Goal: Information Seeking & Learning: Check status

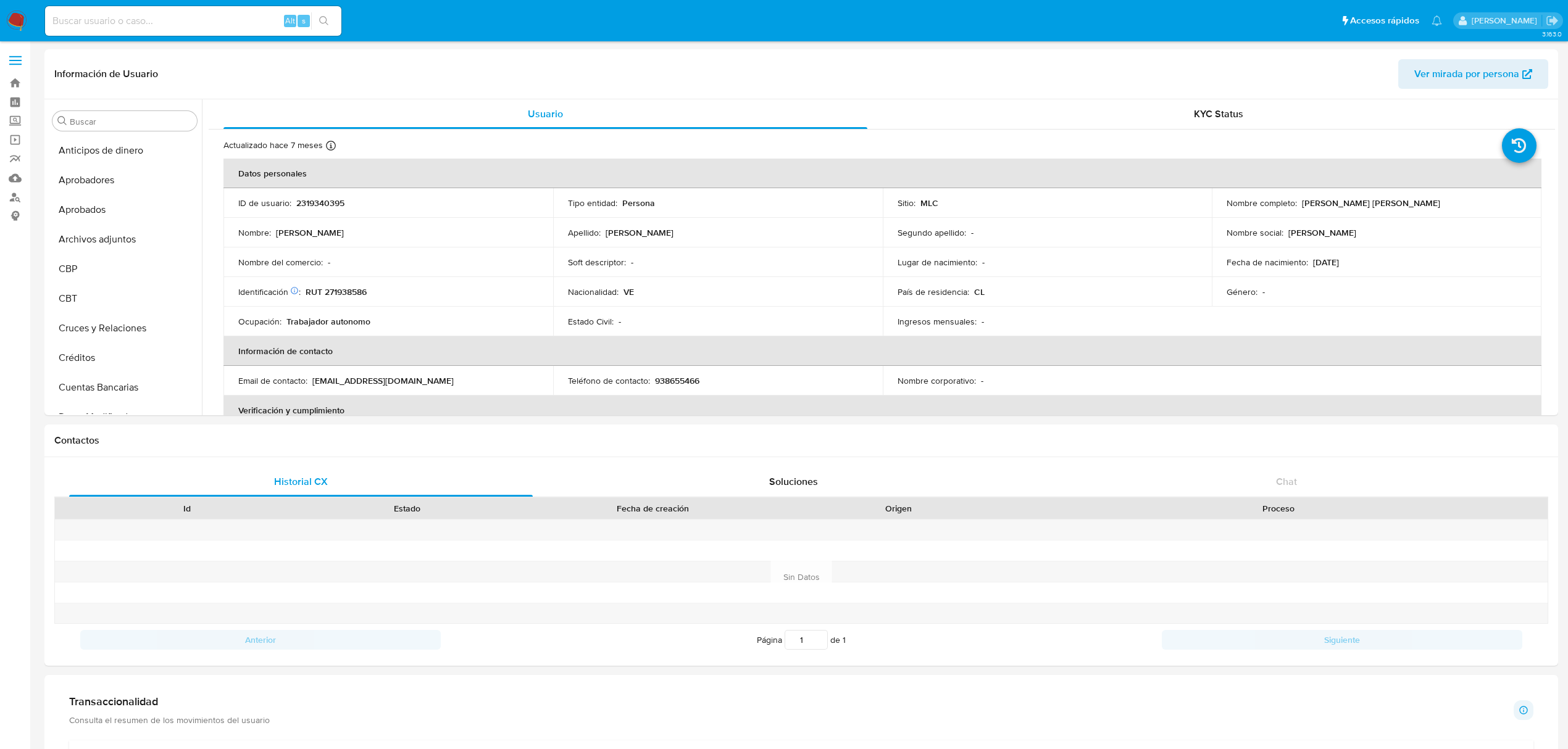
select select "10"
click at [192, 25] on input at bounding box center [193, 21] width 296 height 16
click at [10, 196] on link "Buscador de personas" at bounding box center [73, 197] width 147 height 19
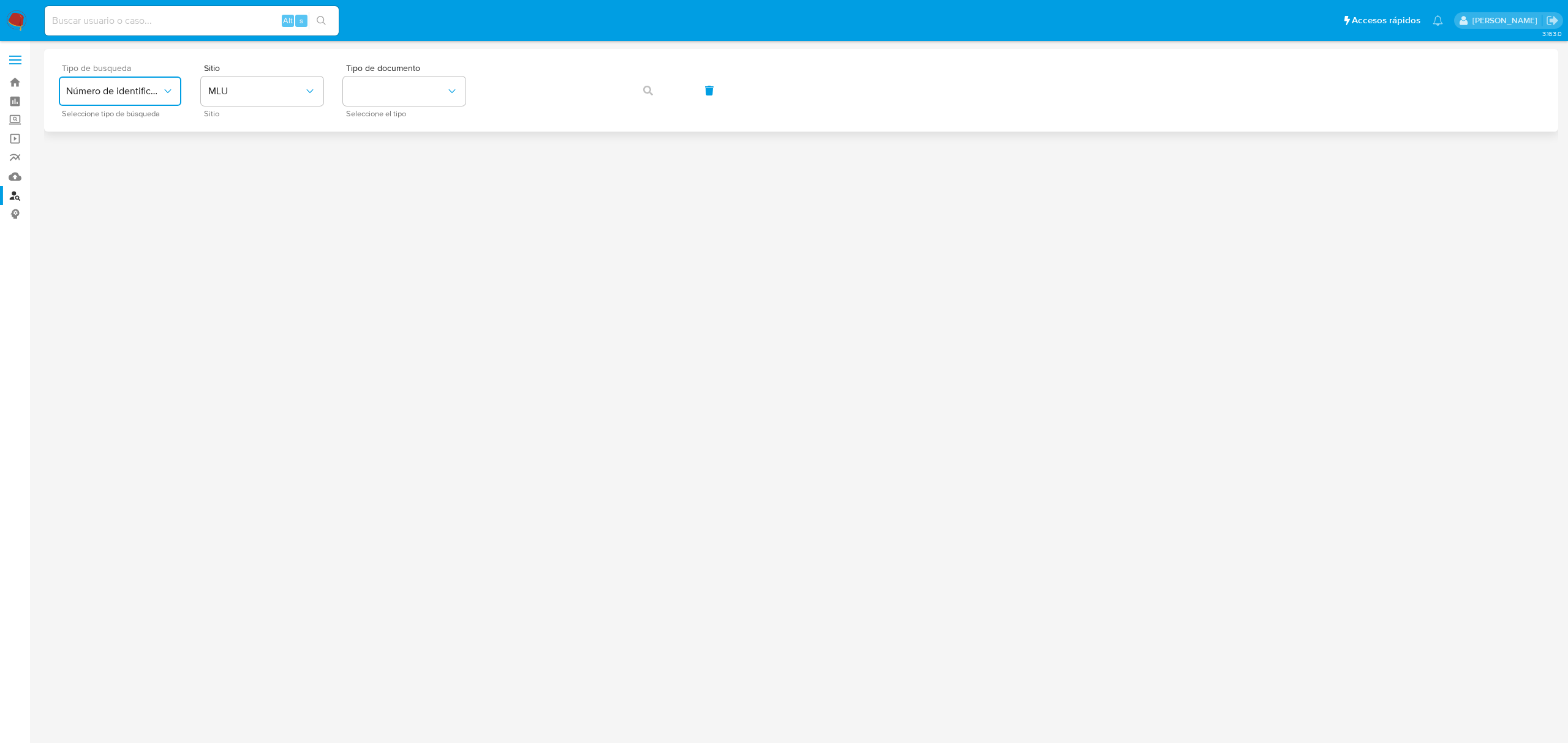
click at [140, 92] on span "Número de identificación" at bounding box center [114, 91] width 95 height 13
click at [239, 93] on span "MLU" at bounding box center [255, 91] width 95 height 13
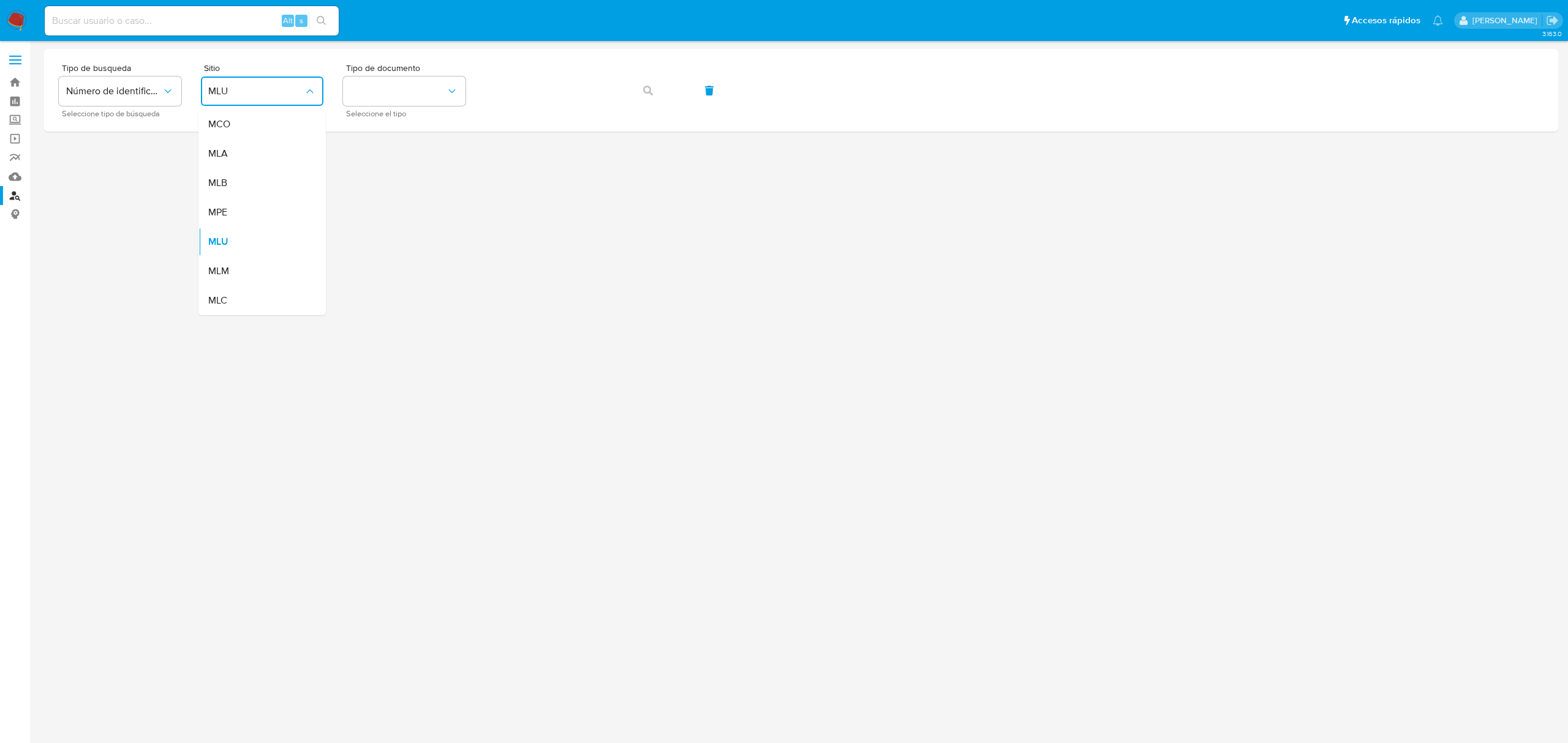
drag, startPoint x: 241, startPoint y: 297, endPoint x: 255, endPoint y: 265, distance: 34.9
click at [241, 295] on div "MLC" at bounding box center [258, 300] width 100 height 29
click at [393, 80] on button "identificationType" at bounding box center [404, 91] width 122 height 29
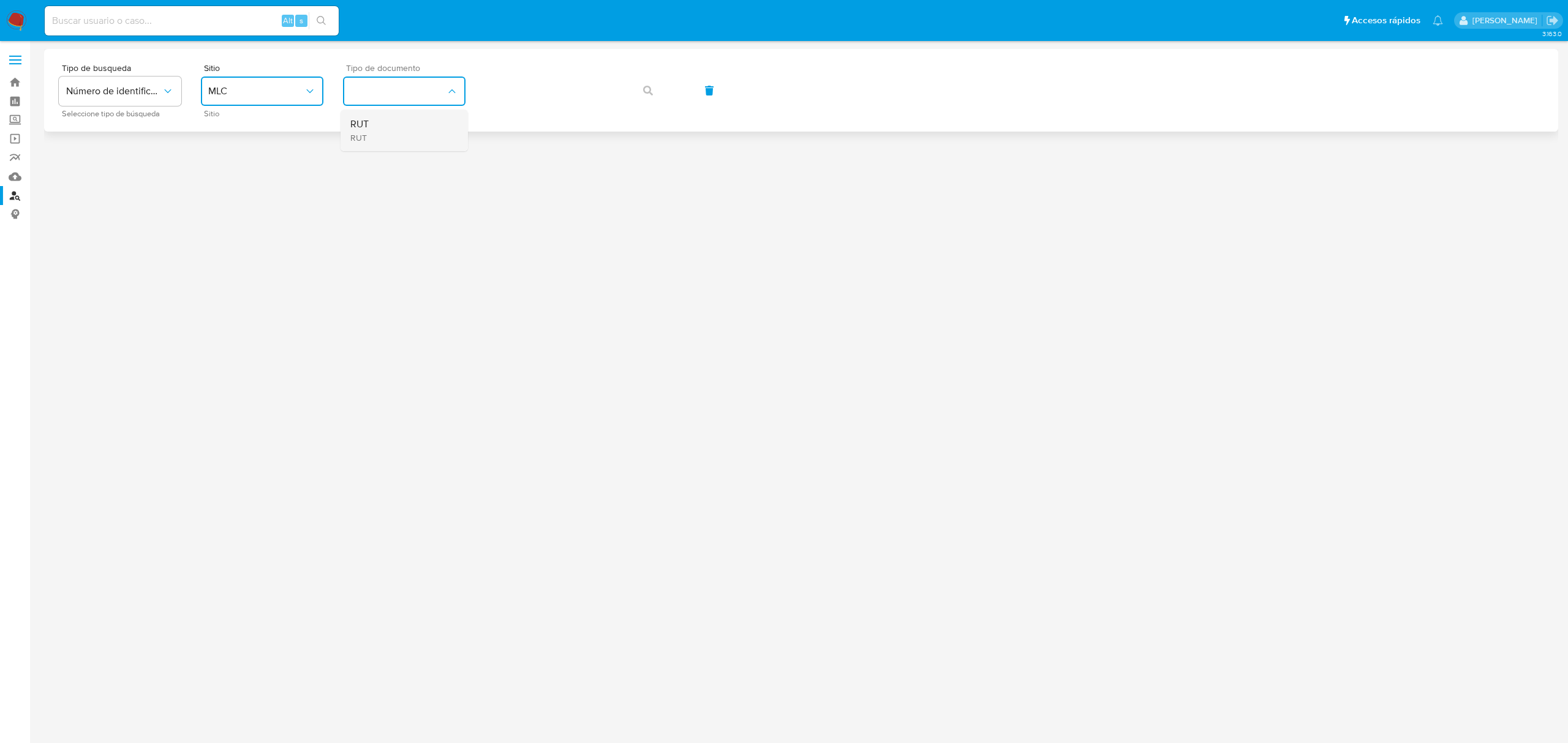
click at [388, 135] on div "RUT RUT" at bounding box center [400, 130] width 100 height 42
click at [635, 88] on button "button" at bounding box center [647, 90] width 42 height 29
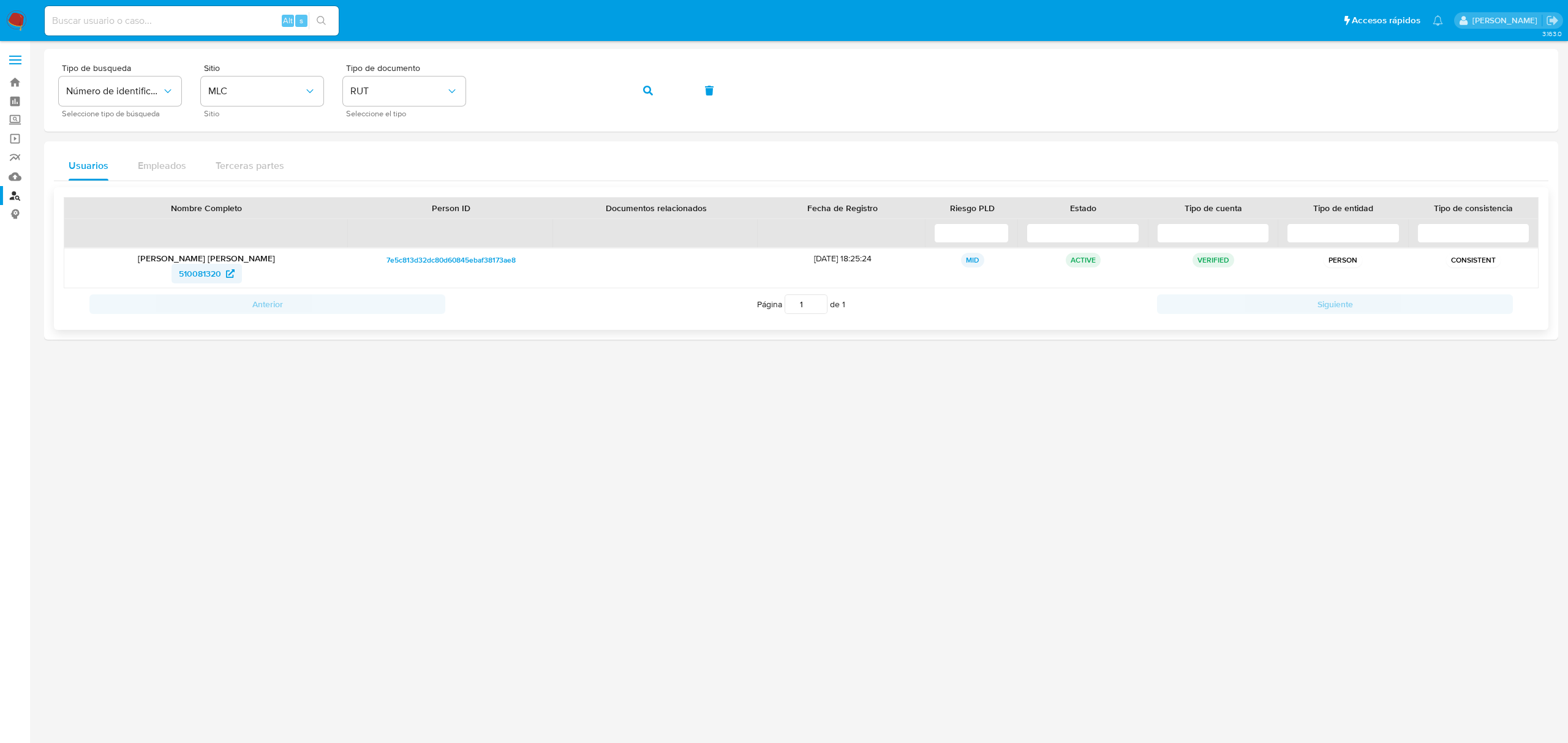
click at [202, 280] on span "510081320" at bounding box center [200, 273] width 43 height 20
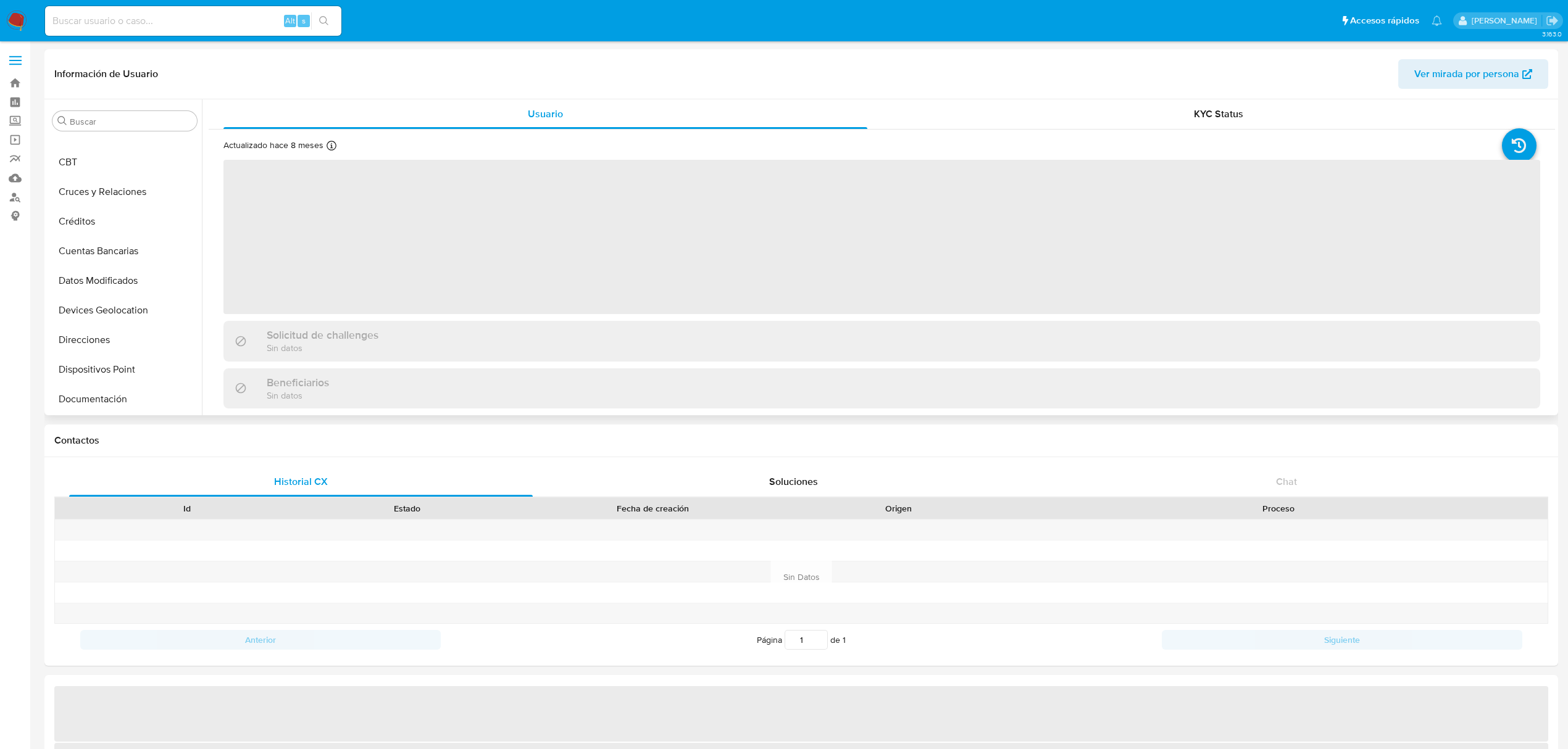
scroll to position [33, 0]
select select "10"
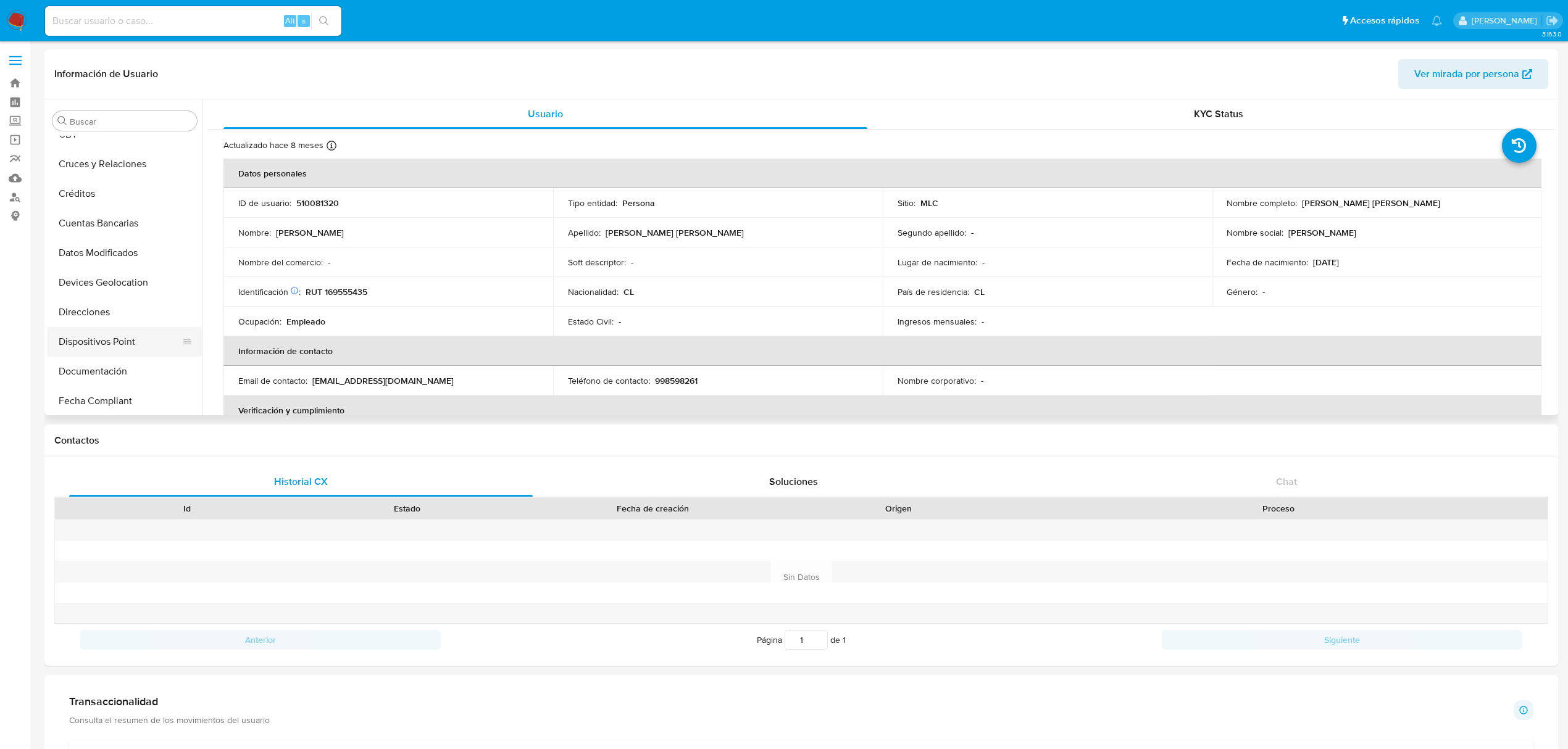
scroll to position [329, 0]
click at [84, 210] on button "Documentación" at bounding box center [120, 207] width 145 height 29
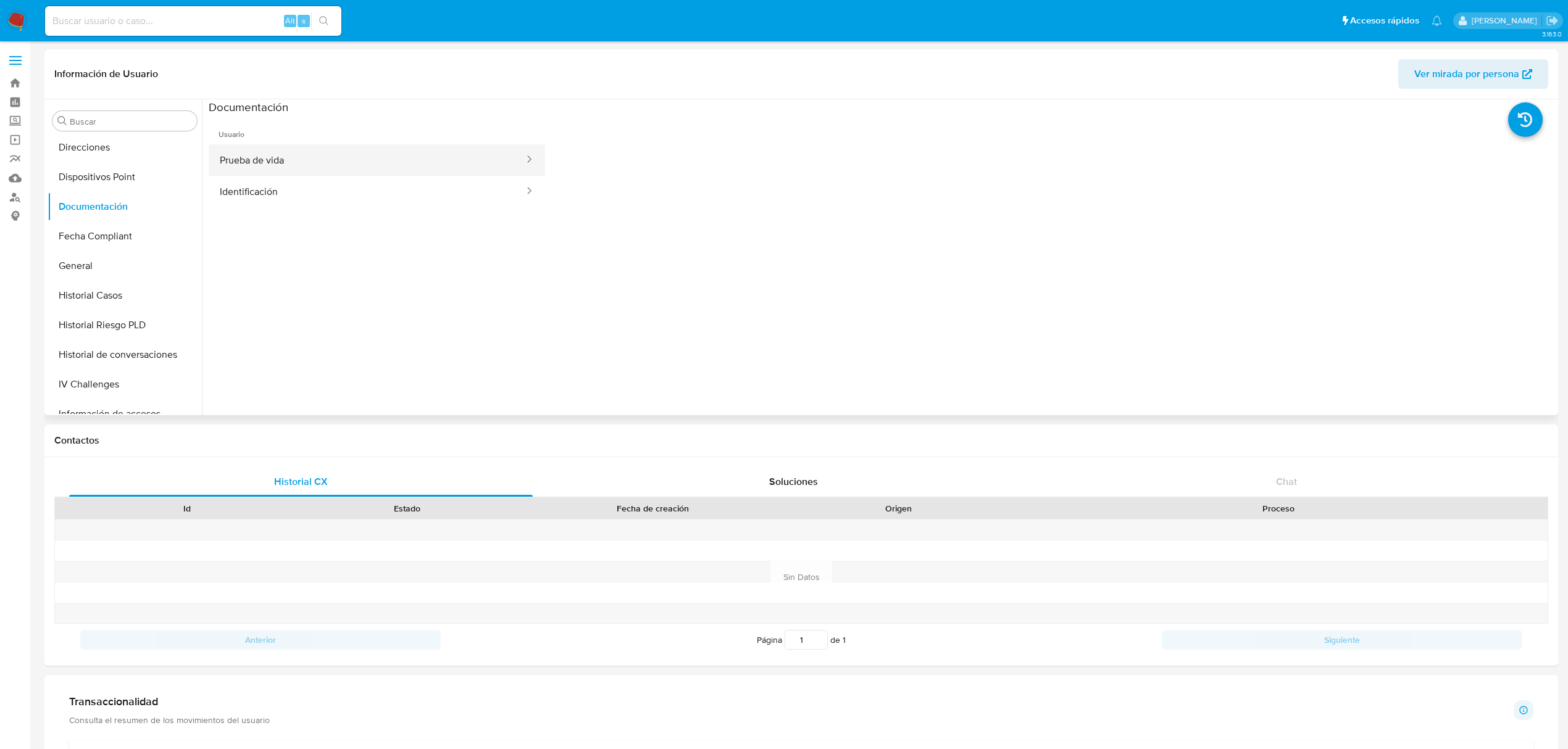
click at [295, 158] on button "Prueba de vida" at bounding box center [367, 160] width 316 height 32
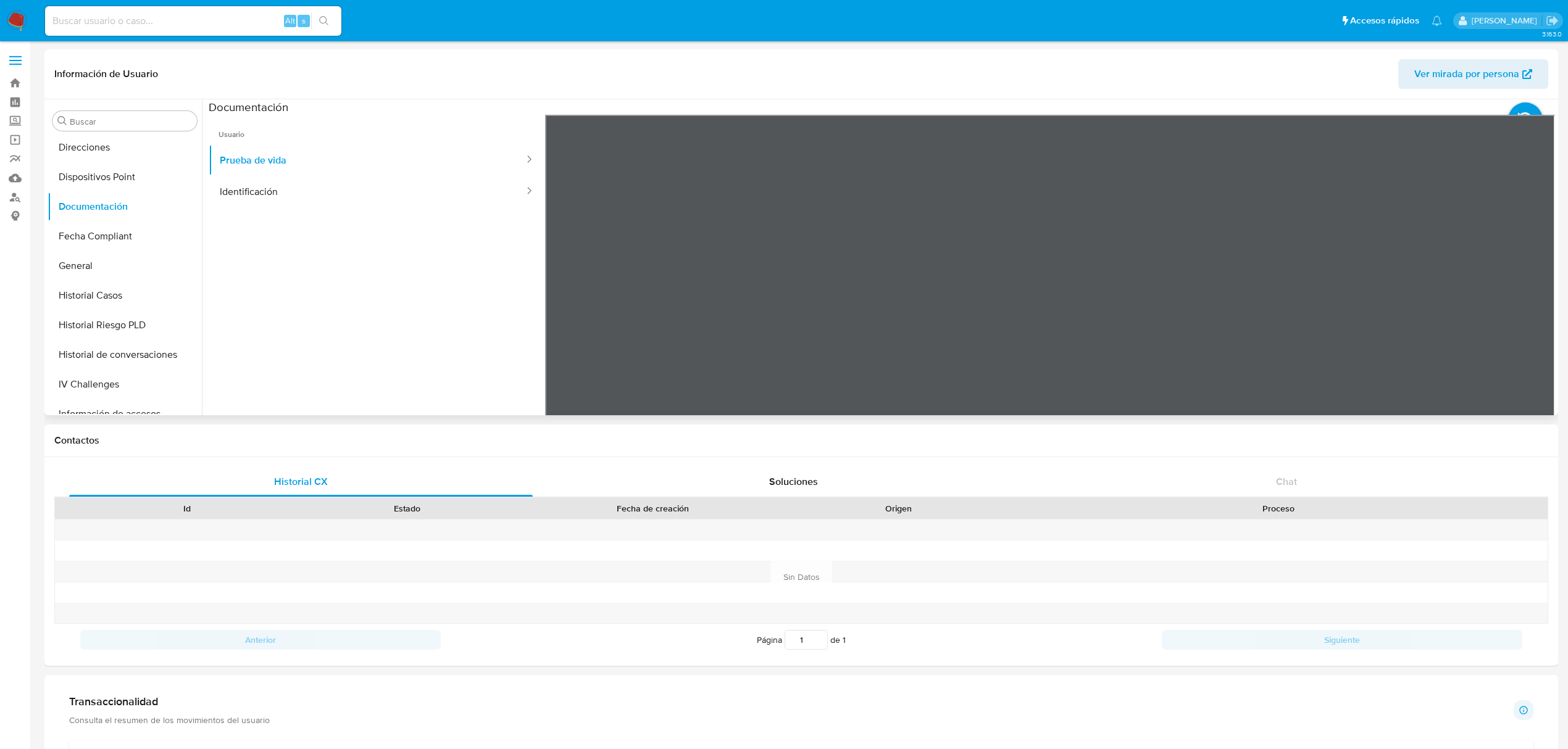
scroll to position [38, 0]
click at [366, 193] on button "Identificación" at bounding box center [367, 191] width 316 height 32
click at [1527, 312] on icon at bounding box center [1539, 315] width 25 height 25
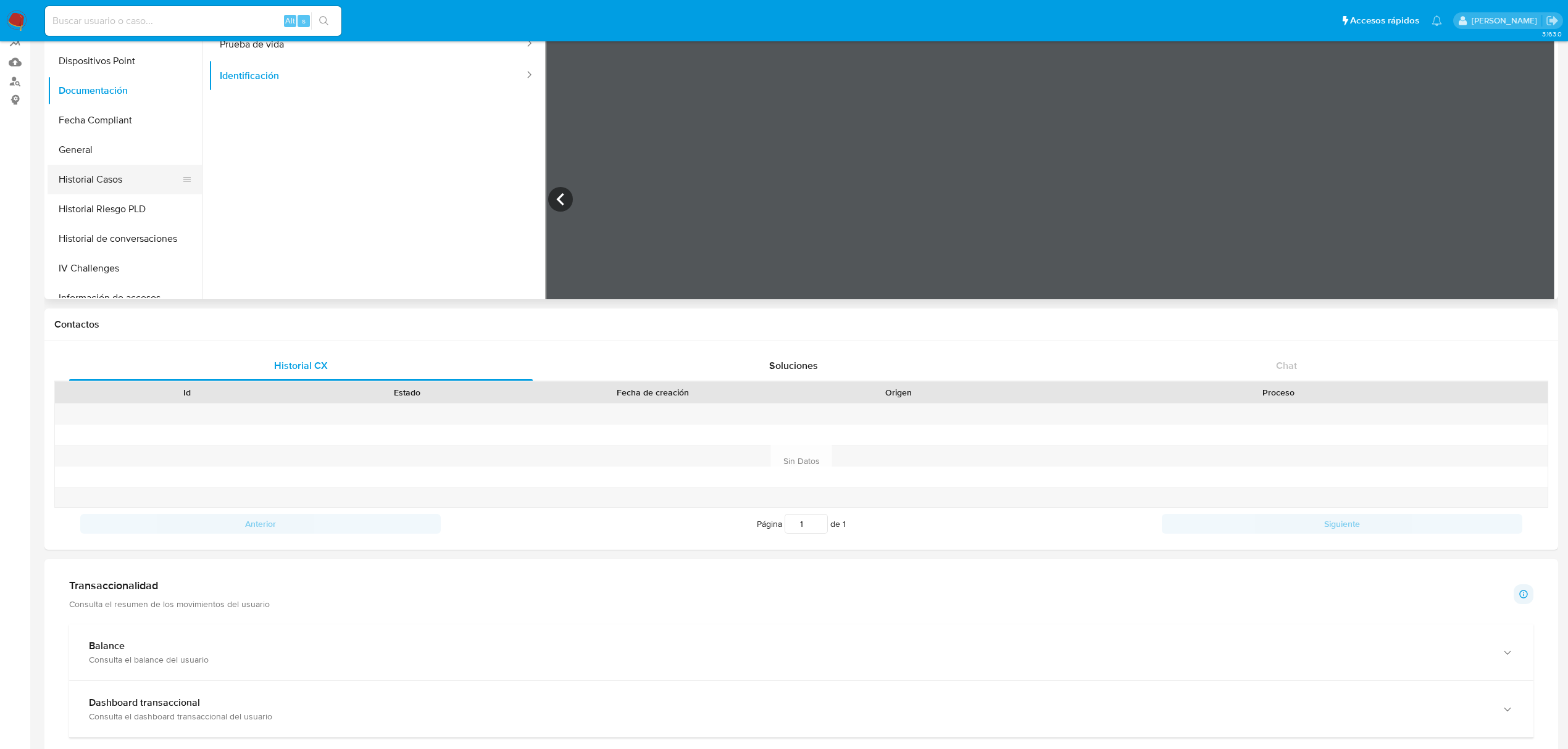
scroll to position [0, 0]
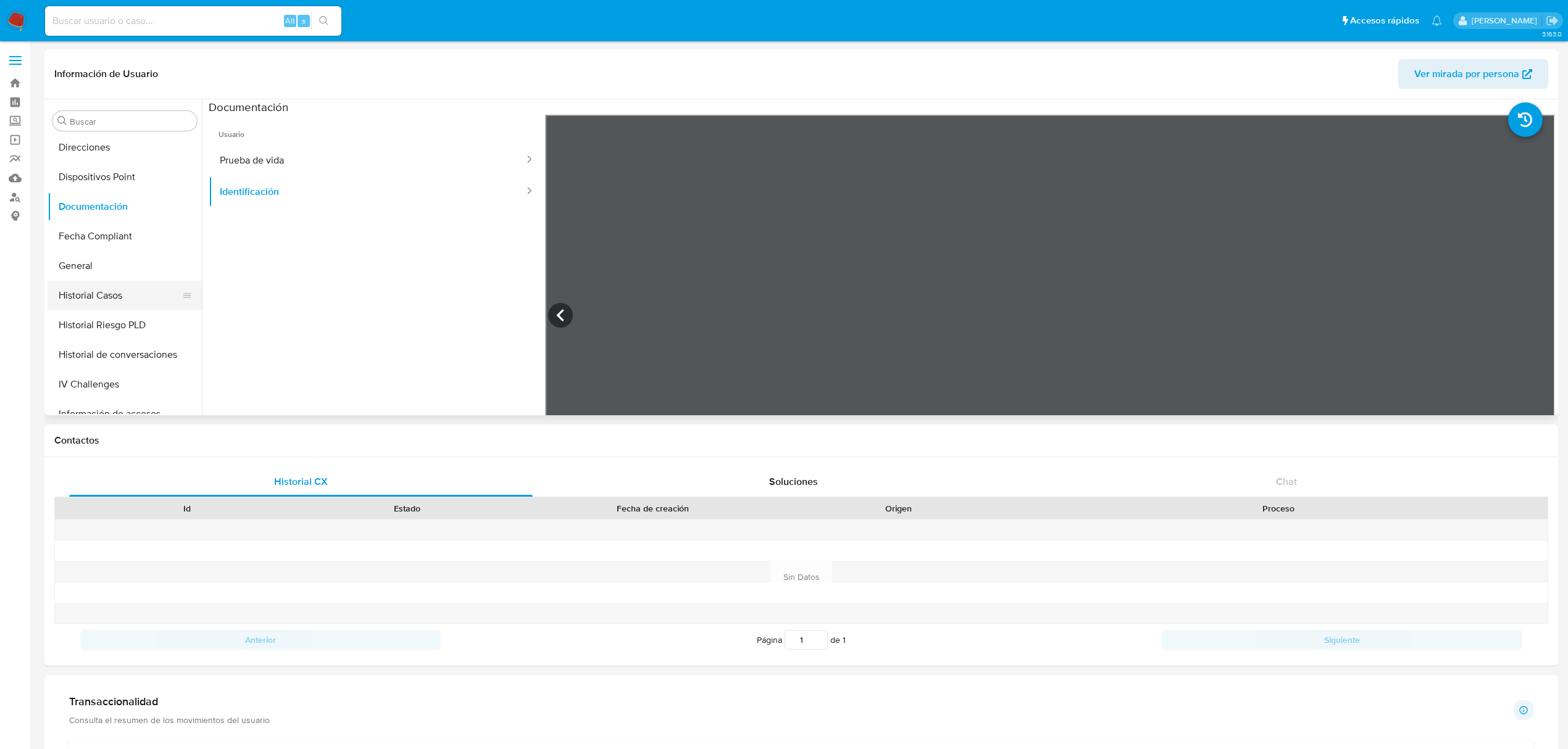
click at [82, 300] on button "Historial Casos" at bounding box center [120, 295] width 145 height 29
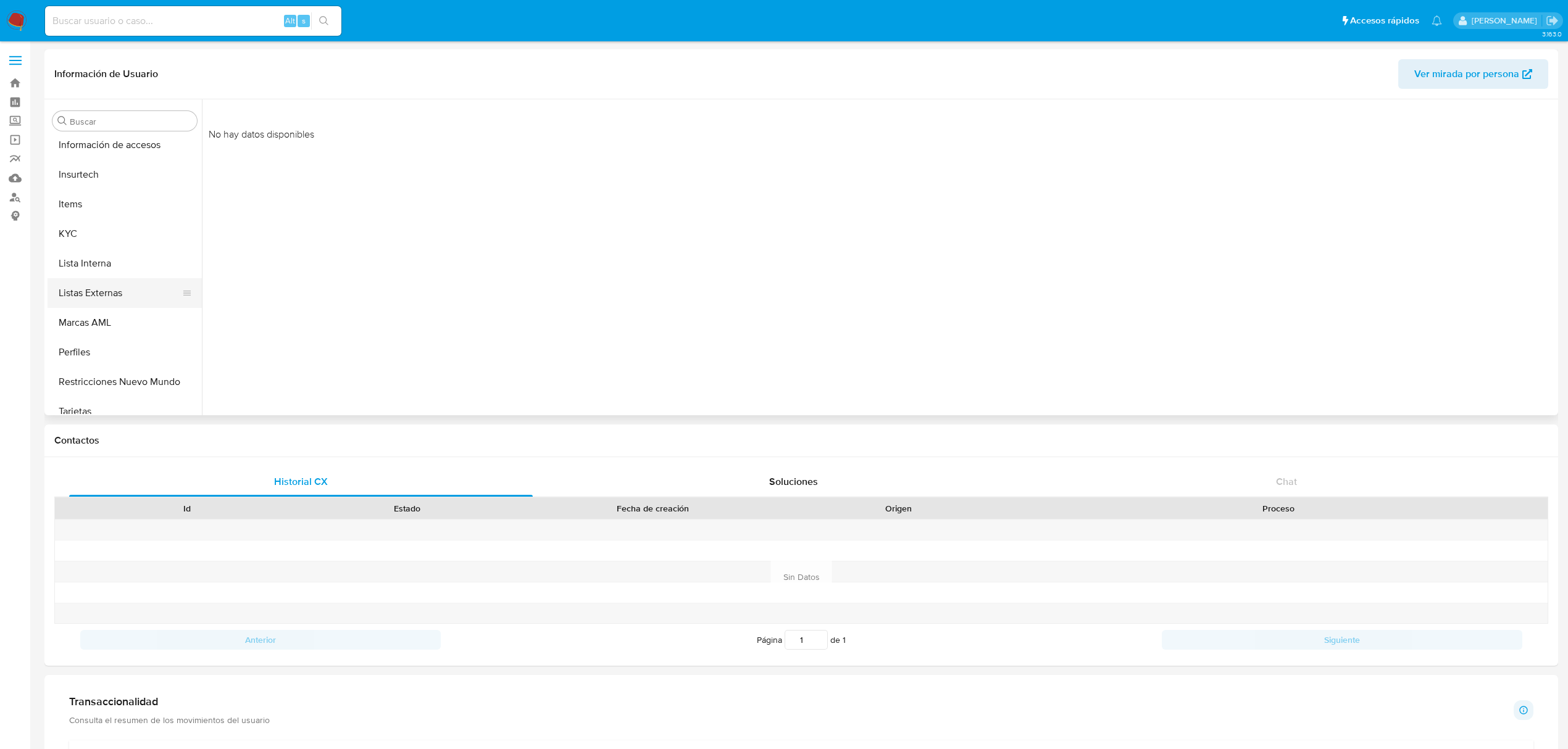
scroll to position [609, 0]
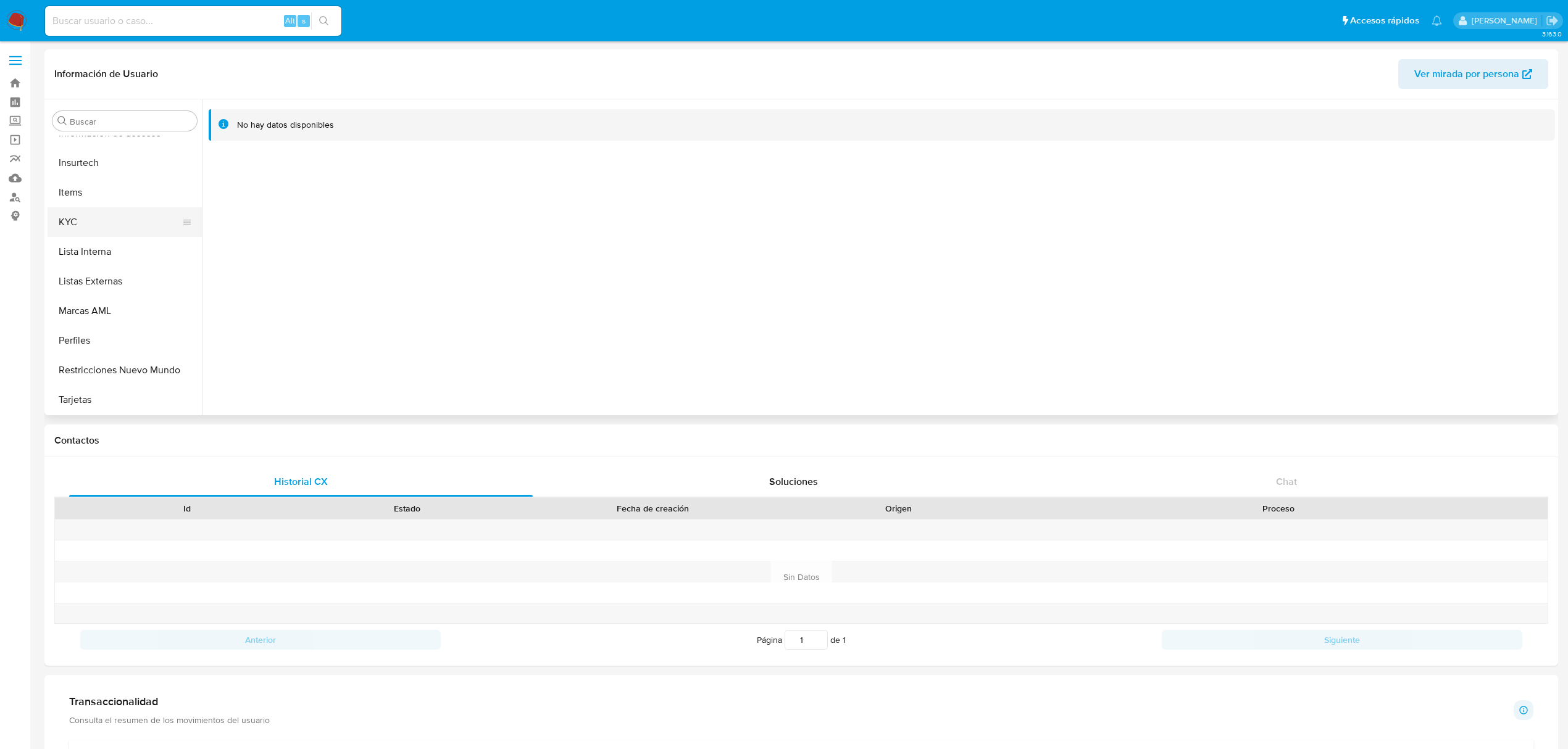
click at [75, 223] on button "KYC" at bounding box center [120, 222] width 145 height 29
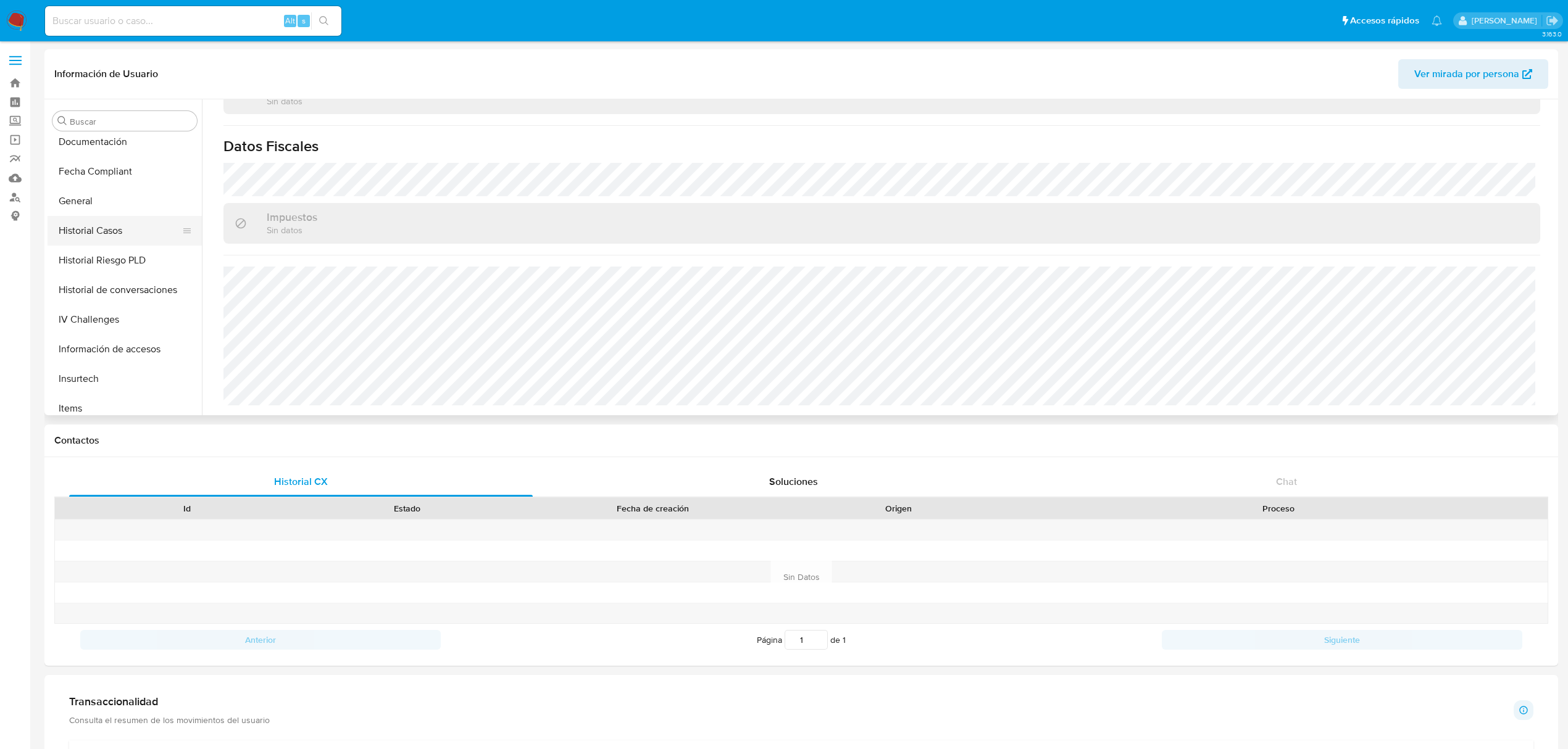
scroll to position [363, 0]
click at [134, 172] on button "Documentación" at bounding box center [120, 172] width 145 height 29
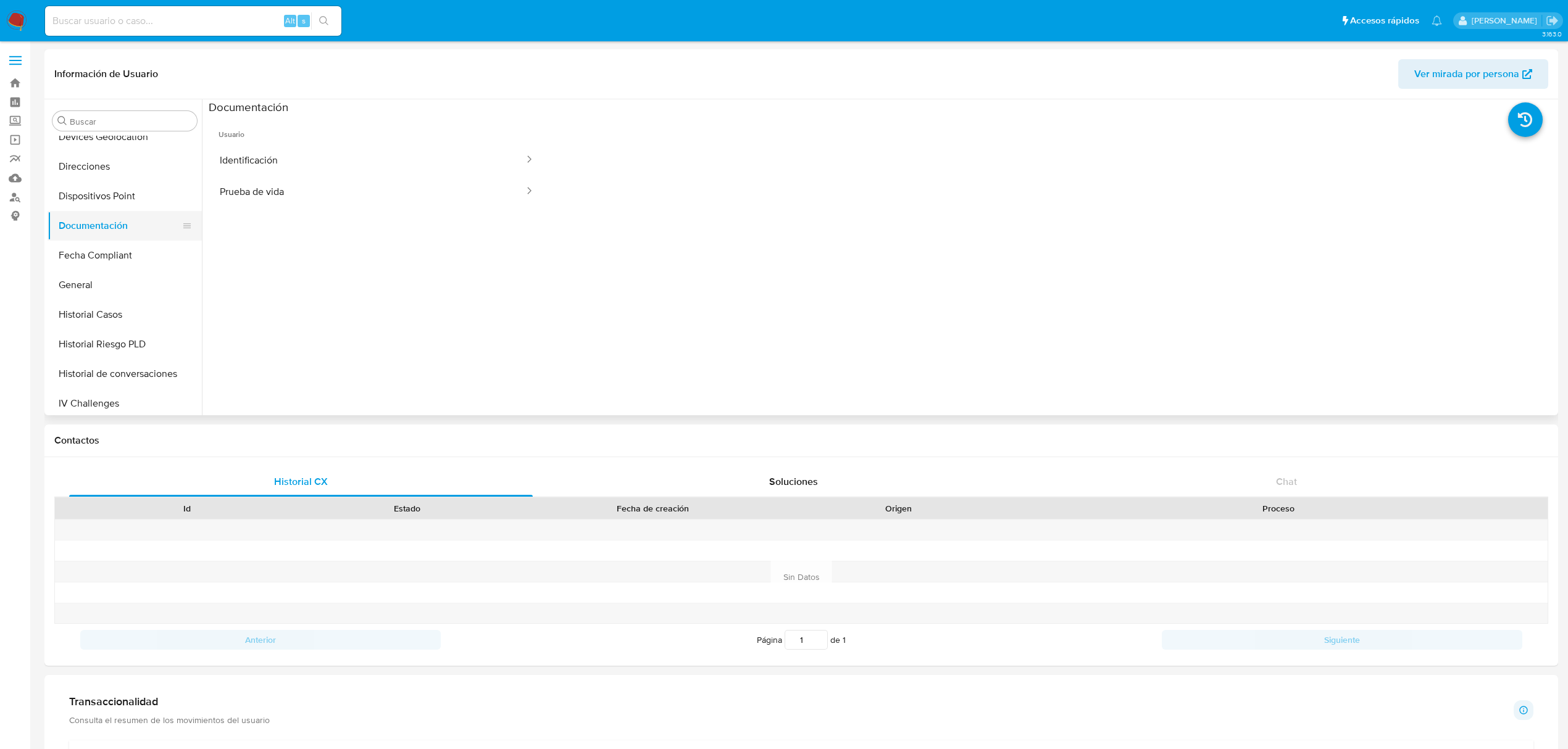
scroll to position [280, 0]
click at [125, 201] on button "Direcciones" at bounding box center [120, 195] width 145 height 29
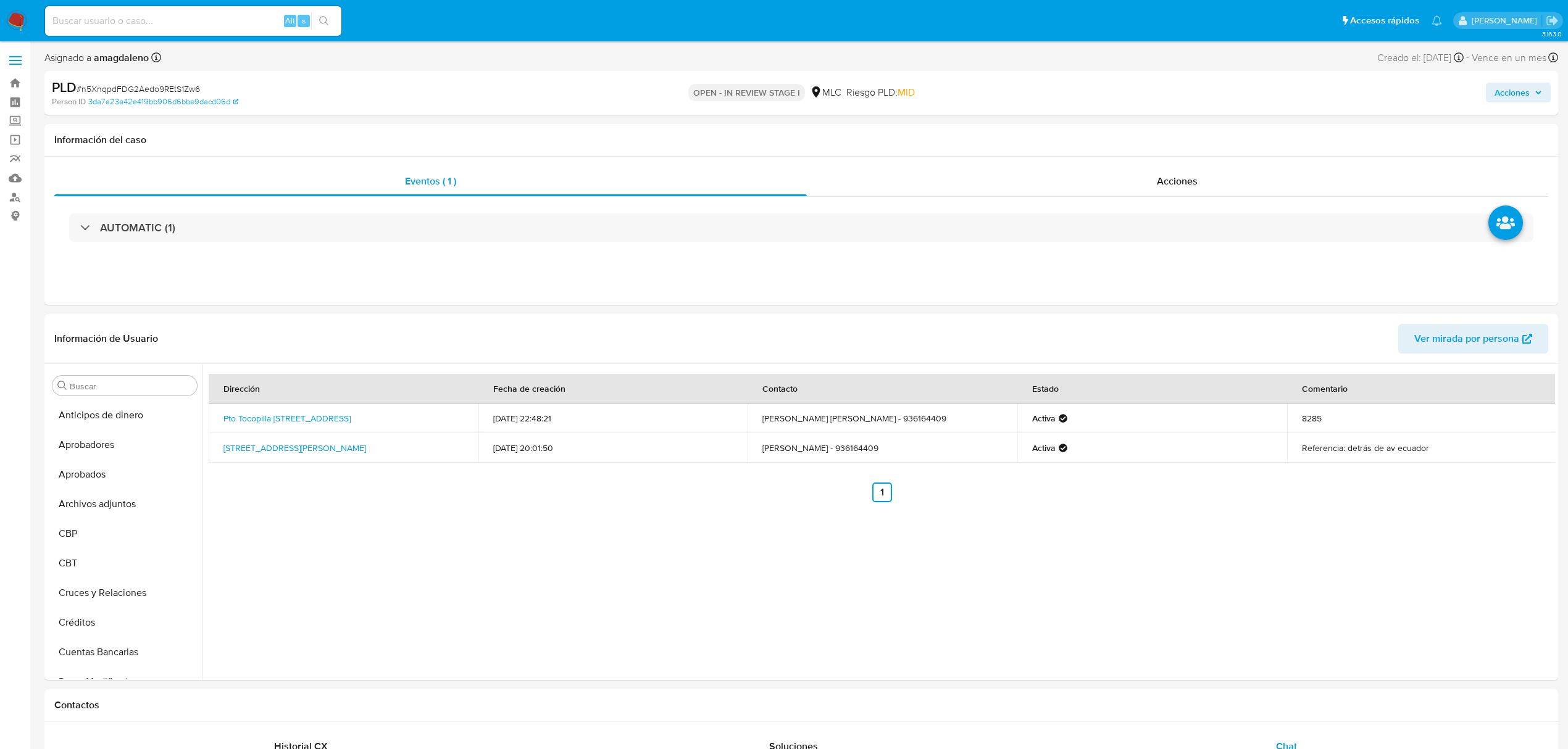
select select "10"
click at [91, 489] on button "KYC" at bounding box center [120, 485] width 145 height 29
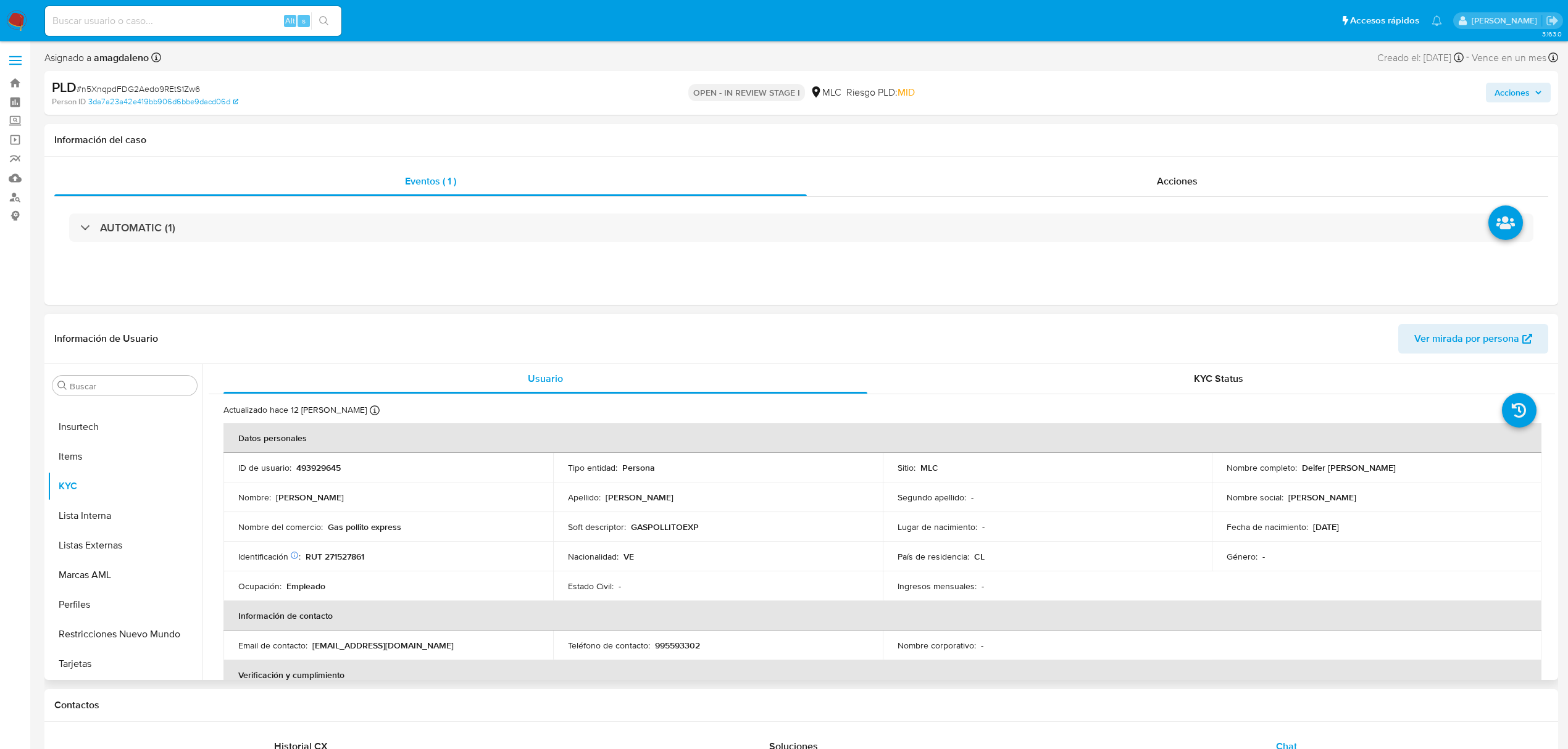
drag, startPoint x: 1309, startPoint y: 467, endPoint x: 1410, endPoint y: 468, distance: 101.0
click at [1410, 468] on div "Nombre completo : Deifer Jose Ruiz Rodriguez" at bounding box center [1376, 468] width 300 height 11
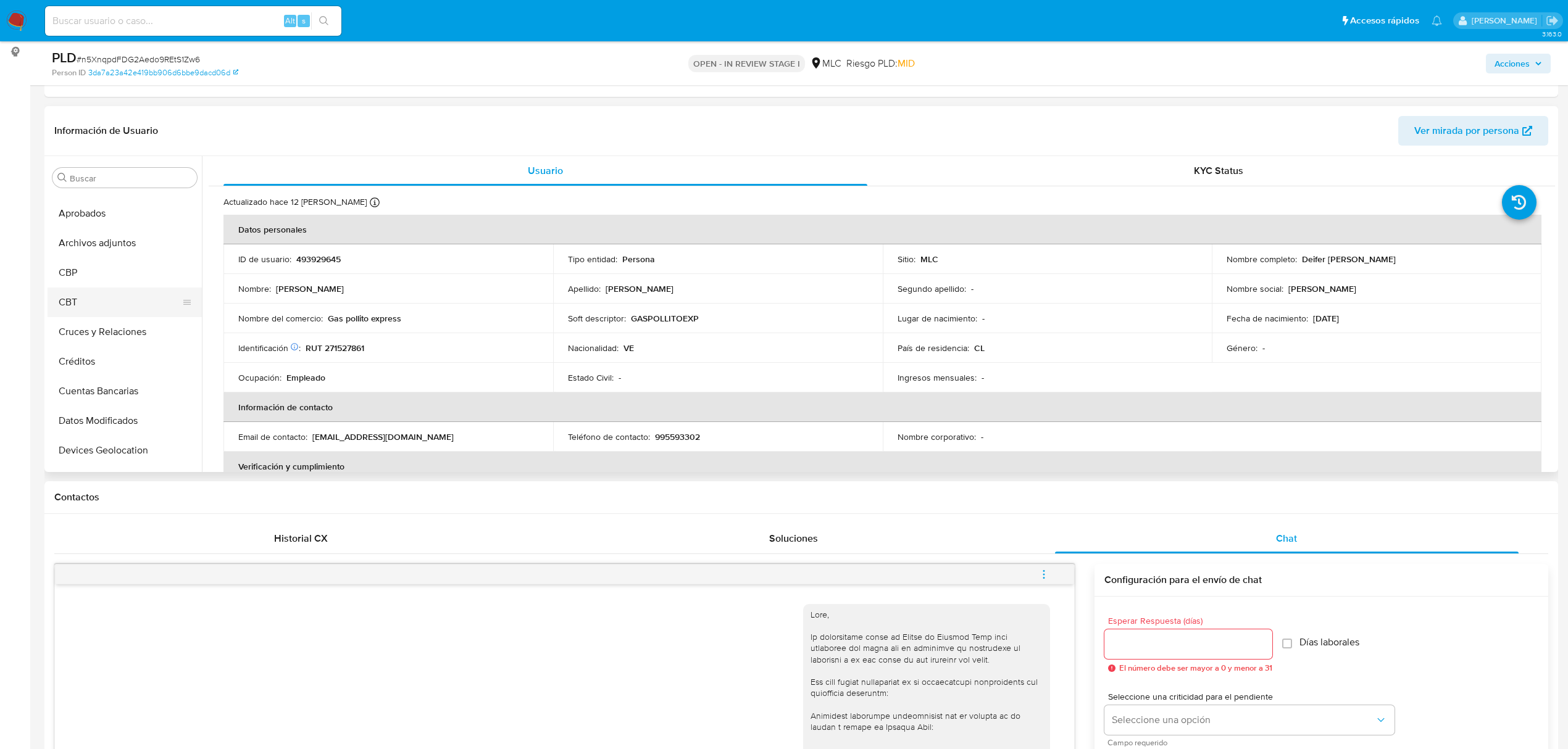
scroll to position [82, 0]
click at [124, 306] on button "Cruces y Relaciones" at bounding box center [120, 303] width 145 height 29
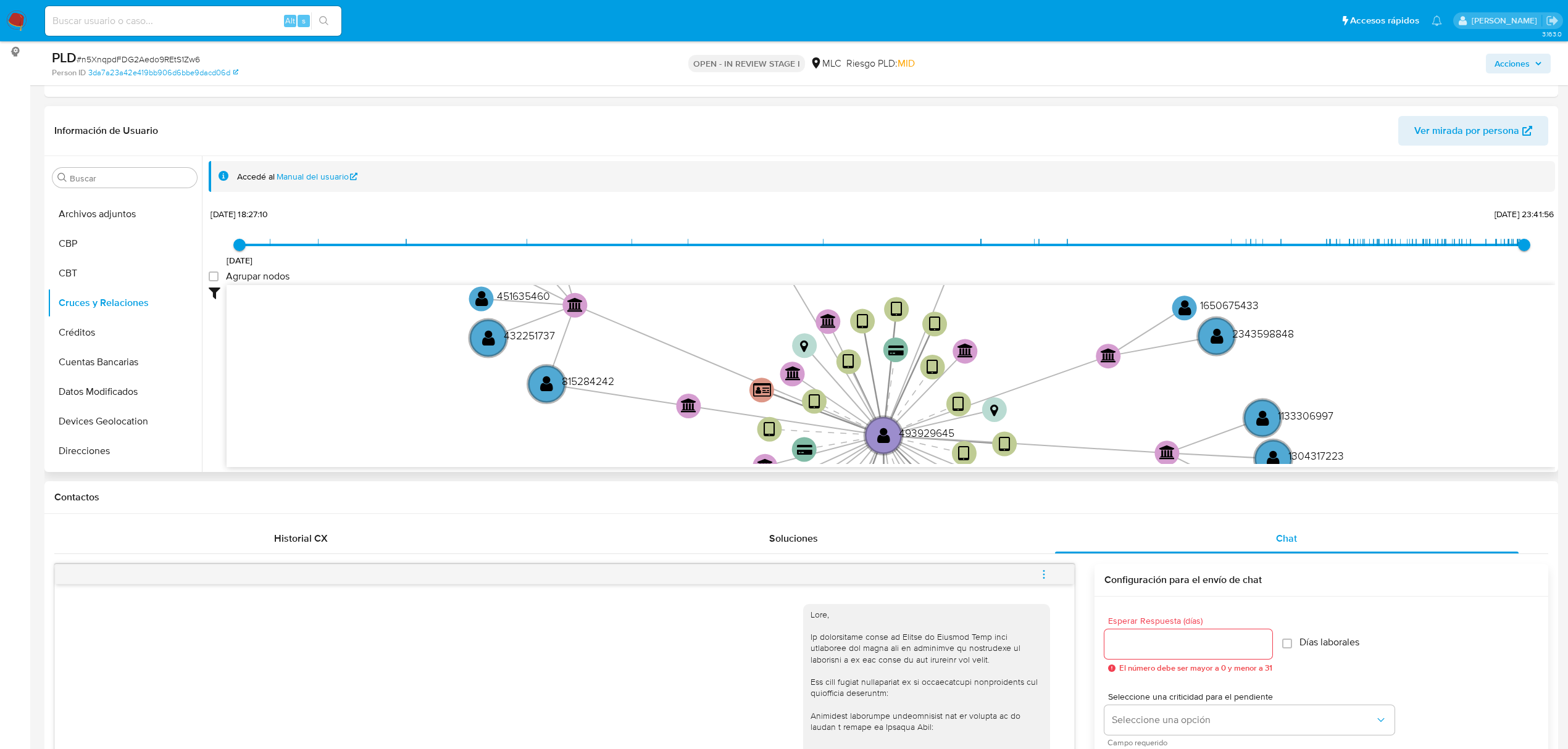
scroll to position [45, 0]
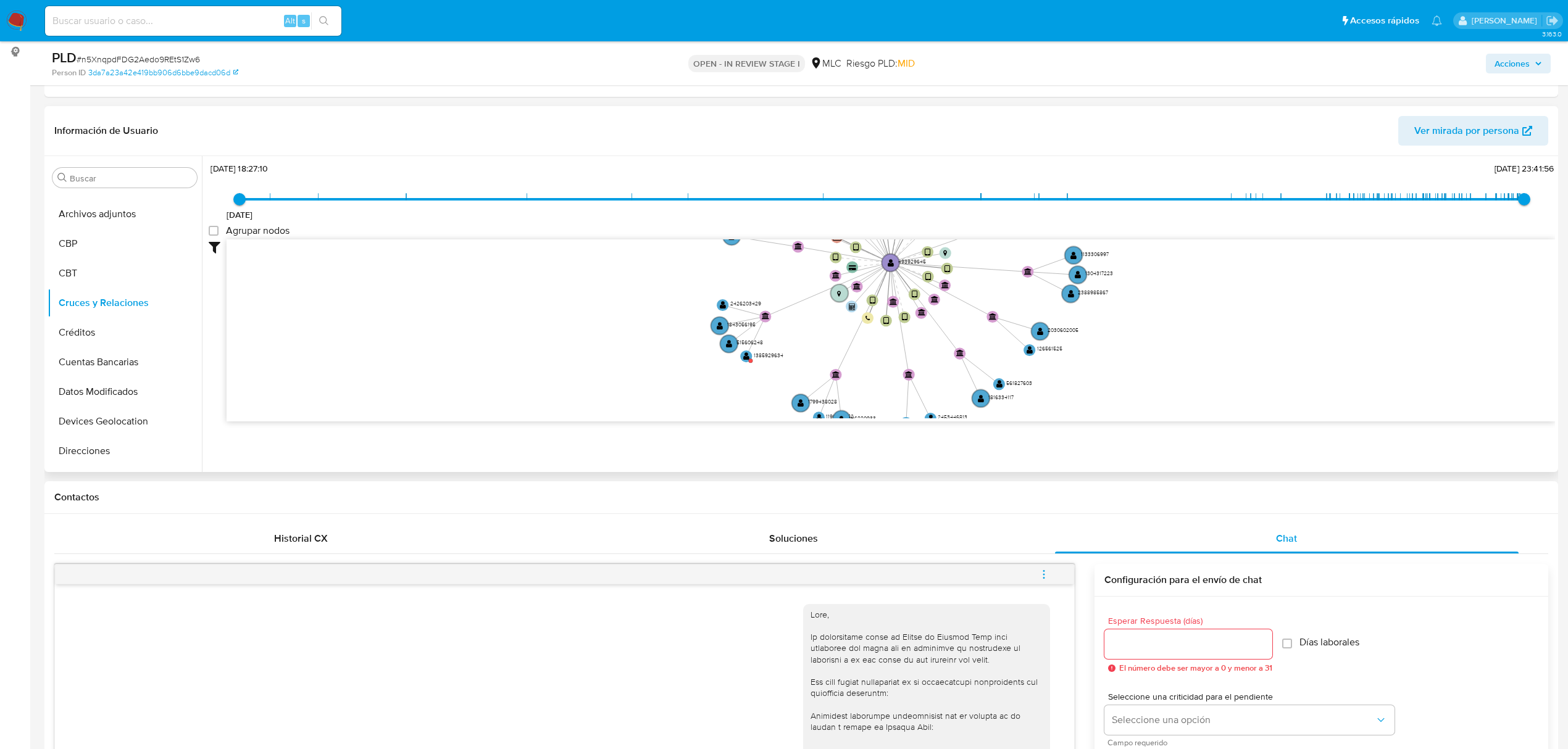
drag, startPoint x: 675, startPoint y: 287, endPoint x: 671, endPoint y: 272, distance: 15.5
click at [671, 272] on icon "device-672d62219c848e7790f19033  device-68a88badaea525d5bbd10f8a  device-670c…" at bounding box center [891, 328] width 1329 height 179
click at [746, 361] on circle at bounding box center [746, 356] width 15 height 15
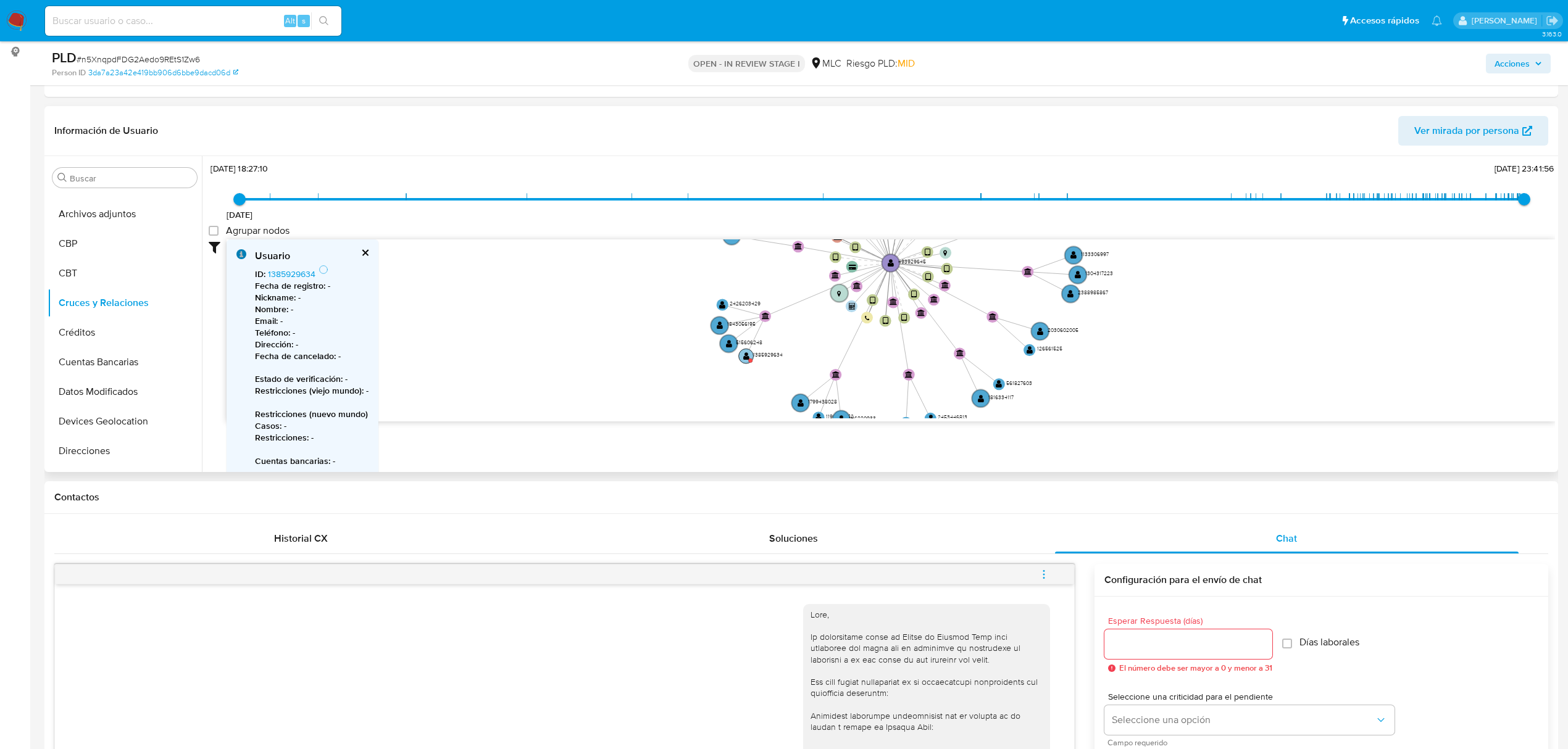
click at [746, 361] on circle at bounding box center [746, 356] width 15 height 15
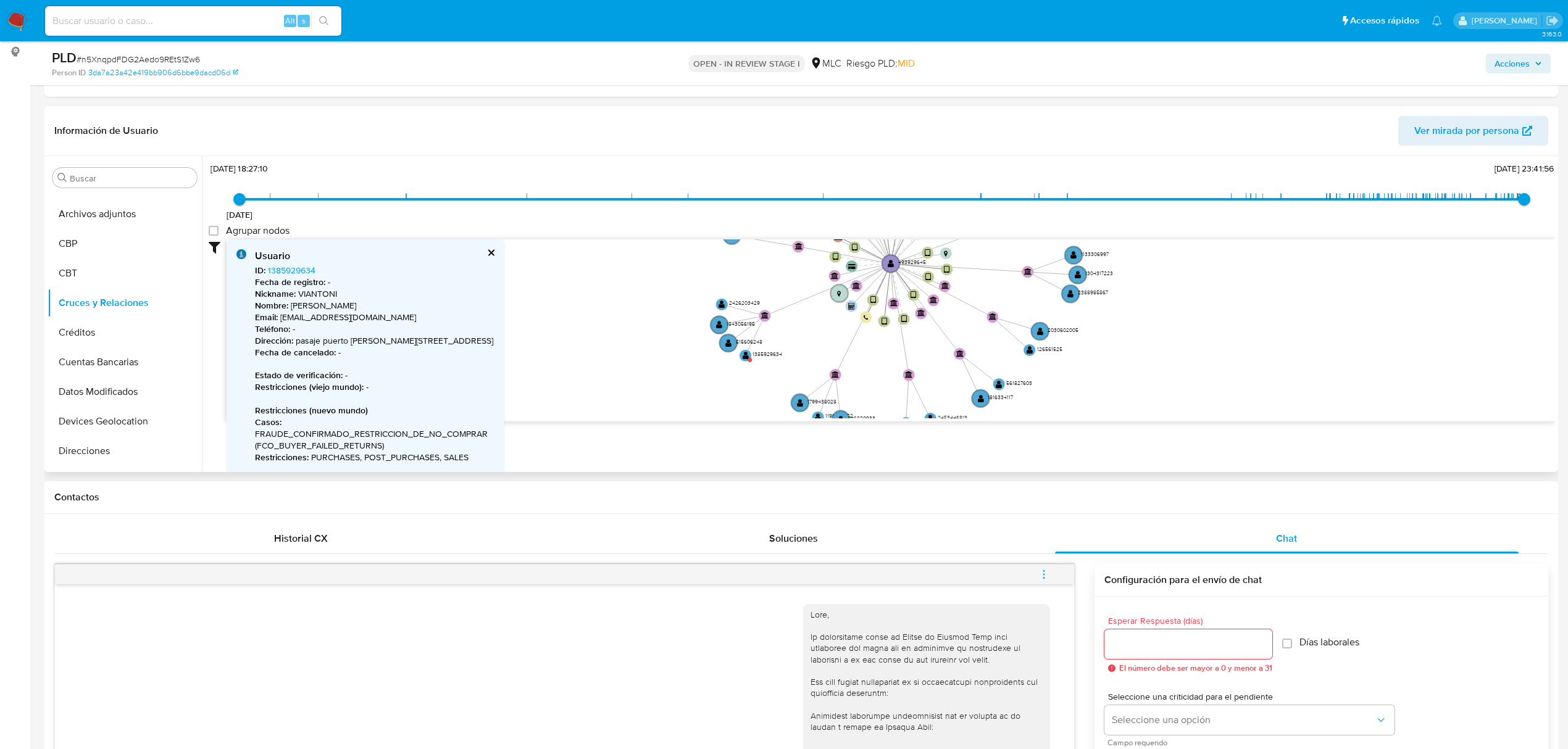
click at [494, 250] on button "cerrar" at bounding box center [490, 253] width 8 height 8
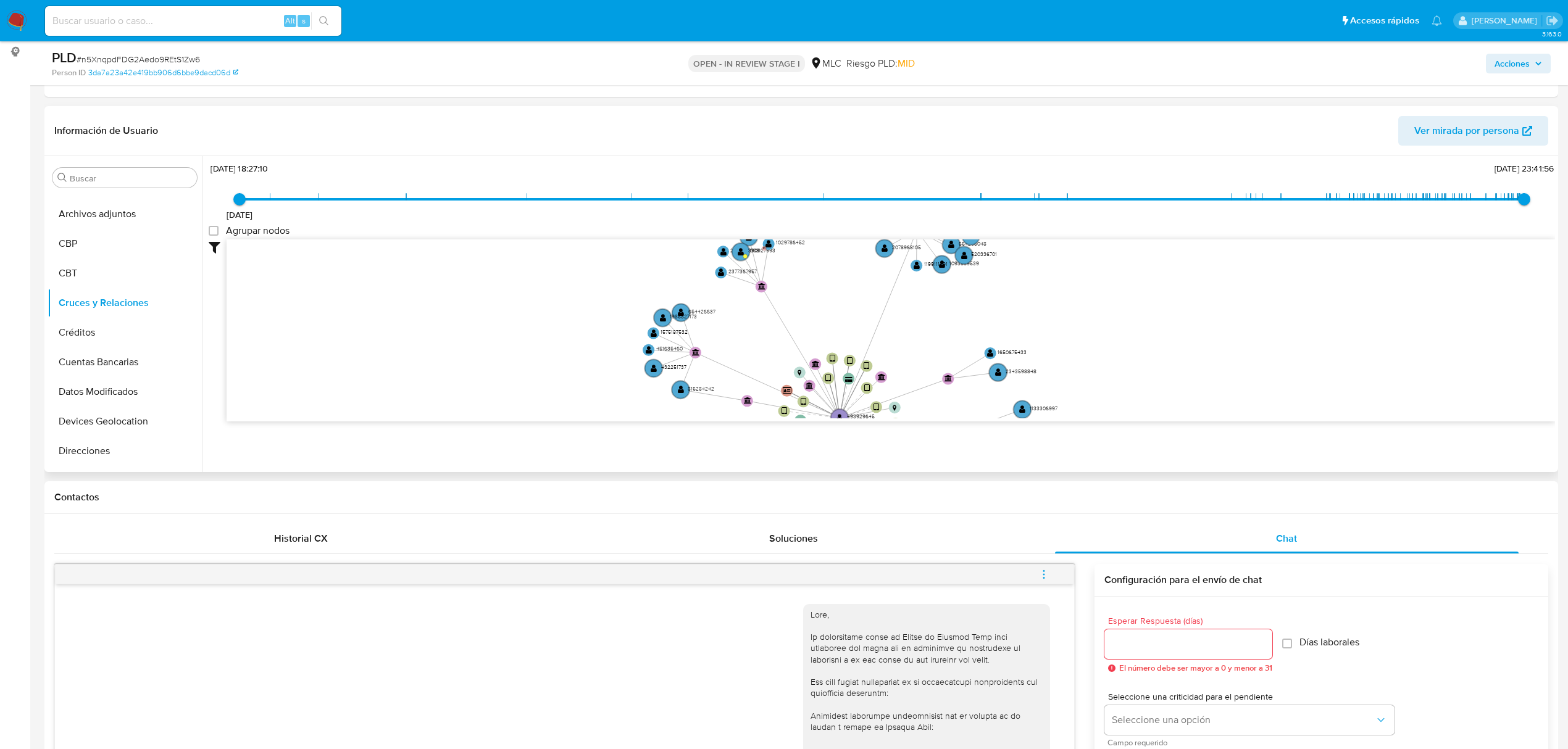
drag, startPoint x: 571, startPoint y: 305, endPoint x: 519, endPoint y: 459, distance: 162.5
click at [519, 459] on div "Filtros Confianza alta Device Tarjeta Persona validada Teléfono validado Confia…" at bounding box center [882, 353] width 1346 height 227
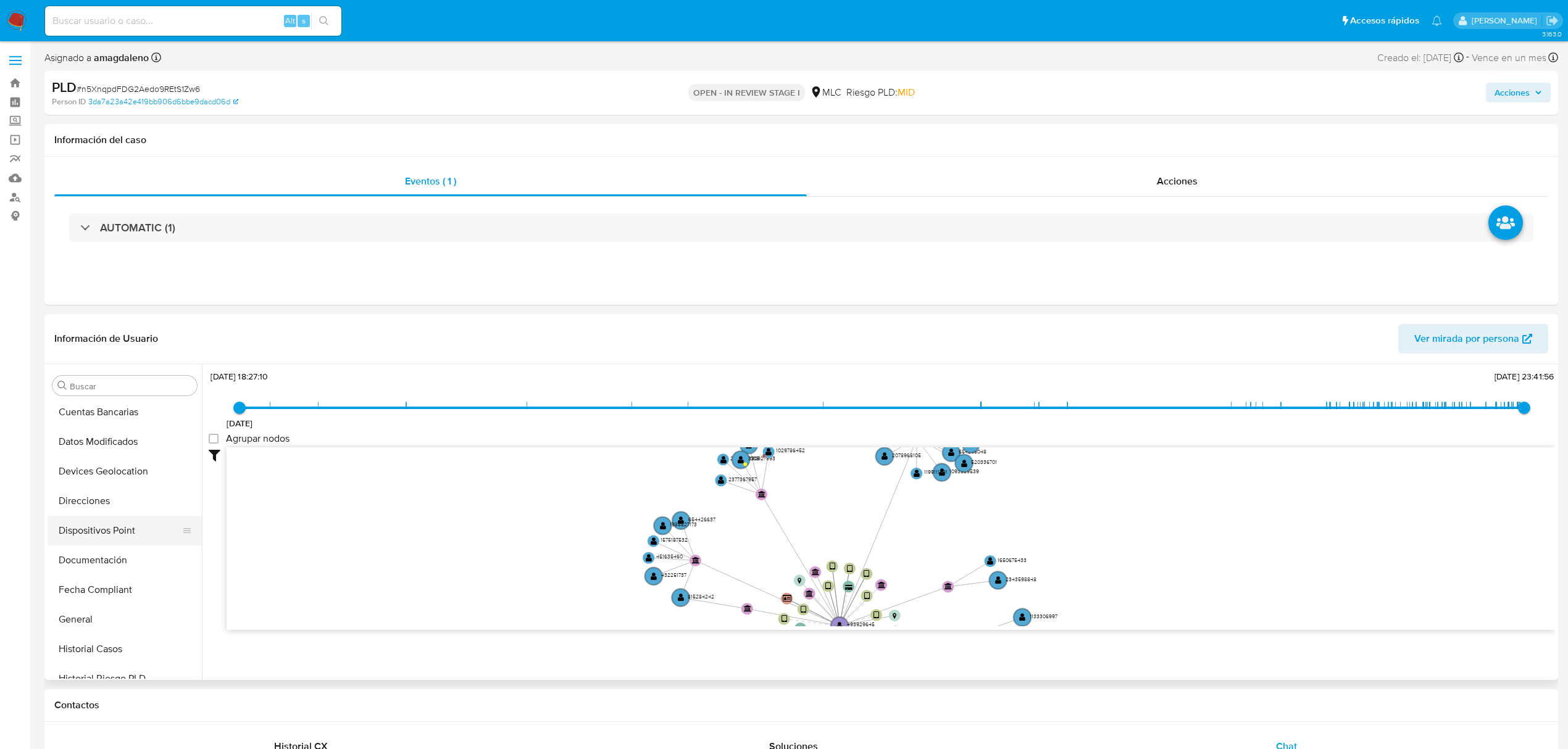
scroll to position [247, 0]
click at [97, 496] on button "Direcciones" at bounding box center [120, 494] width 145 height 29
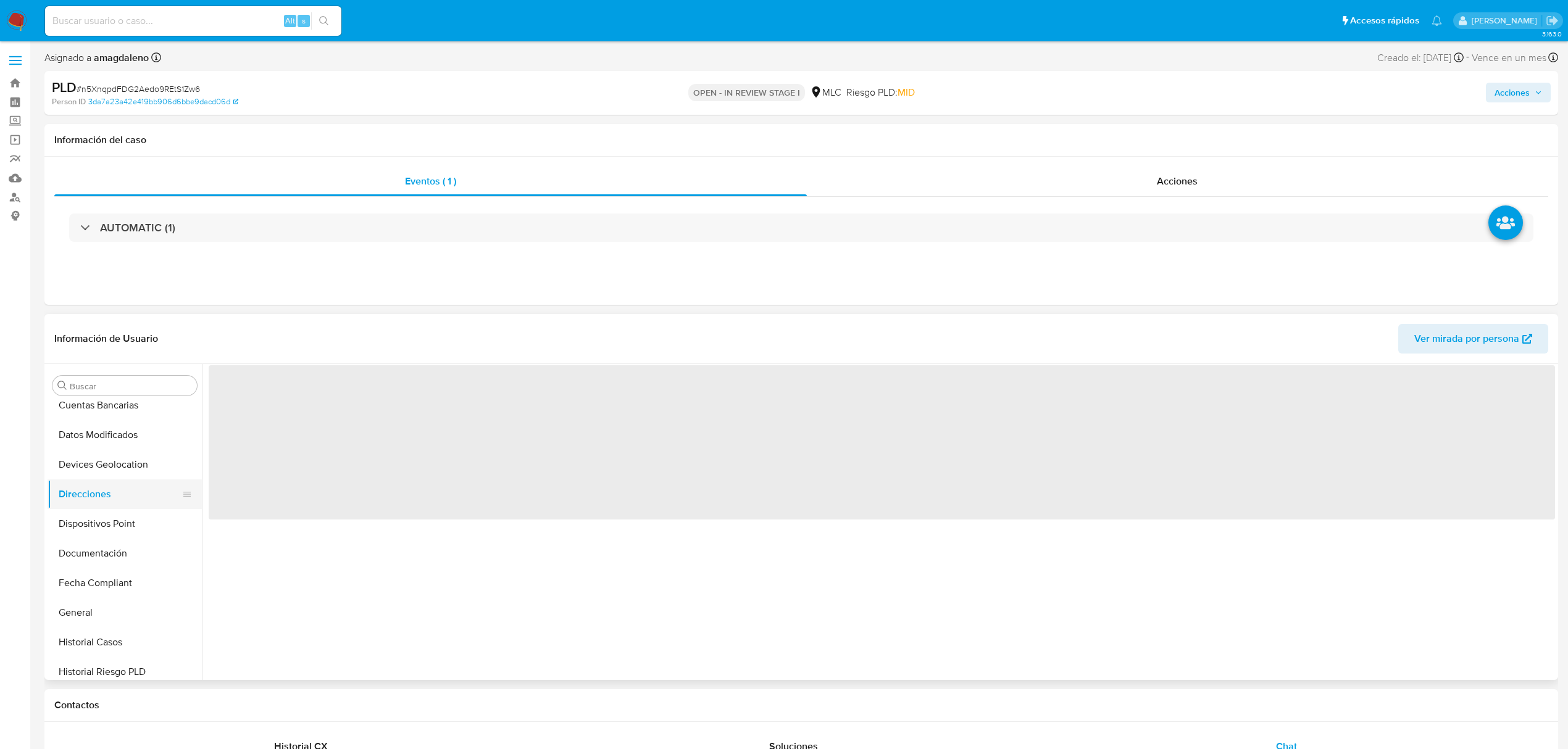
scroll to position [0, 0]
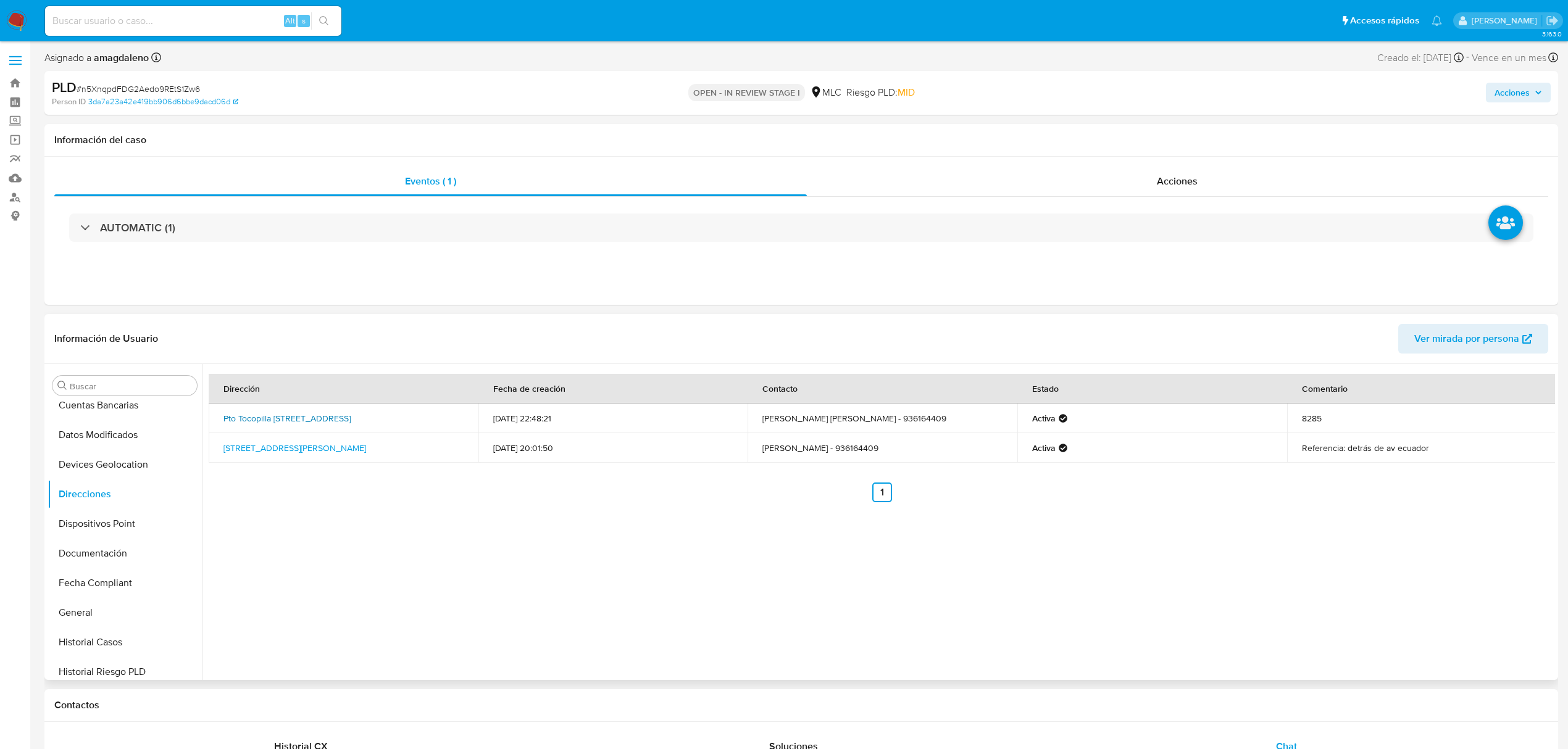
click at [341, 421] on link "Pto Tocopilla 8285, Pudahuel, Rm (metropolitana), , Chile 8285" at bounding box center [287, 419] width 127 height 13
click at [117, 510] on button "Archivos adjuntos" at bounding box center [120, 504] width 145 height 29
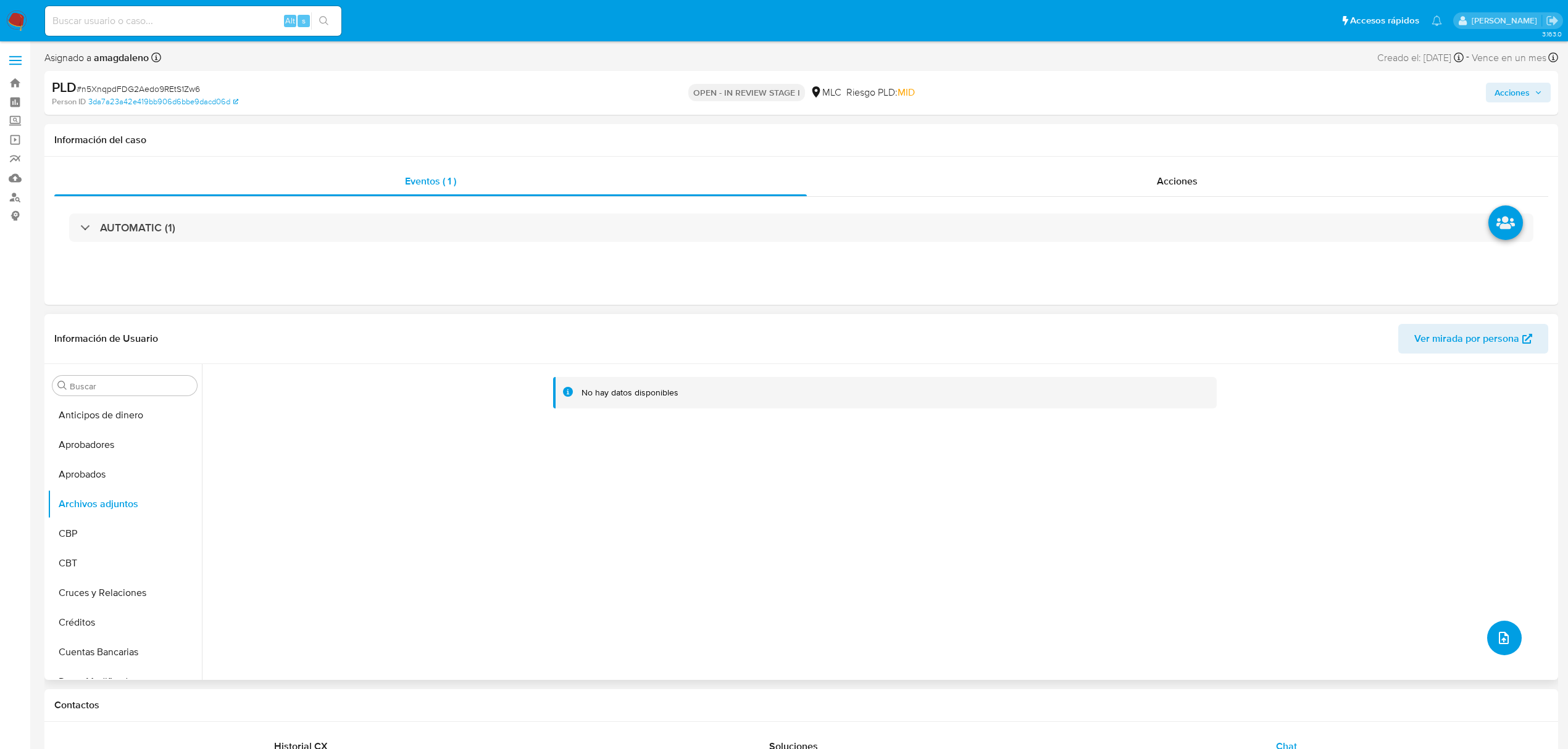
click at [1500, 647] on button "upload-file" at bounding box center [1504, 637] width 34 height 34
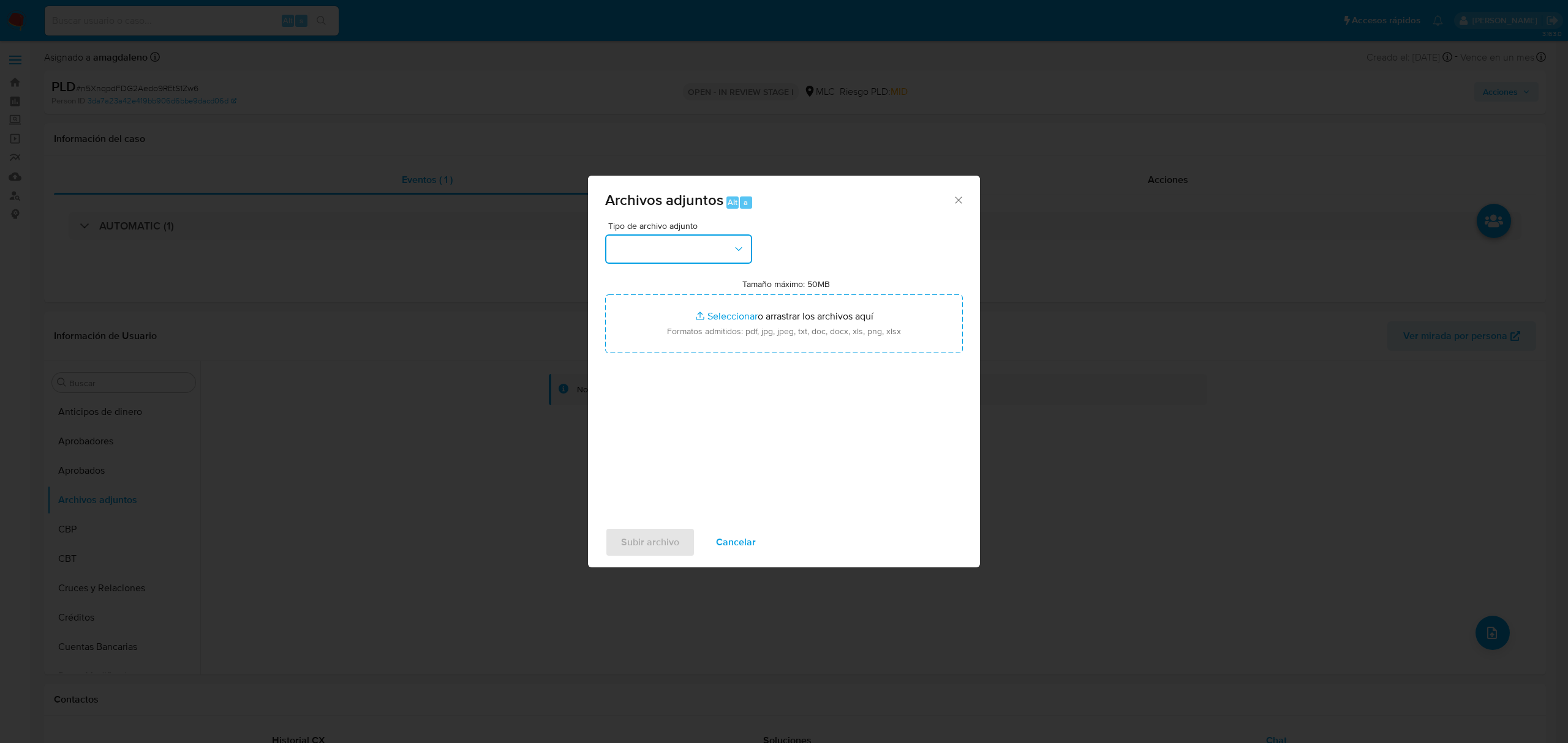
click at [673, 258] on button "button" at bounding box center [678, 249] width 147 height 29
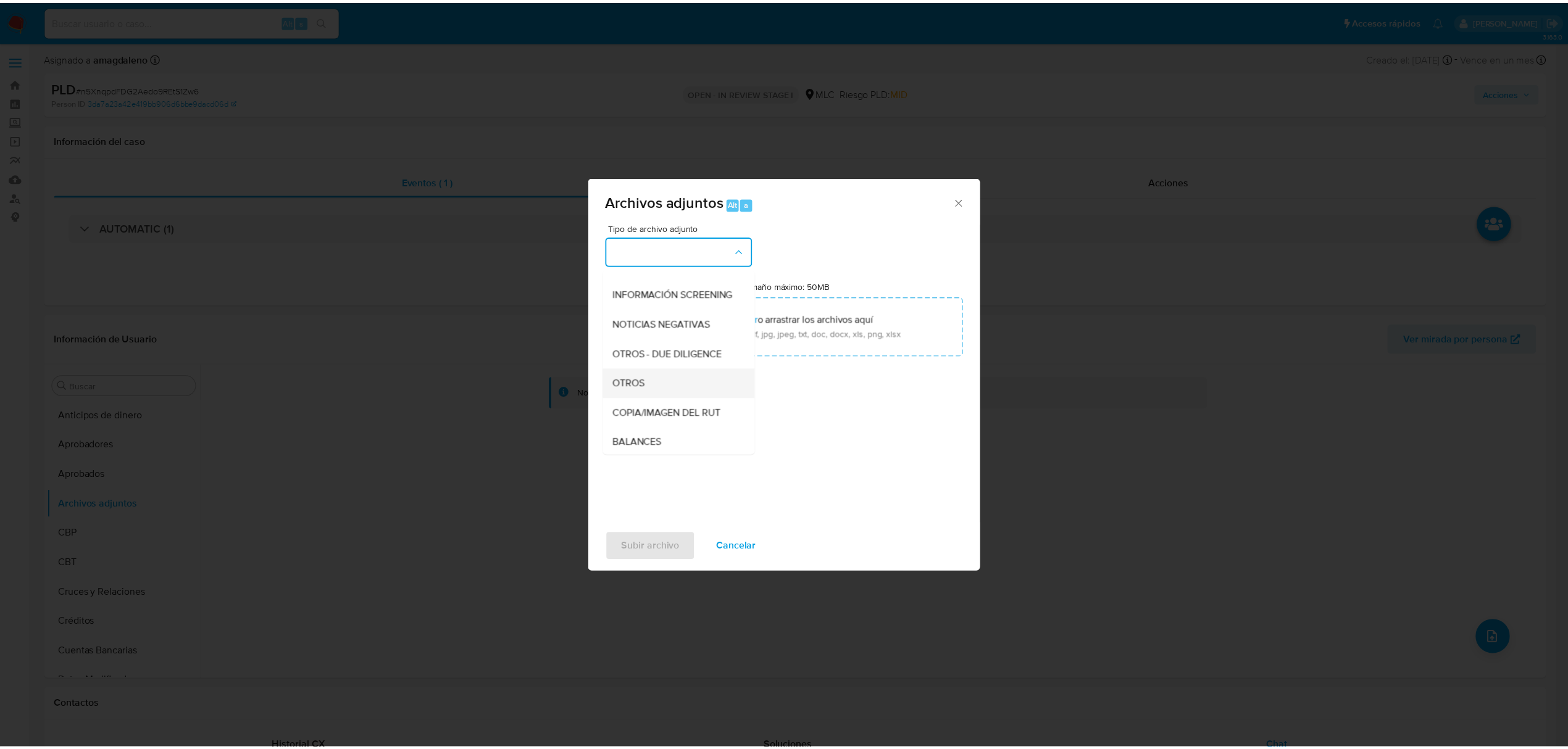
scroll to position [102, 0]
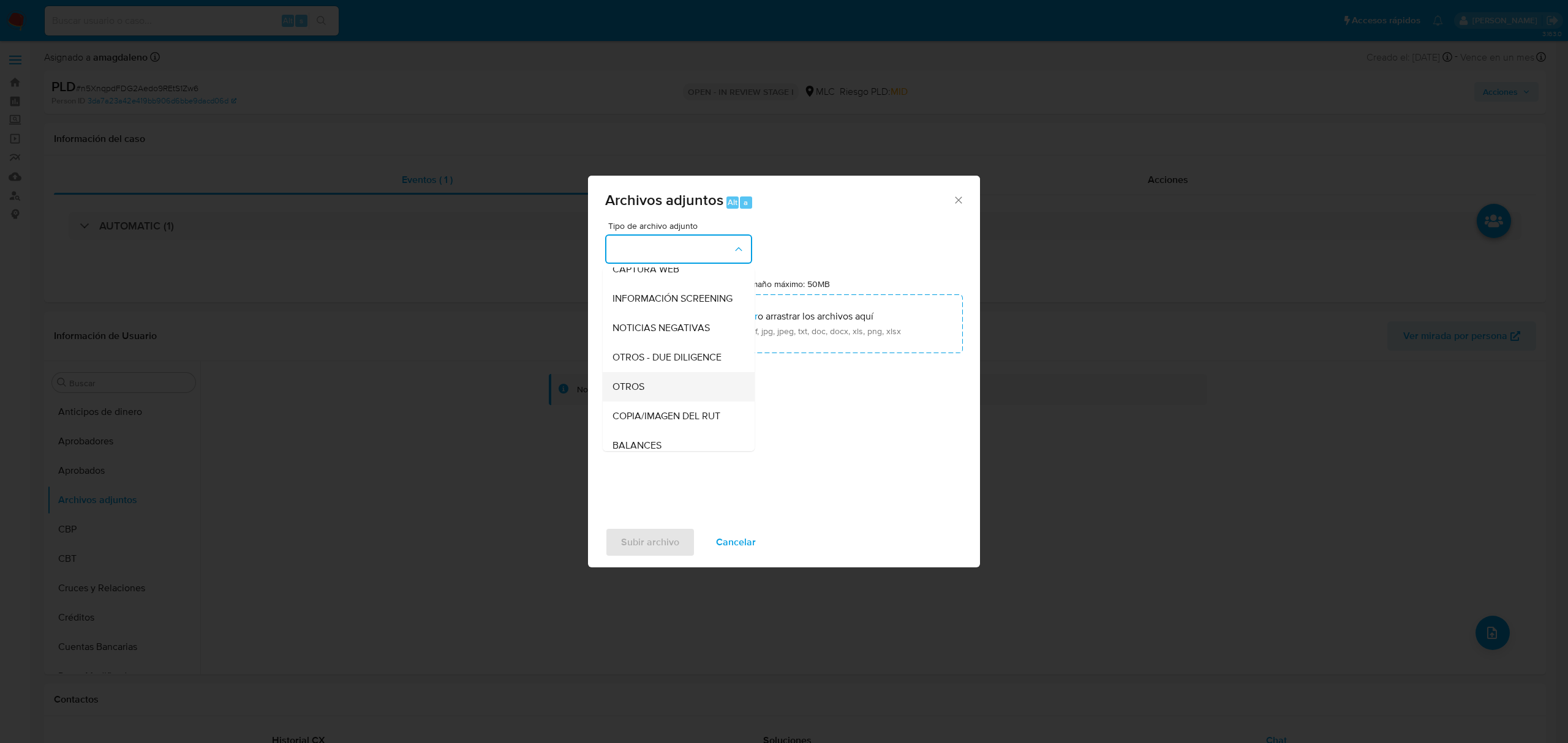
click at [666, 393] on div "OTROS" at bounding box center [675, 386] width 125 height 29
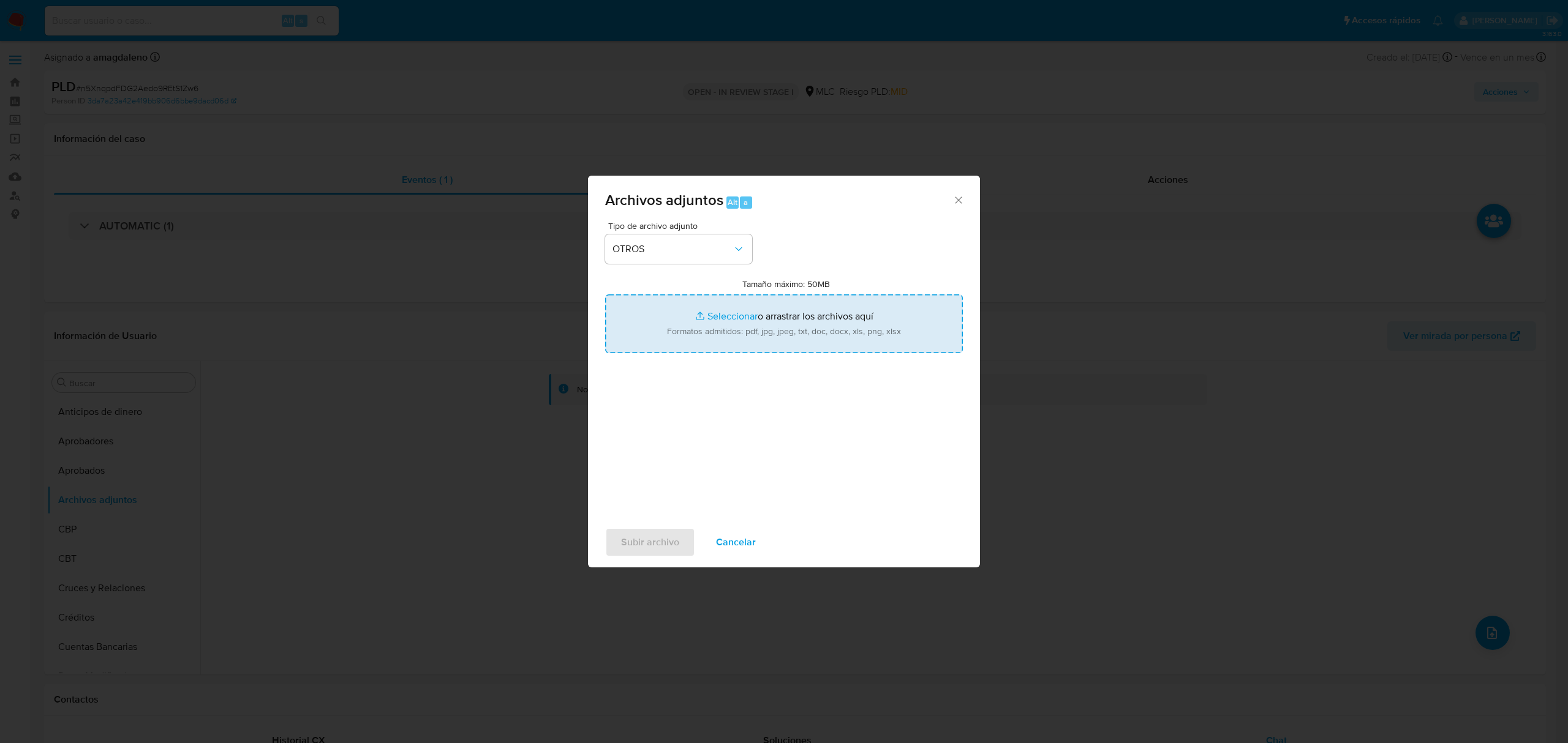
click at [728, 317] on input "Tamaño máximo: 50MB Seleccionar archivos" at bounding box center [784, 324] width 358 height 59
type input "C:\fakepath\AM 493929645 - 15_10_2025.xlsx"
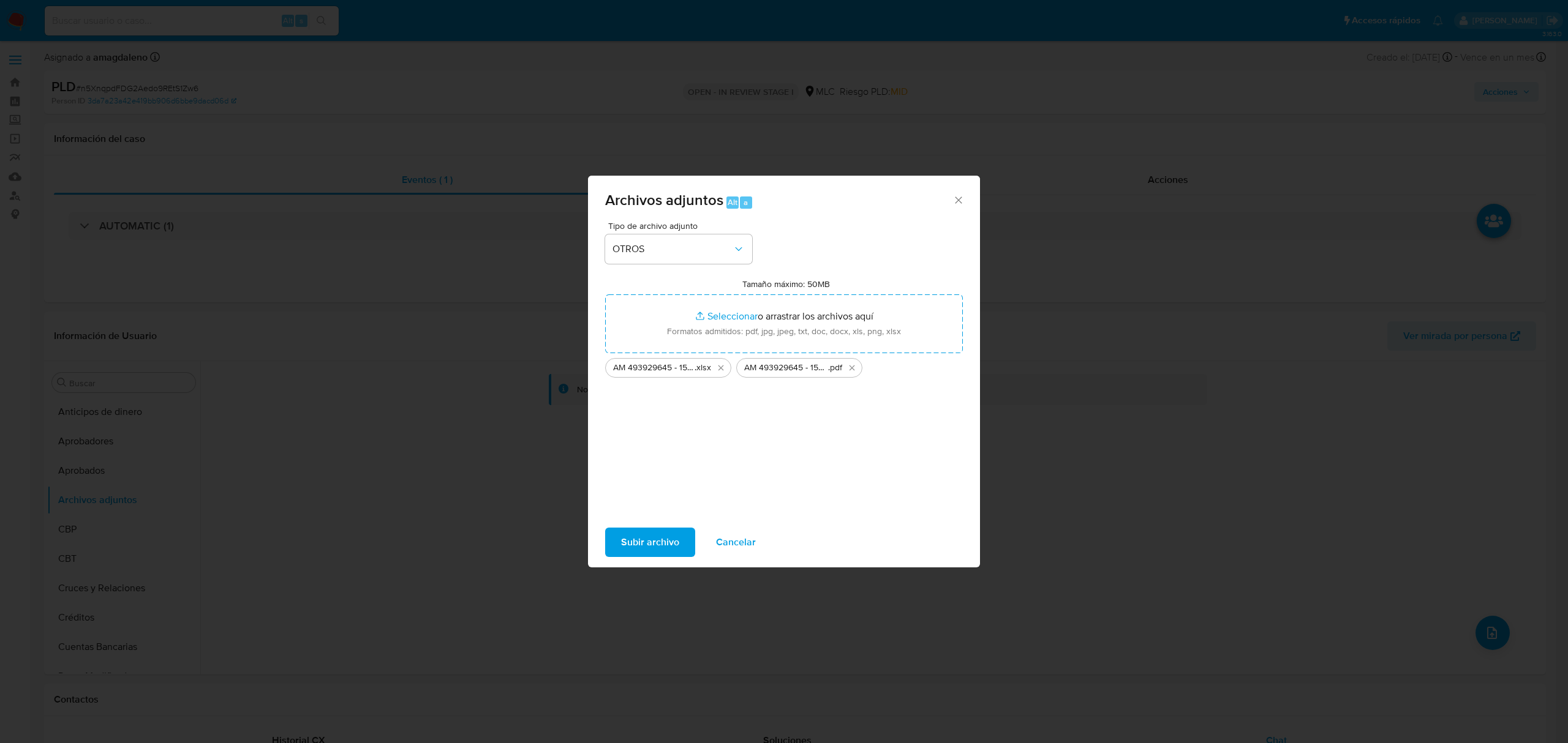
click at [647, 542] on span "Subir archivo" at bounding box center [650, 542] width 58 height 27
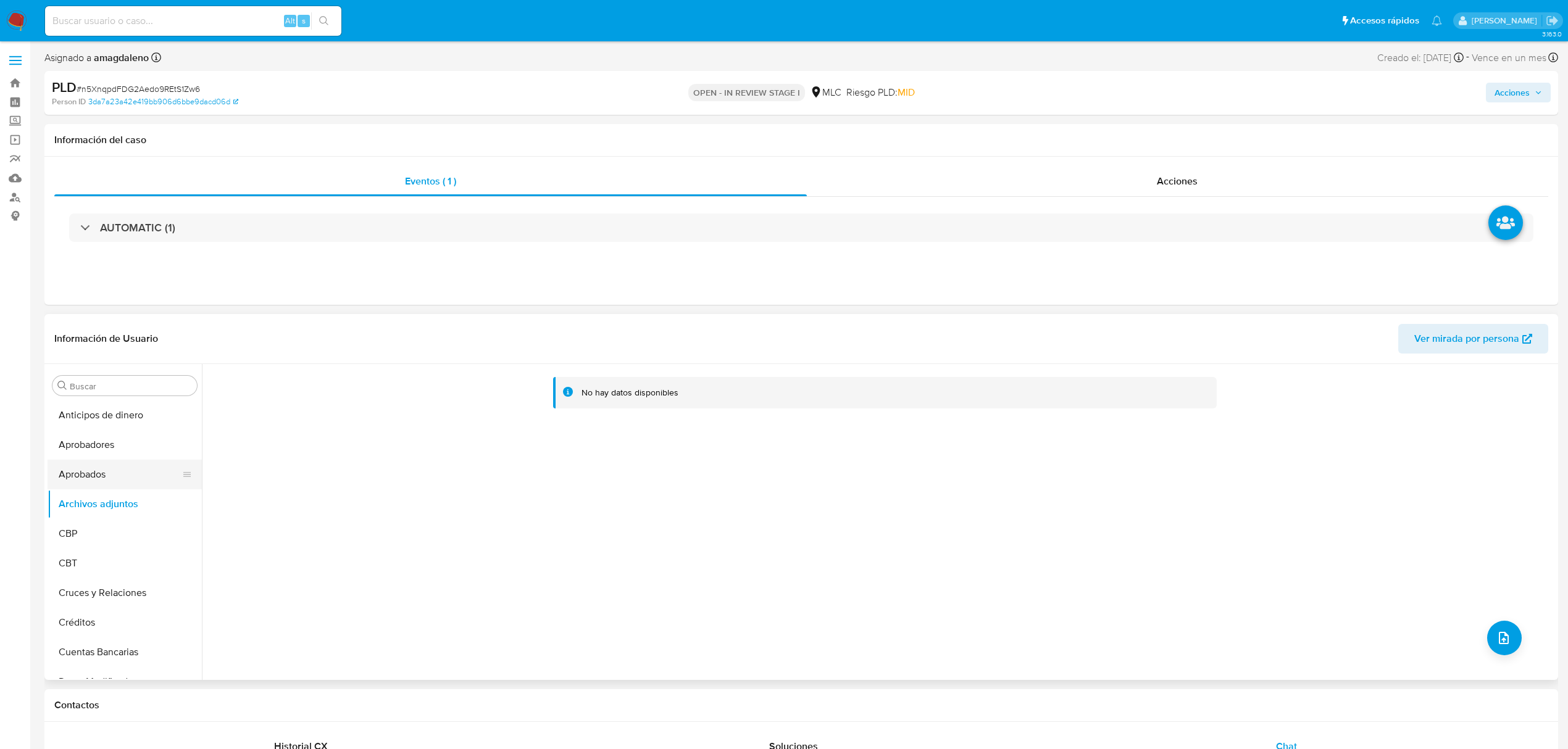
click at [129, 477] on button "Aprobados" at bounding box center [120, 474] width 145 height 29
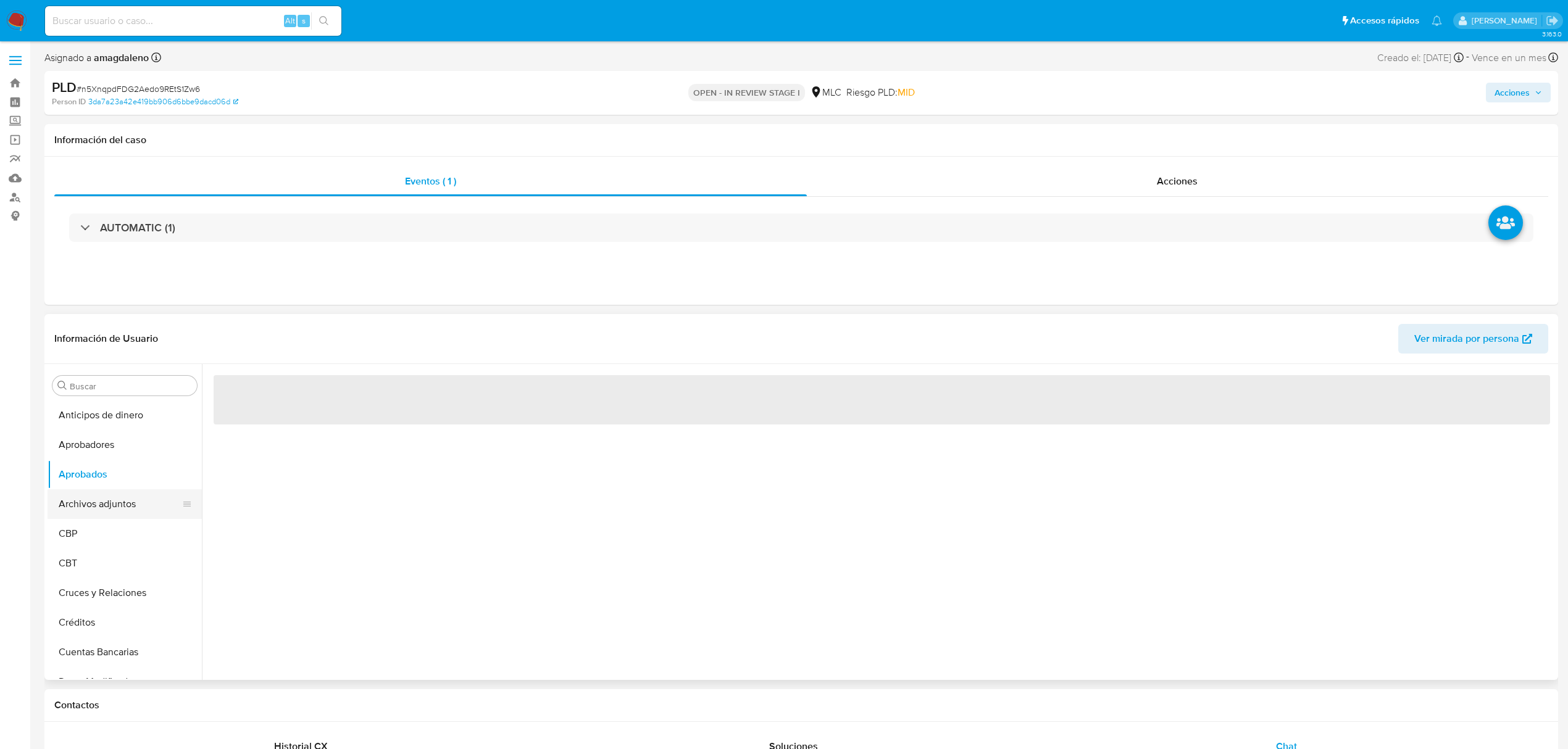
click at [137, 507] on button "Archivos adjuntos" at bounding box center [120, 504] width 145 height 29
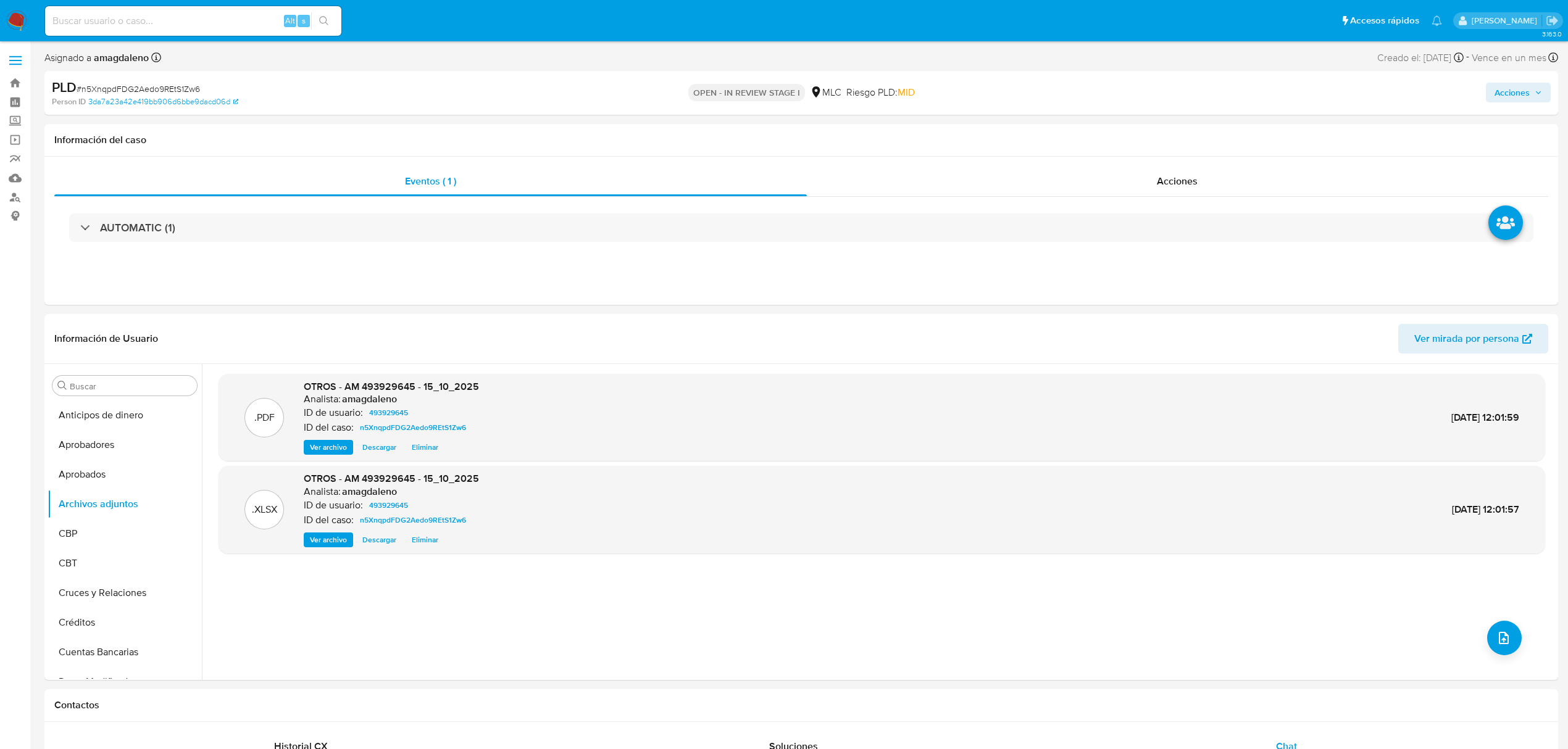
click at [1521, 90] on span "Acciones" at bounding box center [1512, 92] width 35 height 20
click at [1158, 141] on div "Resolución del caso Alt r" at bounding box center [1183, 132] width 118 height 32
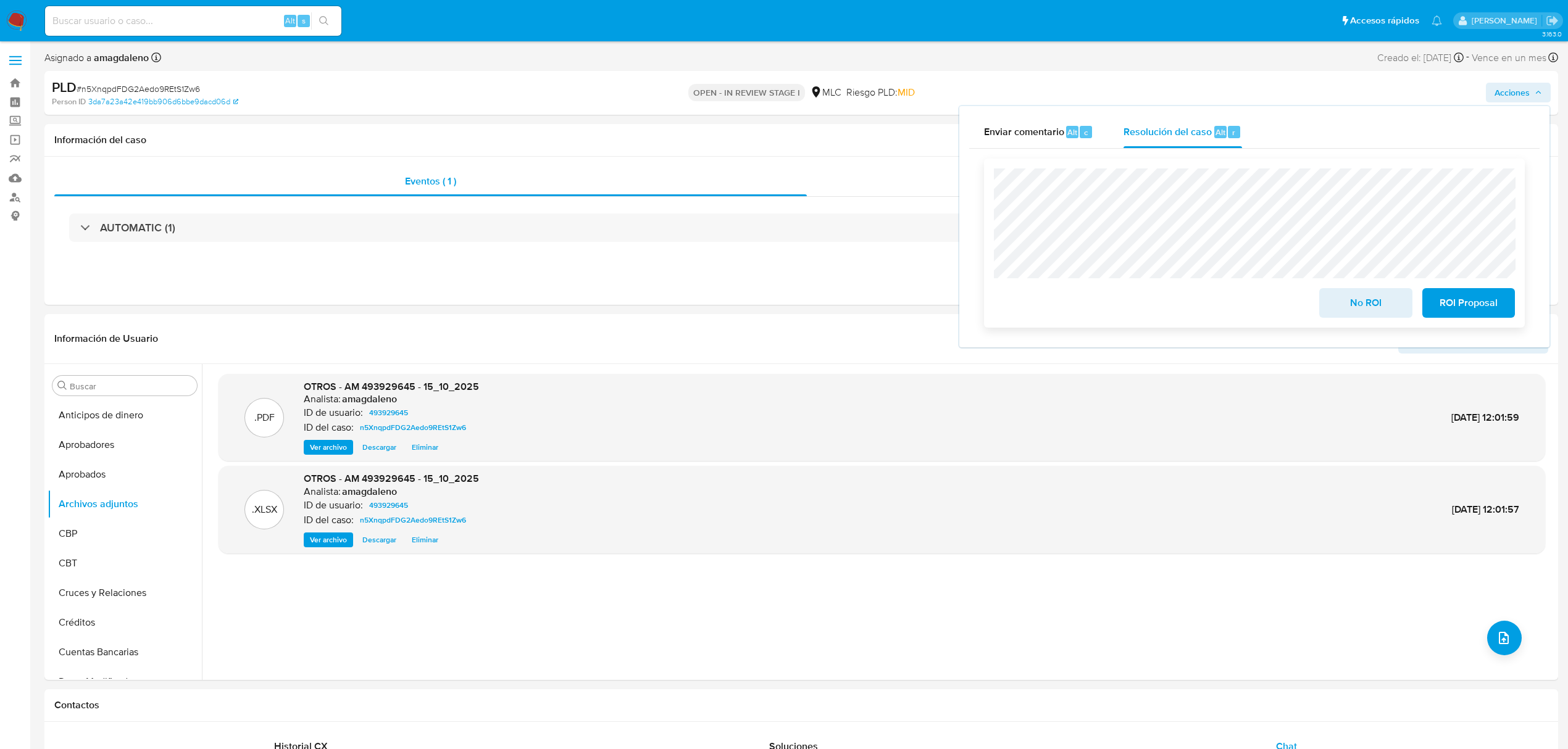
click at [1454, 309] on span "ROI Proposal" at bounding box center [1469, 303] width 60 height 27
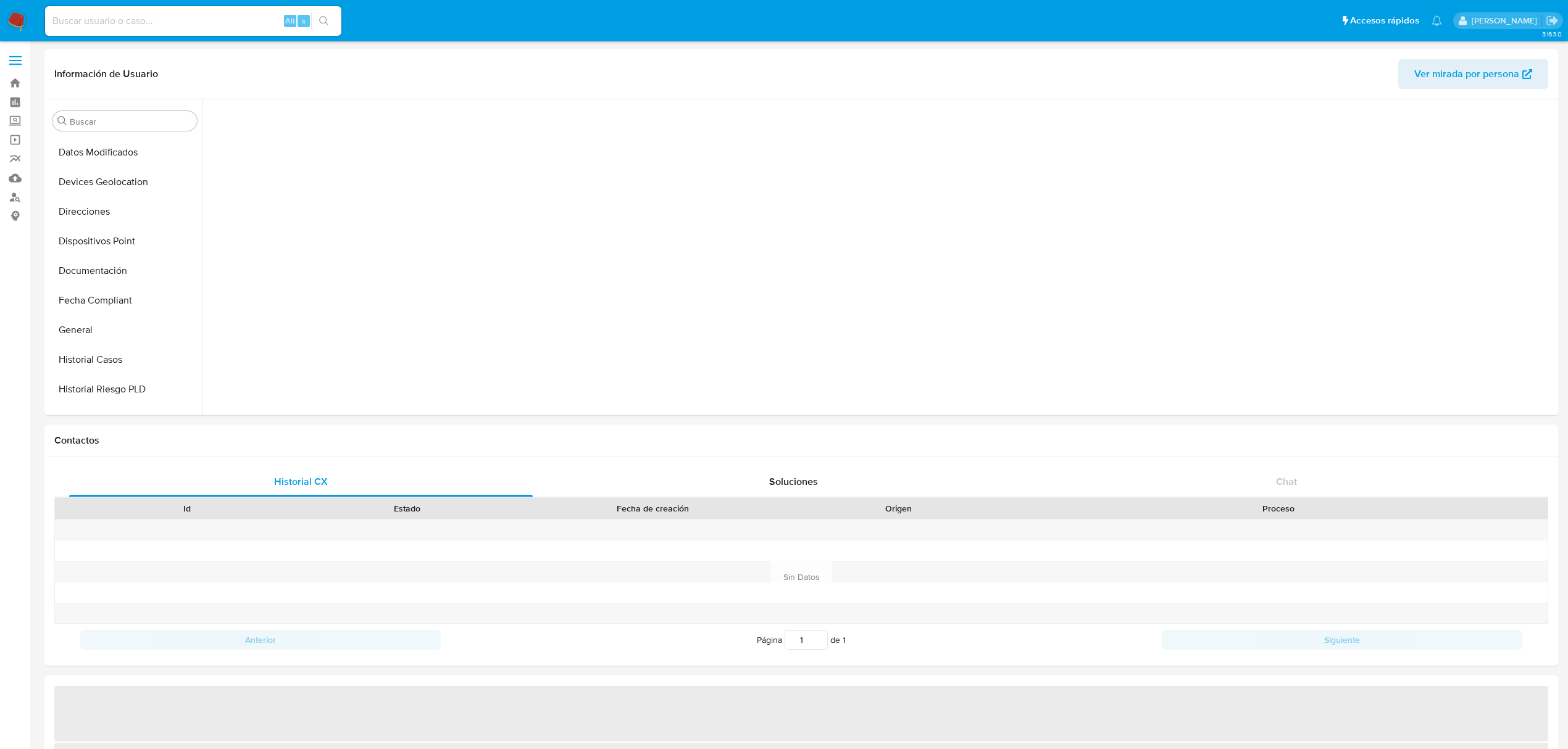
scroll to position [593, 0]
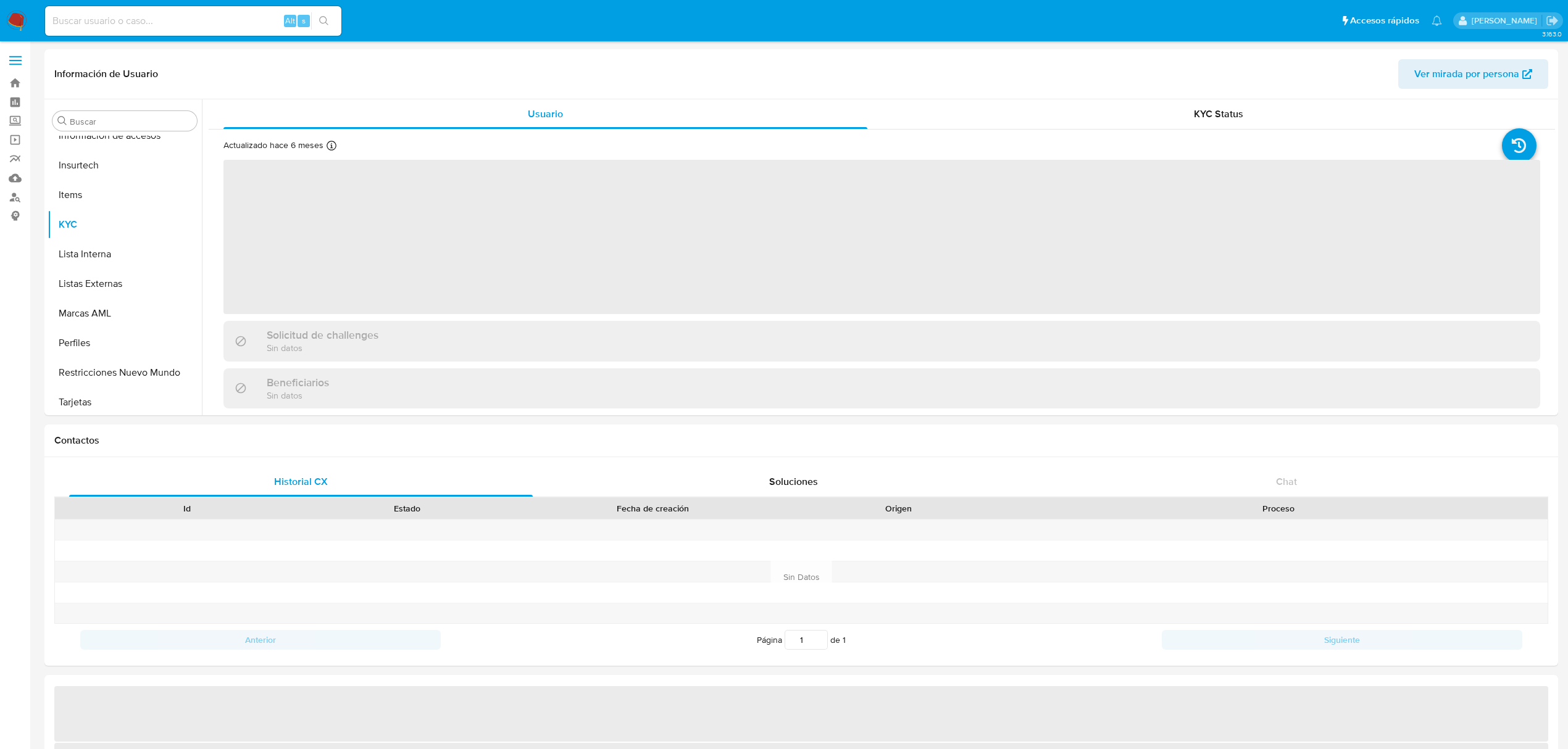
scroll to position [609, 0]
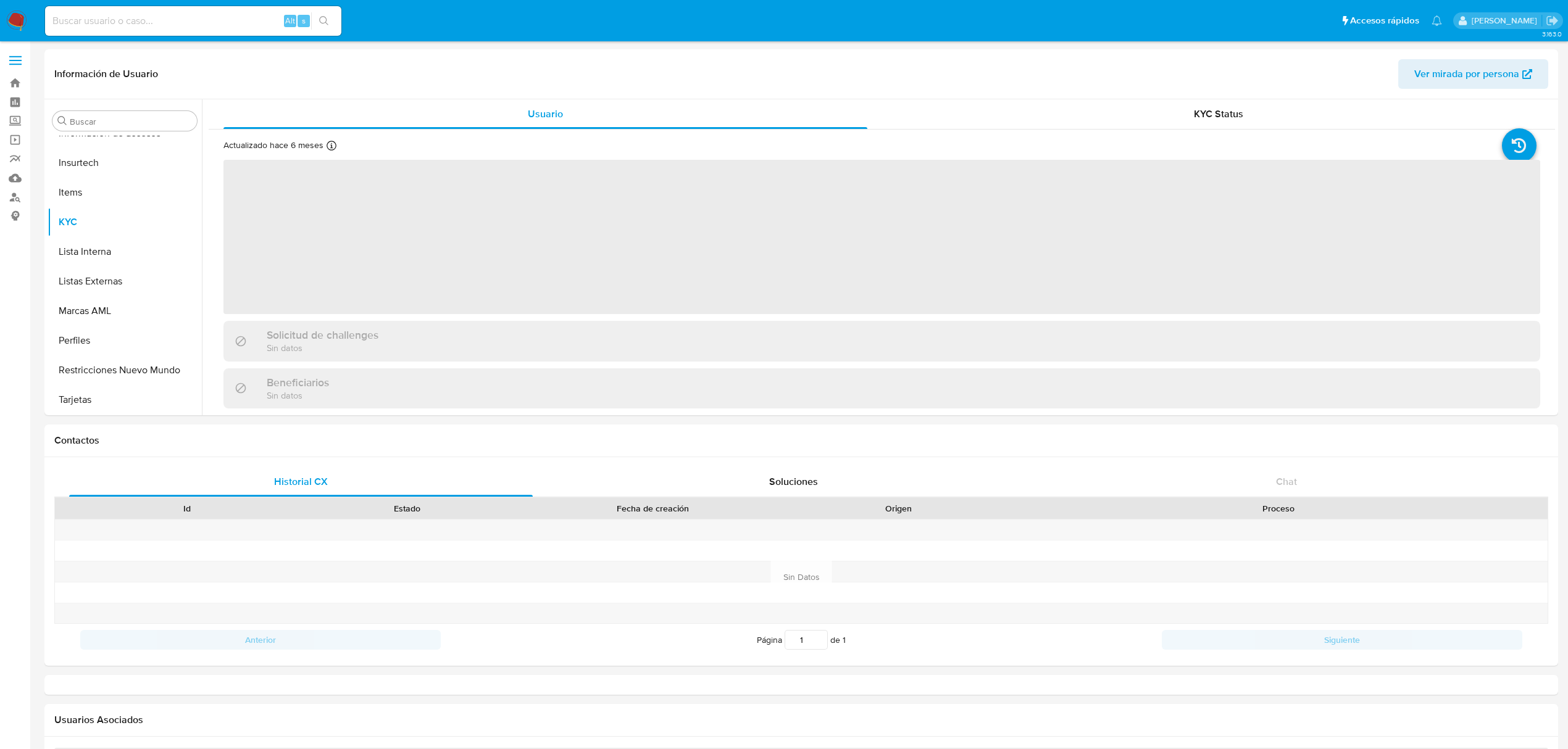
select select "10"
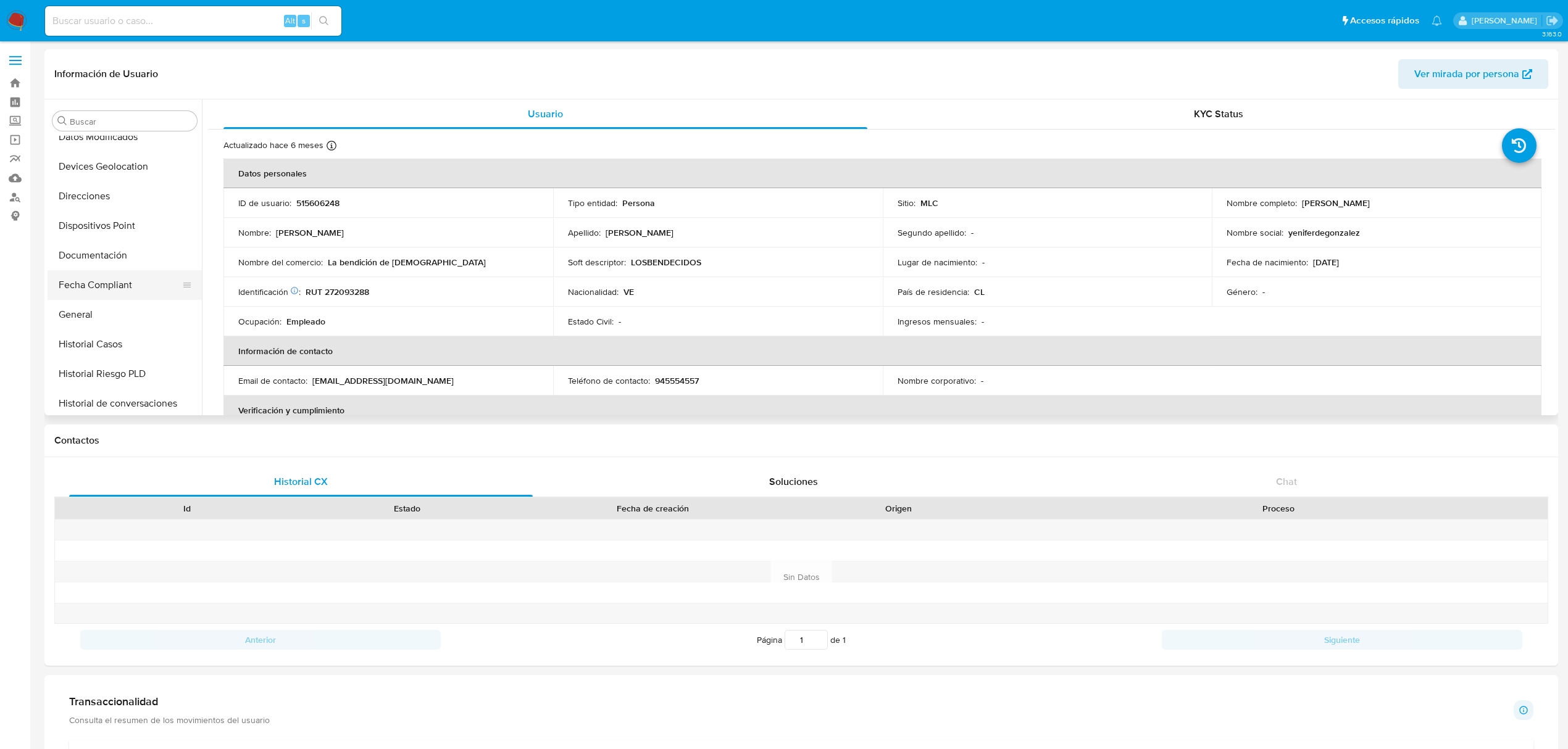
scroll to position [198, 0]
drag, startPoint x: 125, startPoint y: 336, endPoint x: 157, endPoint y: 296, distance: 51.2
click at [125, 336] on button "Documentación" at bounding box center [125, 337] width 154 height 29
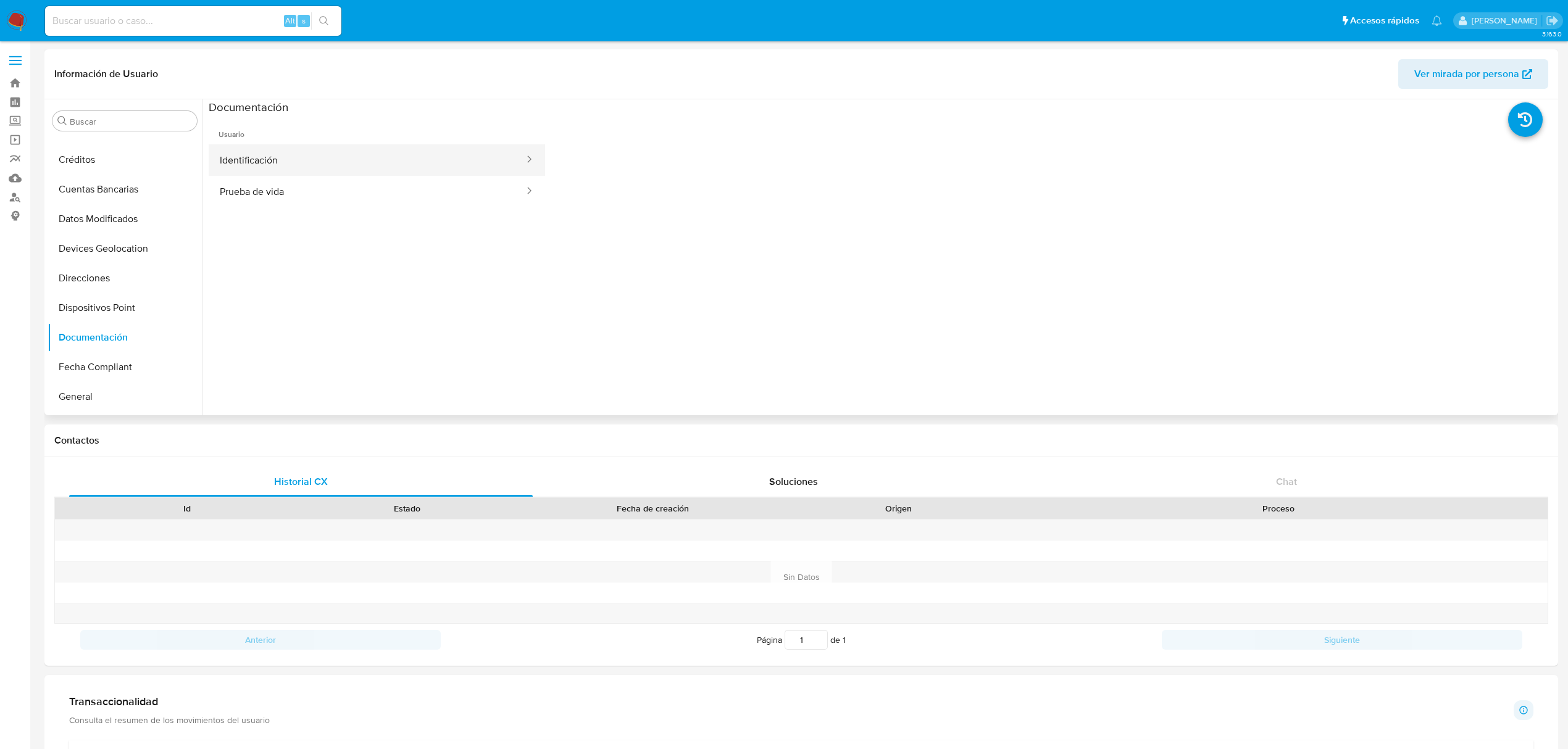
click at [300, 164] on button "Identificación" at bounding box center [367, 160] width 316 height 32
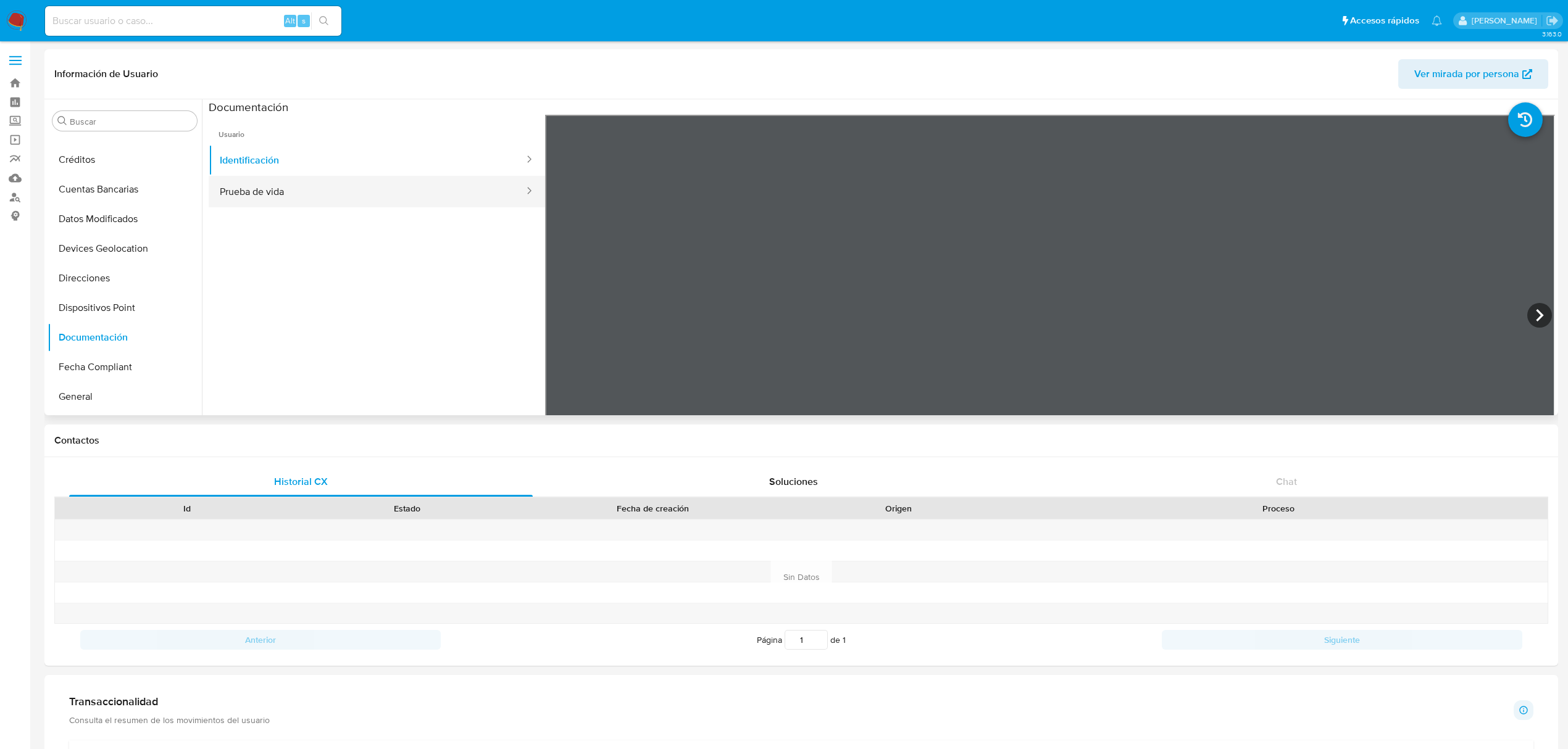
click at [336, 195] on button "Prueba de vida" at bounding box center [367, 191] width 316 height 32
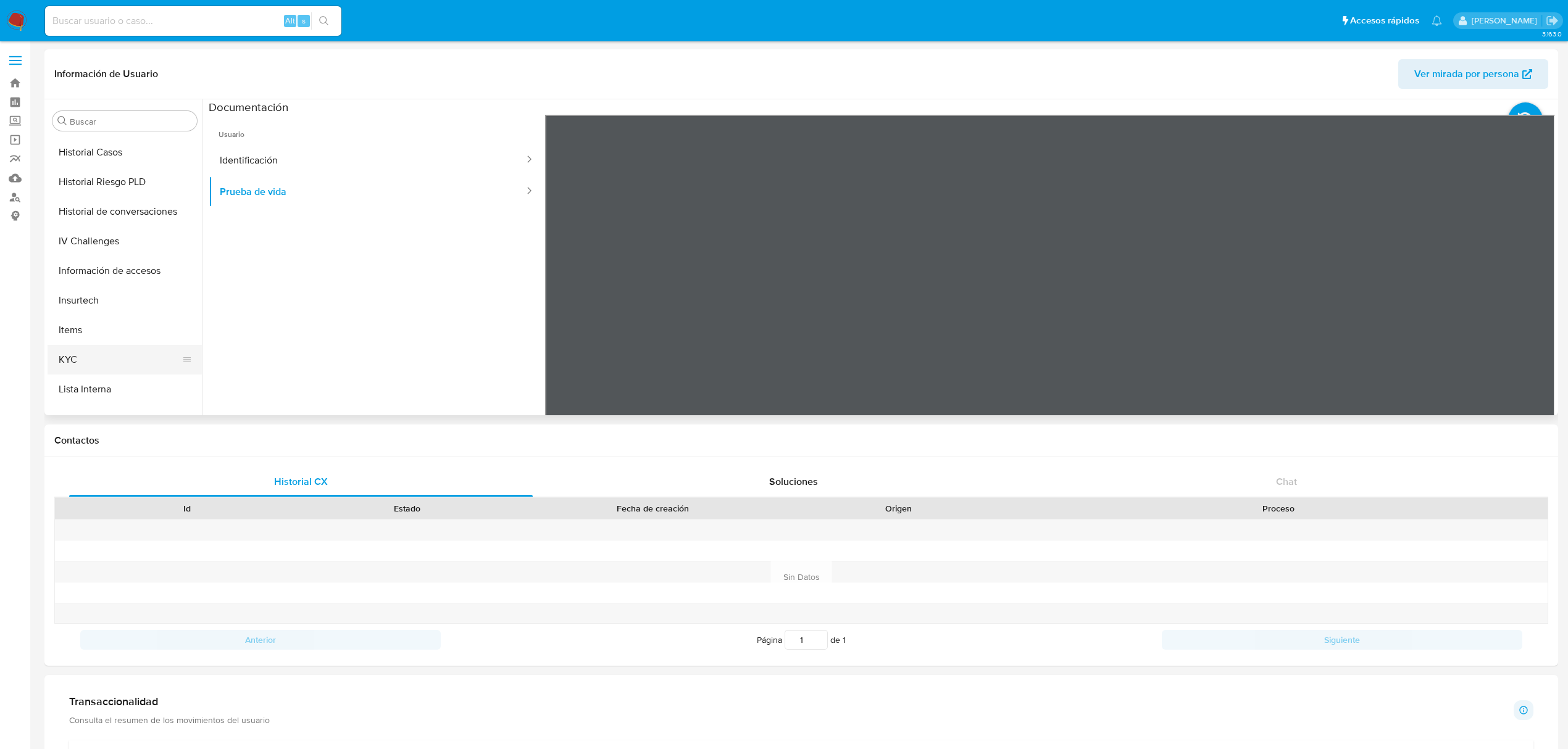
scroll to position [527, 0]
click at [95, 295] on button "KYC" at bounding box center [120, 304] width 145 height 29
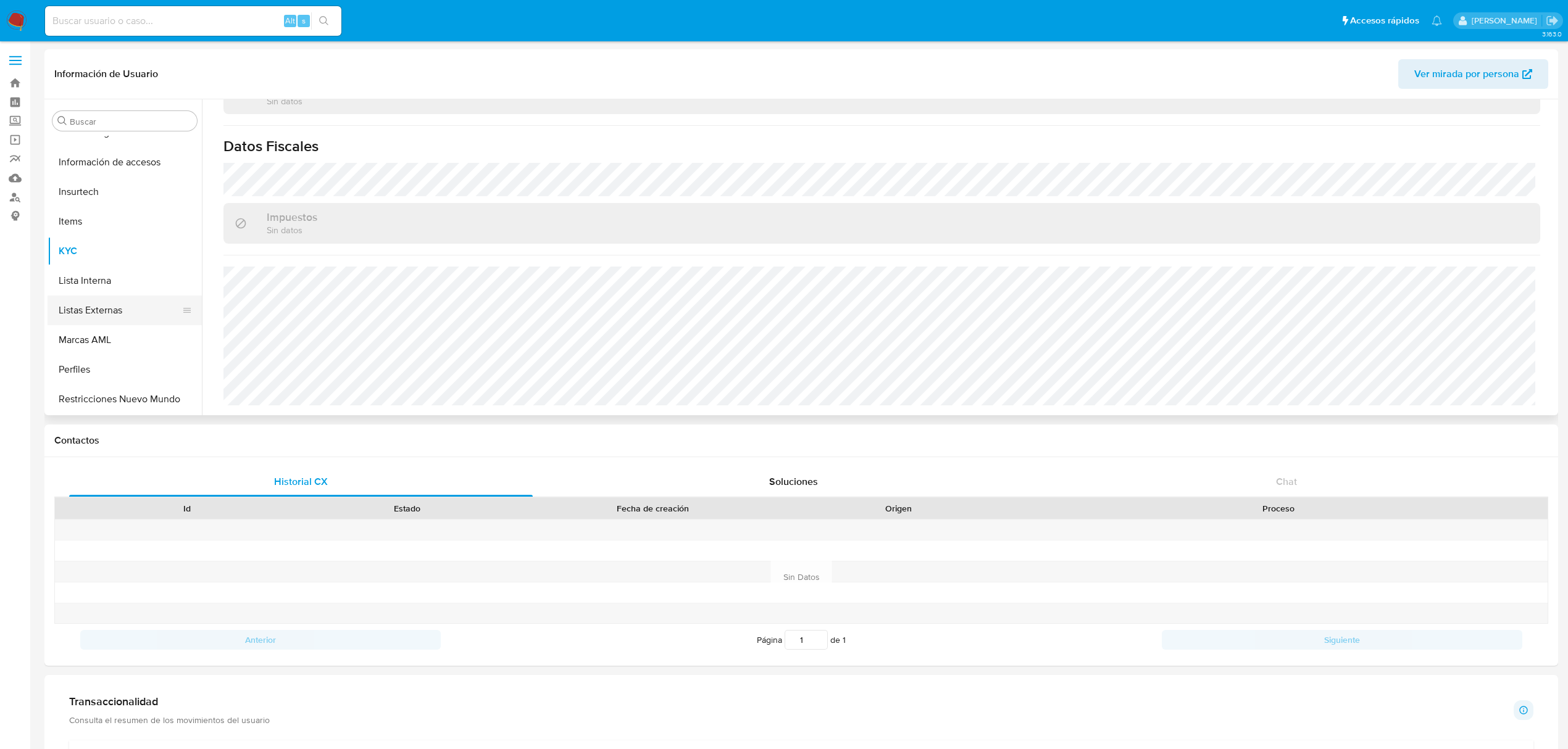
scroll to position [609, 0]
click at [96, 218] on button "KYC" at bounding box center [120, 222] width 145 height 29
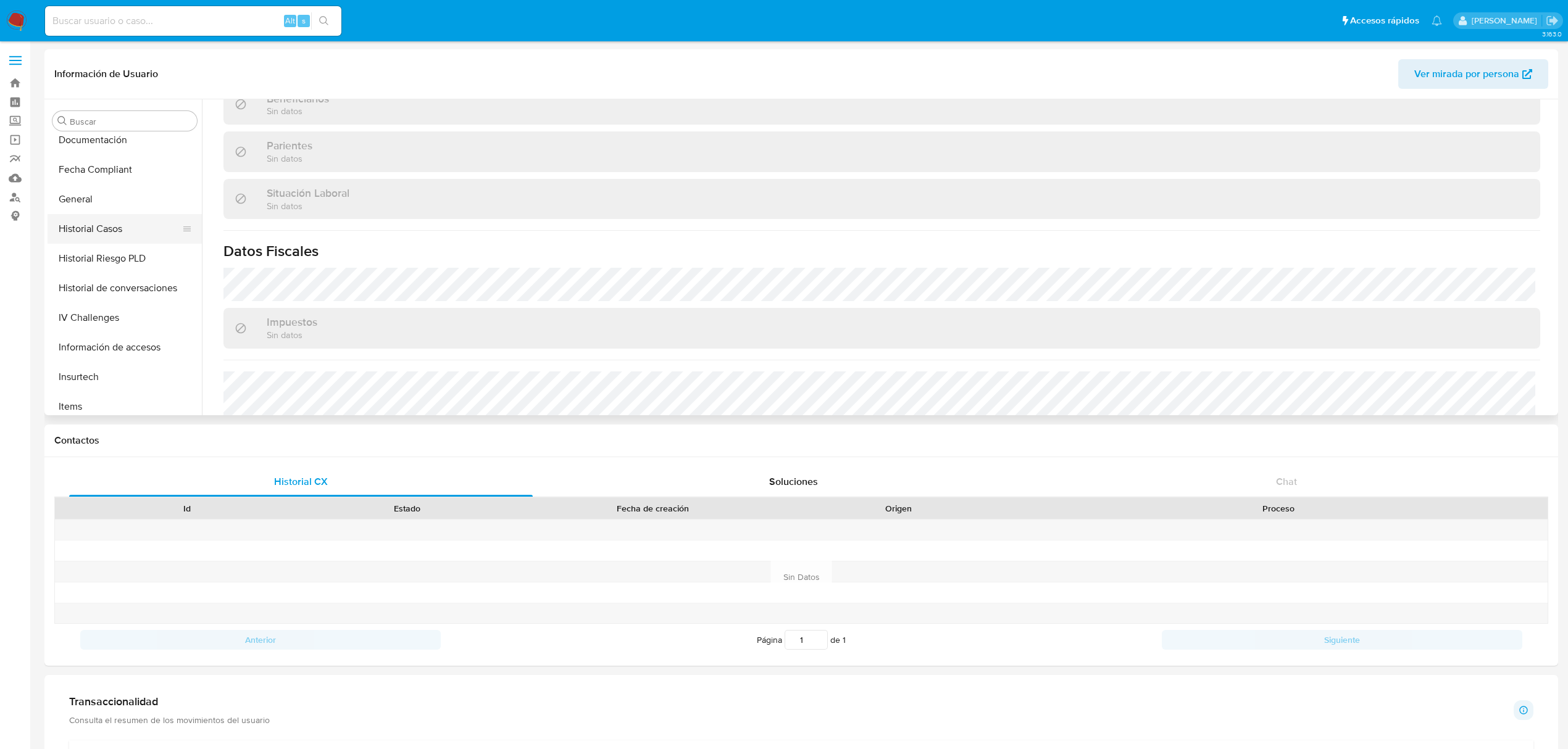
scroll to position [363, 0]
click at [103, 247] on button "Historial Casos" at bounding box center [120, 261] width 145 height 29
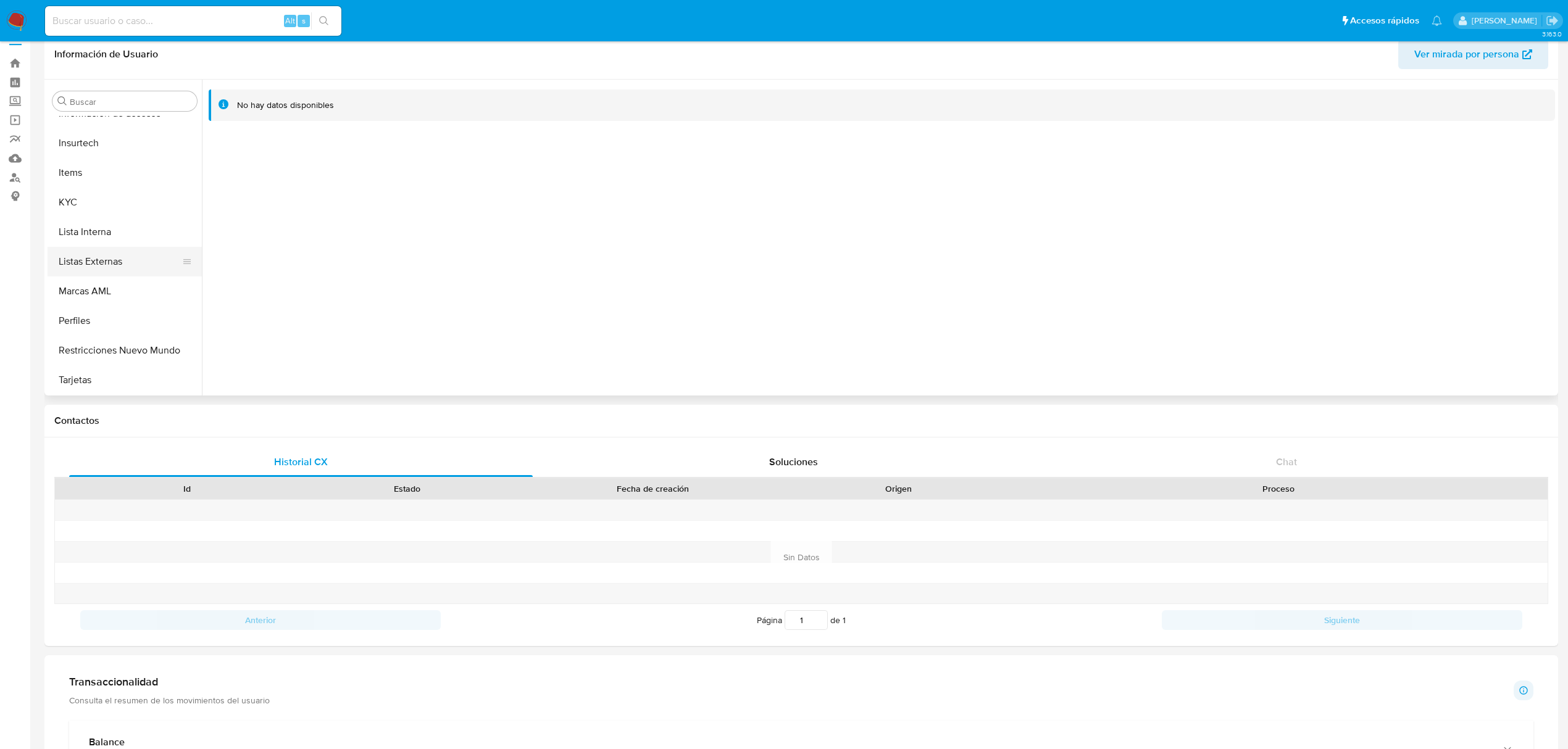
scroll to position [164, 0]
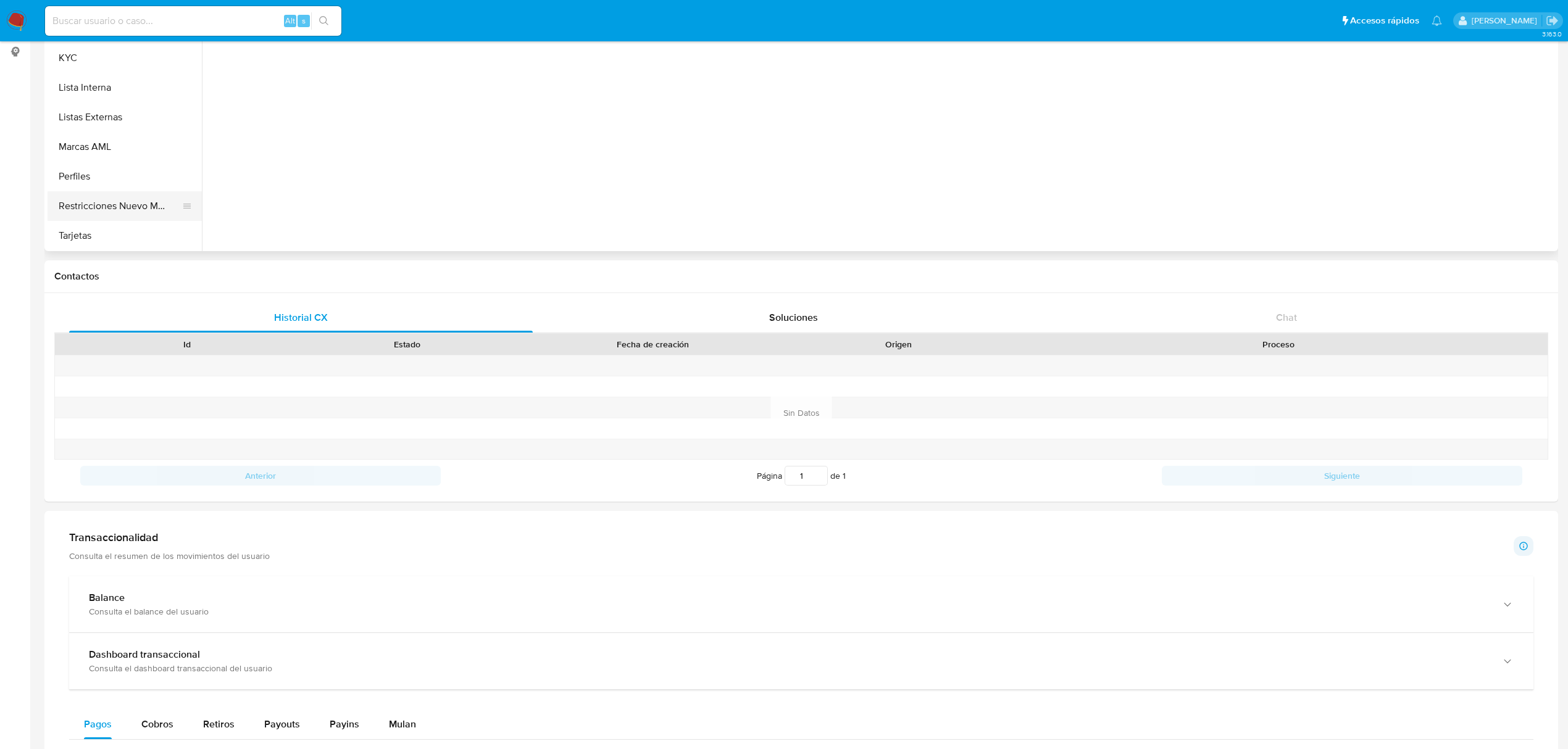
click at [125, 215] on button "Restricciones Nuevo Mundo" at bounding box center [120, 206] width 145 height 29
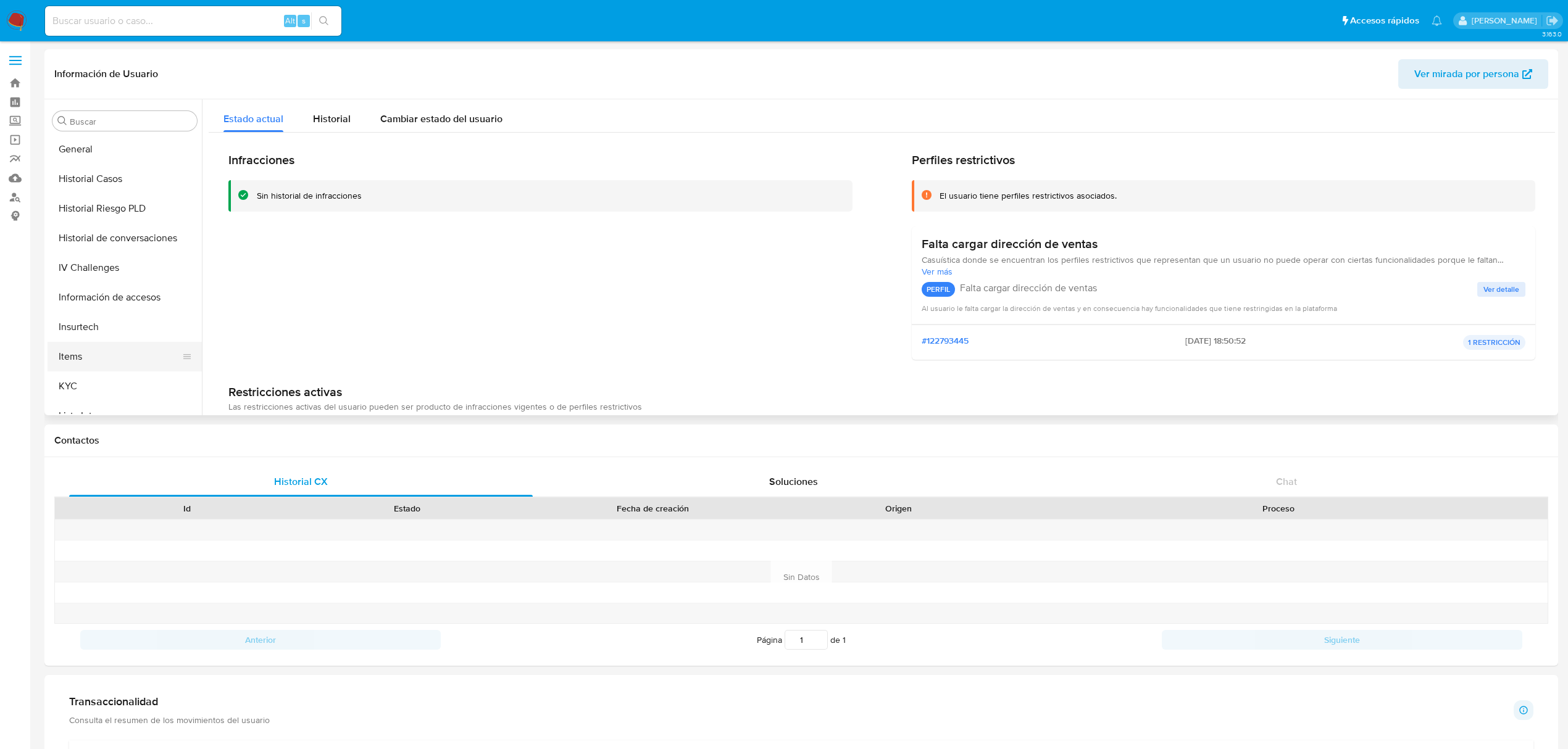
scroll to position [445, 0]
click at [111, 380] on button "KYC" at bounding box center [120, 386] width 145 height 29
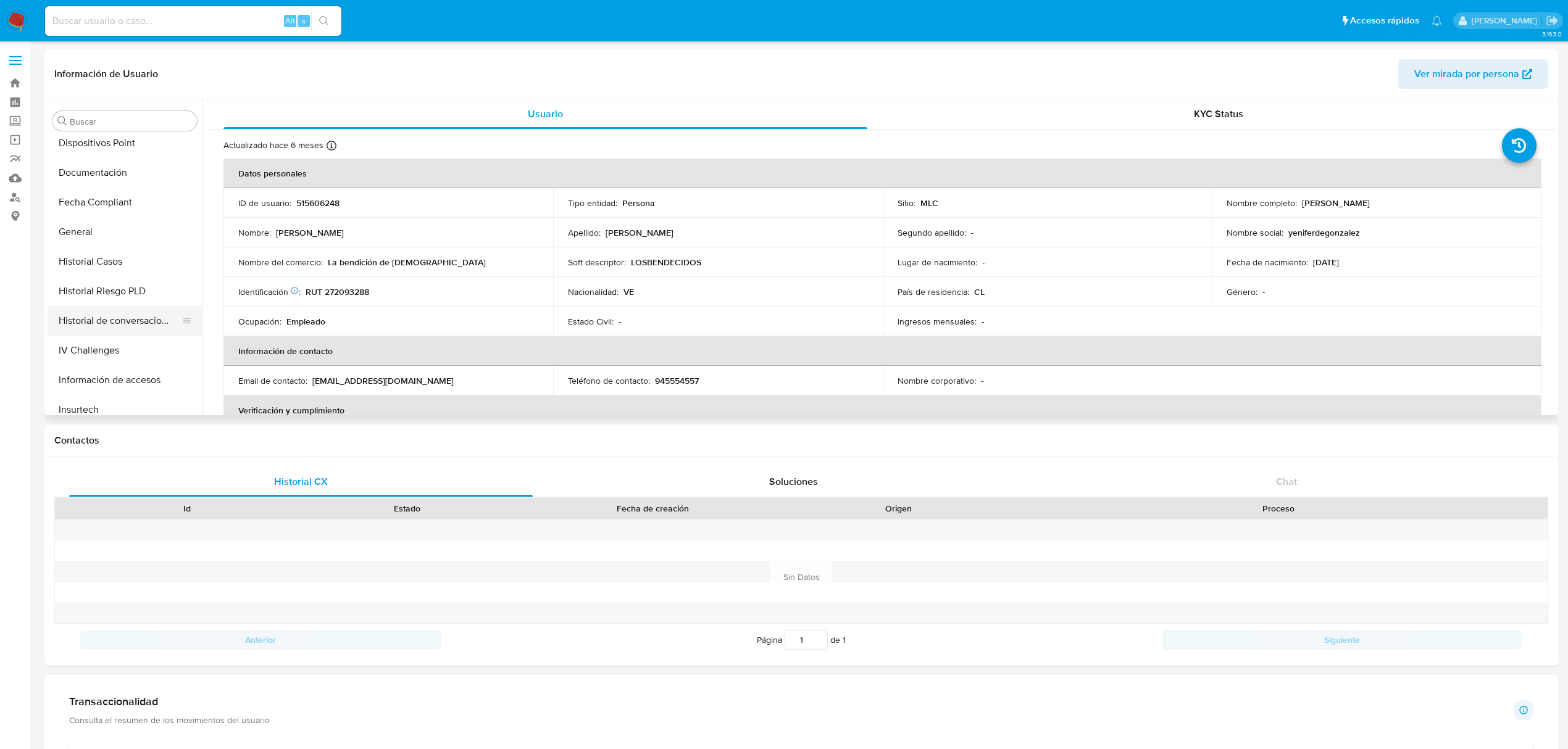
scroll to position [280, 0]
click at [106, 203] on button "Direcciones" at bounding box center [120, 195] width 145 height 29
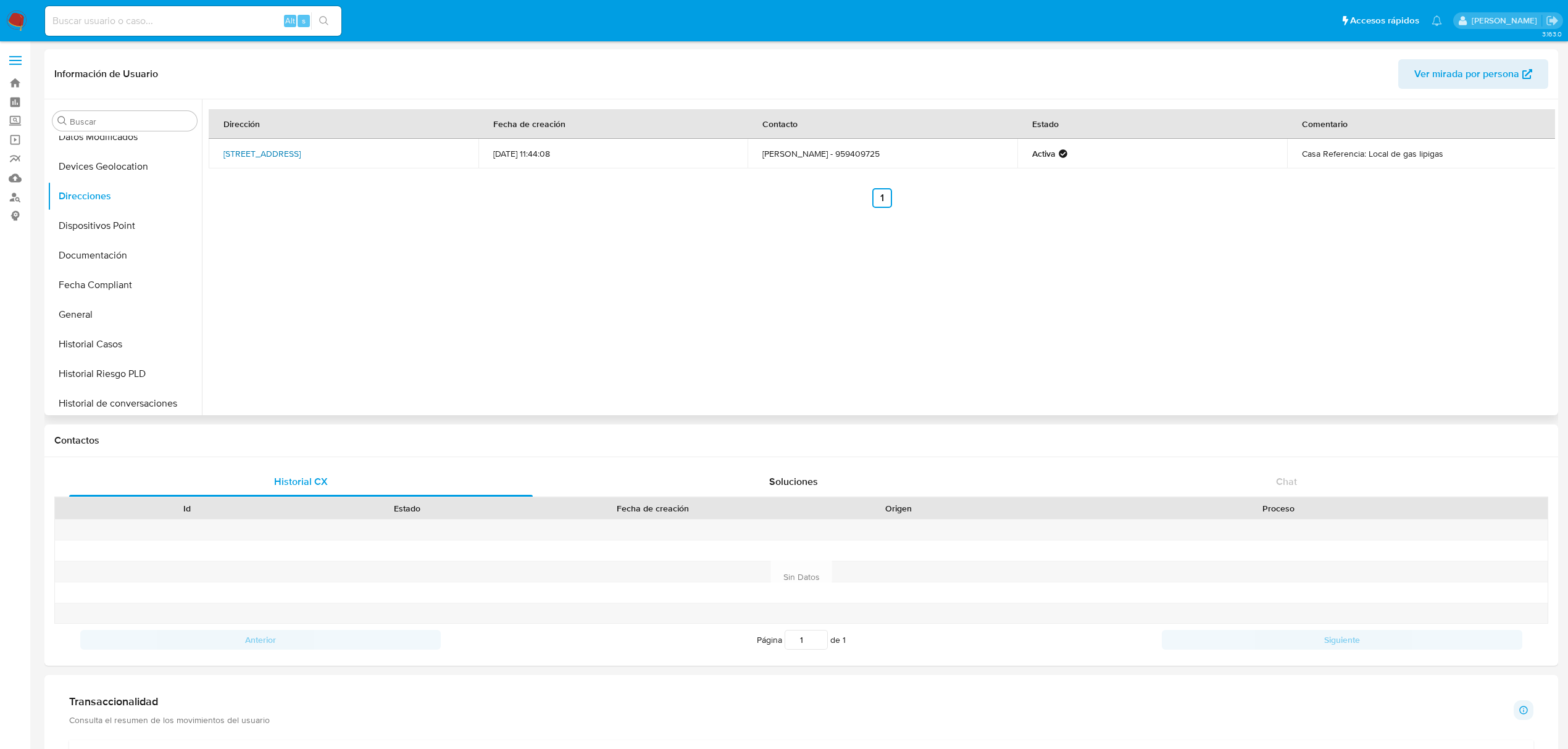
click at [300, 148] on link "Vecinal 4494, Estacion Central, Rm (metropolitana), , Chile 4494" at bounding box center [261, 154] width 77 height 13
click at [96, 214] on button "KYC" at bounding box center [120, 222] width 145 height 29
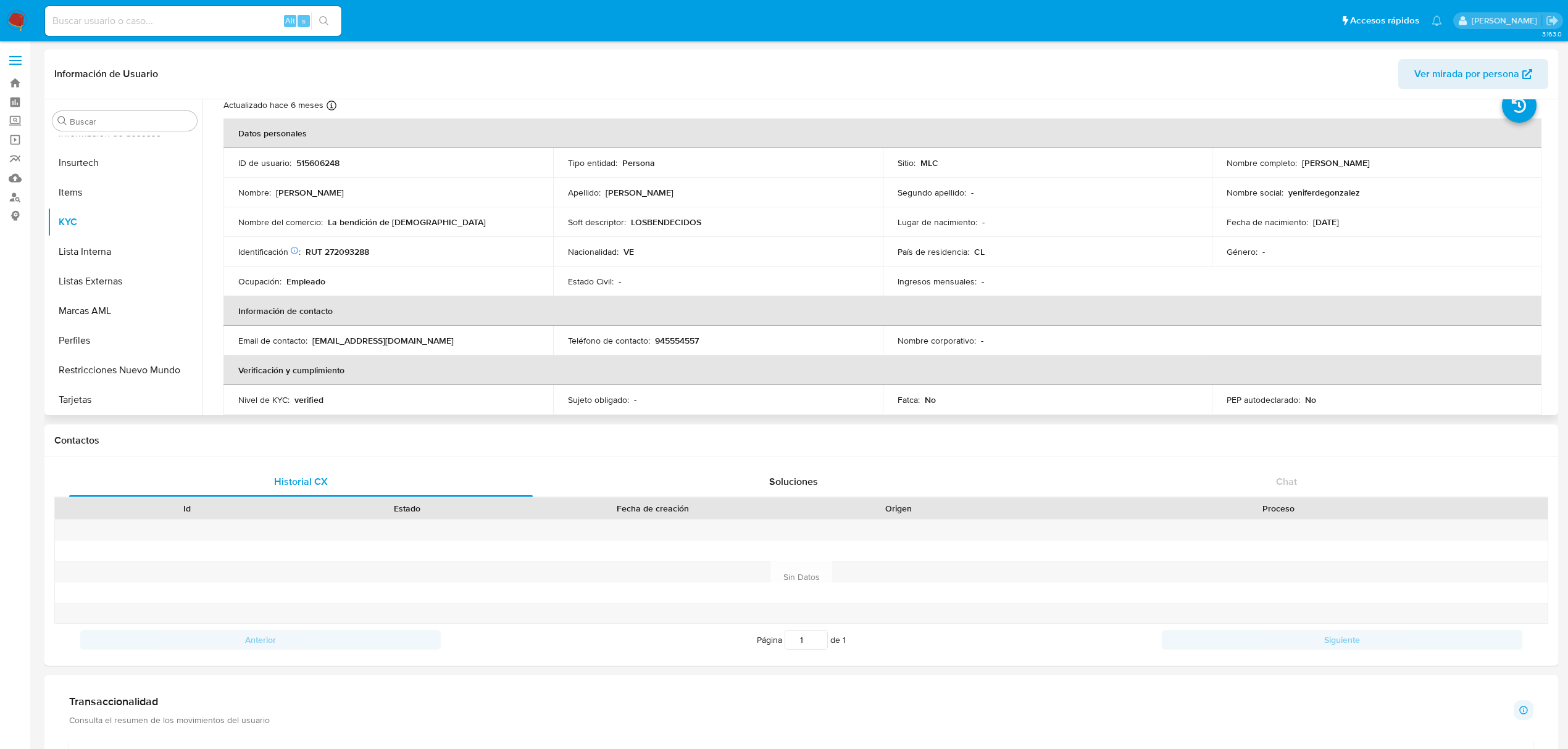
scroll to position [0, 0]
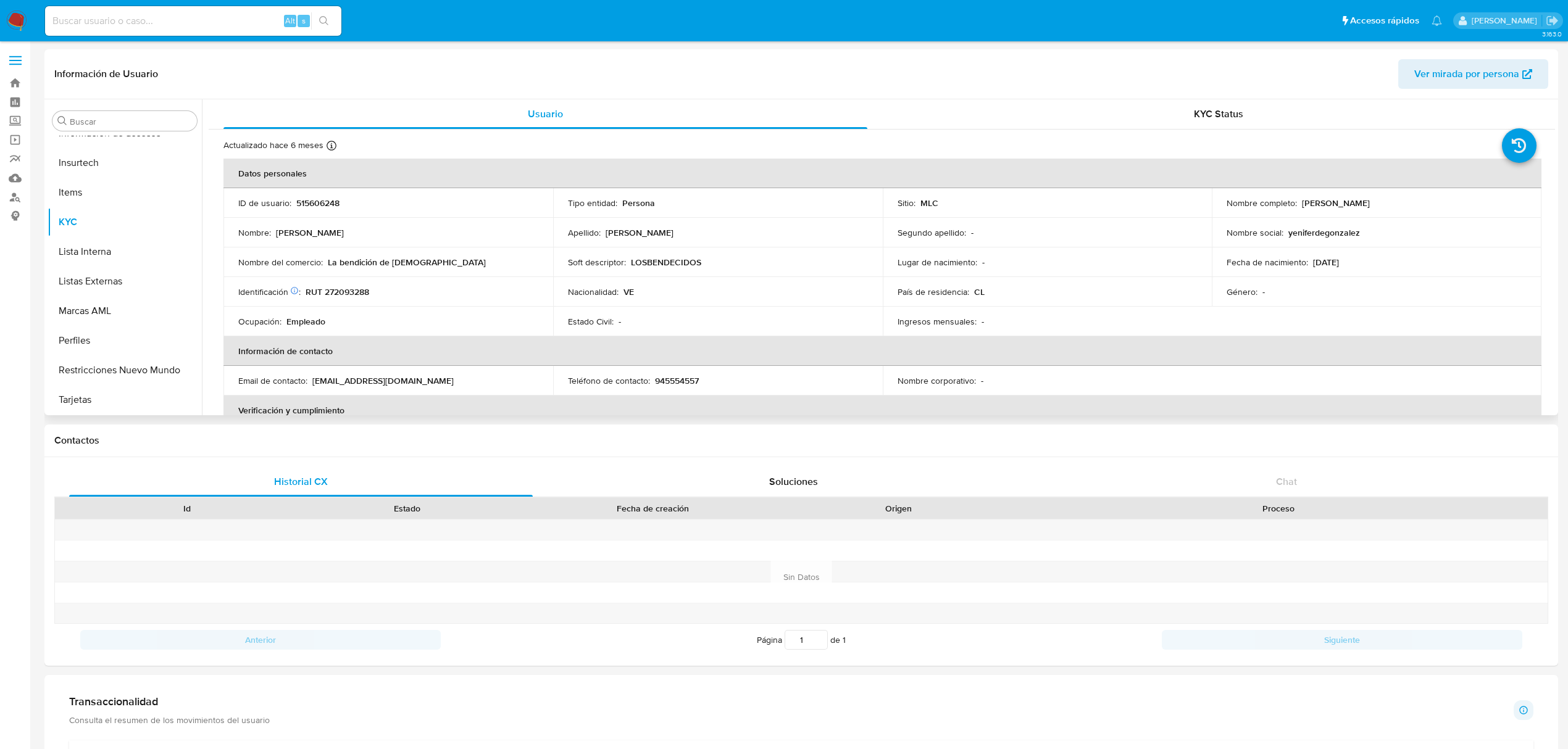
click at [339, 287] on p "RUT 272093288" at bounding box center [338, 291] width 64 height 11
copy p "272093288"
click at [1305, 210] on td "Nombre completo : Yenifer Guadalupe Mendez Pulgar" at bounding box center [1376, 203] width 330 height 29
drag, startPoint x: 1299, startPoint y: 201, endPoint x: 1446, endPoint y: 195, distance: 147.1
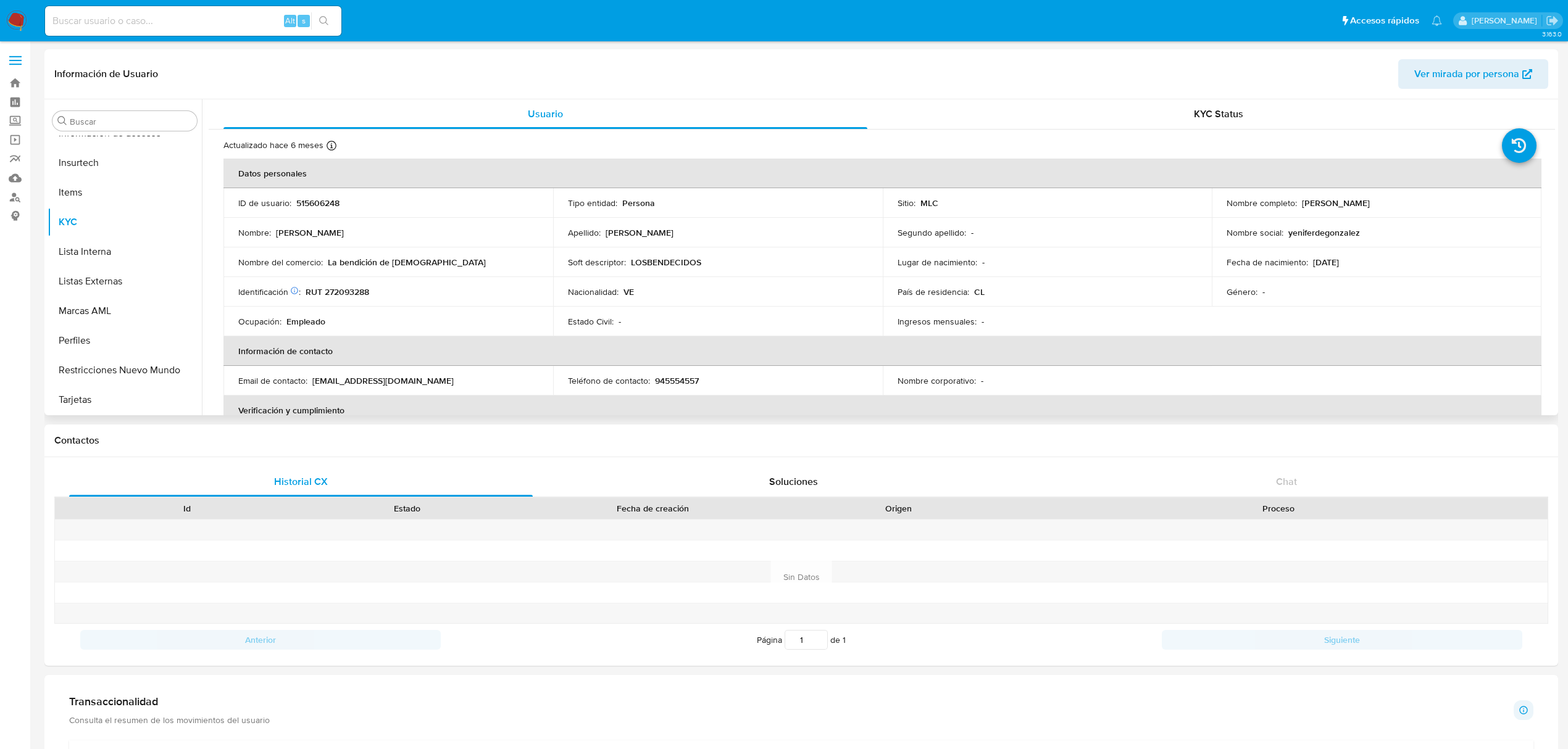
click at [1446, 195] on td "Nombre completo : Yenifer Guadalupe Mendez Pulgar" at bounding box center [1376, 203] width 330 height 29
click at [366, 292] on p "RUT 272093288" at bounding box center [338, 291] width 64 height 11
click at [353, 286] on p "RUT 272093288" at bounding box center [338, 291] width 64 height 11
click at [346, 288] on p "RUT 272093288" at bounding box center [338, 291] width 64 height 11
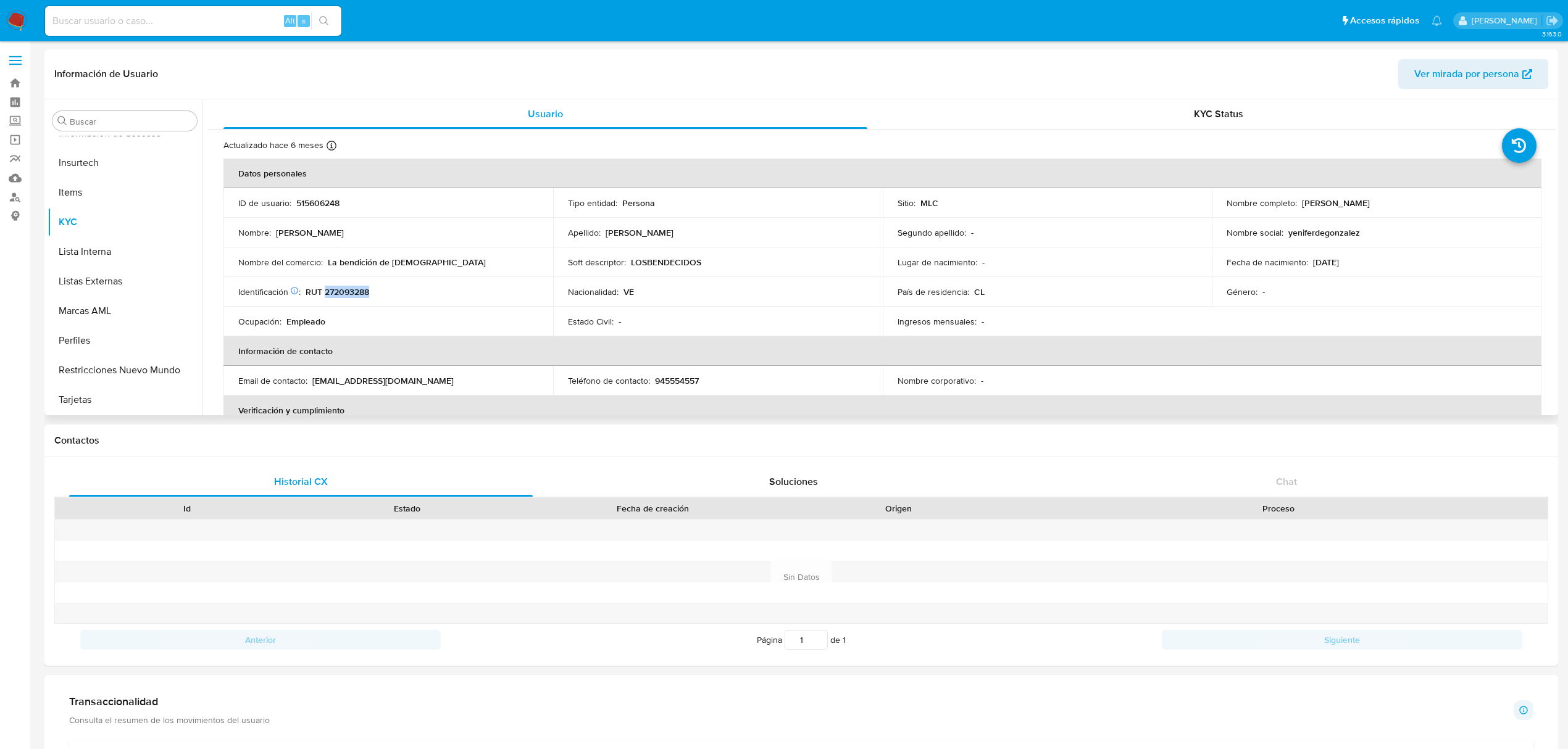
click at [346, 288] on p "RUT 272093288" at bounding box center [338, 291] width 64 height 11
copy p "272093288"
click at [342, 260] on p "La bendición de Dios" at bounding box center [406, 262] width 158 height 11
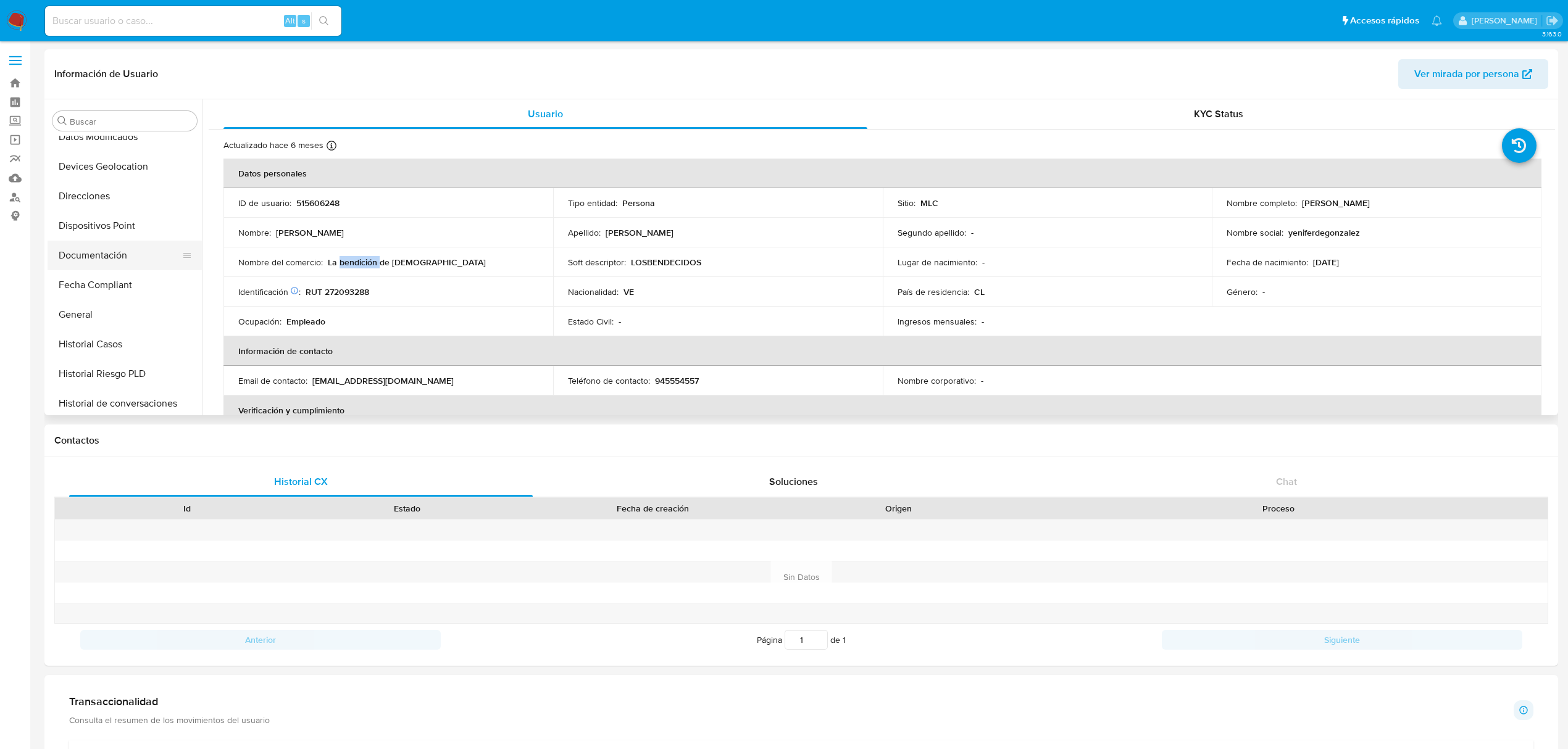
click at [151, 257] on button "Documentación" at bounding box center [120, 255] width 145 height 29
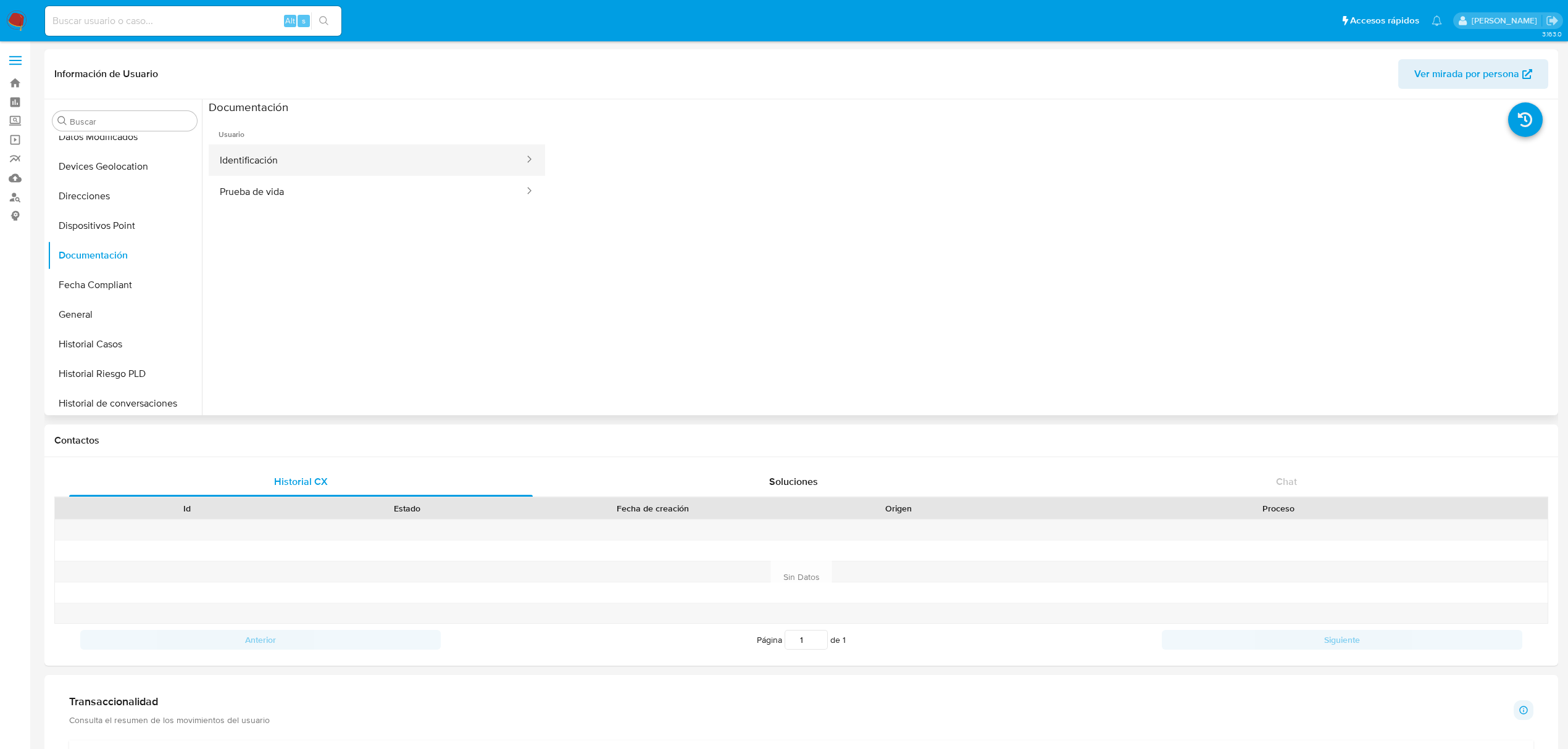
click at [264, 149] on button "Identificación" at bounding box center [367, 160] width 316 height 32
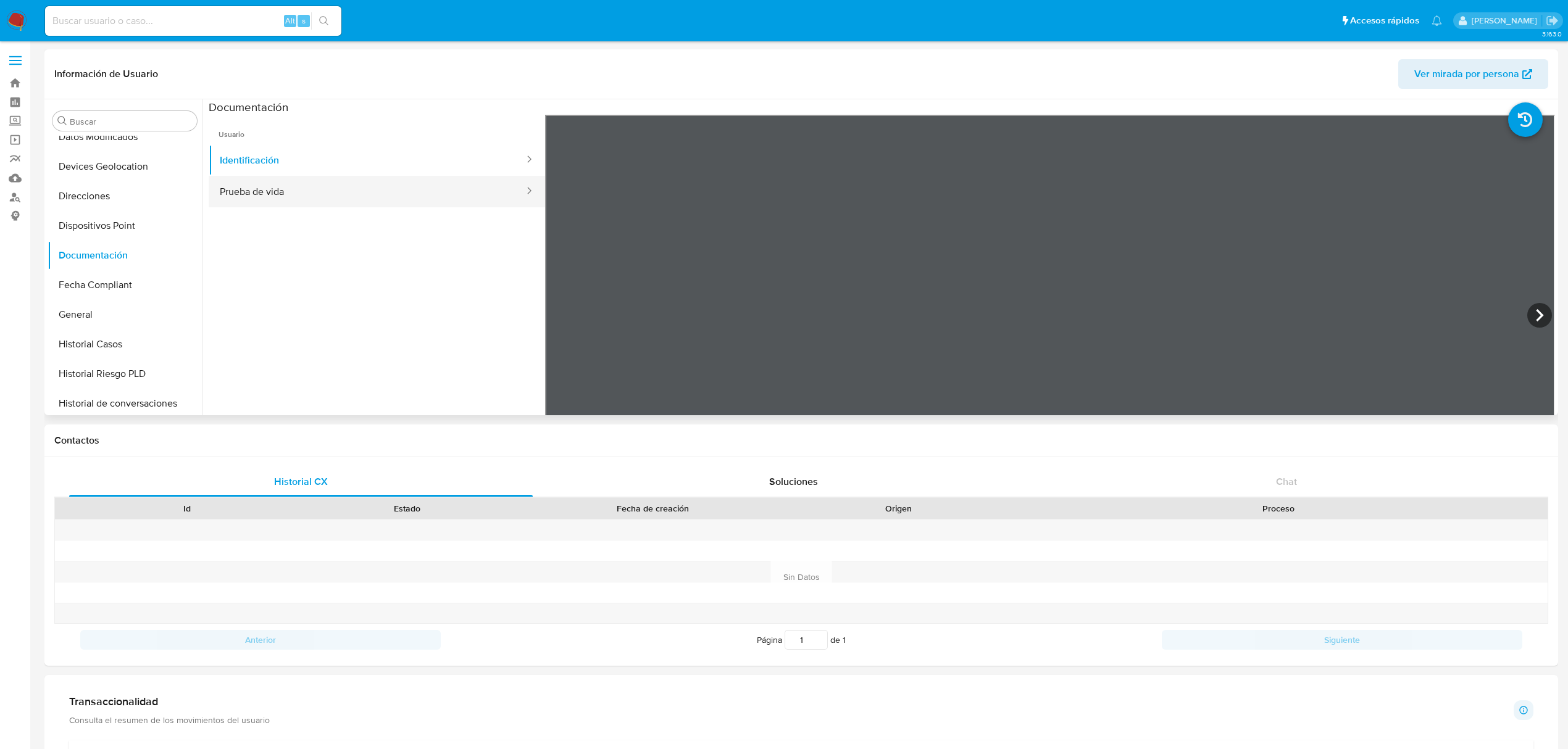
click at [325, 183] on button "Prueba de vida" at bounding box center [367, 191] width 316 height 32
click at [308, 274] on ul "Usuario Identificación Prueba de vida" at bounding box center [377, 291] width 336 height 355
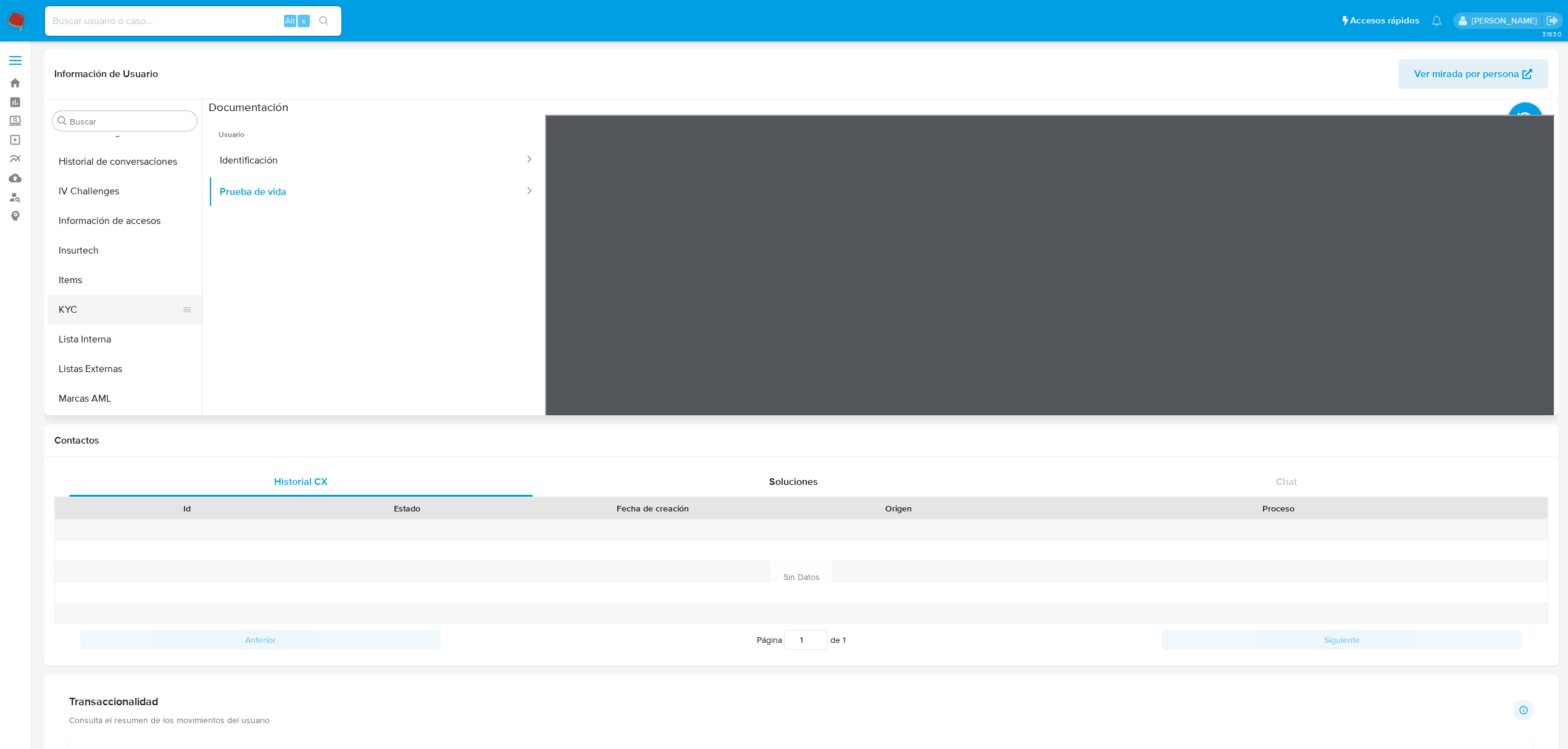
scroll to position [609, 0]
click at [87, 220] on button "KYC" at bounding box center [120, 222] width 145 height 29
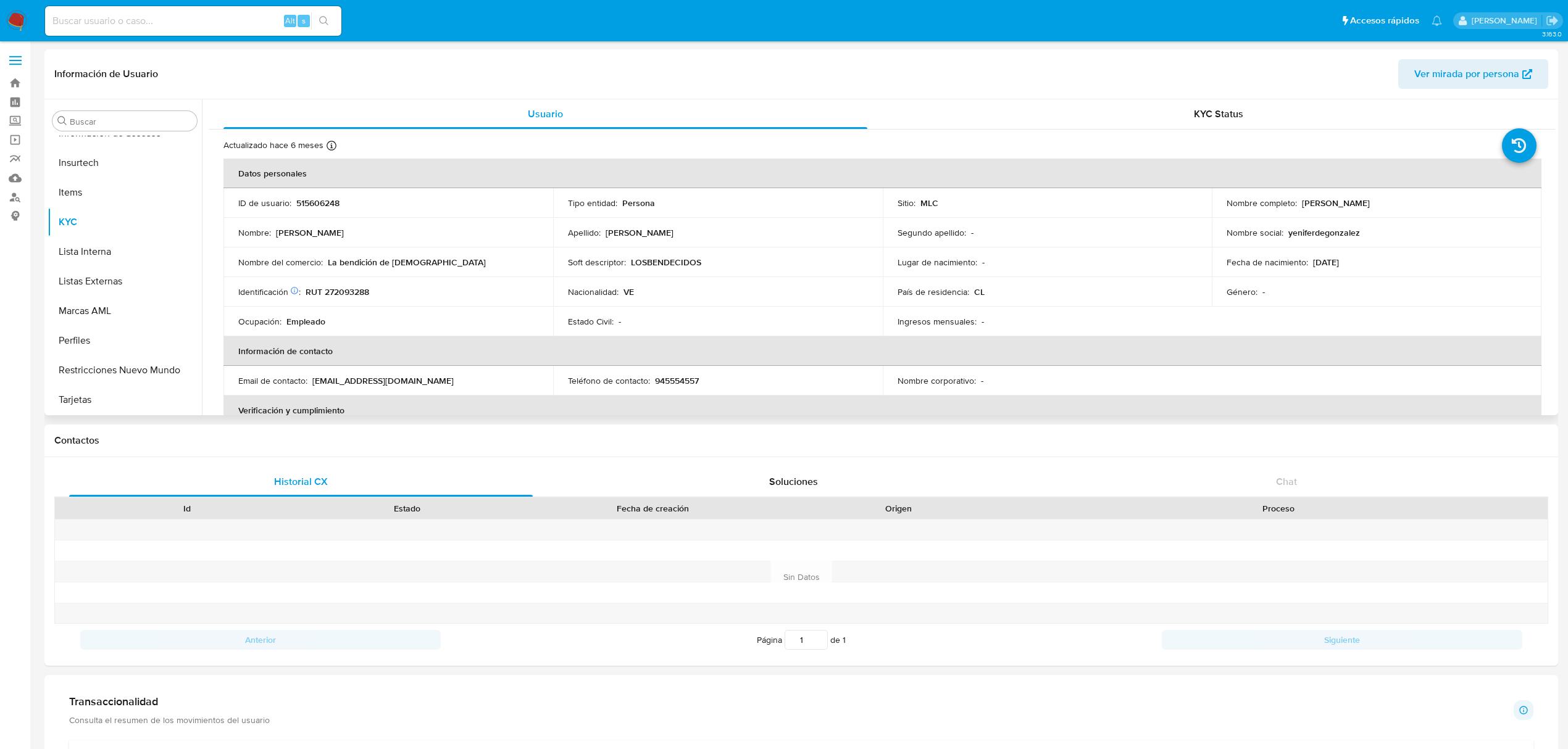
drag, startPoint x: 1299, startPoint y: 203, endPoint x: 1430, endPoint y: 209, distance: 131.1
click at [1430, 209] on td "Nombre completo : Yenifer Guadalupe Mendez Pulgar" at bounding box center [1376, 203] width 330 height 29
copy p "Yenifer Guadalupe Mendez Pulgar"
click at [368, 264] on p "La bendición de Dios" at bounding box center [406, 262] width 158 height 11
click at [339, 291] on p "RUT 272093288" at bounding box center [338, 291] width 64 height 11
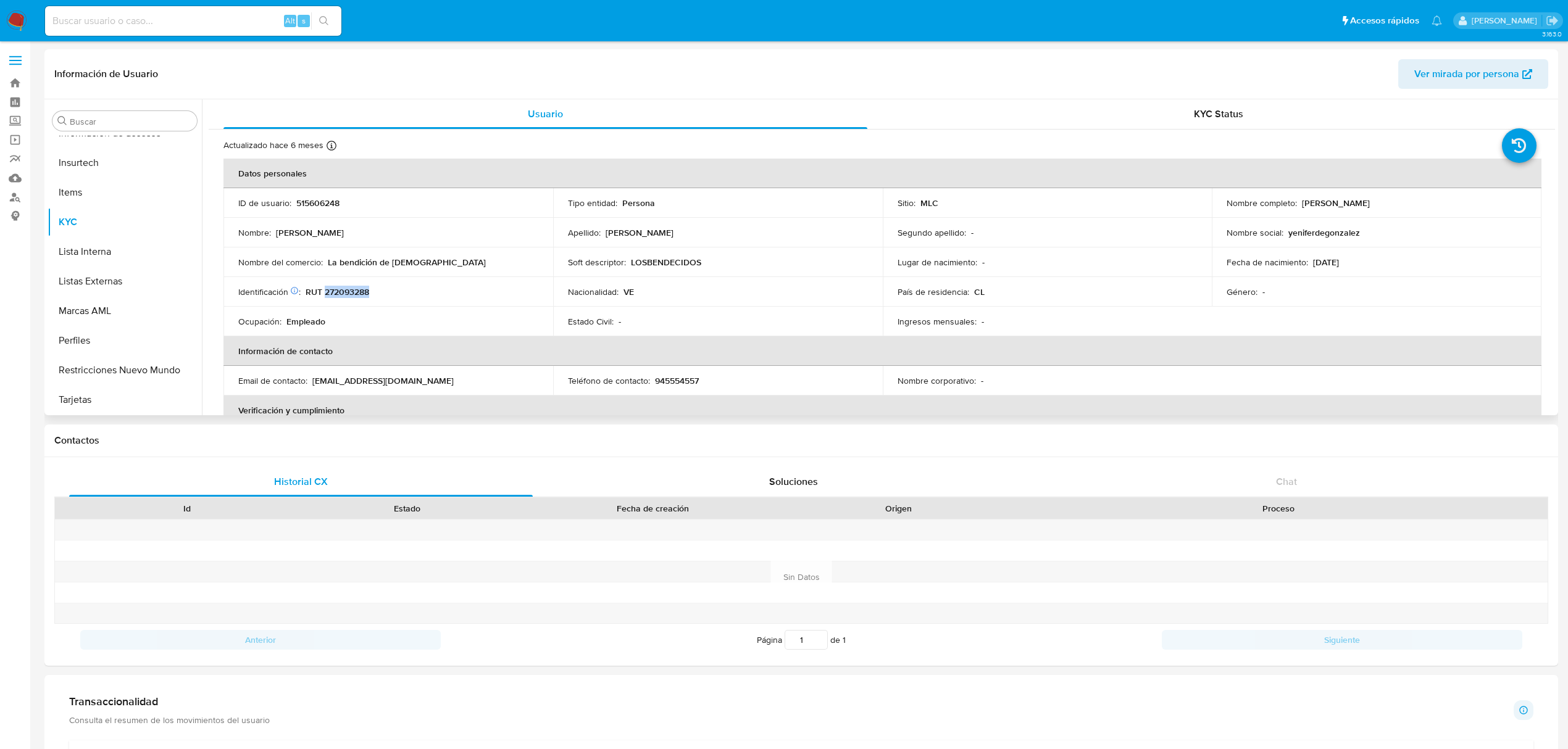
click at [339, 291] on p "RUT 272093288" at bounding box center [338, 291] width 64 height 11
copy p "272093288"
drag, startPoint x: 327, startPoint y: 260, endPoint x: 467, endPoint y: 258, distance: 140.0
click at [467, 258] on div "Nombre del comercio : La bendición de Dios" at bounding box center [389, 262] width 300 height 11
copy p "La bendición de Dios"
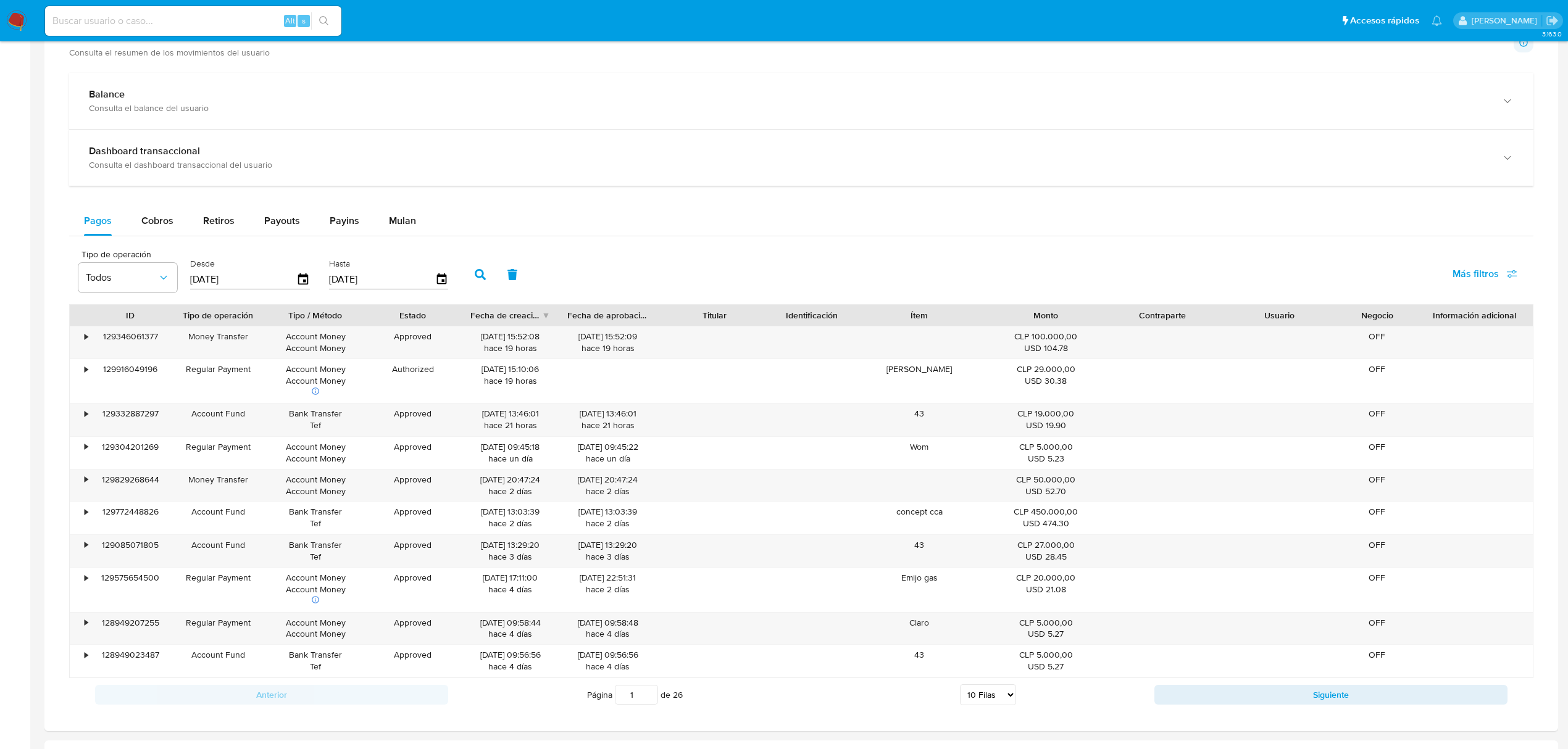
scroll to position [658, 0]
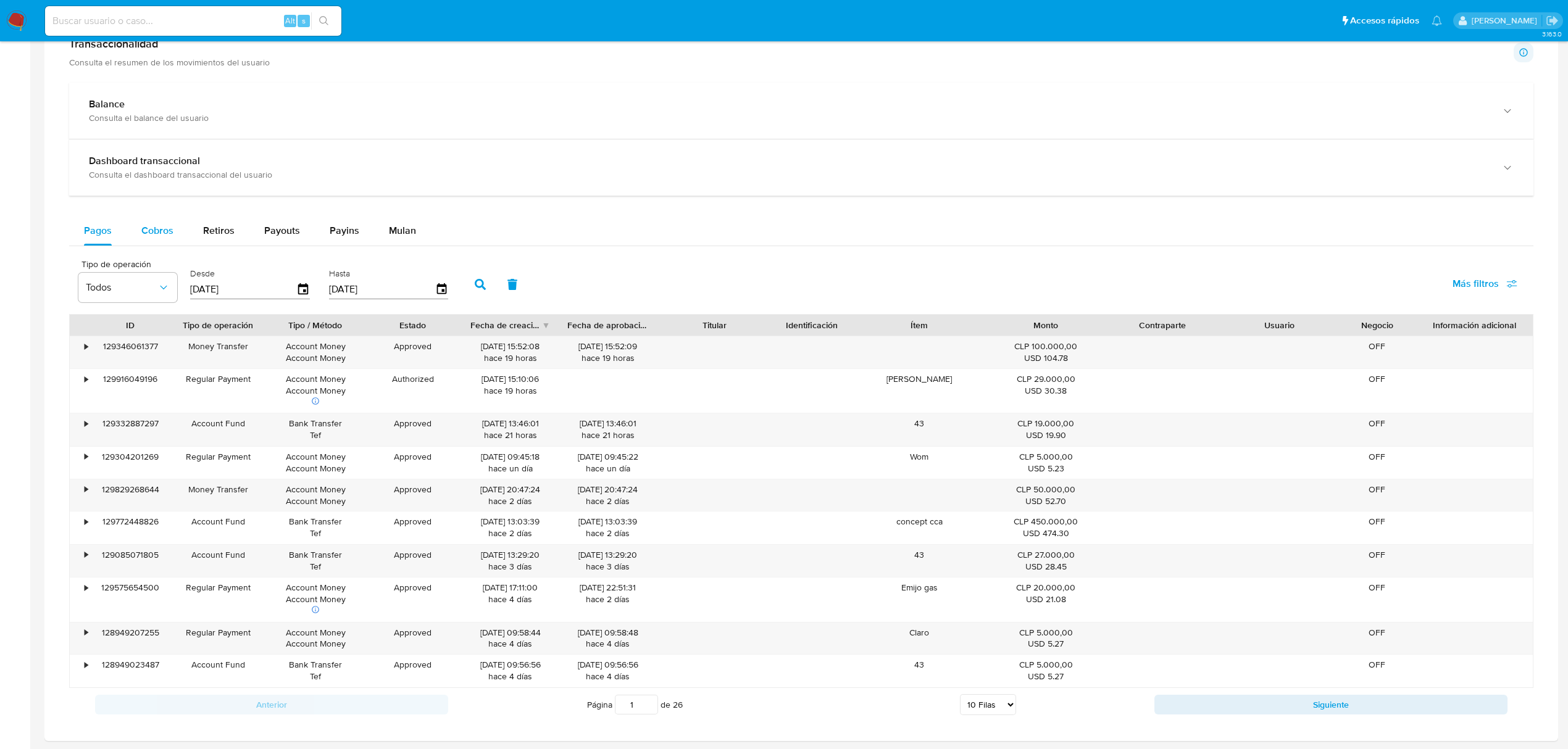
click at [145, 234] on span "Cobros" at bounding box center [157, 230] width 32 height 14
select select "10"
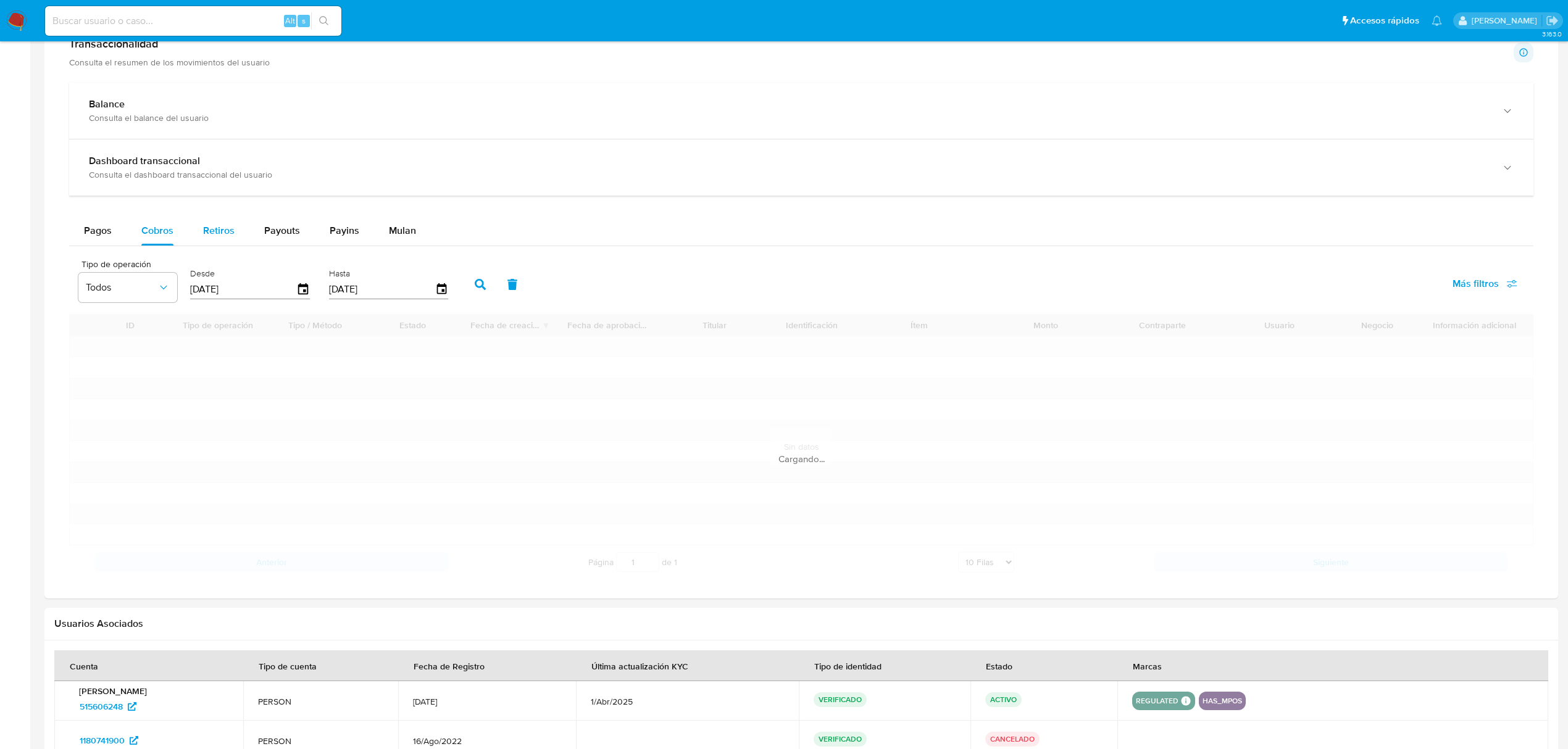
click at [198, 234] on button "Retiros" at bounding box center [219, 230] width 61 height 29
select select "10"
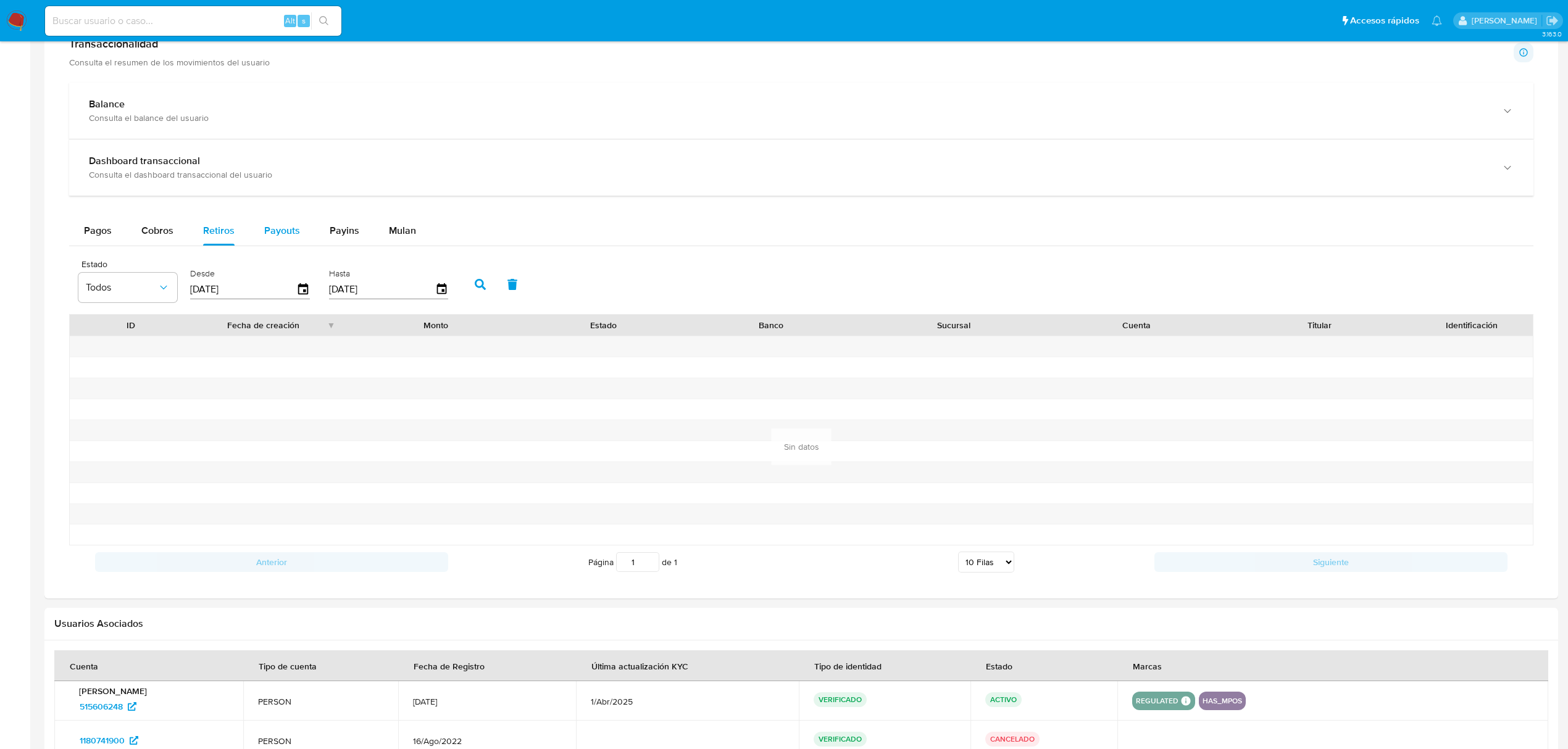
click at [270, 233] on span "Payouts" at bounding box center [281, 230] width 36 height 14
select select "10"
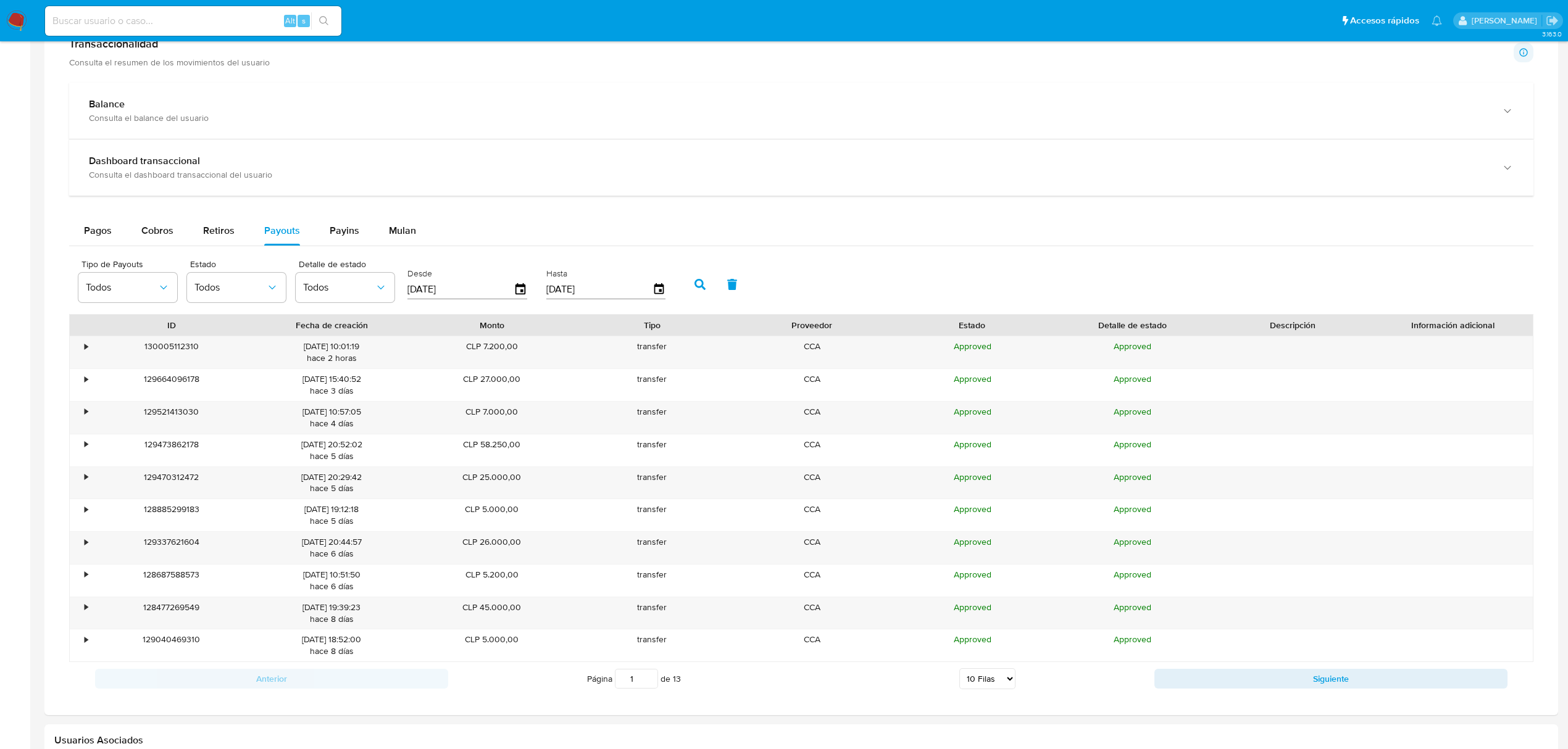
click at [455, 297] on input "[DATE]" at bounding box center [461, 289] width 106 height 20
click at [522, 292] on icon "button" at bounding box center [521, 289] width 21 height 21
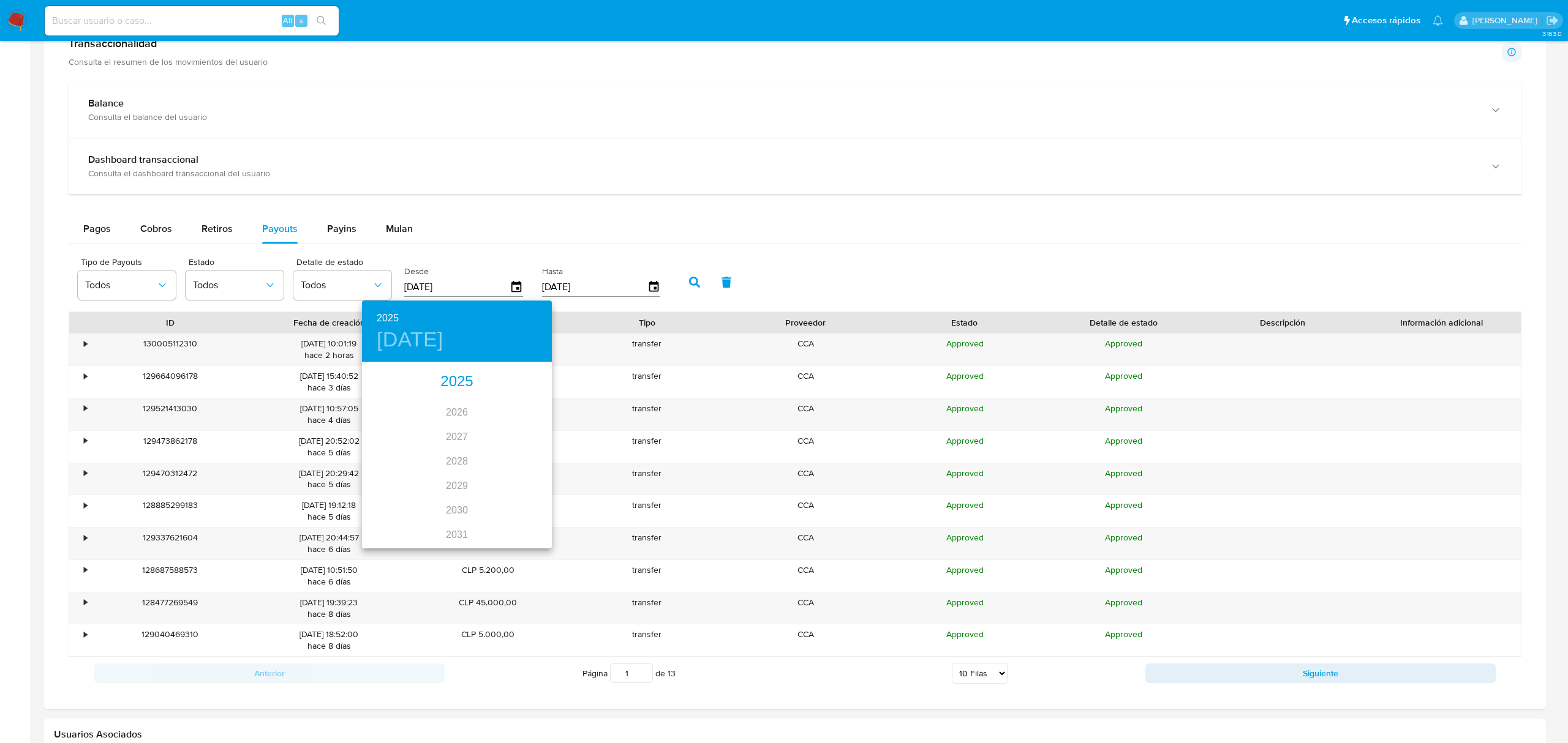
click at [456, 381] on div "2025" at bounding box center [456, 381] width 190 height 24
click at [508, 437] on div "jun." at bounding box center [520, 433] width 63 height 46
click at [530, 427] on p "1" at bounding box center [531, 427] width 5 height 13
type input "01/06/2025"
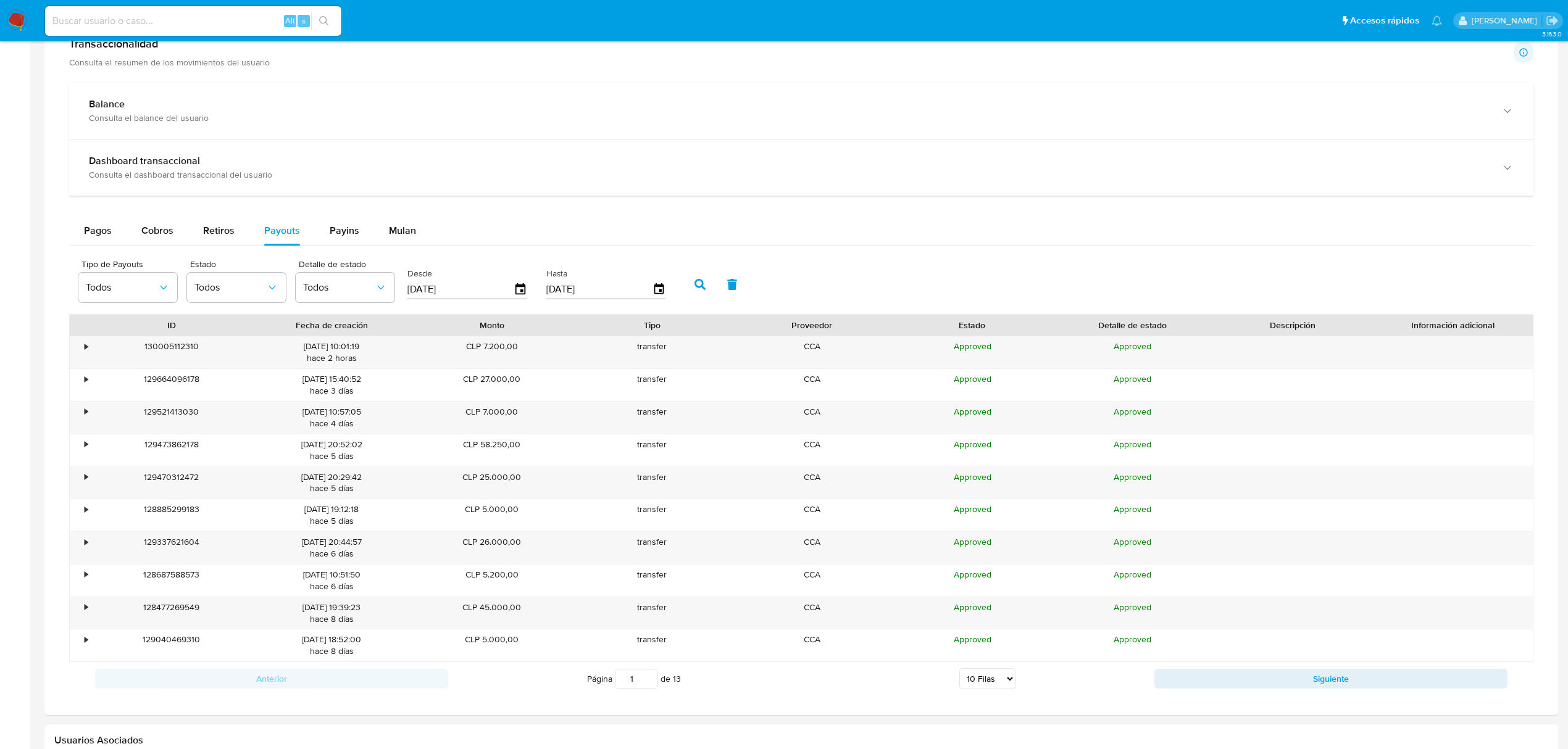
click at [697, 278] on button "button" at bounding box center [700, 284] width 32 height 29
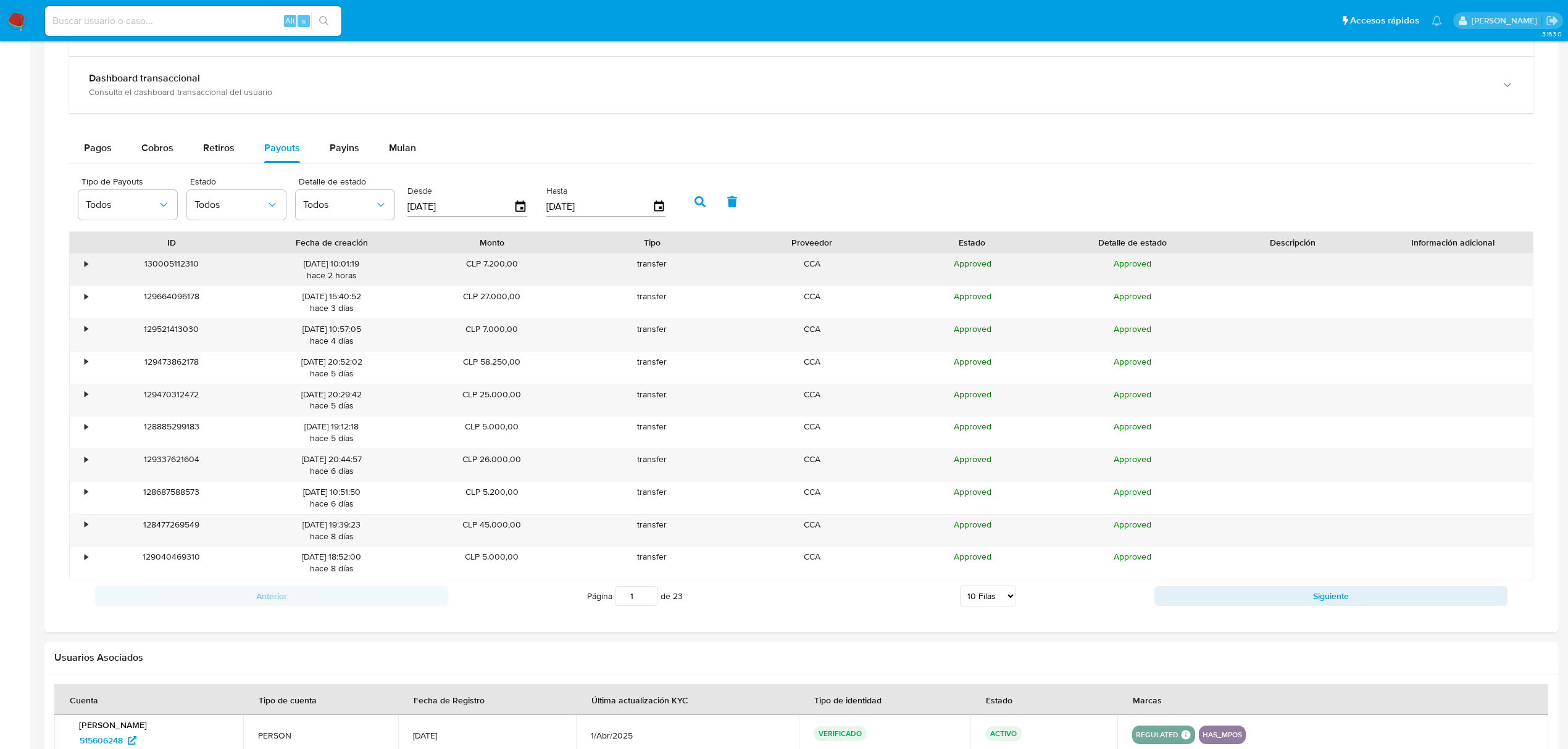
click at [72, 269] on div "•" at bounding box center [80, 269] width 21 height 32
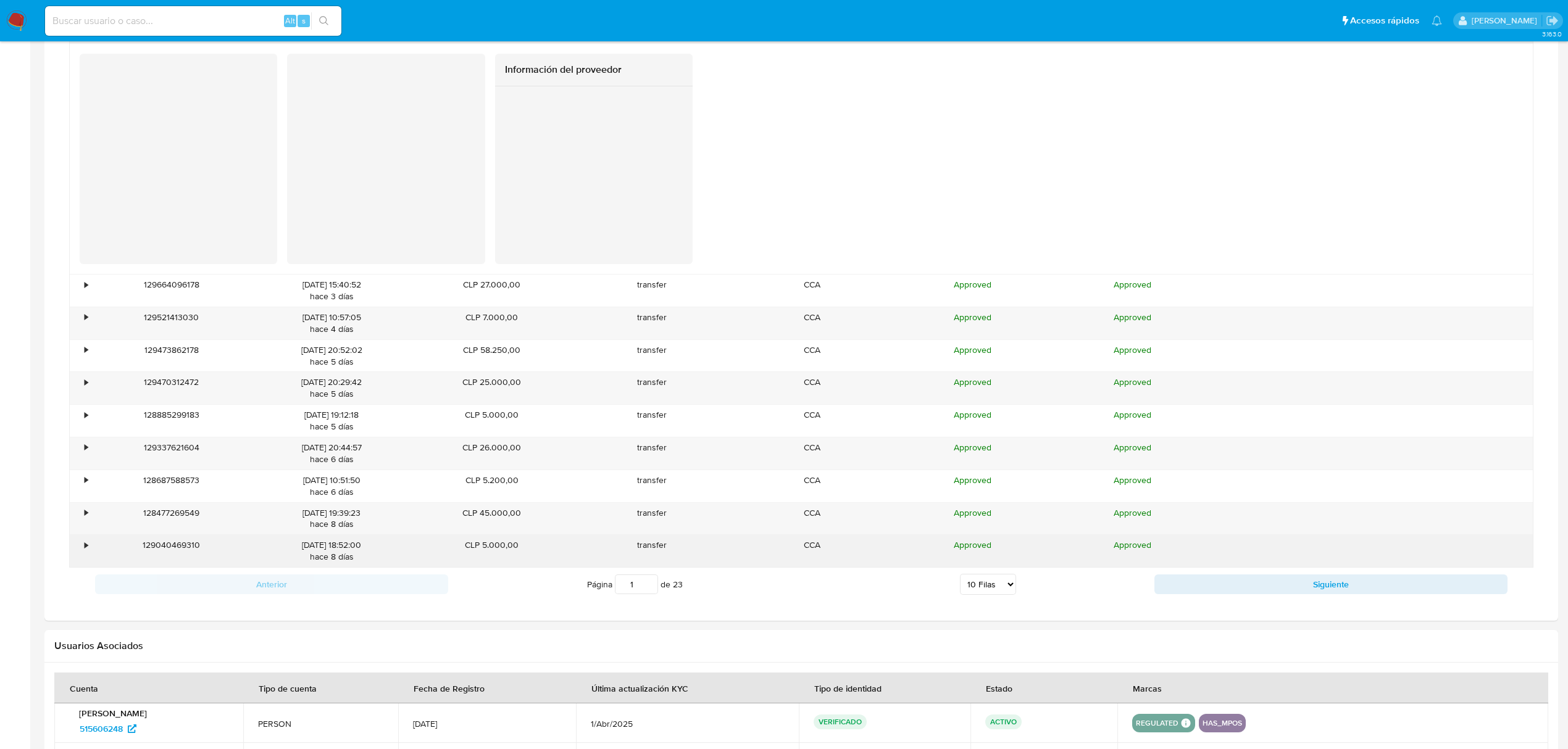
scroll to position [987, 0]
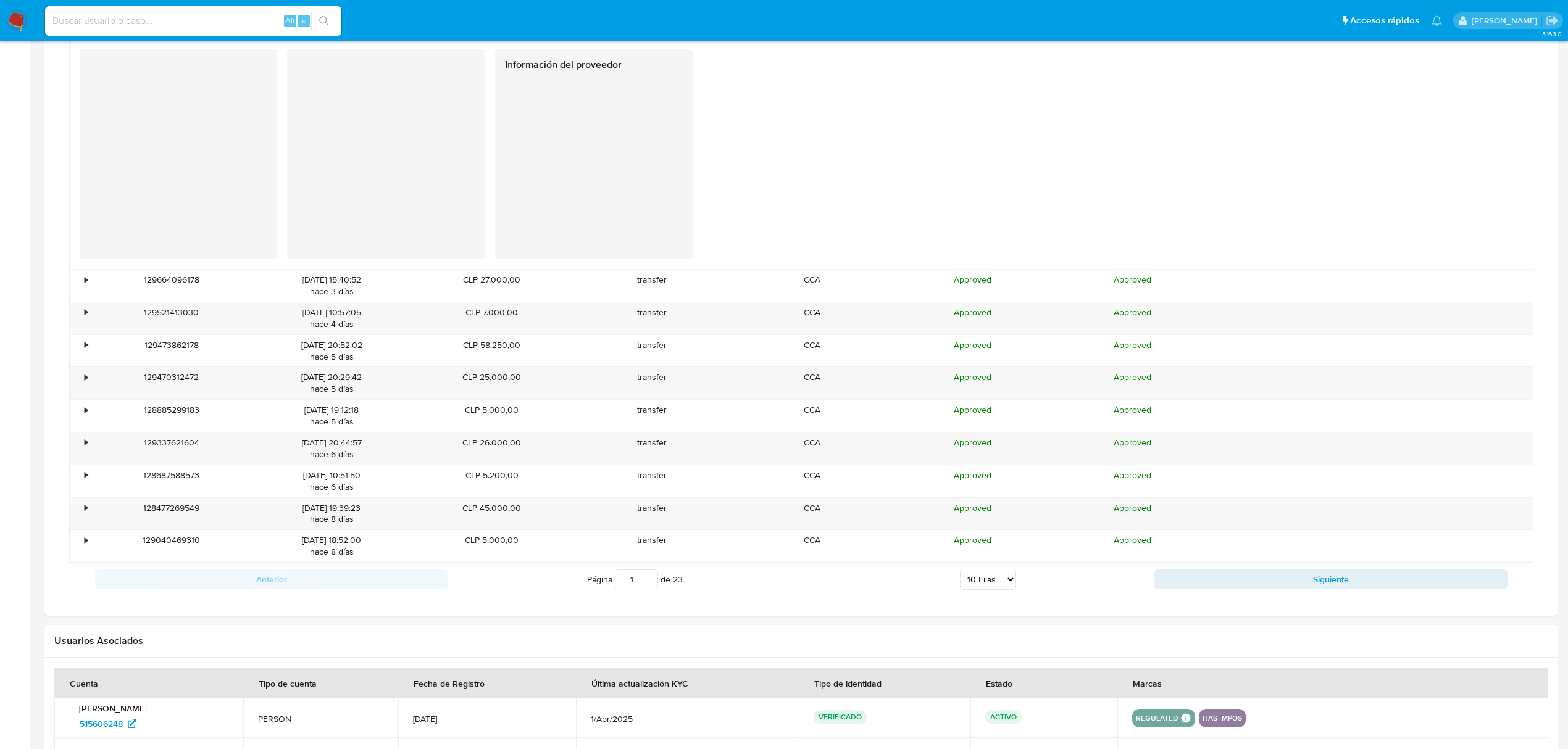
click at [985, 590] on select "5 Filas 10 Filas 20 Filas 25 Filas 50 Filas 100 Filas" at bounding box center [988, 579] width 56 height 21
select select "100"
click at [960, 569] on select "5 Filas 10 Filas 20 Filas 25 Filas 50 Filas 100 Filas" at bounding box center [988, 579] width 56 height 21
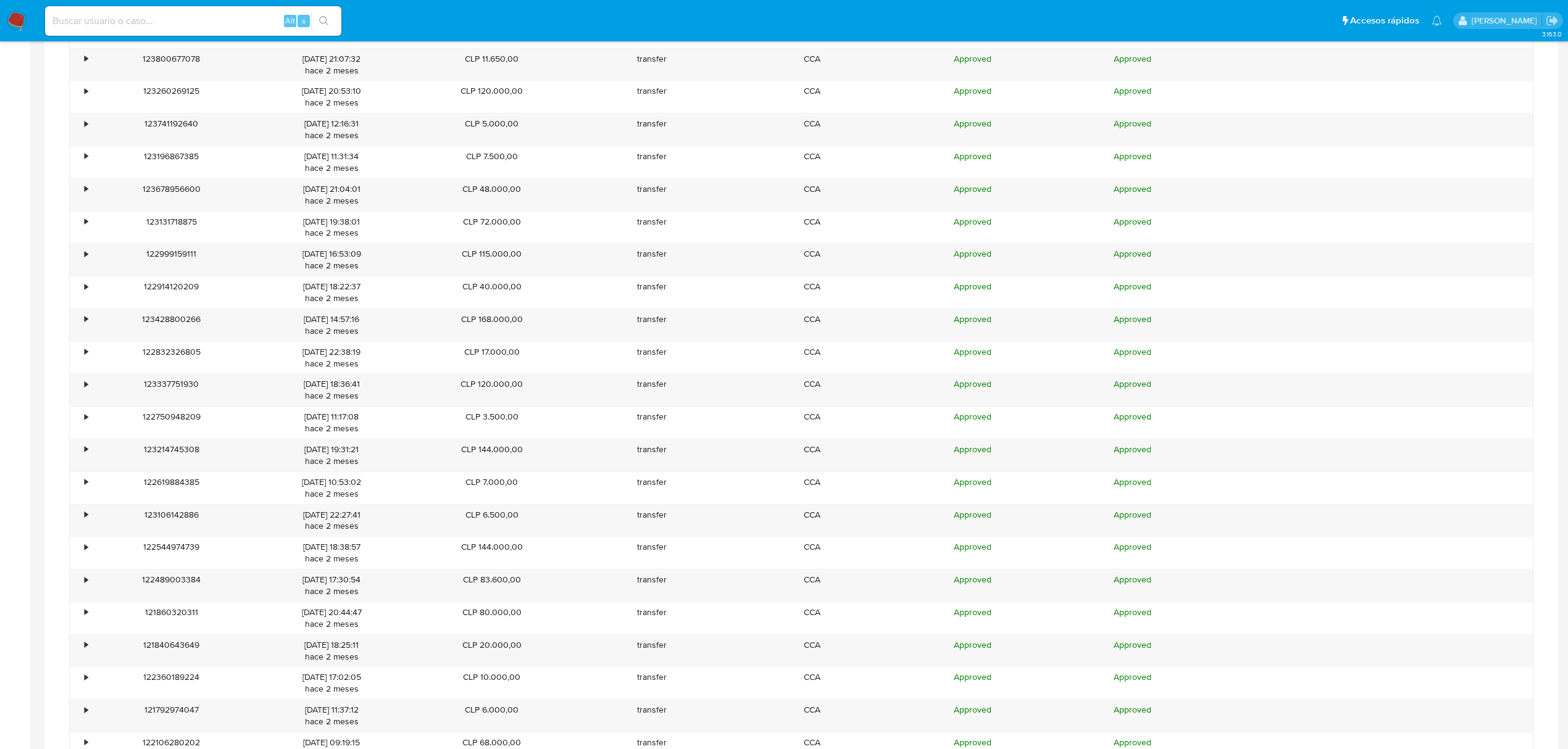
scroll to position [3372, 0]
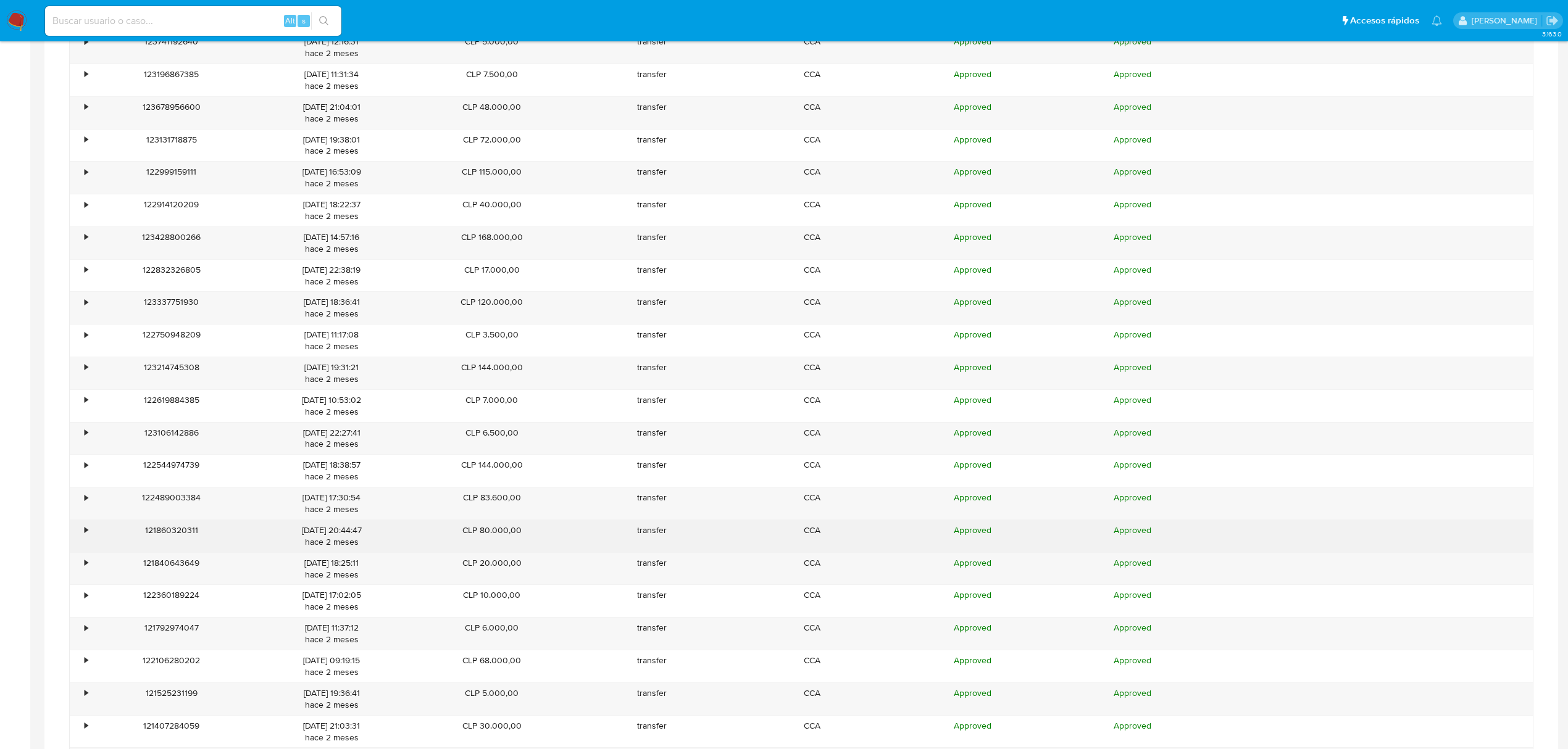
click at [95, 552] on div "121860320311" at bounding box center [171, 536] width 160 height 32
click at [90, 552] on div "•" at bounding box center [80, 536] width 21 height 32
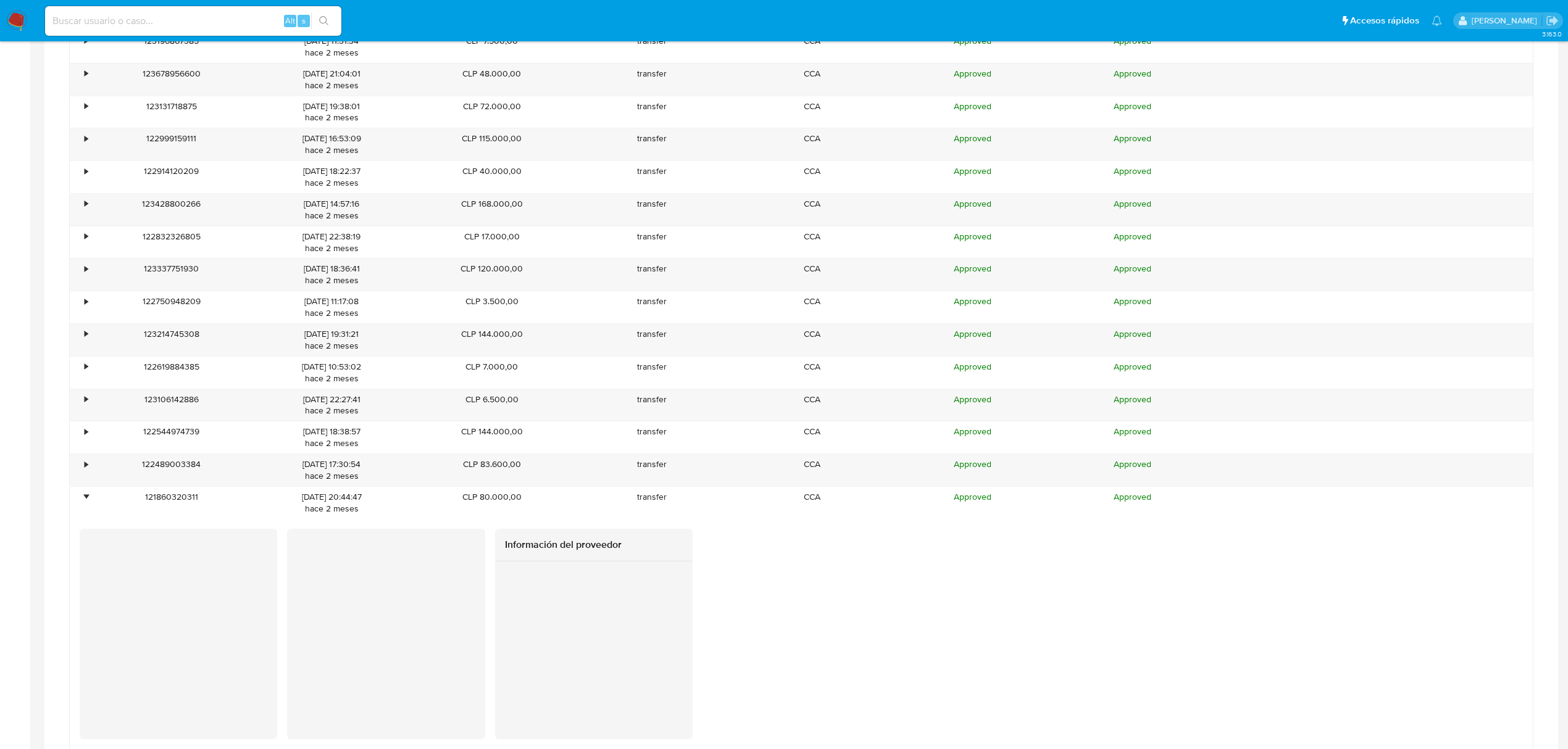
scroll to position [3455, 0]
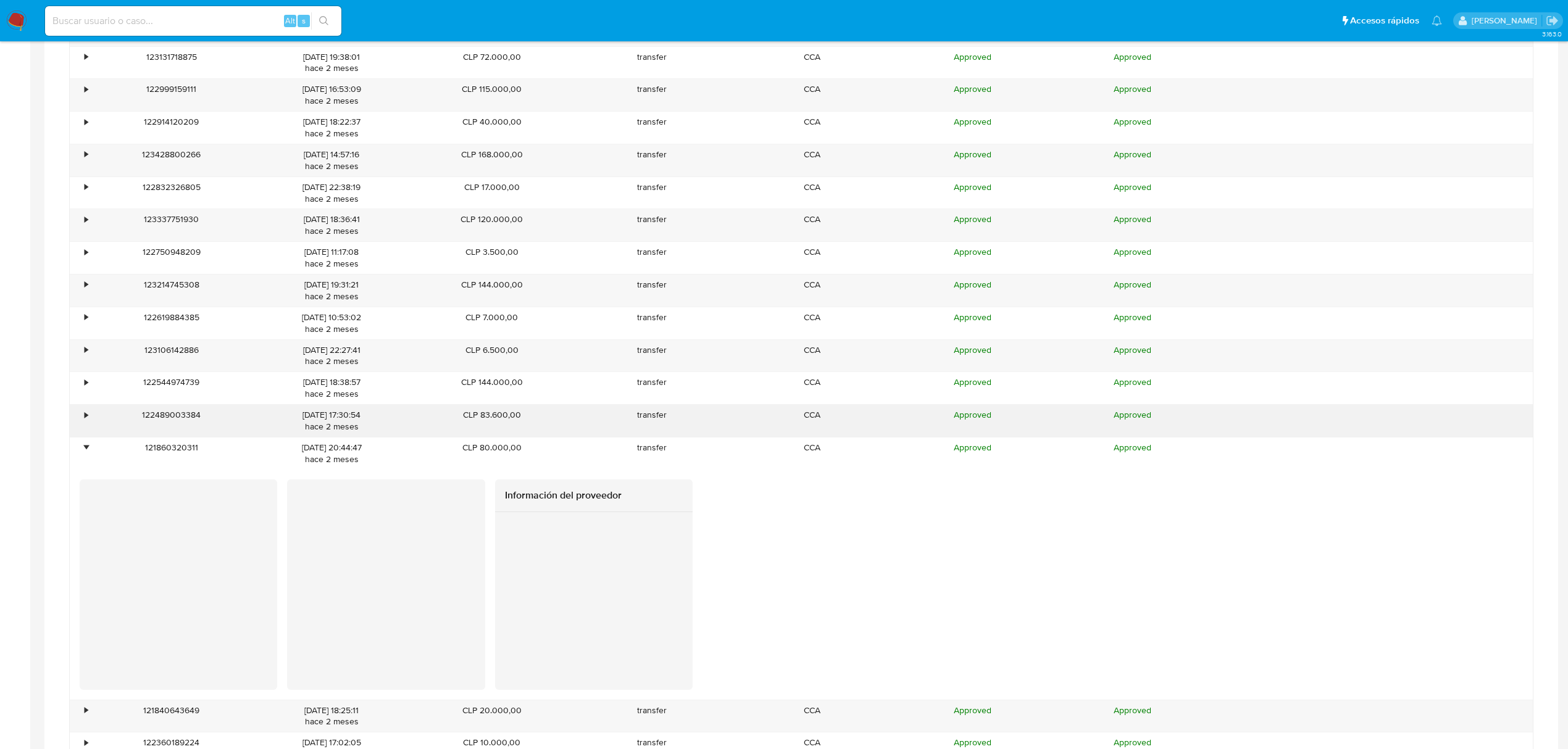
click at [84, 421] on div "•" at bounding box center [86, 415] width 3 height 12
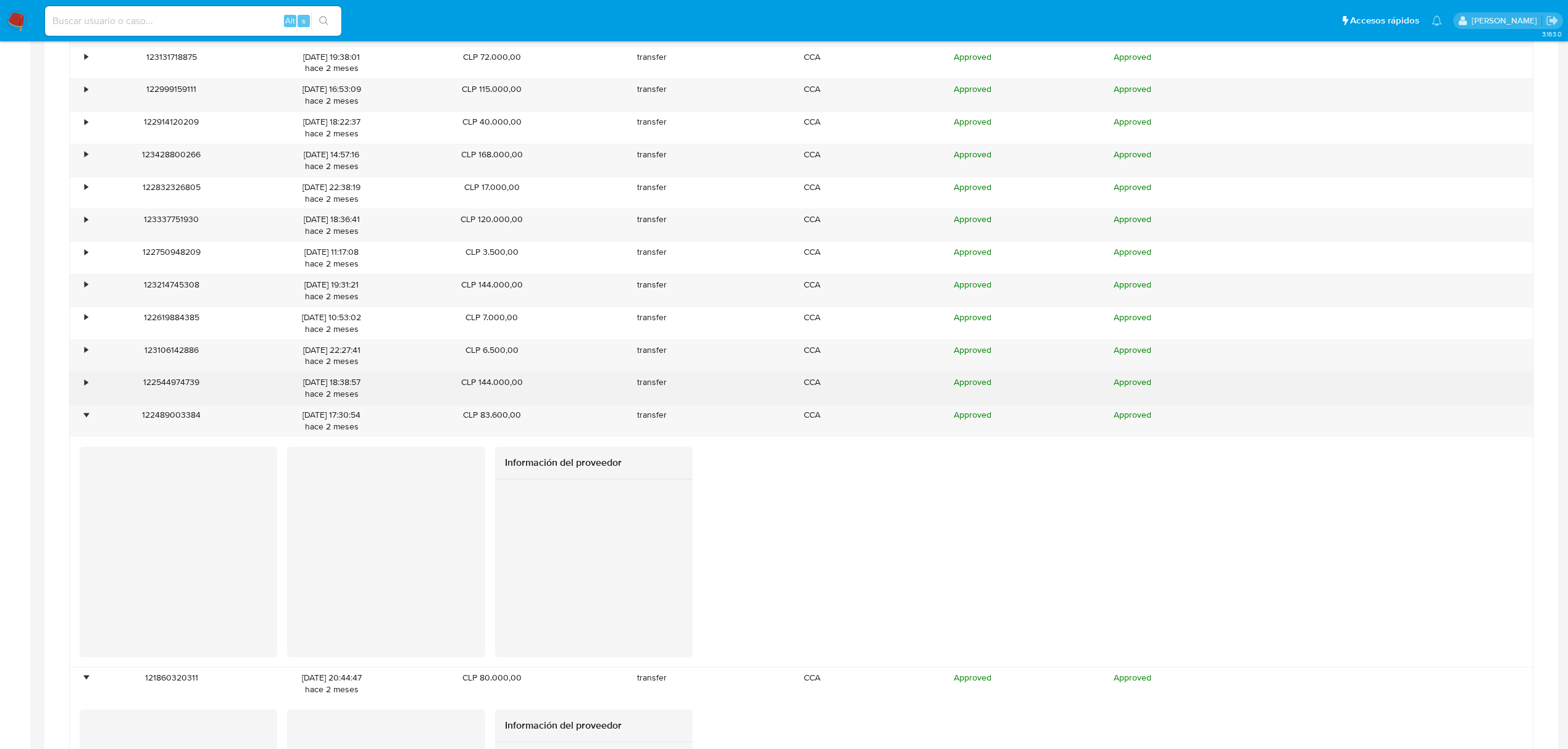
click at [85, 388] on div "•" at bounding box center [86, 382] width 3 height 12
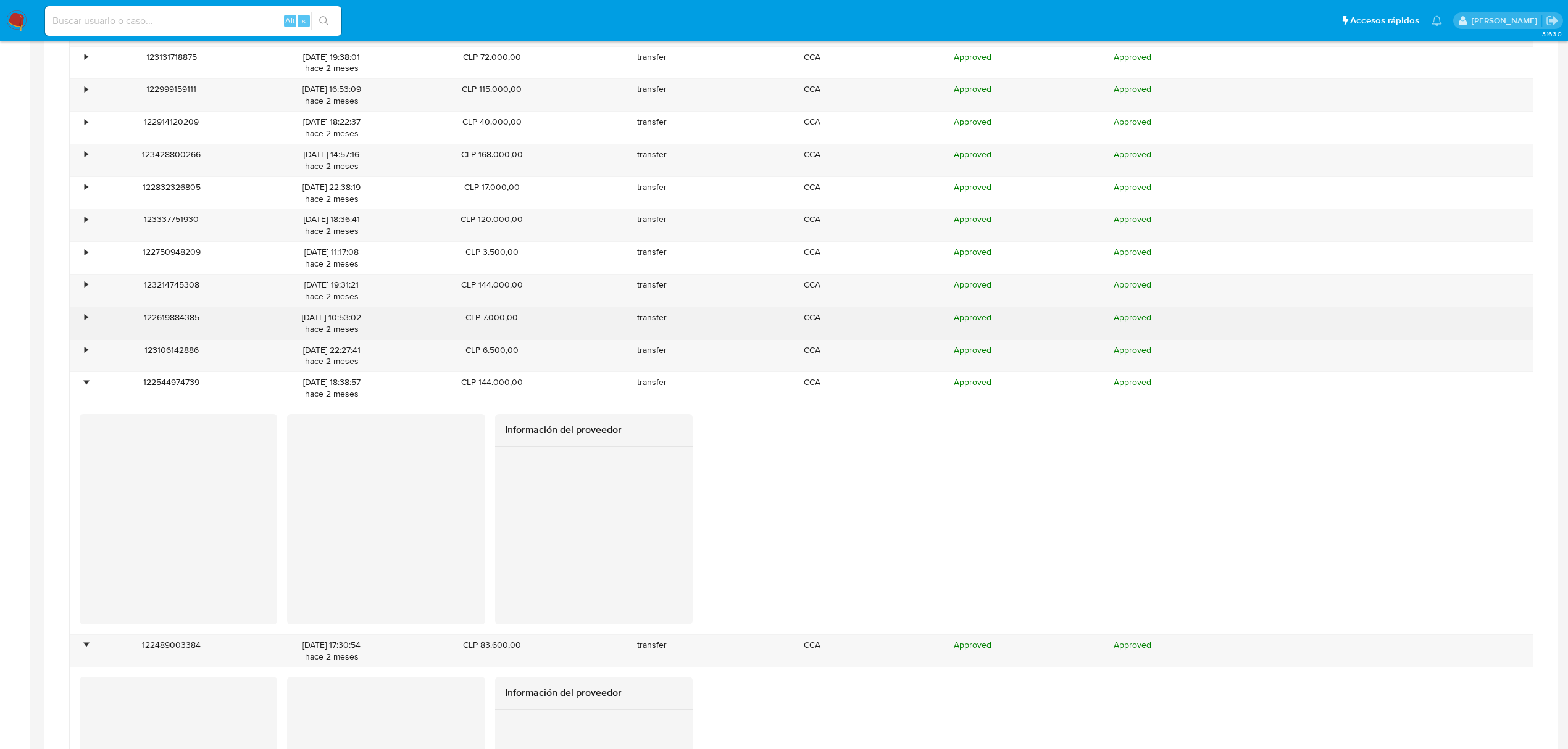
click at [84, 336] on div "•" at bounding box center [80, 323] width 21 height 32
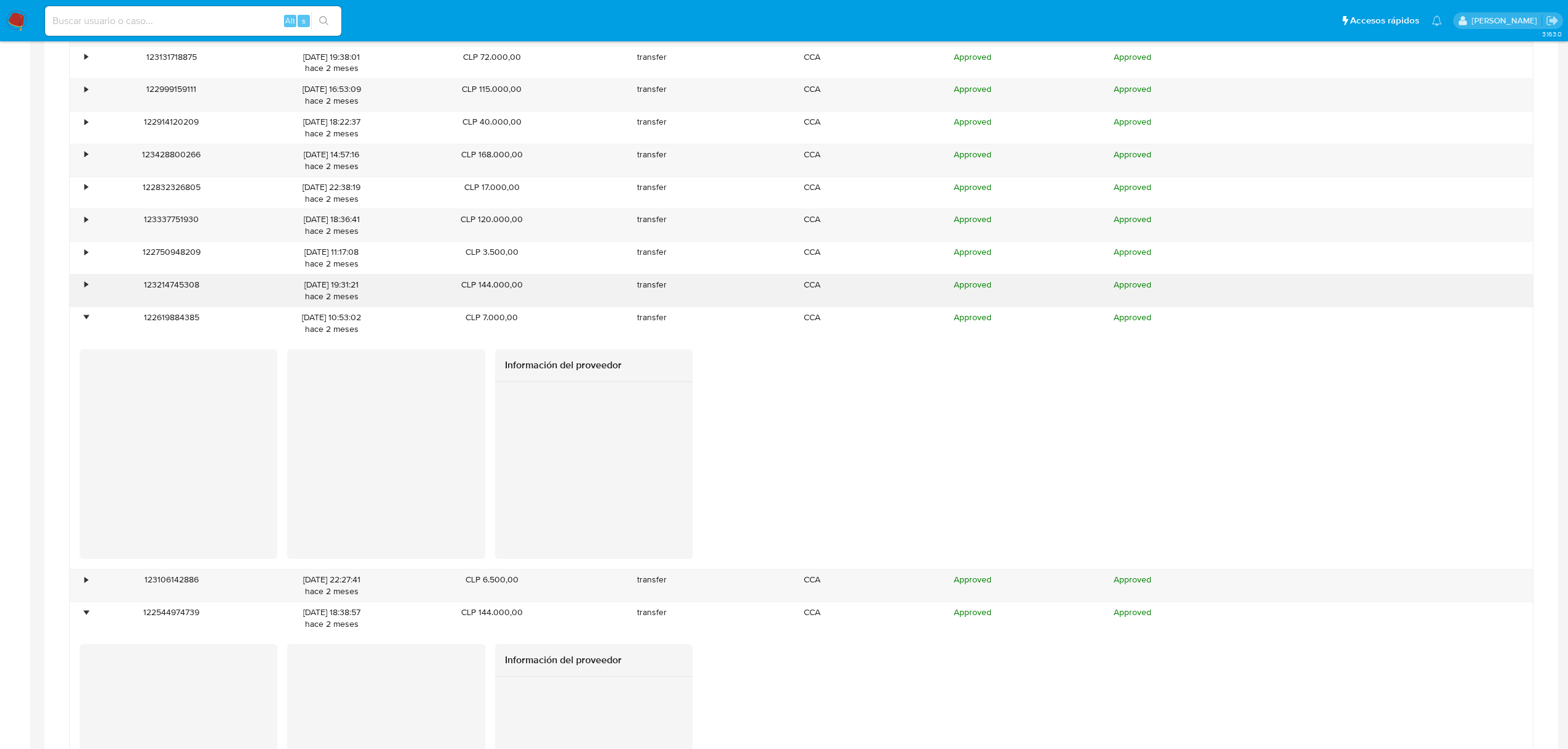
click at [85, 291] on div "•" at bounding box center [86, 284] width 3 height 12
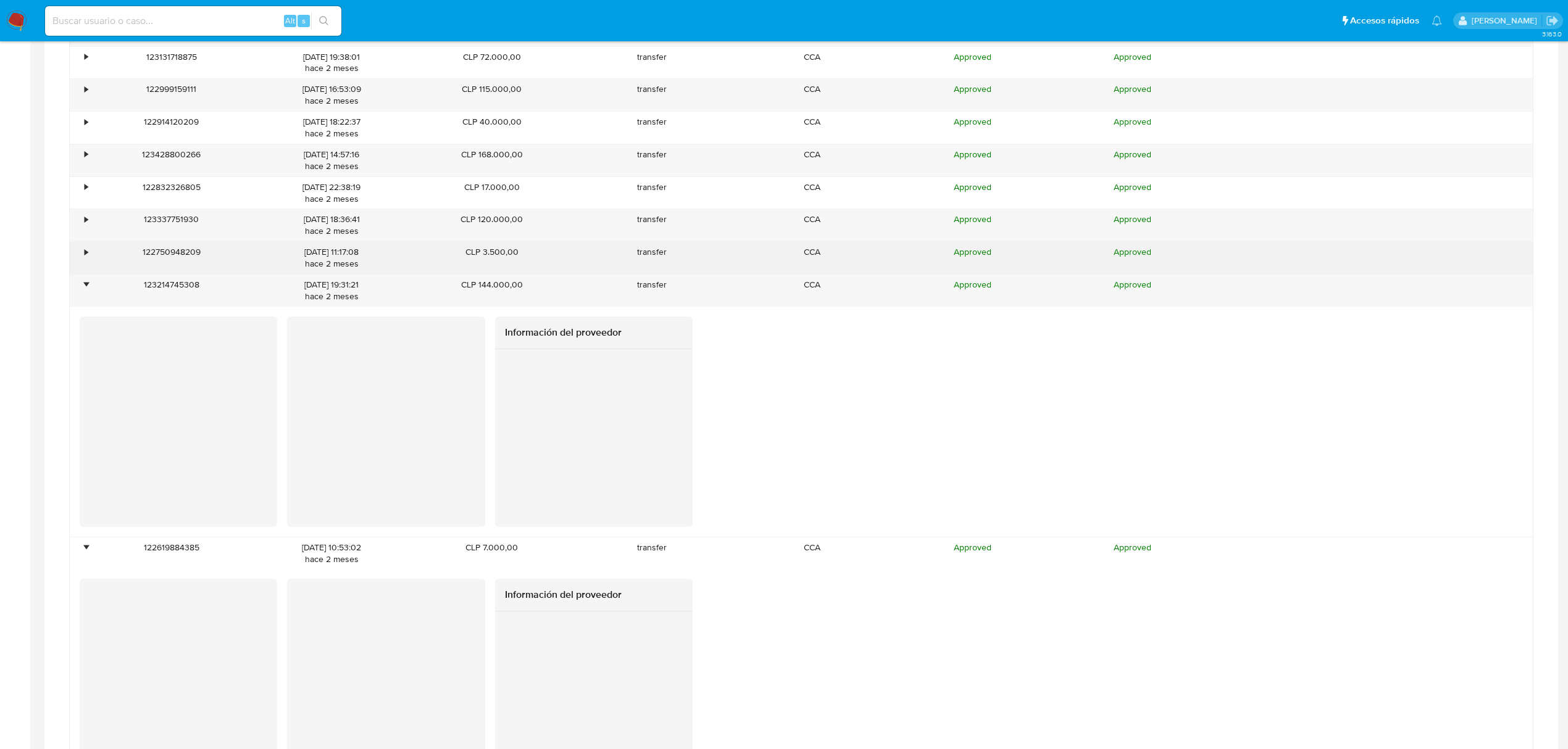
click at [80, 274] on div "•" at bounding box center [80, 257] width 21 height 32
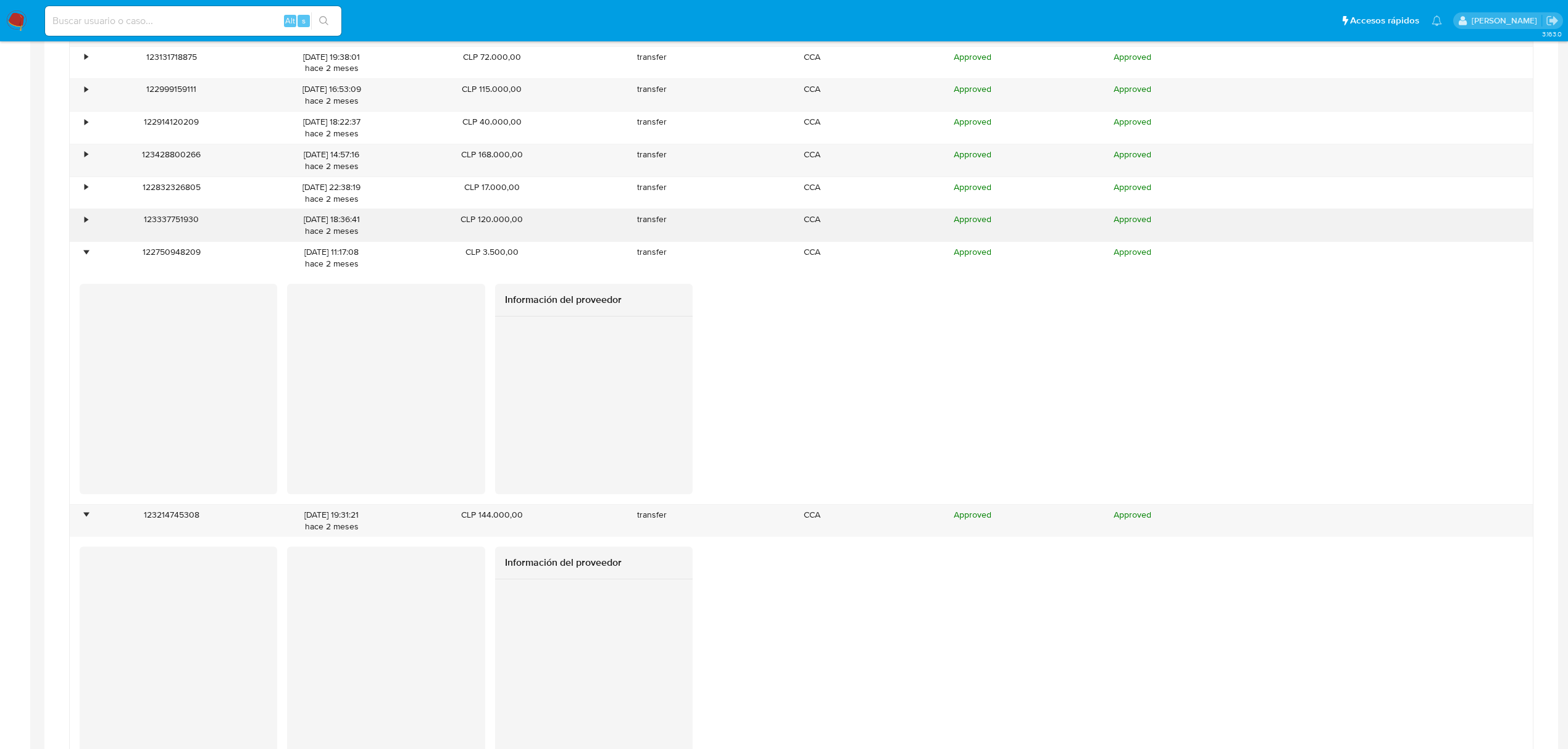
click at [87, 226] on div "•" at bounding box center [86, 219] width 3 height 12
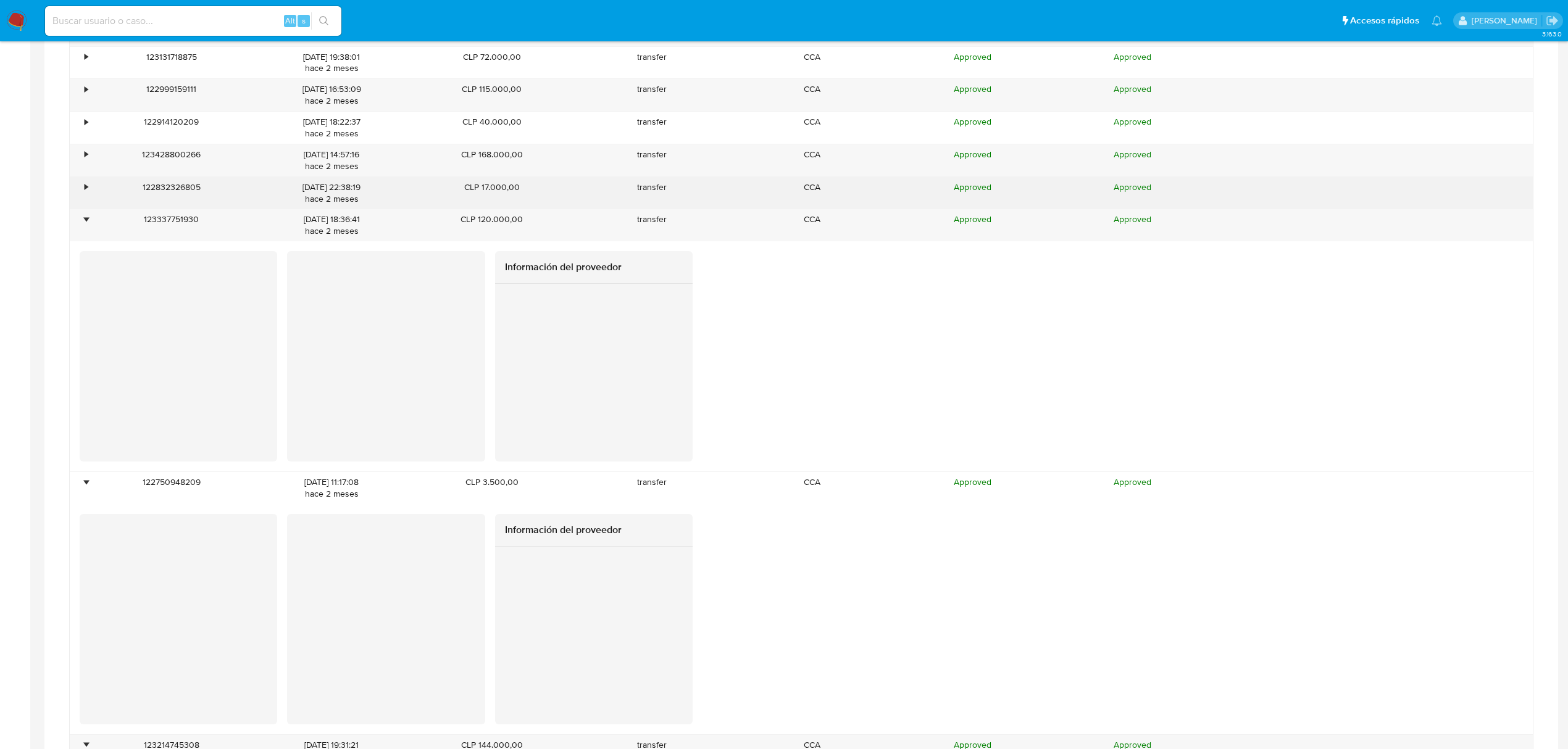
click at [87, 209] on div "•" at bounding box center [80, 193] width 21 height 32
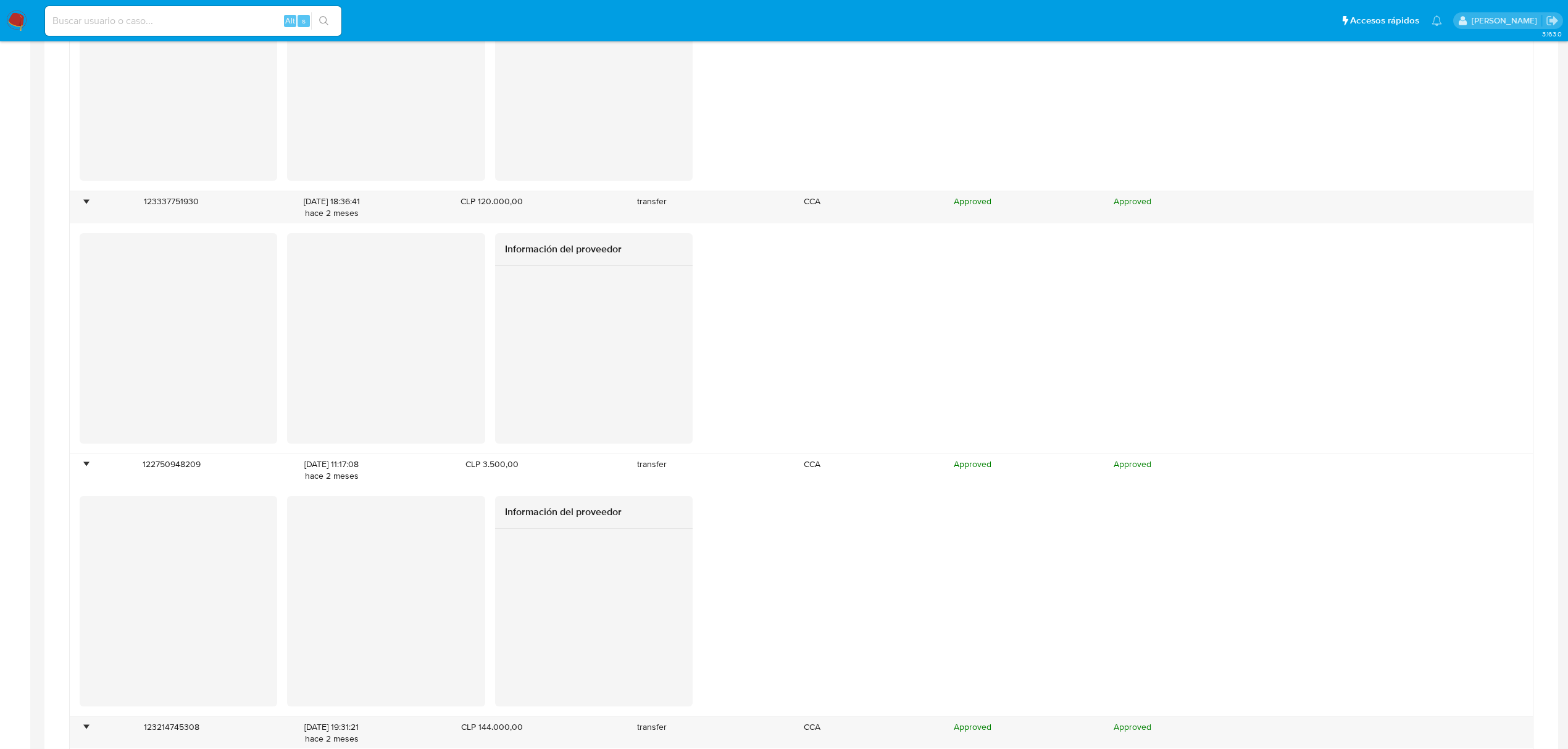
scroll to position [3702, 0]
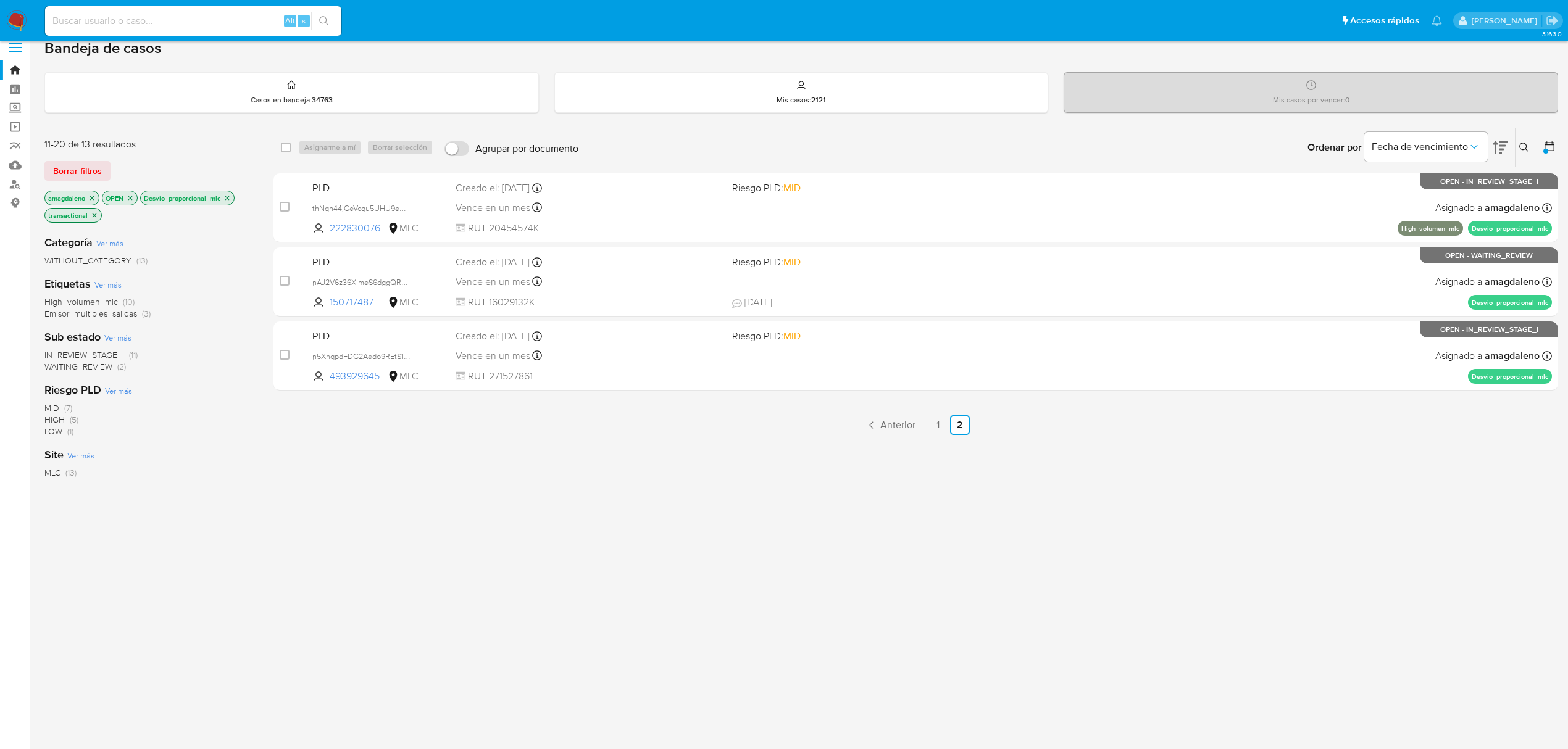
scroll to position [20, 0]
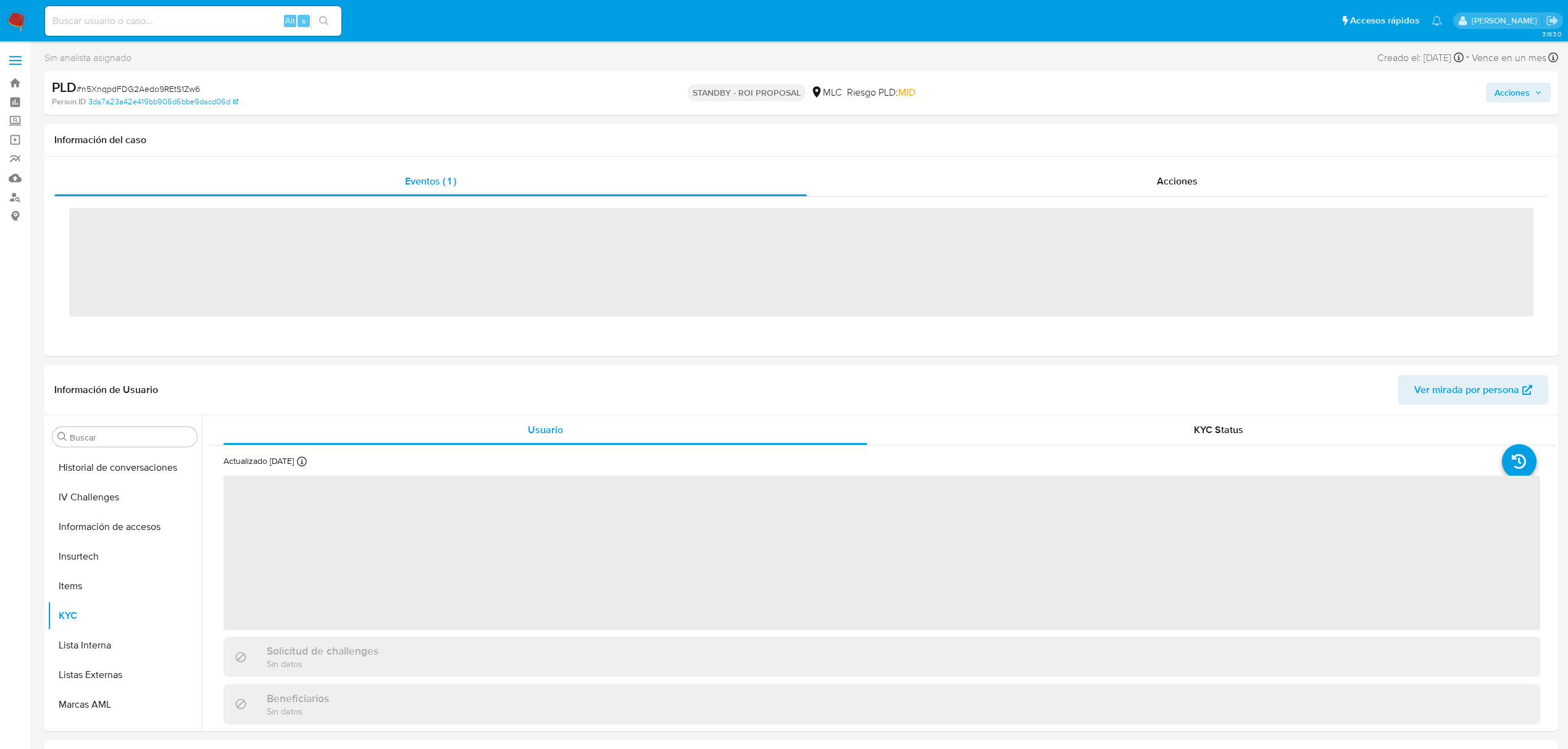
scroll to position [610, 0]
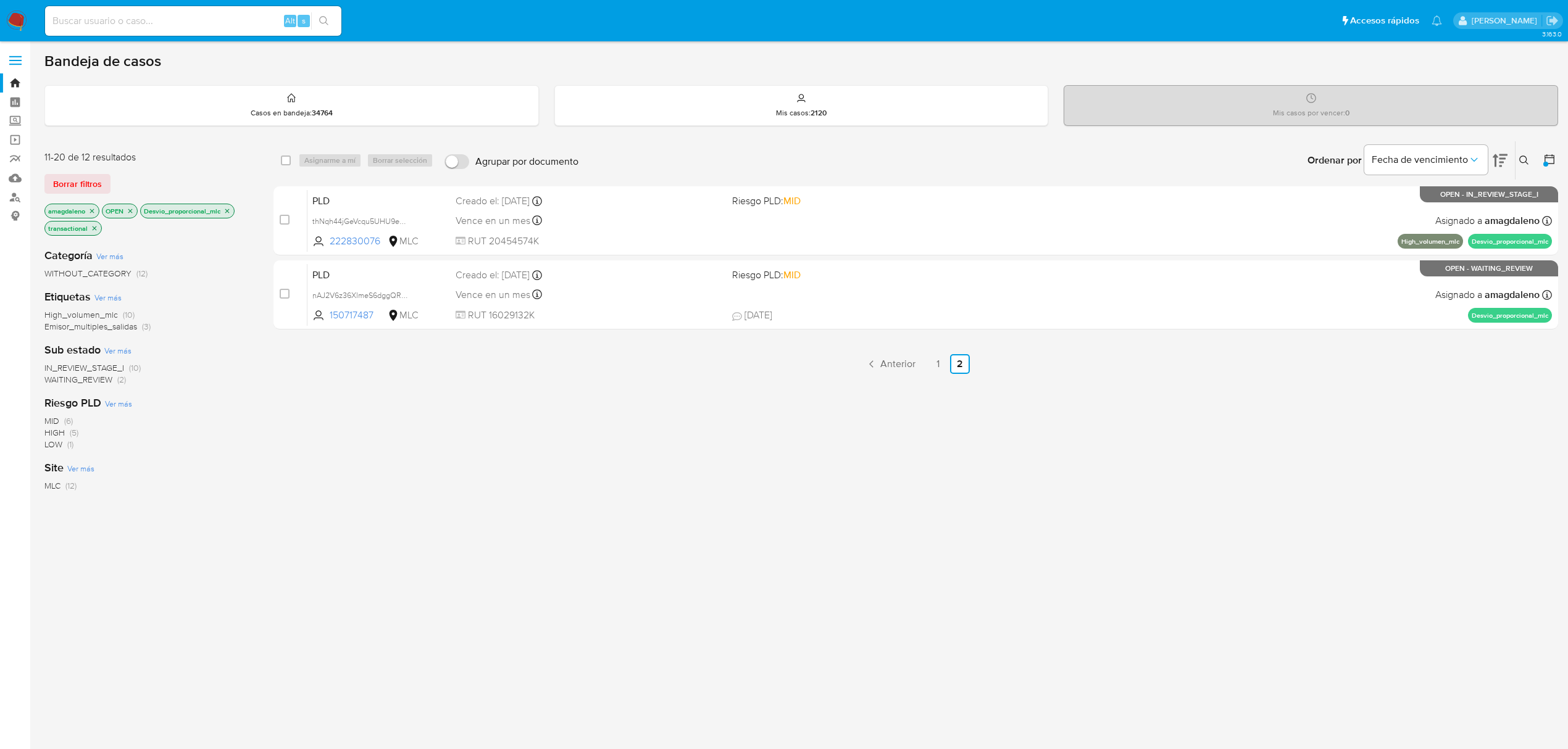
click at [93, 211] on icon "close-filter" at bounding box center [91, 210] width 7 height 7
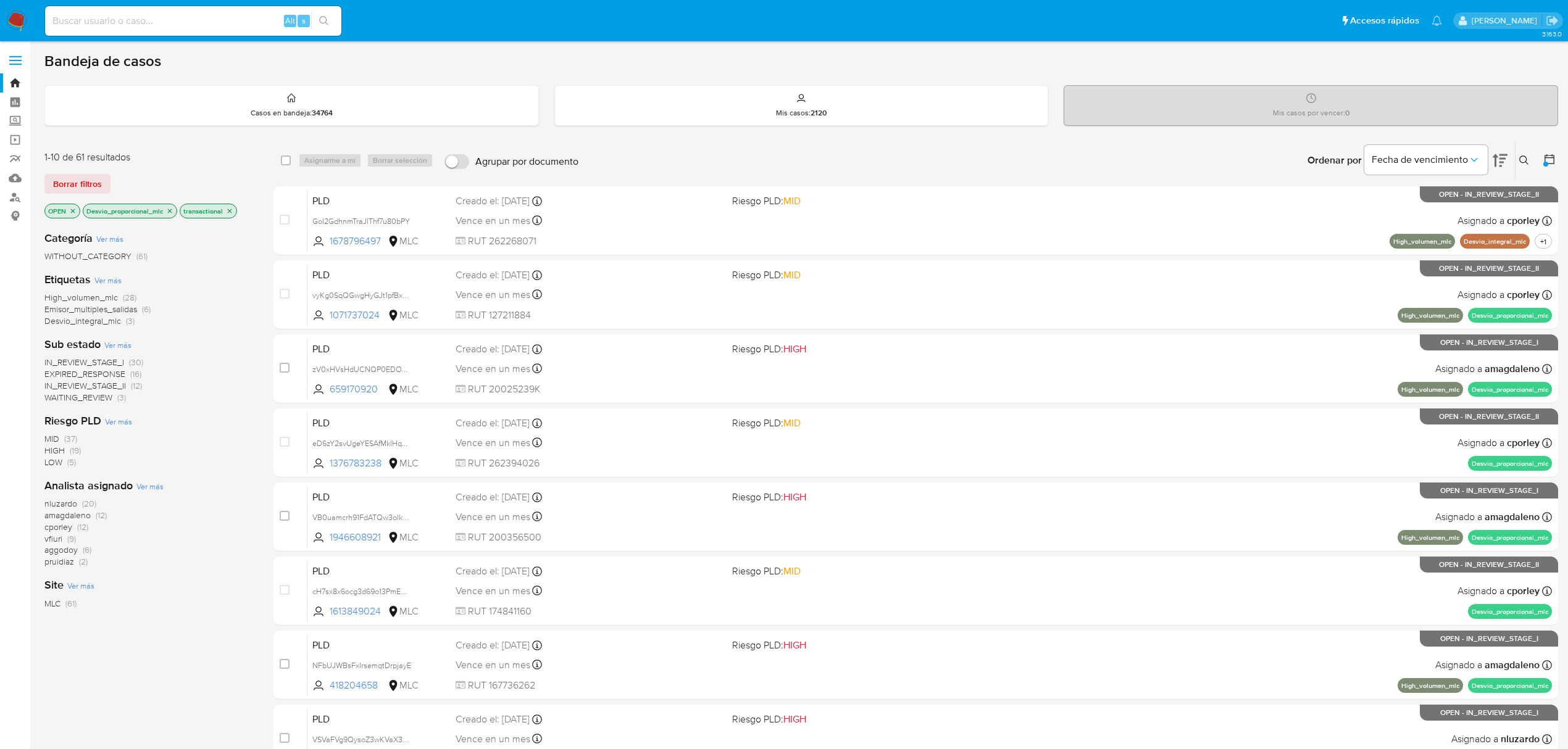
click at [73, 211] on icon "close-filter" at bounding box center [72, 210] width 7 height 7
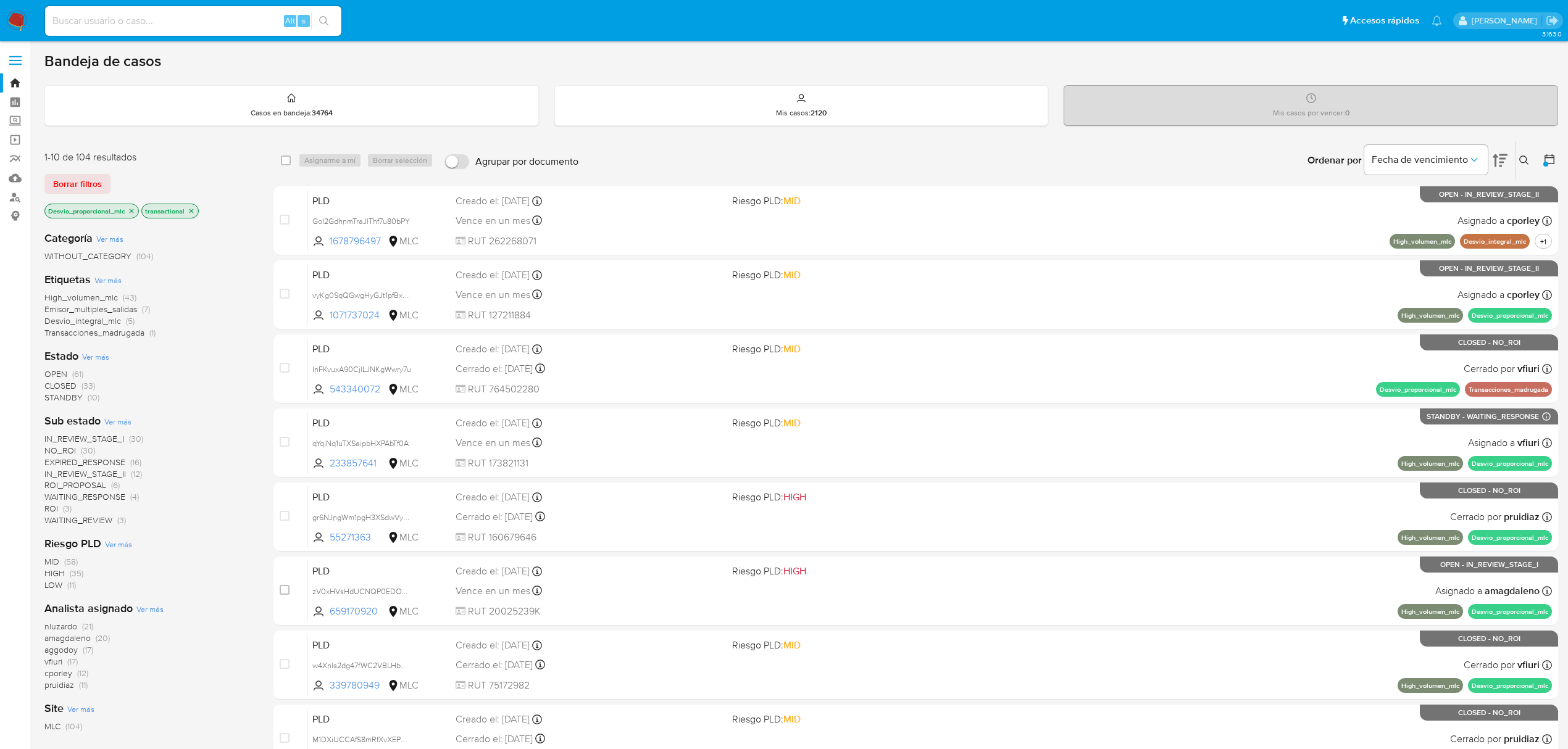
click at [135, 212] on icon "close-filter" at bounding box center [131, 210] width 7 height 7
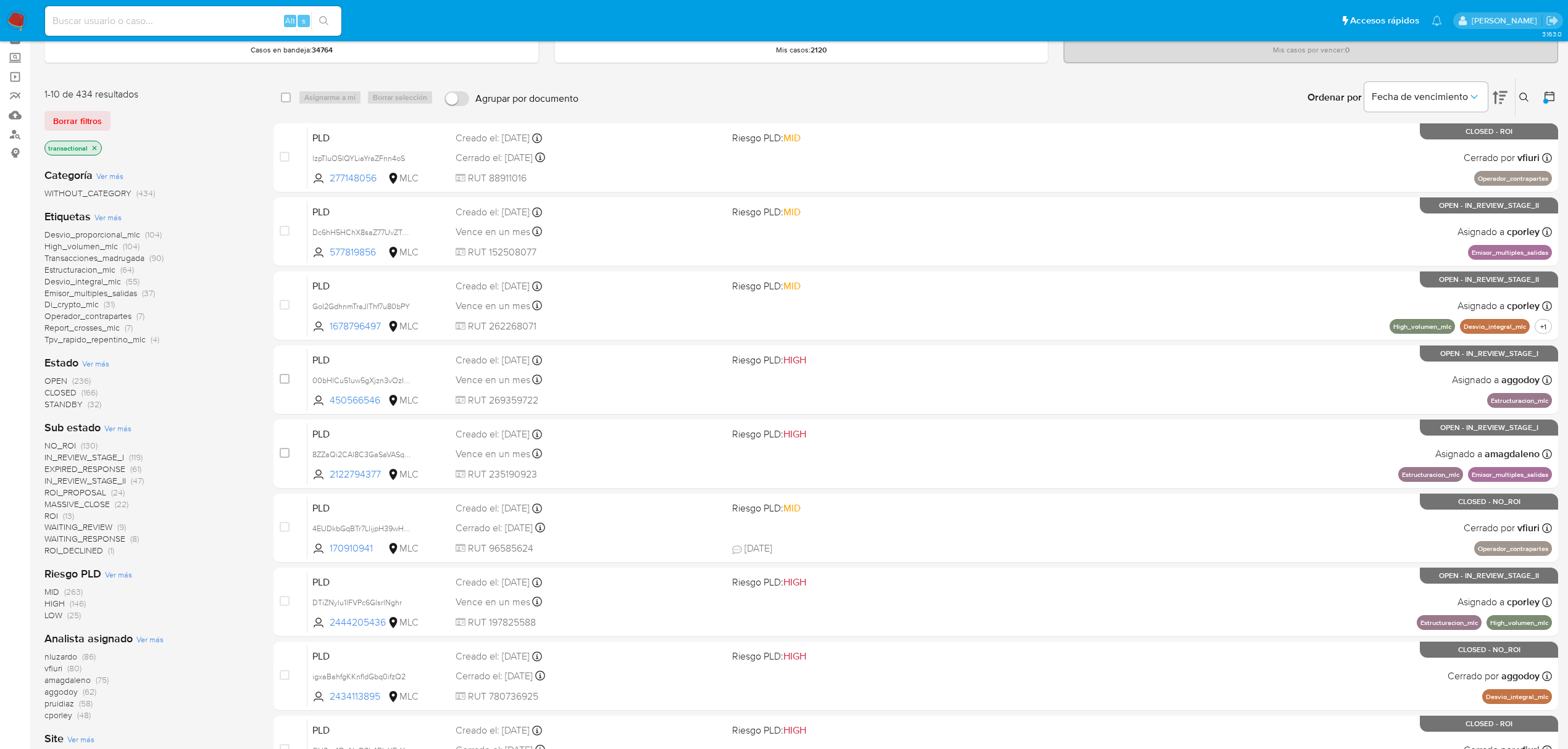
scroll to position [164, 0]
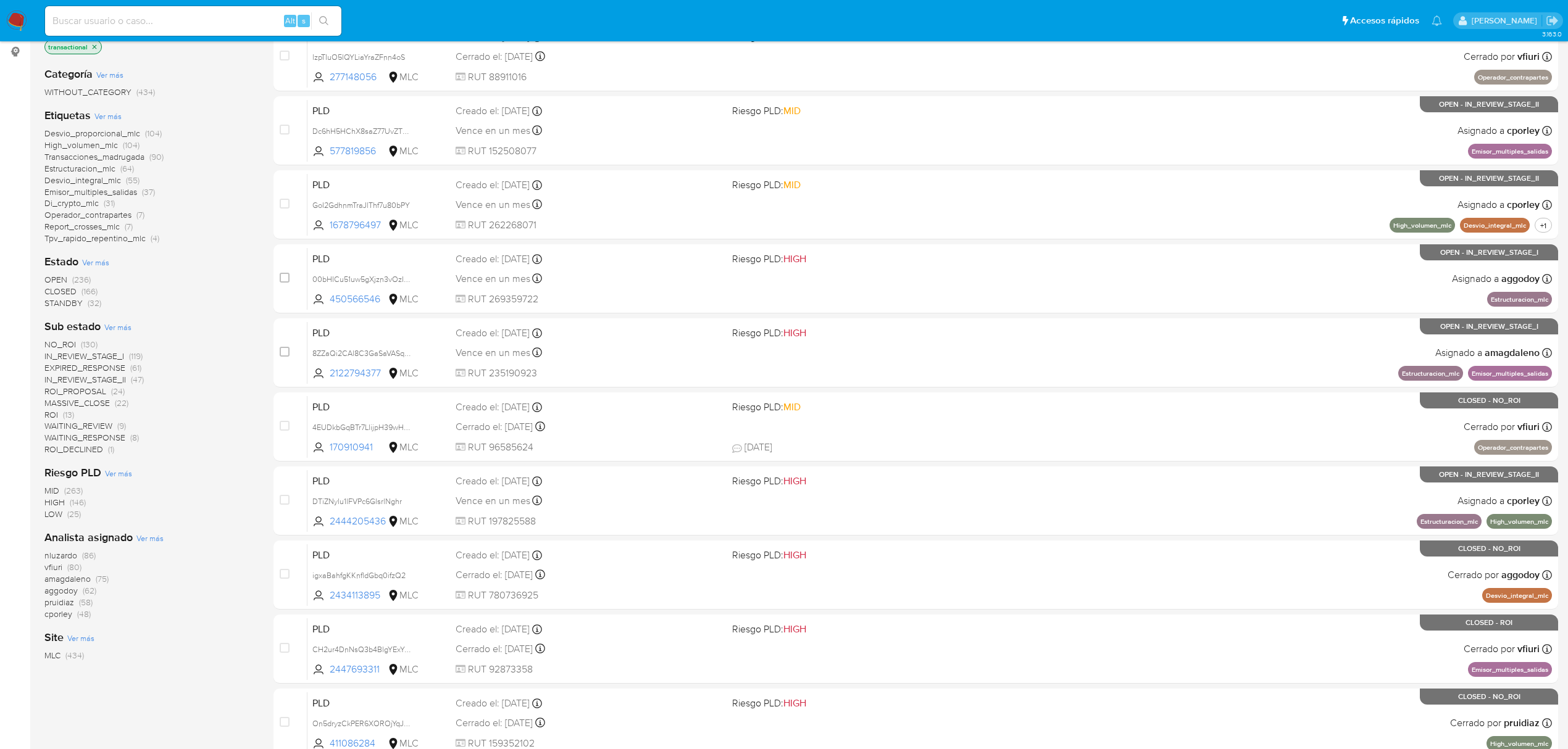
click at [84, 386] on span "ROI_PROPOSAL" at bounding box center [75, 392] width 62 height 13
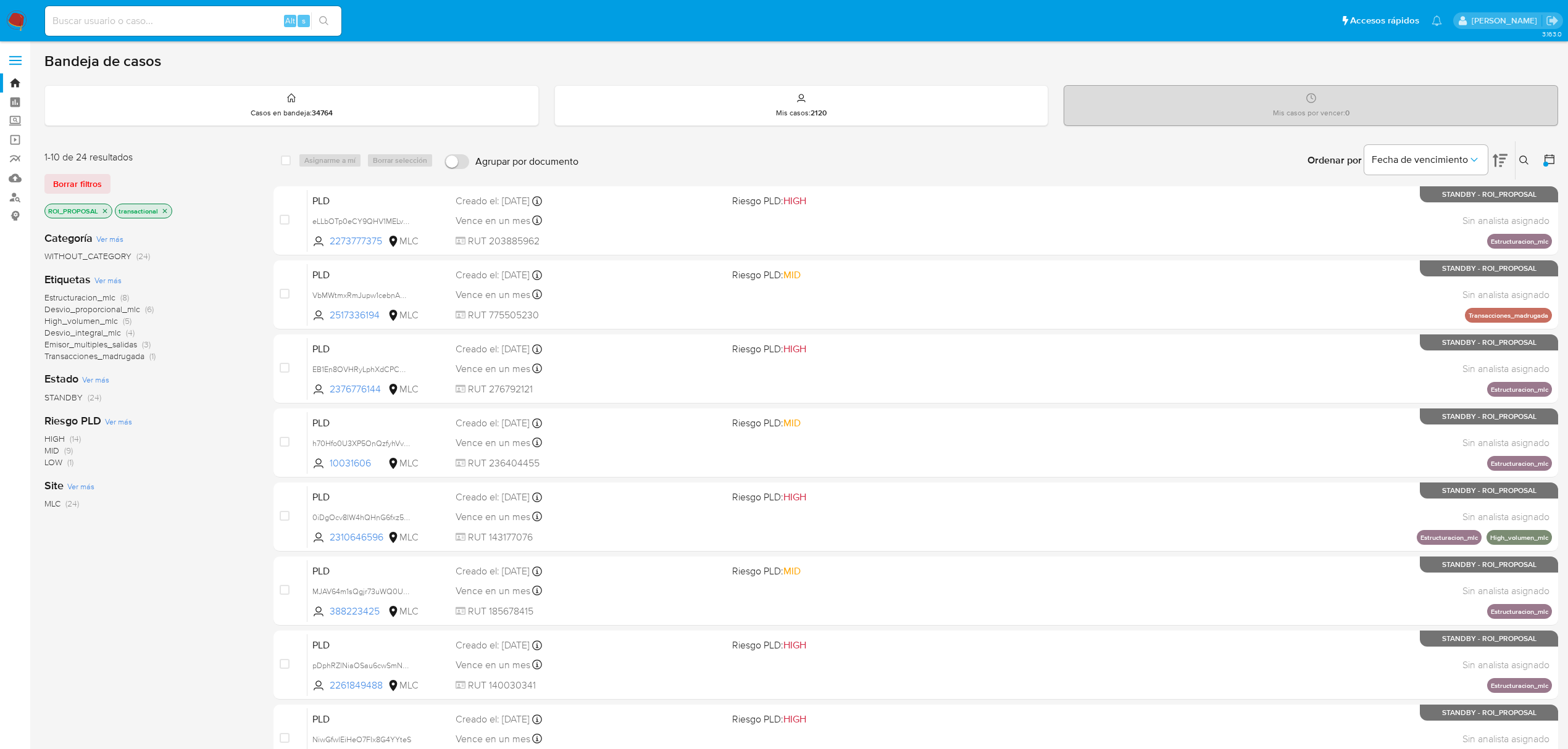
click at [87, 341] on span "Emisor_multiples_salidas" at bounding box center [91, 345] width 93 height 13
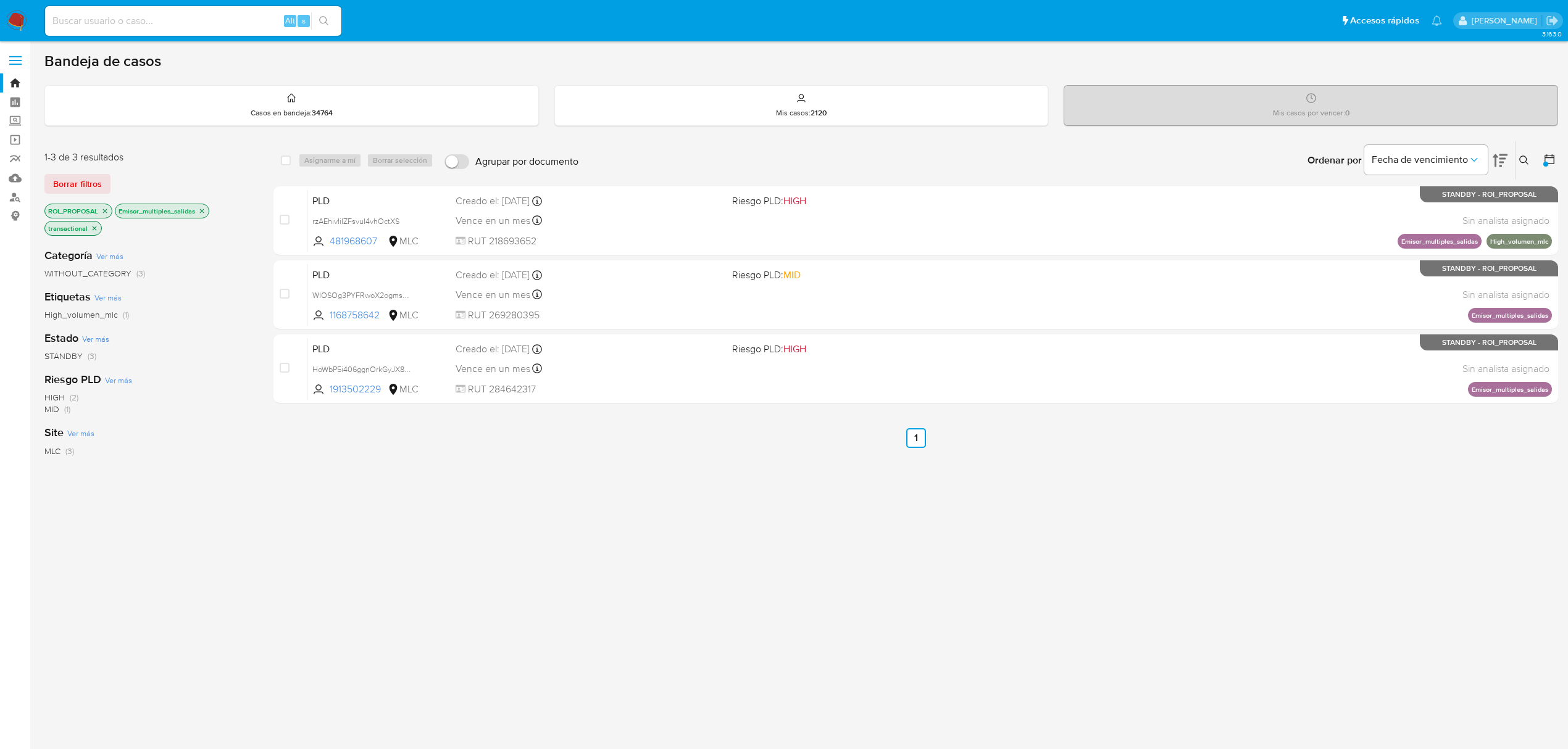
click at [205, 211] on icon "close-filter" at bounding box center [201, 210] width 7 height 7
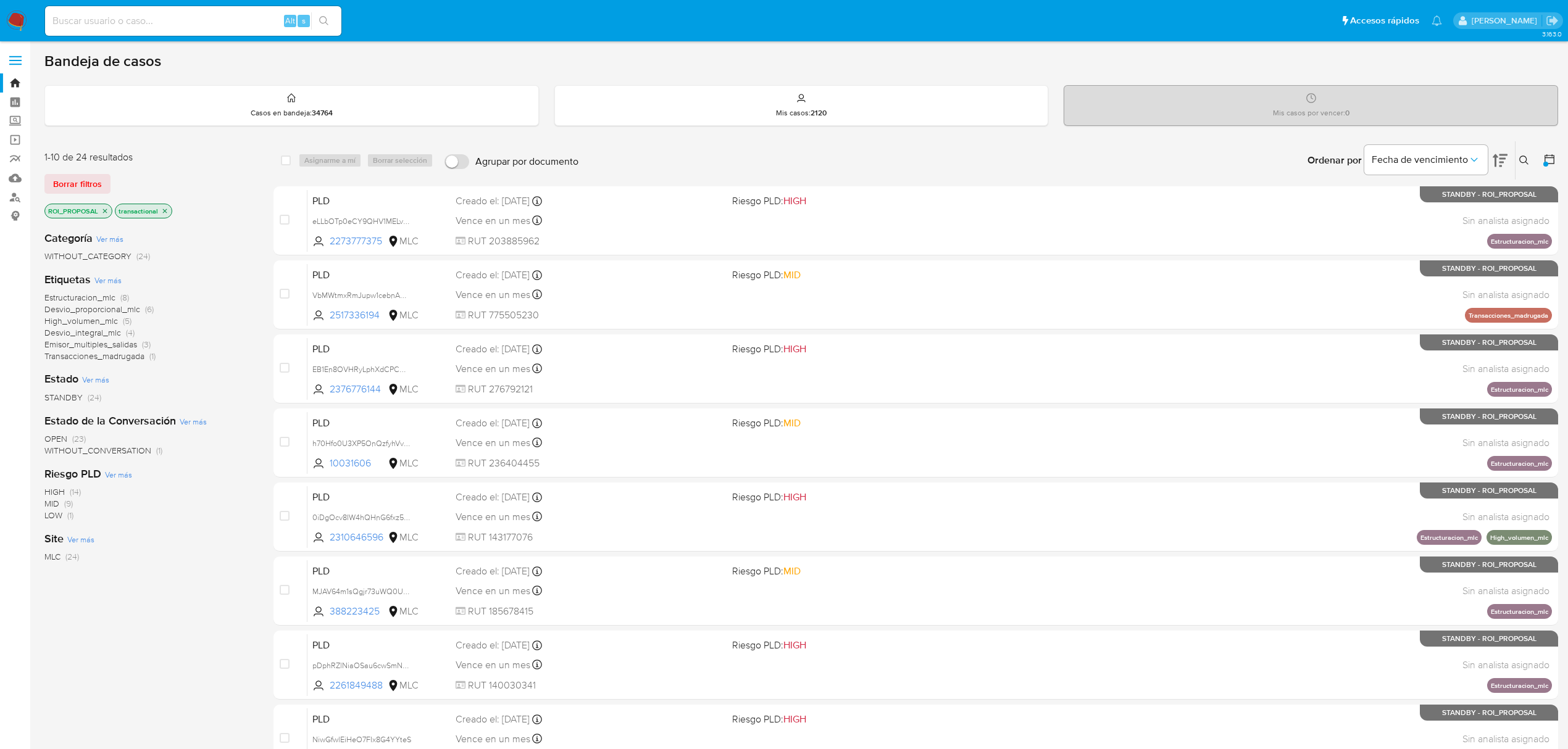
click at [62, 291] on span "Estructuracion_mlc" at bounding box center [79, 298] width 71 height 13
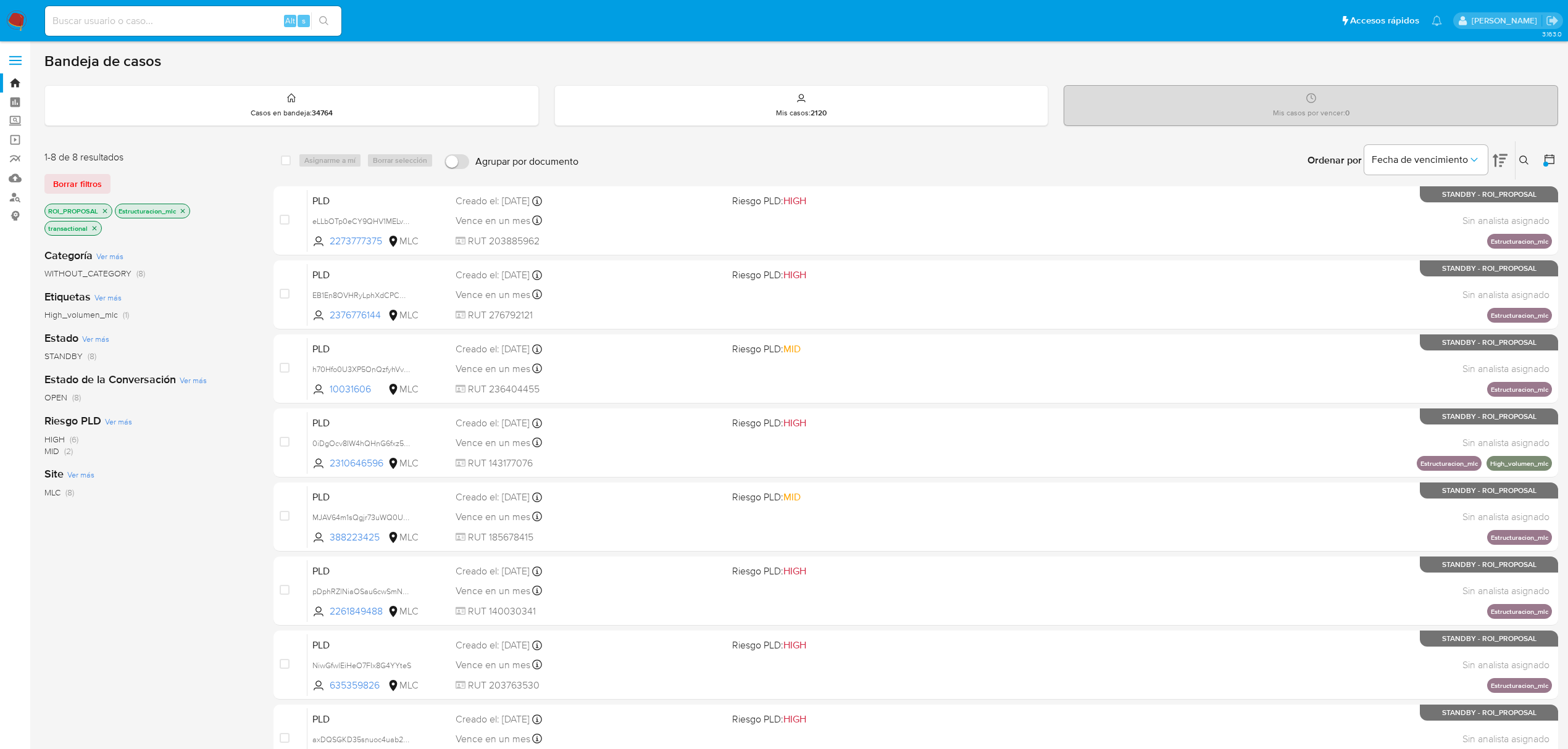
click at [184, 209] on icon "close-filter" at bounding box center [182, 210] width 7 height 7
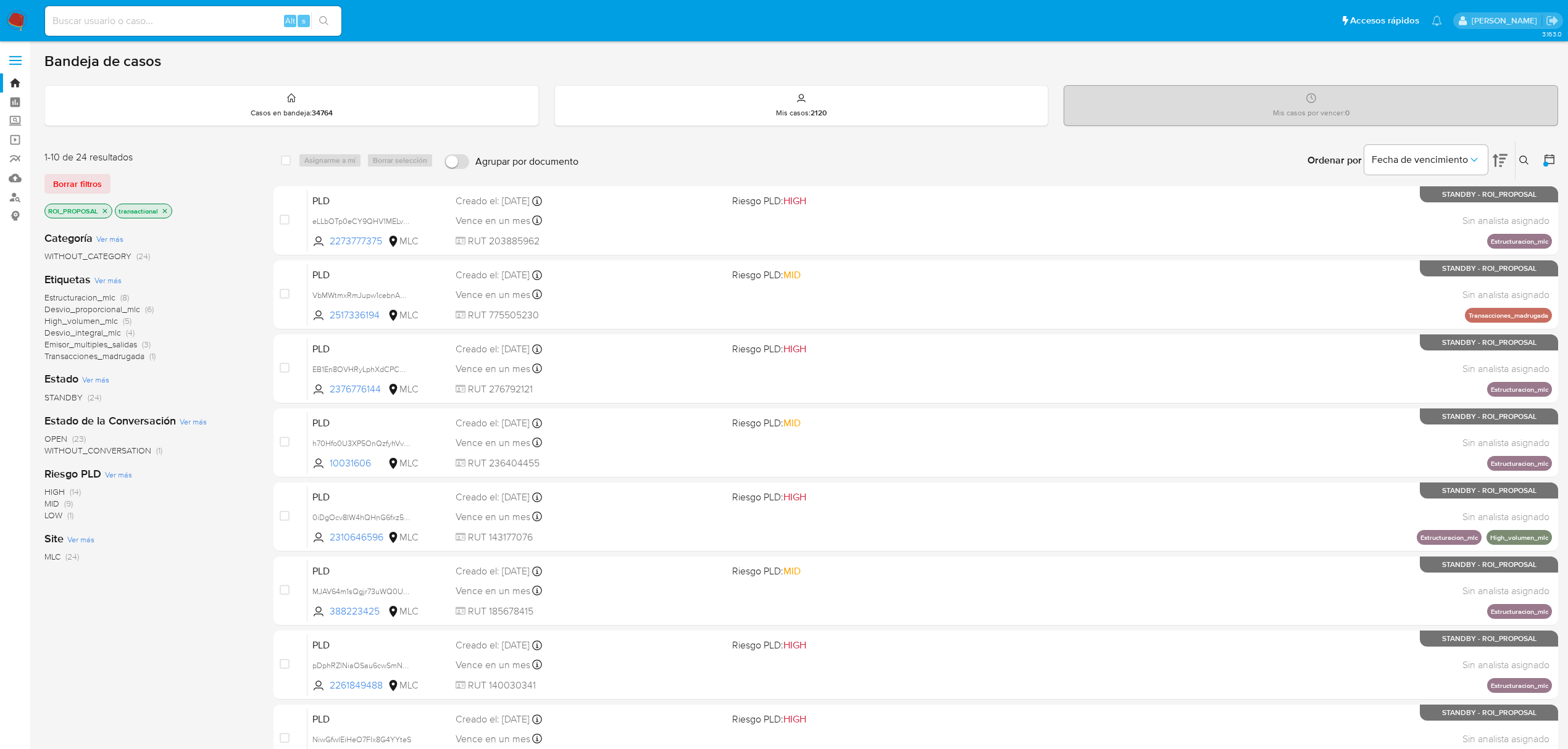
click at [114, 309] on span "Desvio_proporcional_mlc" at bounding box center [92, 309] width 95 height 13
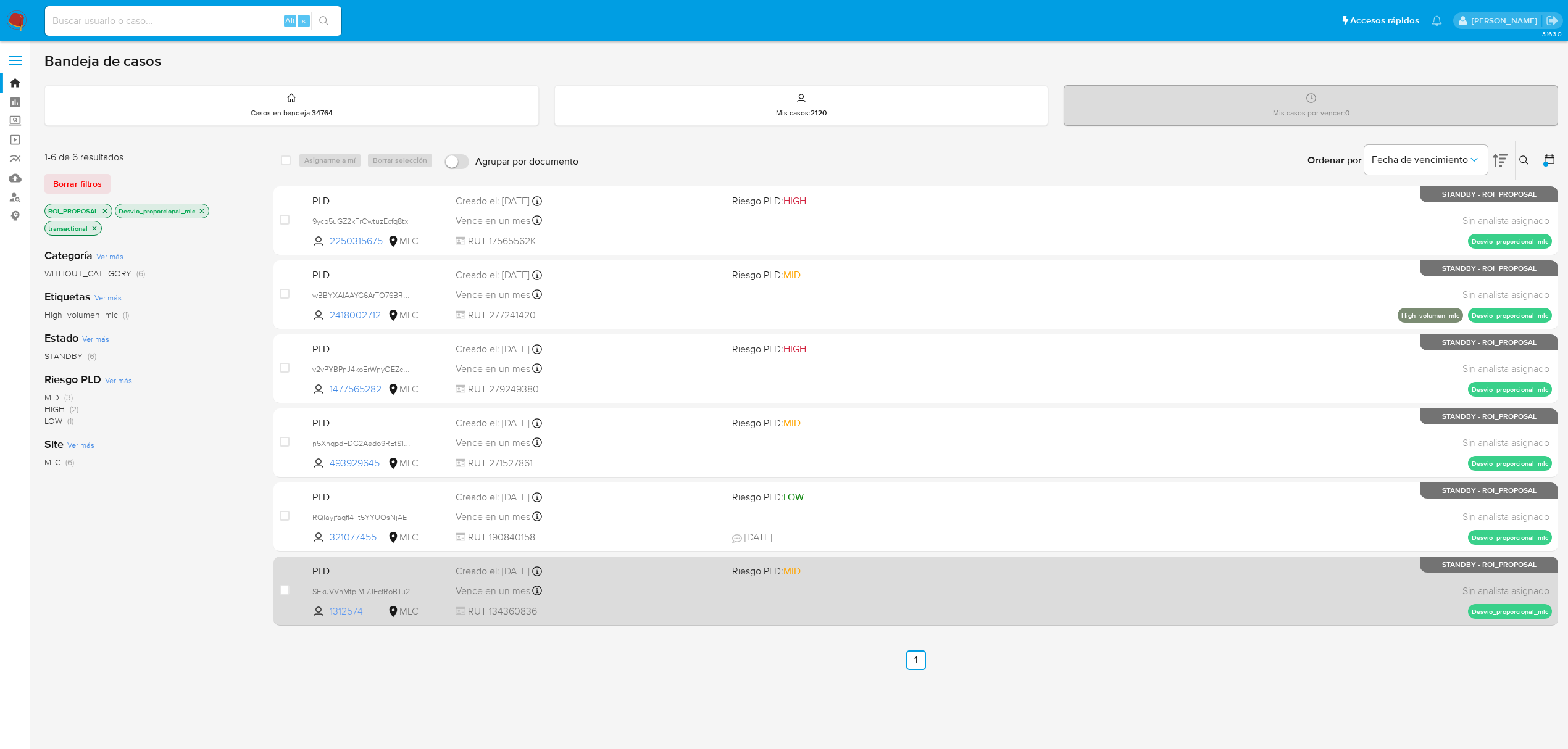
click at [347, 612] on span "1312574" at bounding box center [358, 611] width 56 height 14
click at [652, 580] on div "PLD SEkuVVnMtplMI7JFcfRoBTu2 1312574 MLC Riesgo PLD: MID Creado el: 12/08/2025 …" at bounding box center [930, 591] width 1245 height 62
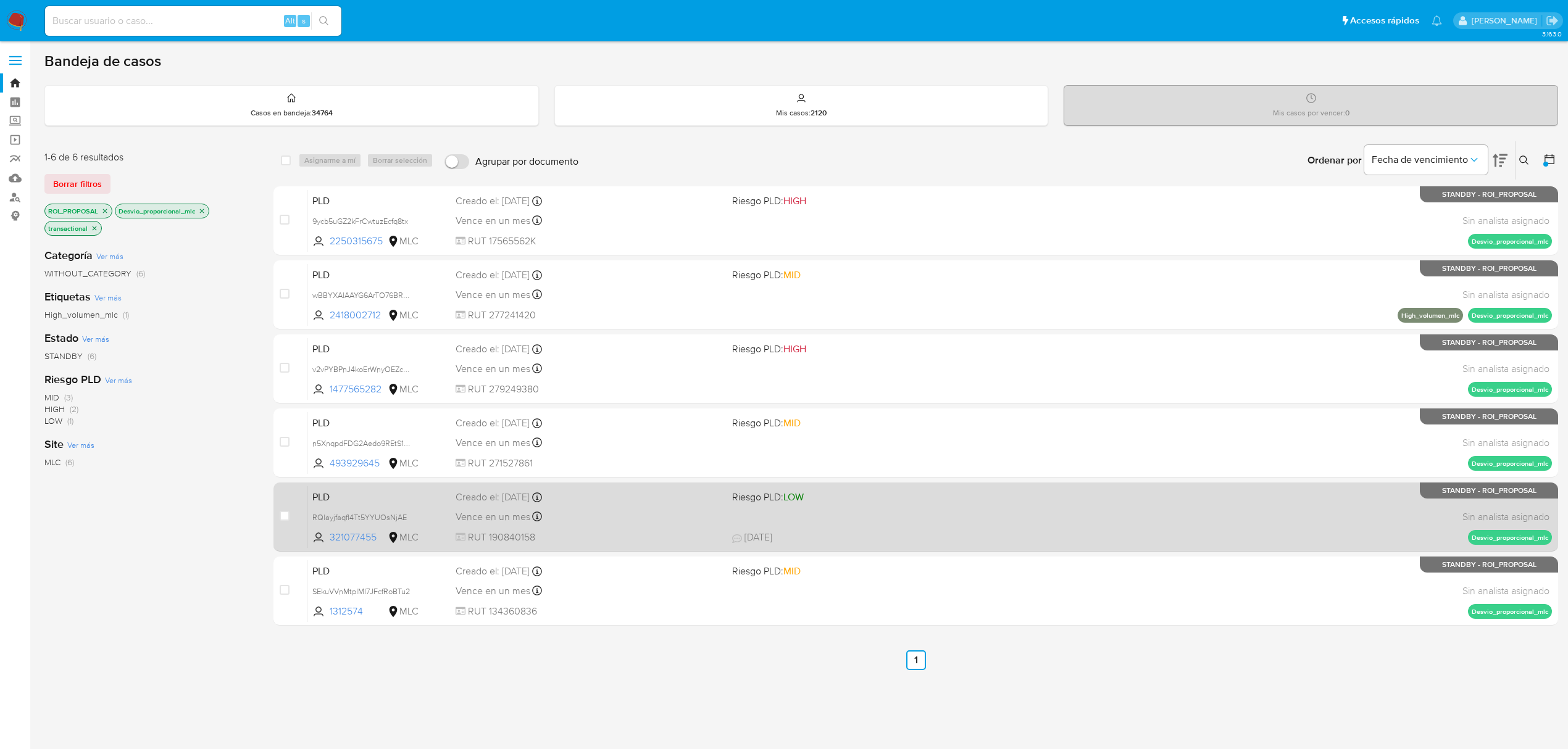
click at [658, 508] on div "Vence en un mes Vence el 10/11/2025 06:07:38" at bounding box center [589, 516] width 267 height 17
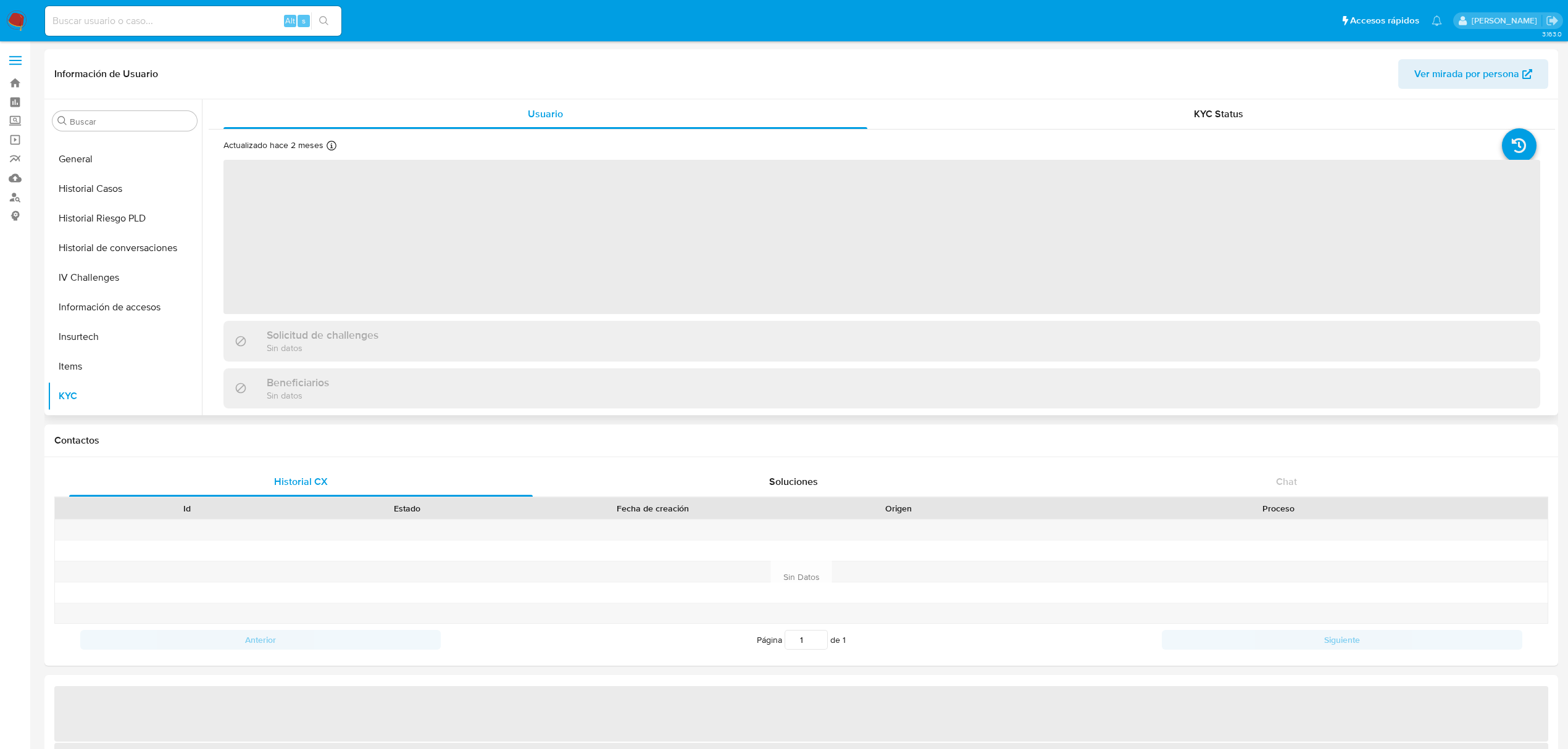
scroll to position [609, 0]
click at [1102, 105] on div "KYC Status" at bounding box center [1219, 114] width 644 height 29
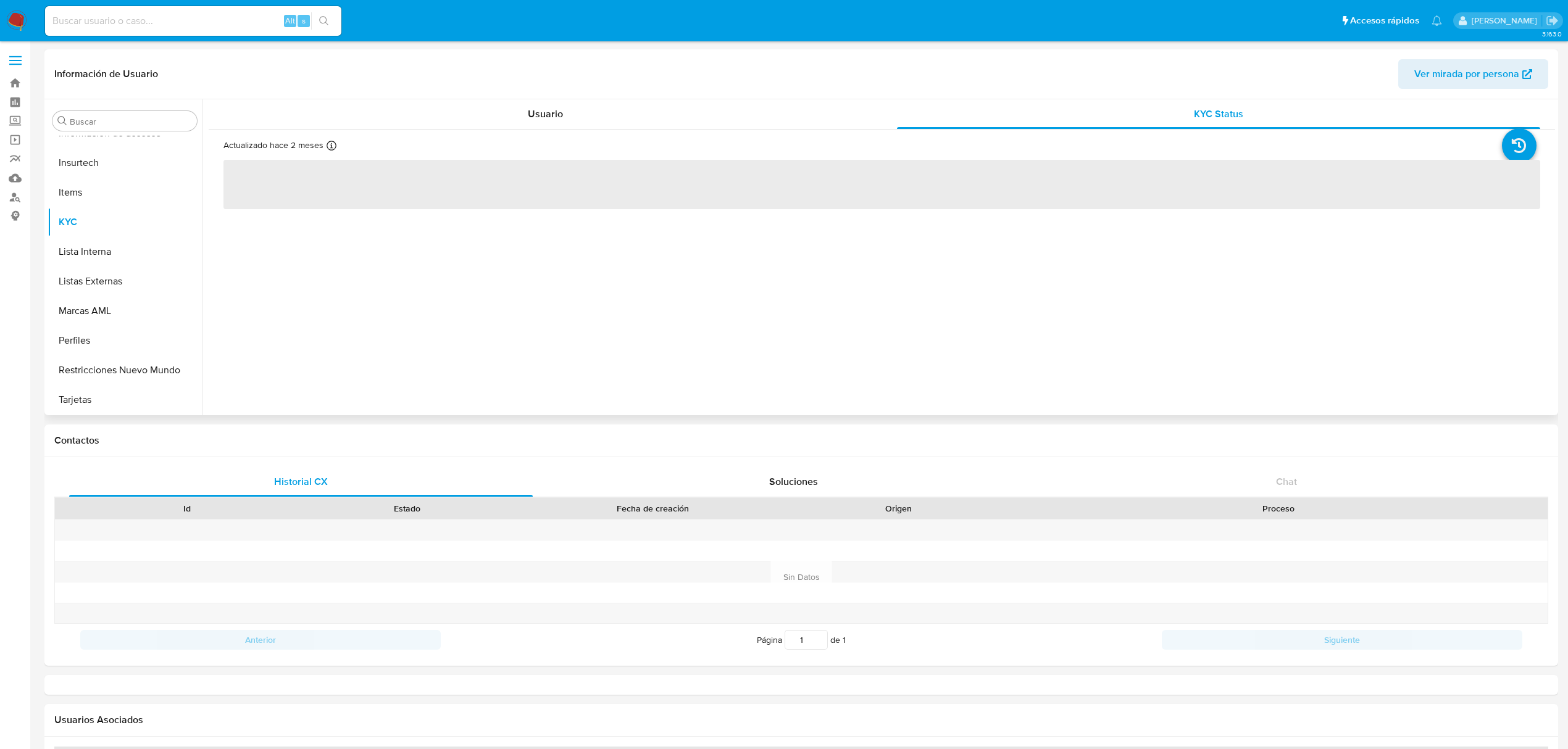
select select "10"
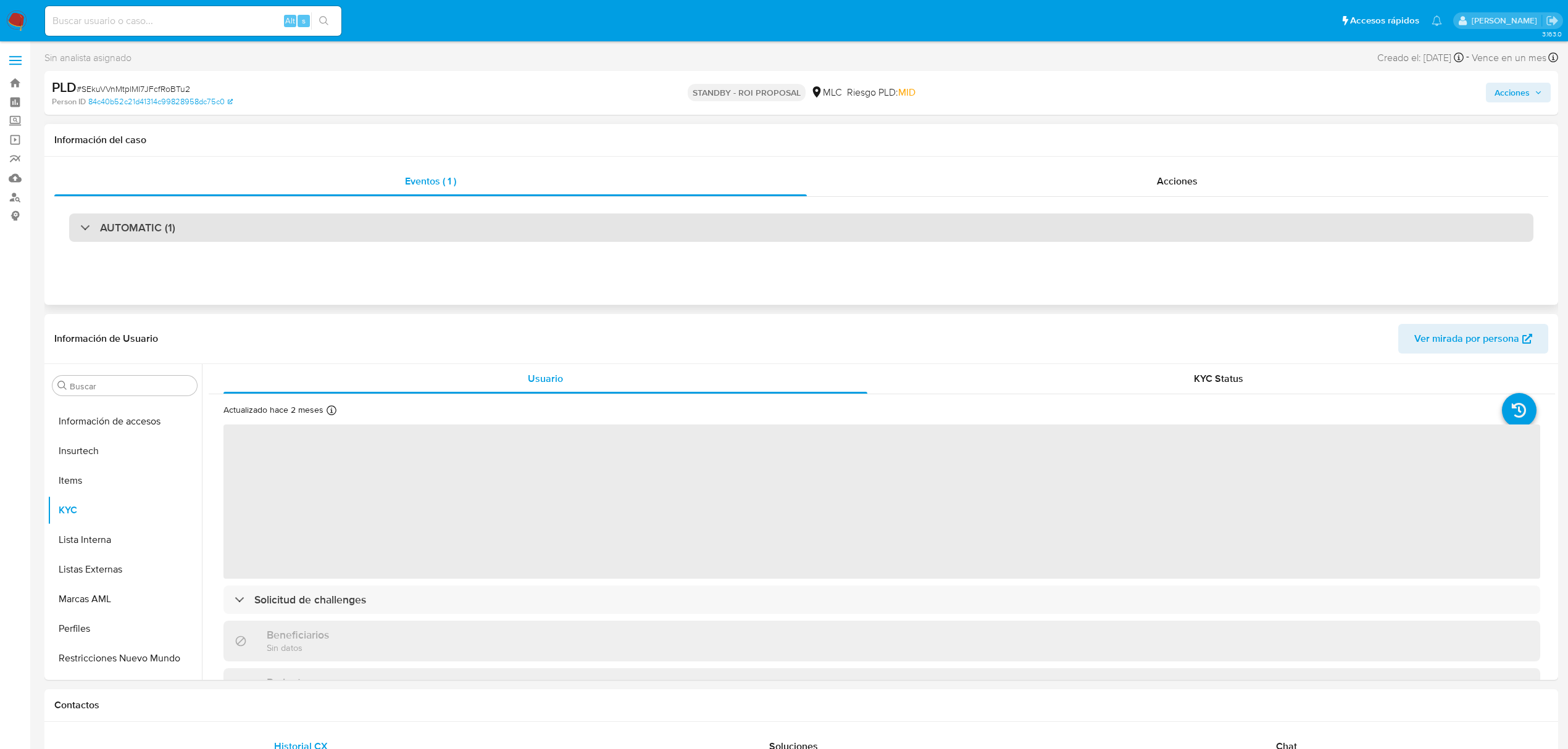
select select "10"
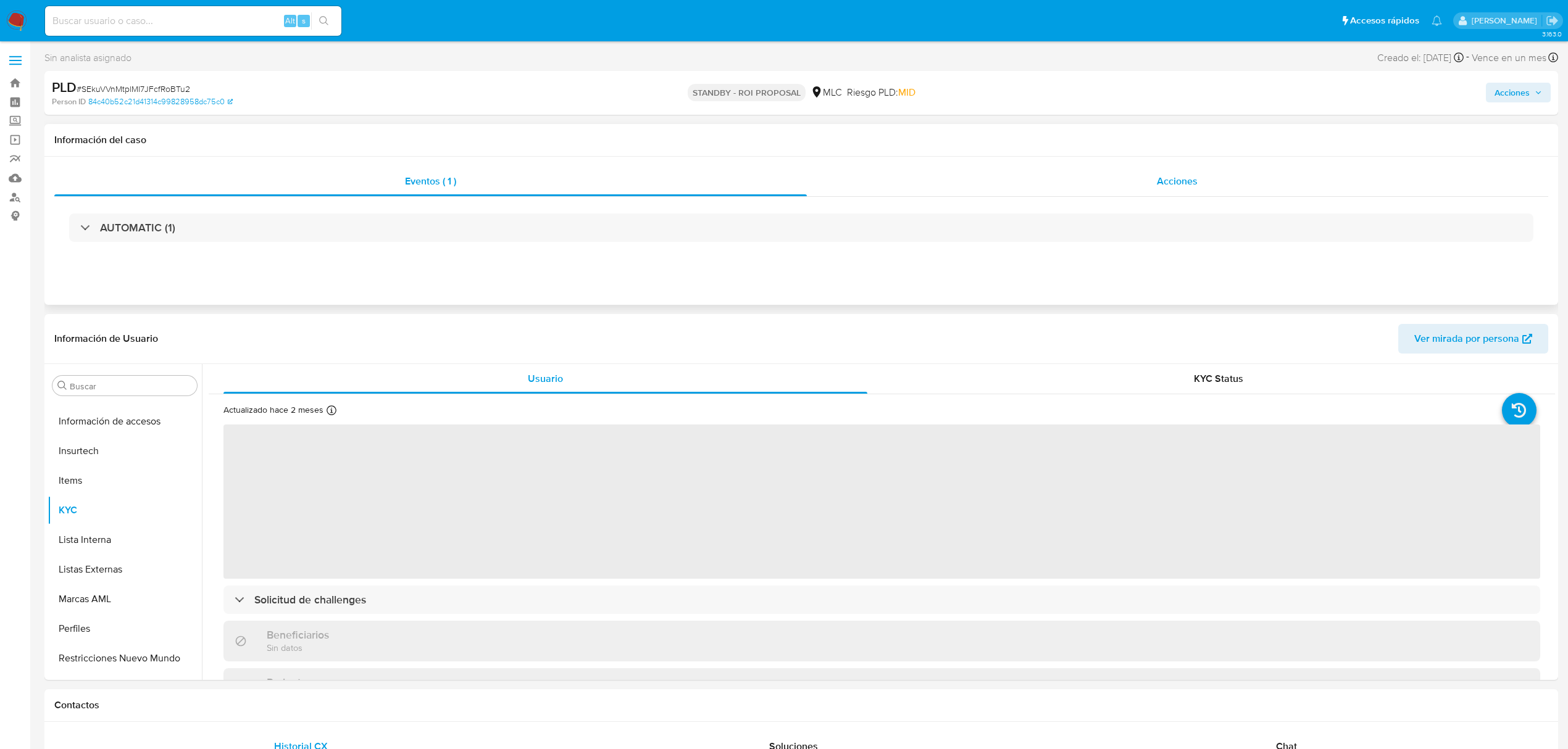
scroll to position [610, 0]
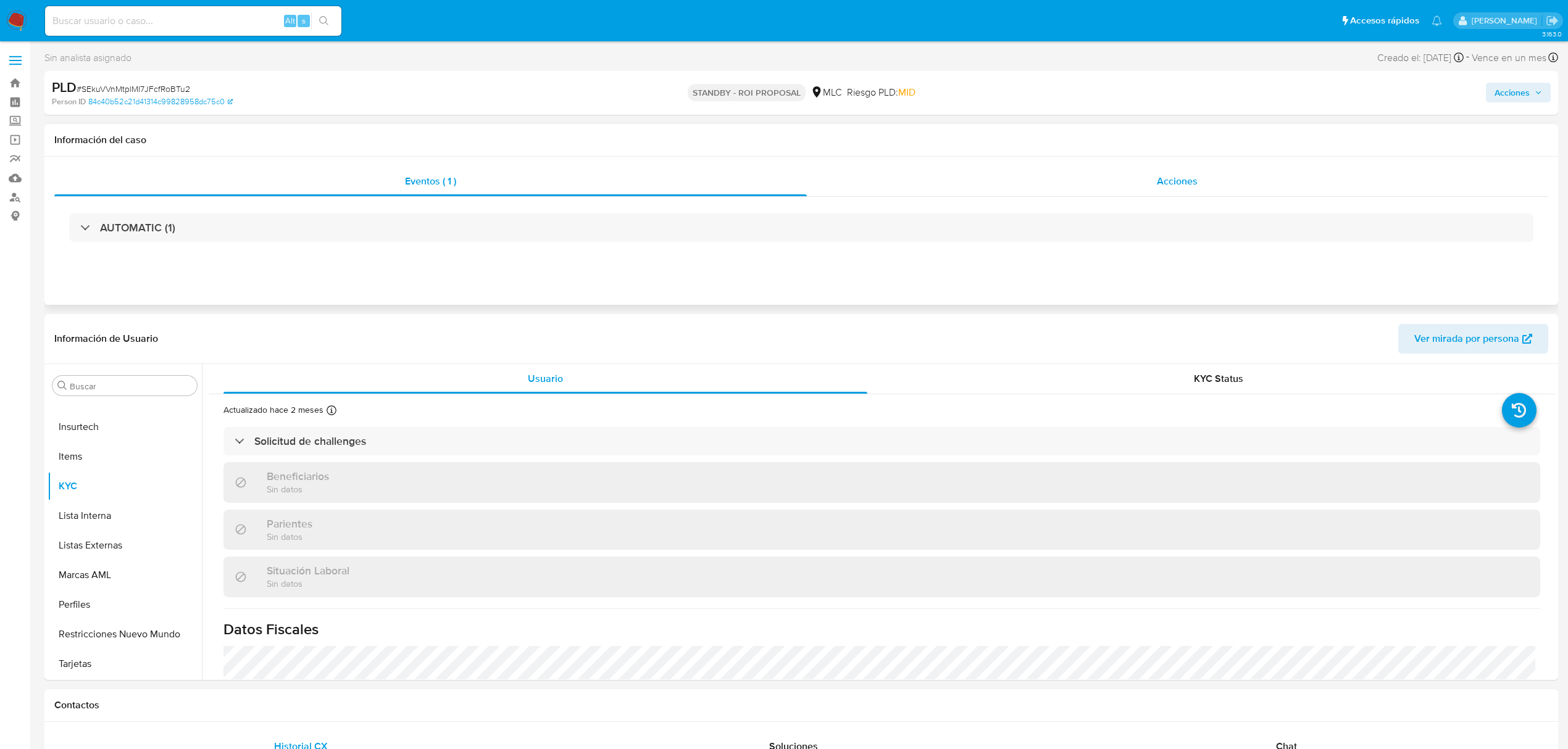
click at [998, 187] on div "Acciones" at bounding box center [1178, 181] width 742 height 29
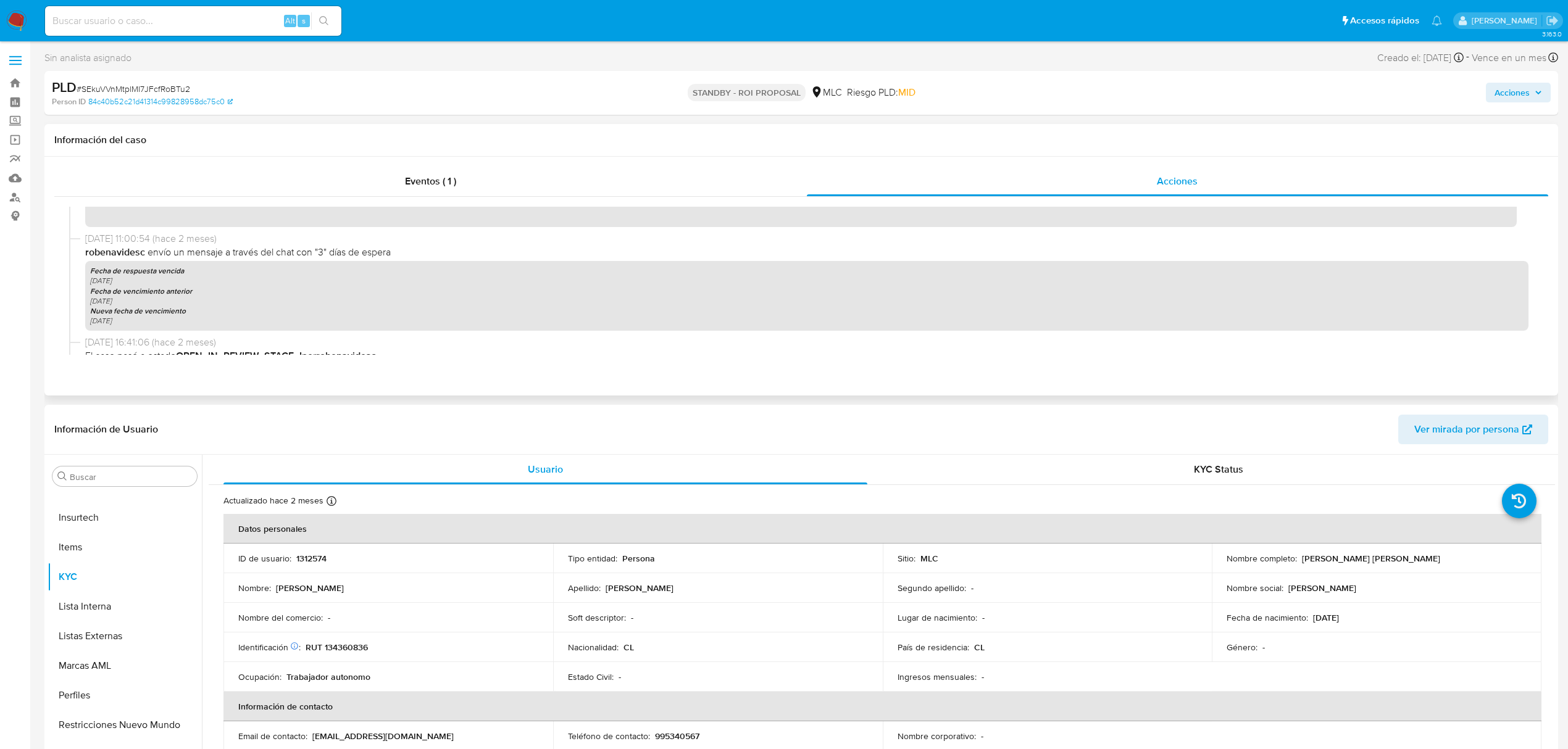
scroll to position [493, 0]
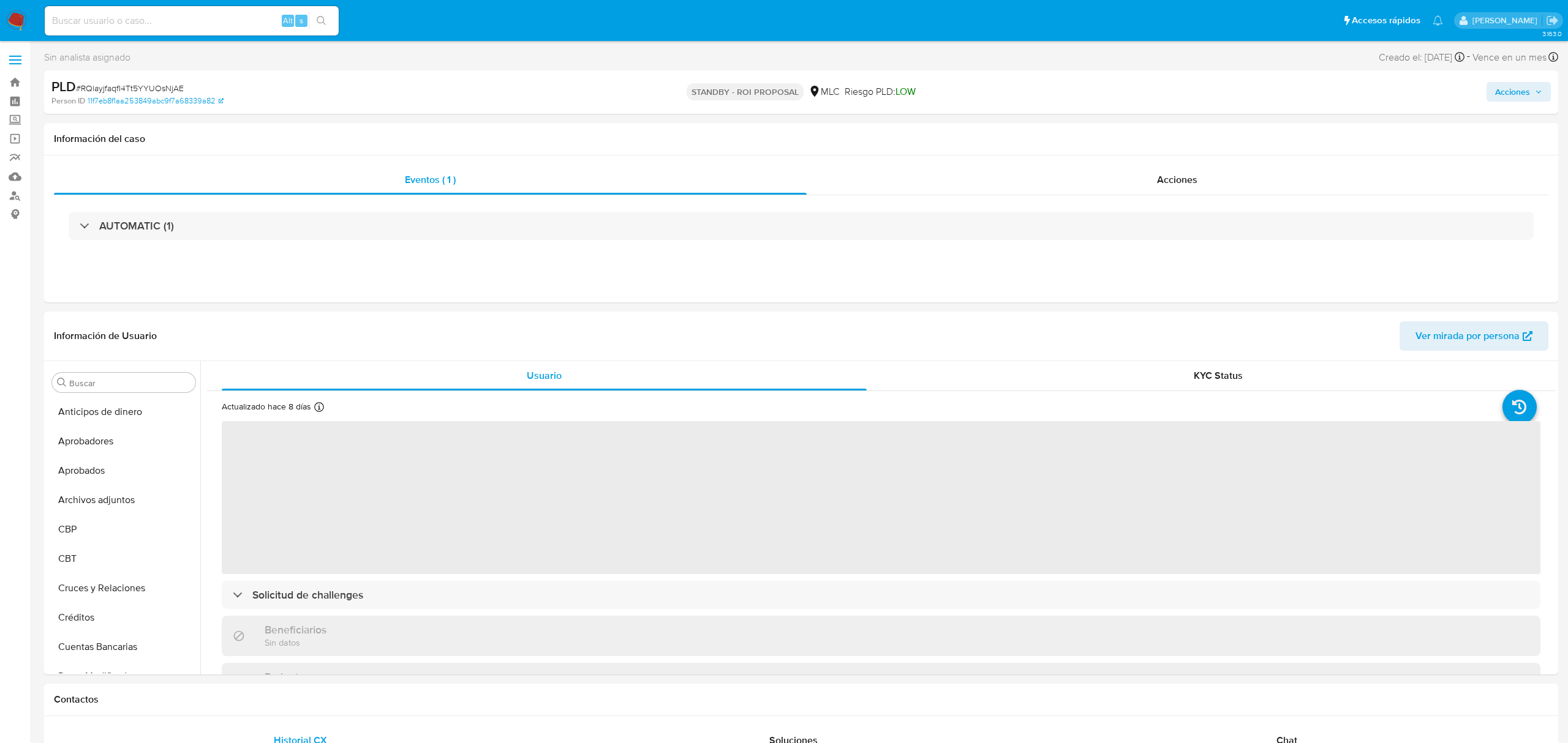
select select "10"
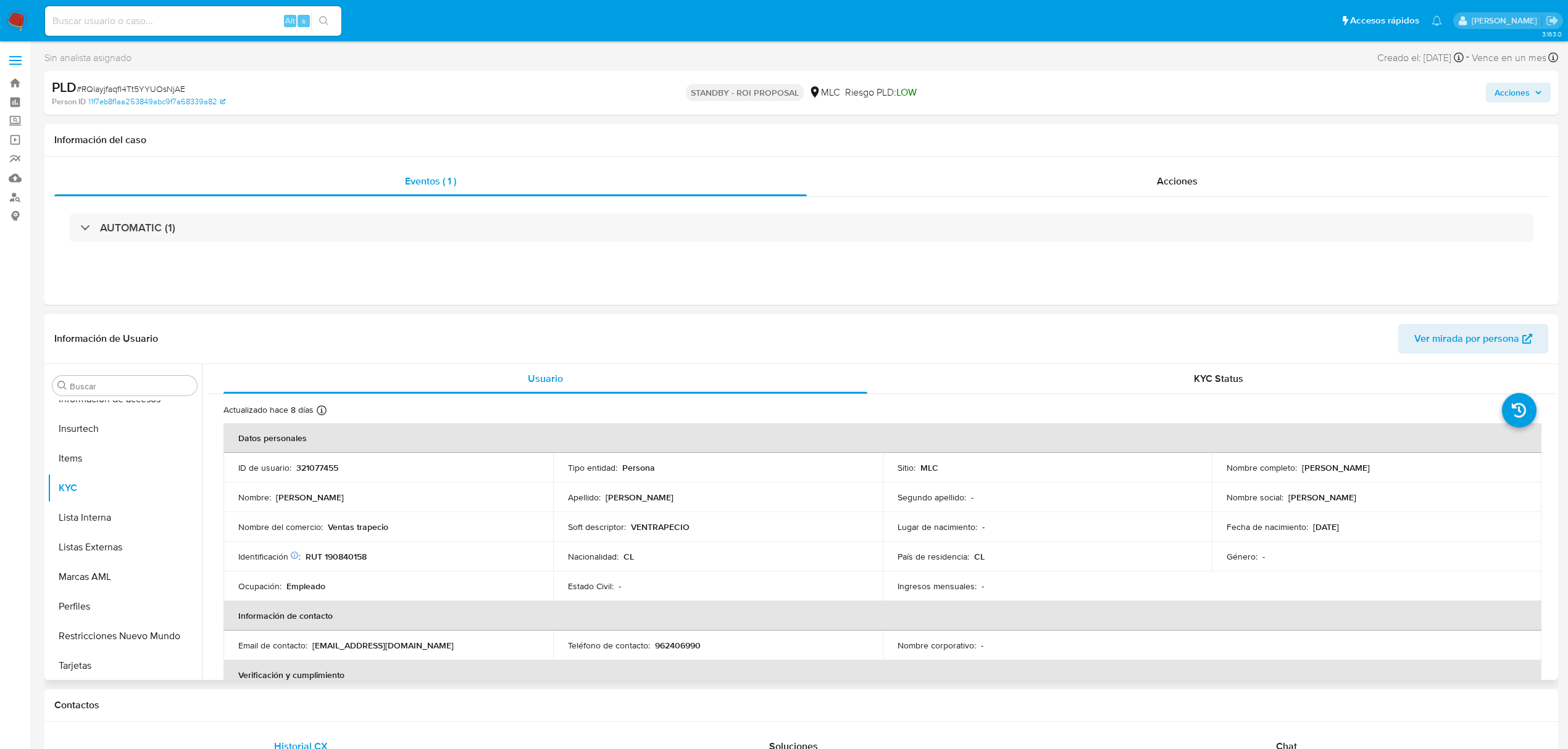
scroll to position [610, 0]
click at [1095, 183] on div "Acciones" at bounding box center [1178, 181] width 742 height 29
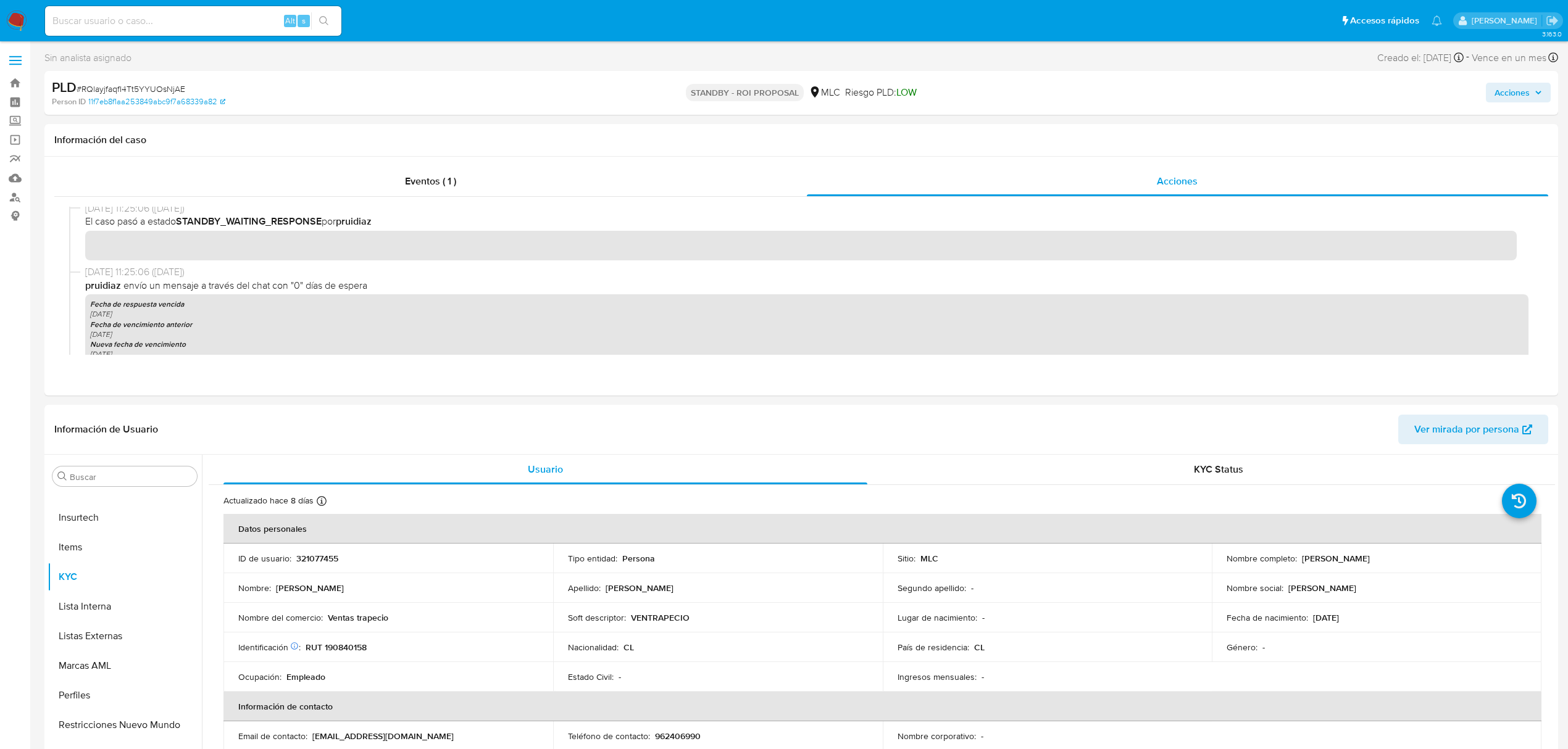
scroll to position [247, 0]
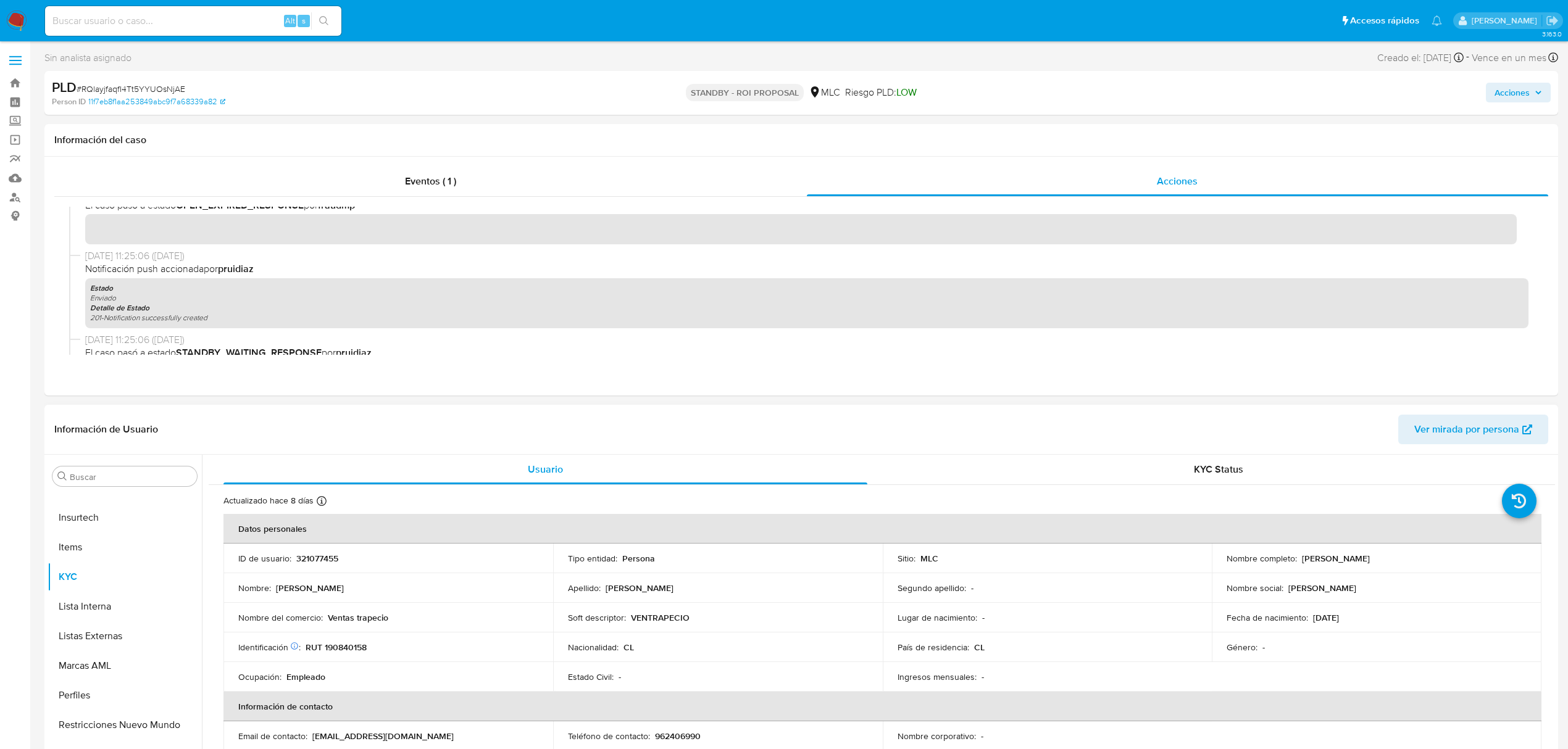
click at [341, 558] on div "ID de usuario : 321077455" at bounding box center [389, 558] width 300 height 11
click at [315, 558] on p "321077455" at bounding box center [317, 558] width 42 height 11
copy p "321077455"
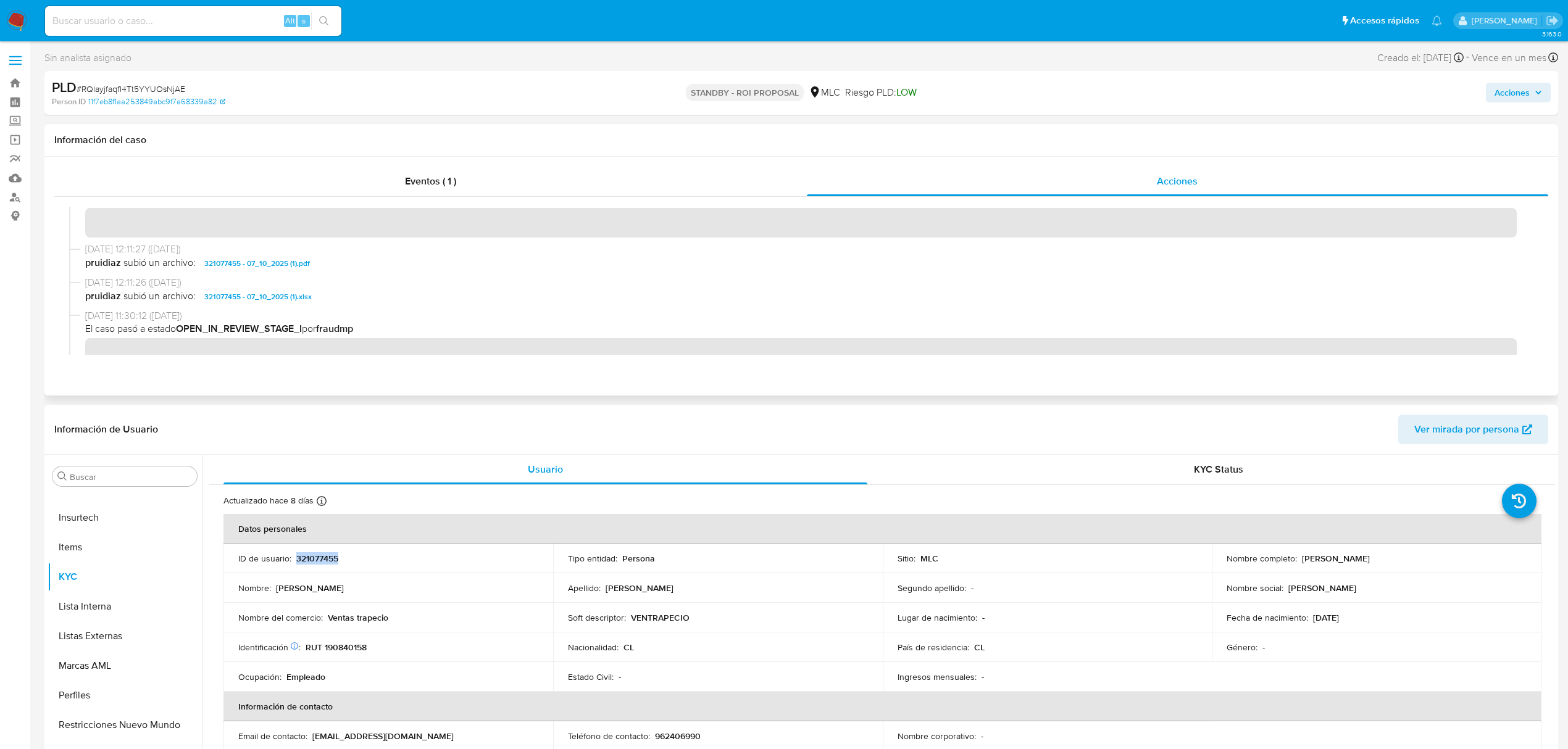
scroll to position [0, 0]
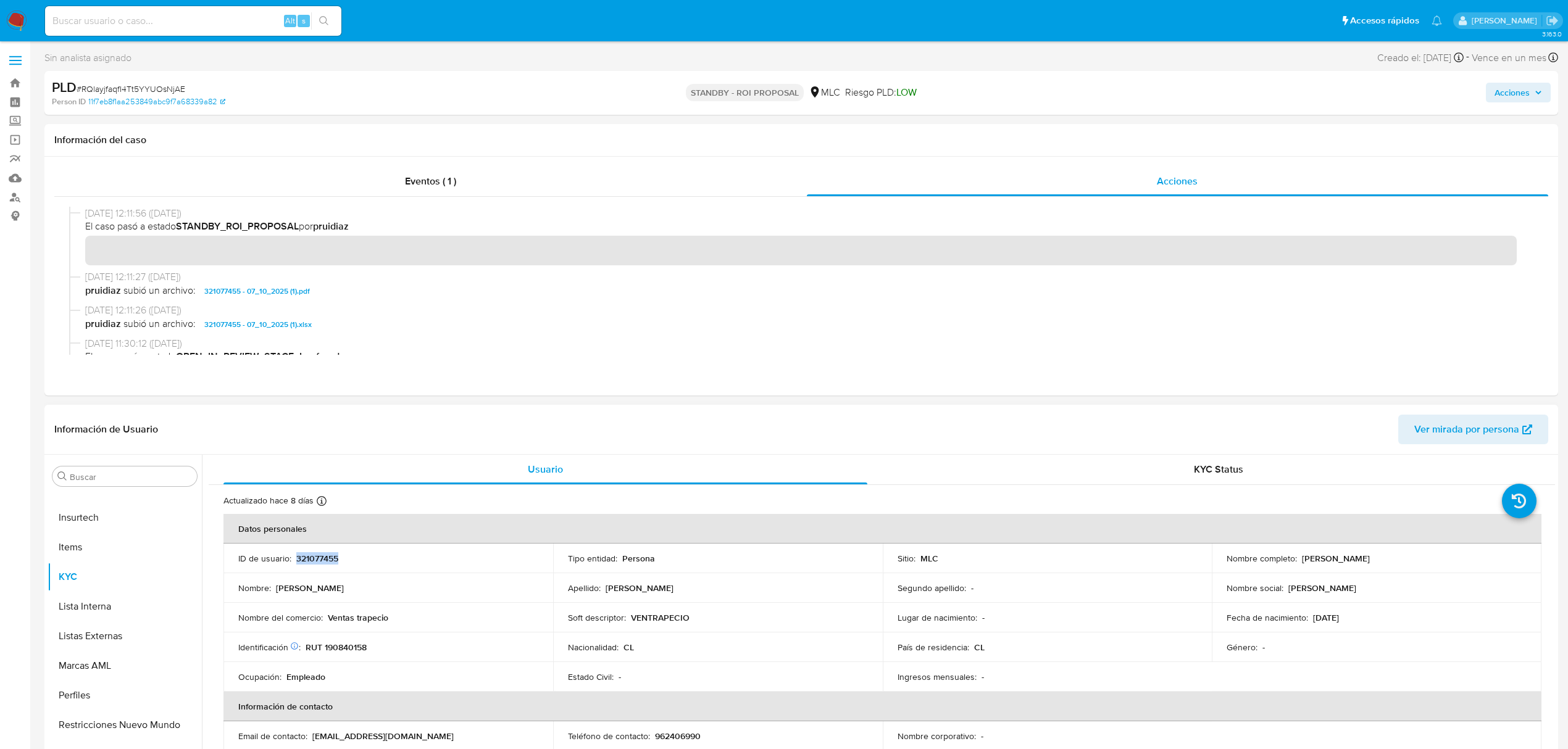
copy p "321077455"
click at [354, 607] on td "Nombre del comercio : Ventas trapecio" at bounding box center [388, 617] width 330 height 29
click at [333, 643] on p "RUT 190840158" at bounding box center [336, 647] width 61 height 11
copy p "190840158"
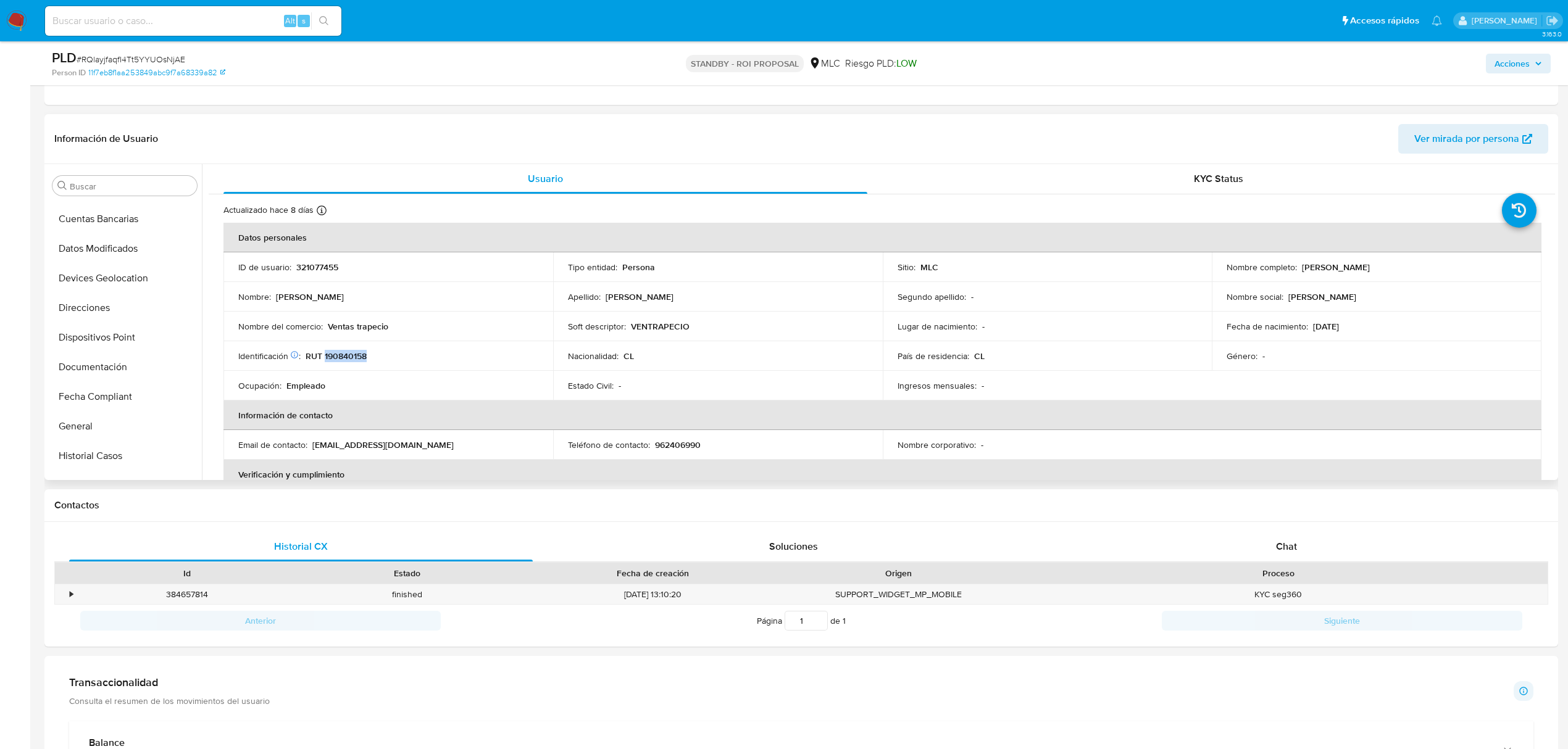
scroll to position [117, 0]
click at [369, 336] on td "Nombre del comercio : Ventas trapecio" at bounding box center [388, 326] width 330 height 29
drag, startPoint x: 329, startPoint y: 326, endPoint x: 435, endPoint y: 329, distance: 106.0
click at [435, 329] on div "Nombre del comercio : Ventas trapecio" at bounding box center [389, 326] width 300 height 11
copy p "Ventas trapecio"
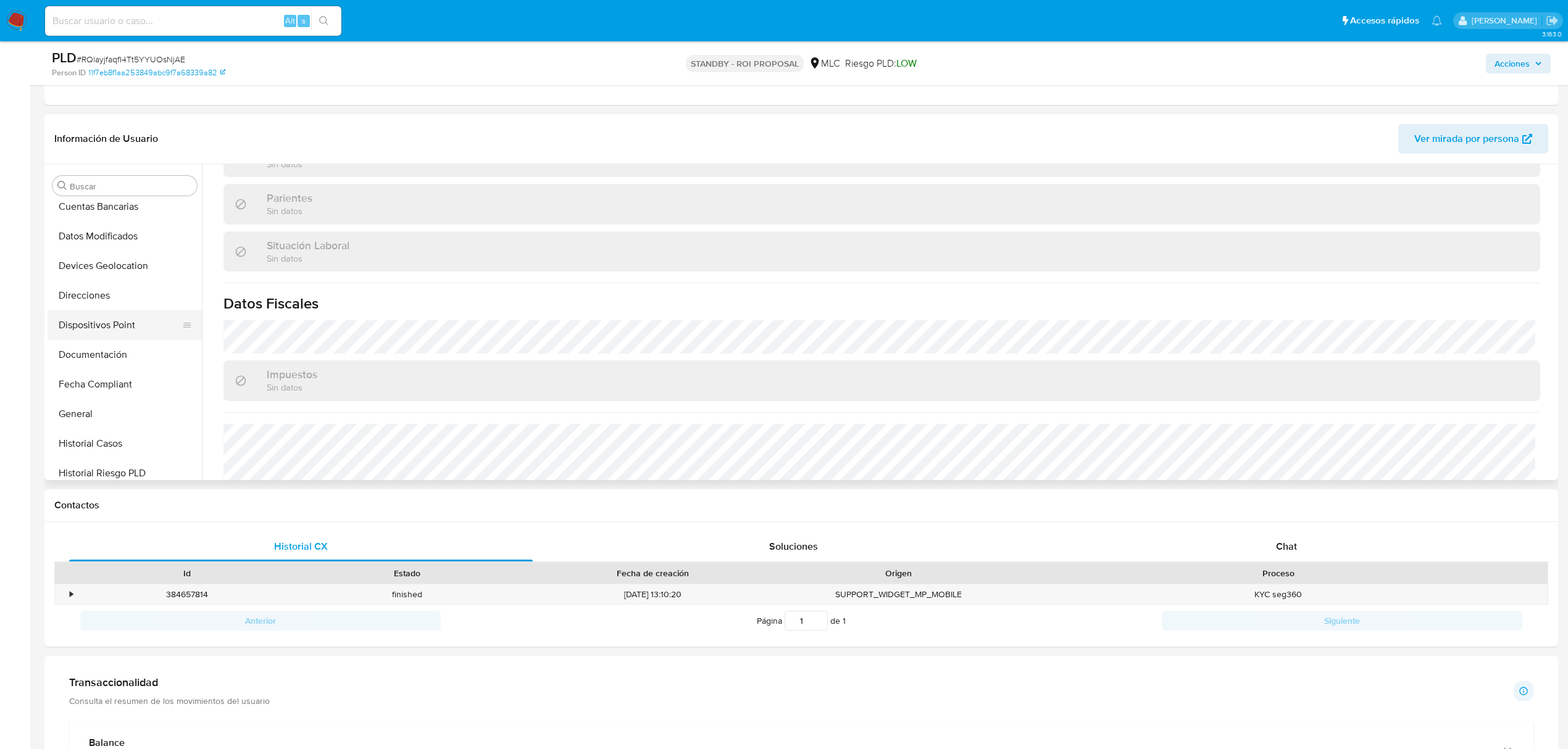
scroll to position [247, 0]
click at [99, 348] on button "Documentación" at bounding box center [120, 353] width 145 height 29
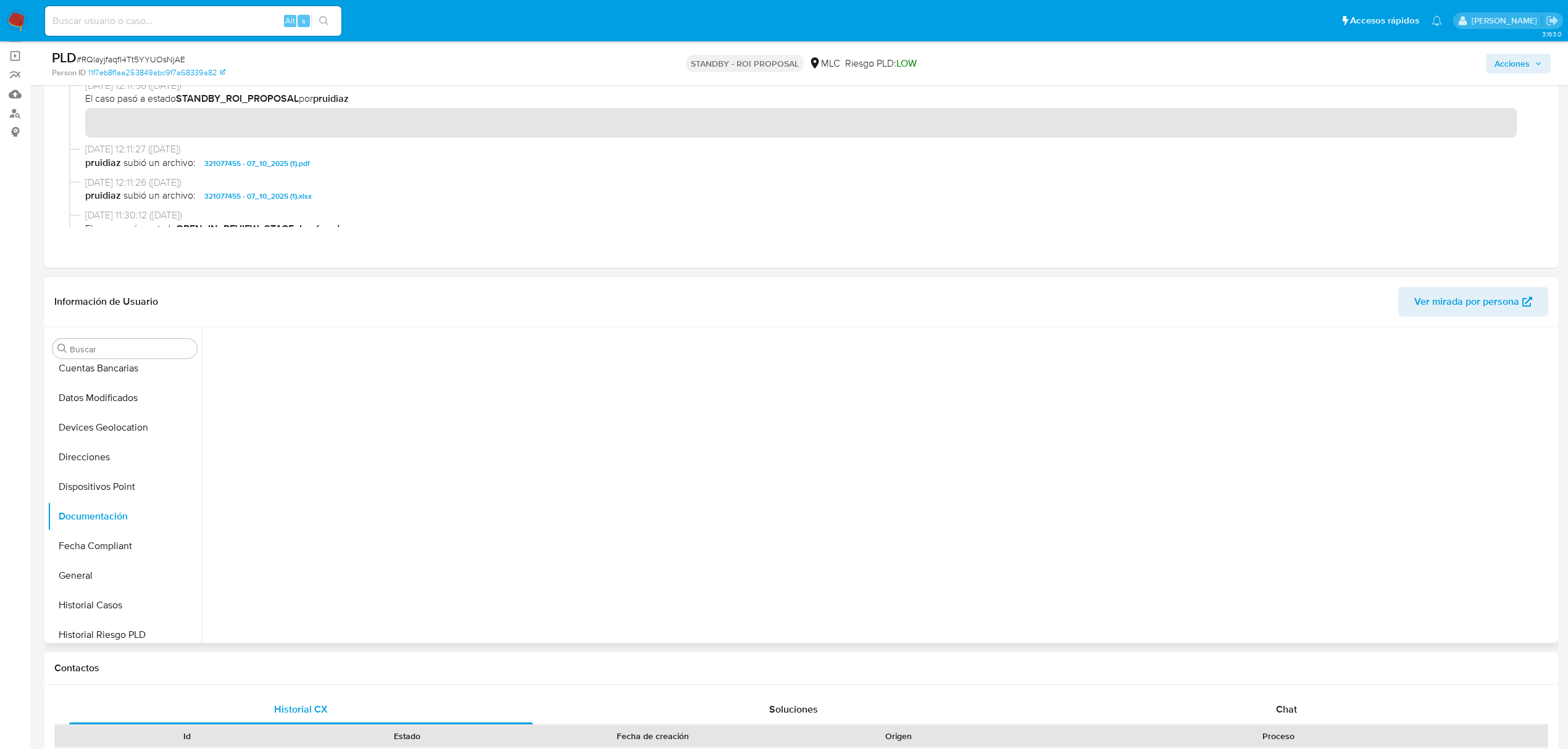
scroll to position [82, 0]
click at [323, 391] on button "Prueba de vida" at bounding box center [367, 390] width 316 height 32
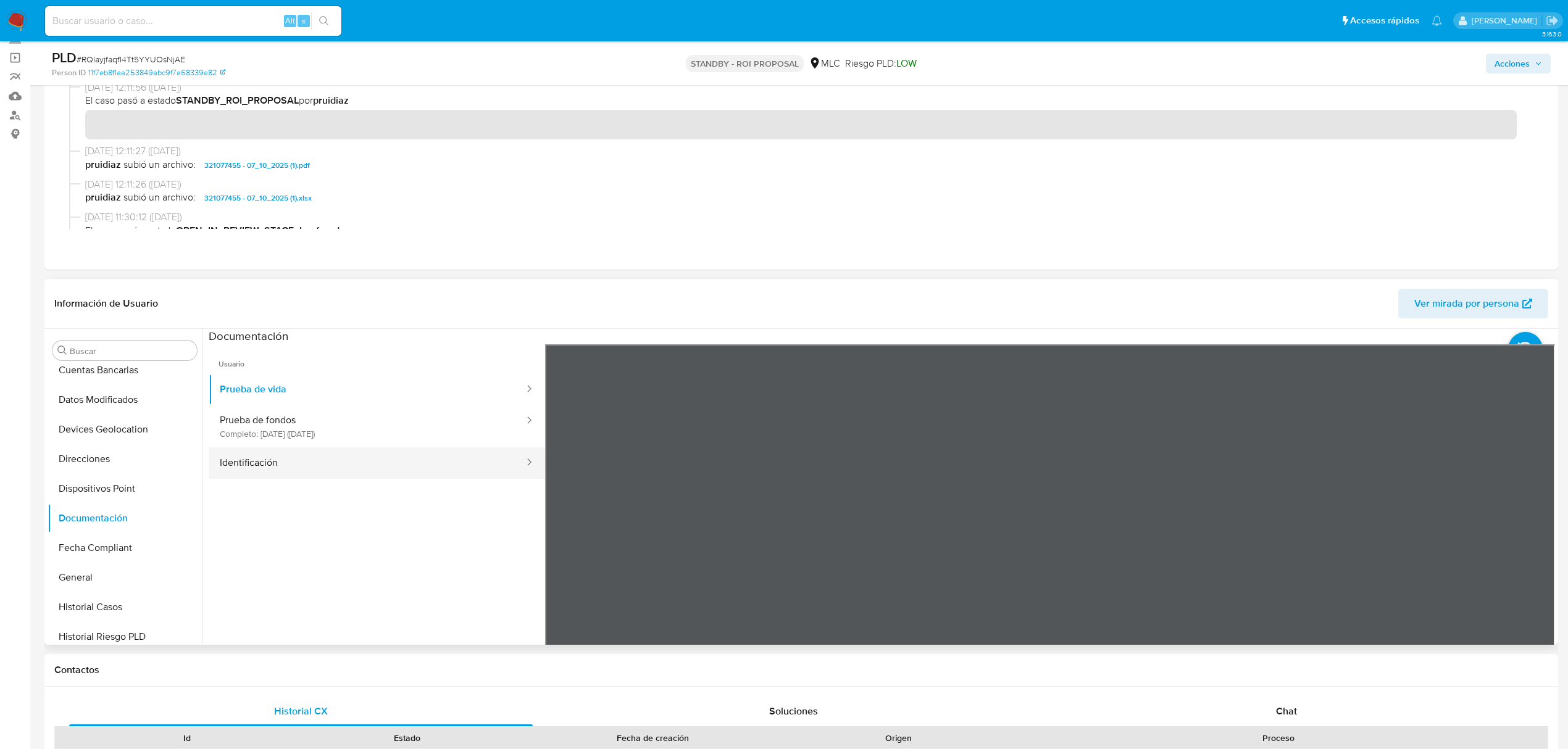
click at [390, 464] on button "Identificación" at bounding box center [367, 463] width 316 height 32
click at [889, 306] on div "Información de Usuario Ver mirada por persona Buscar Anticipos de dinero Aproba…" at bounding box center [801, 461] width 1514 height 366
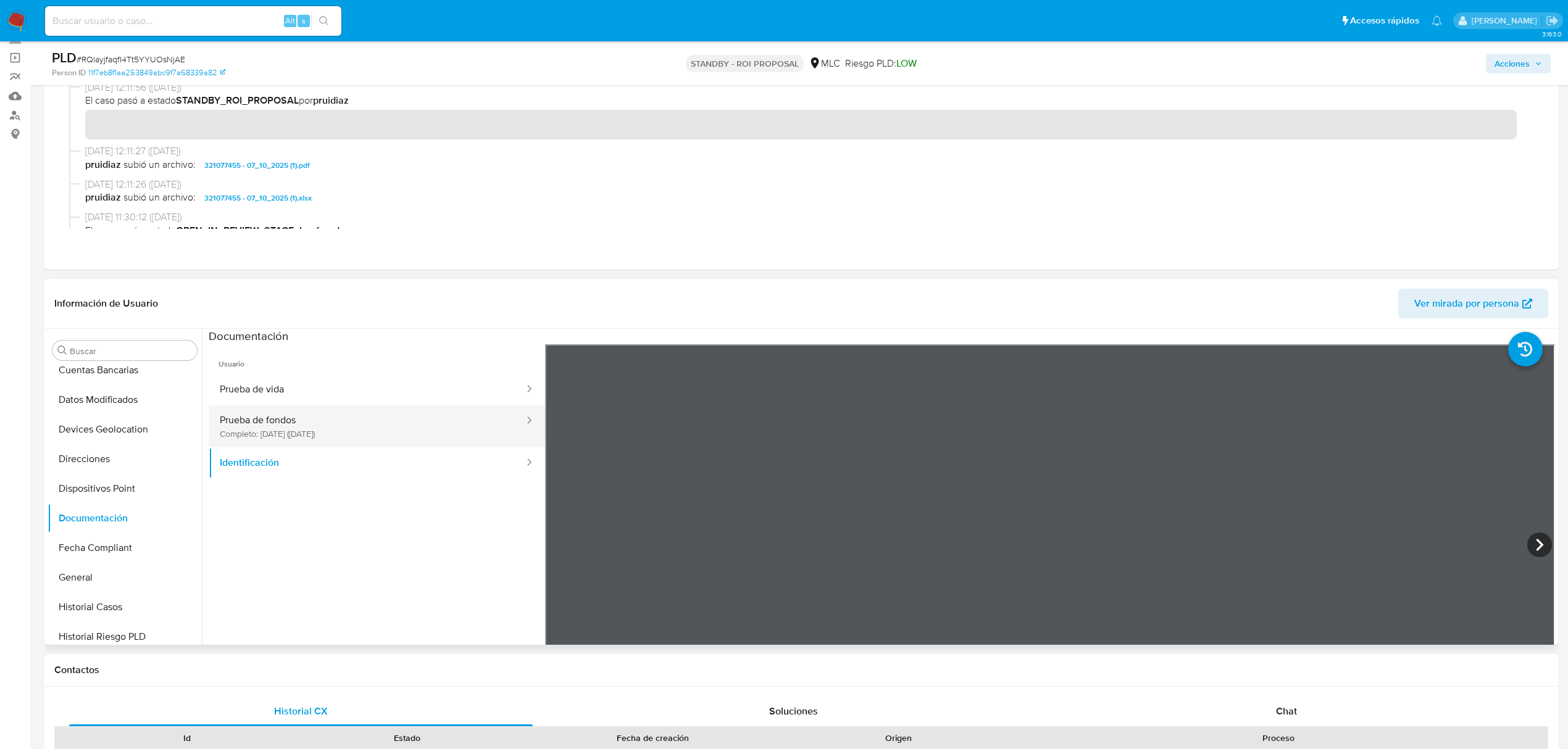
click at [312, 441] on button "Prueba de fondos Completo: [DATE] ([DATE])" at bounding box center [367, 426] width 316 height 42
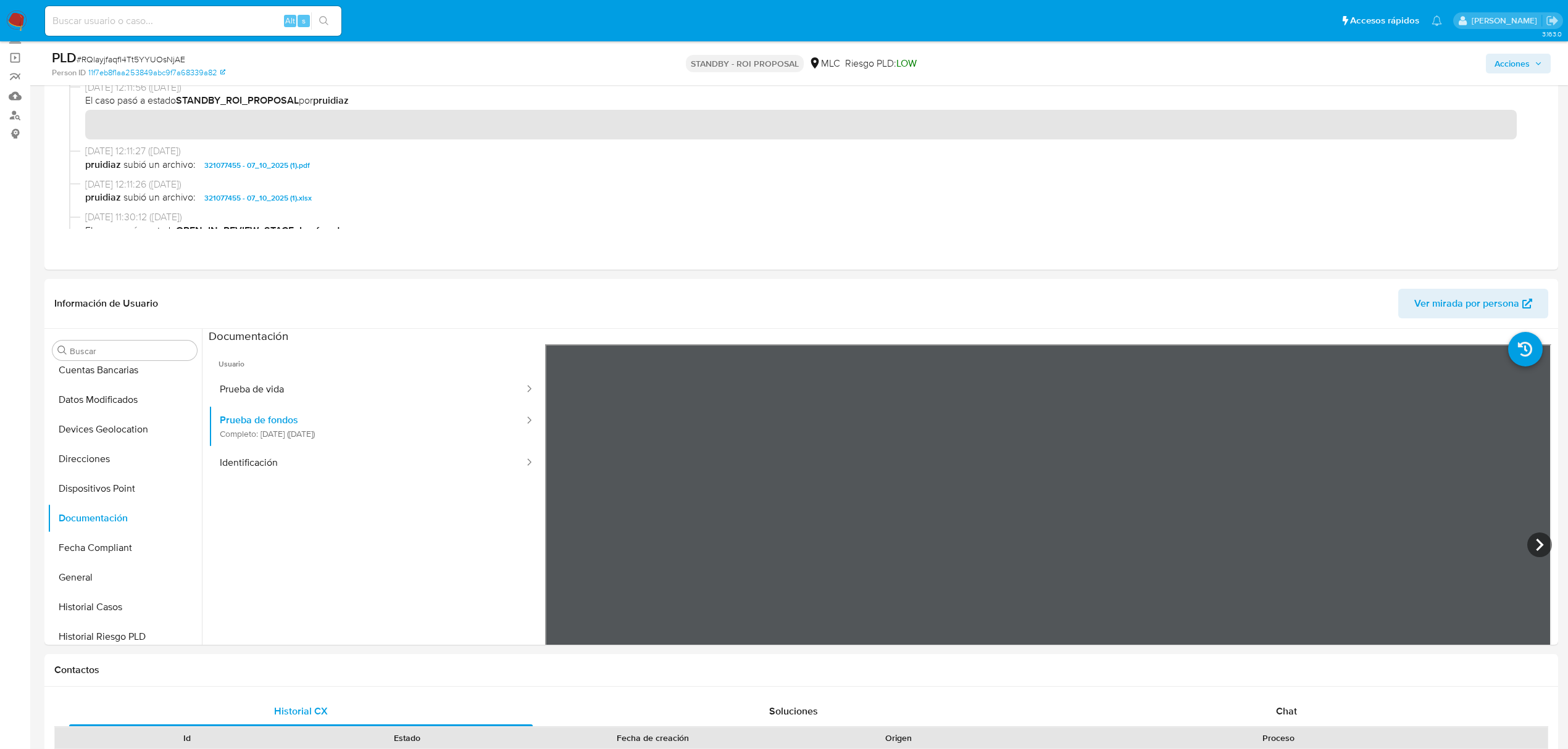
scroll to position [151, 0]
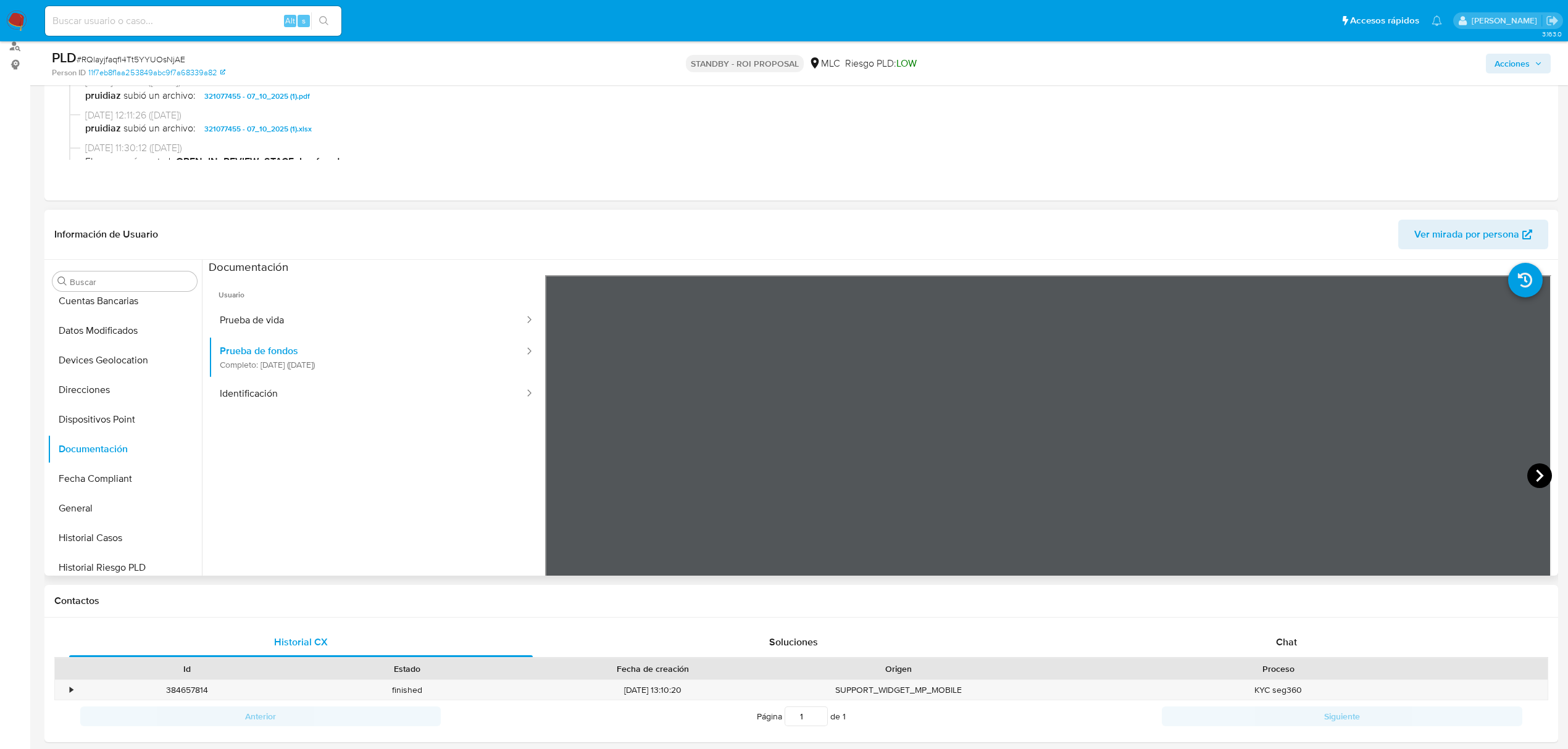
click at [1529, 474] on icon at bounding box center [1539, 475] width 25 height 25
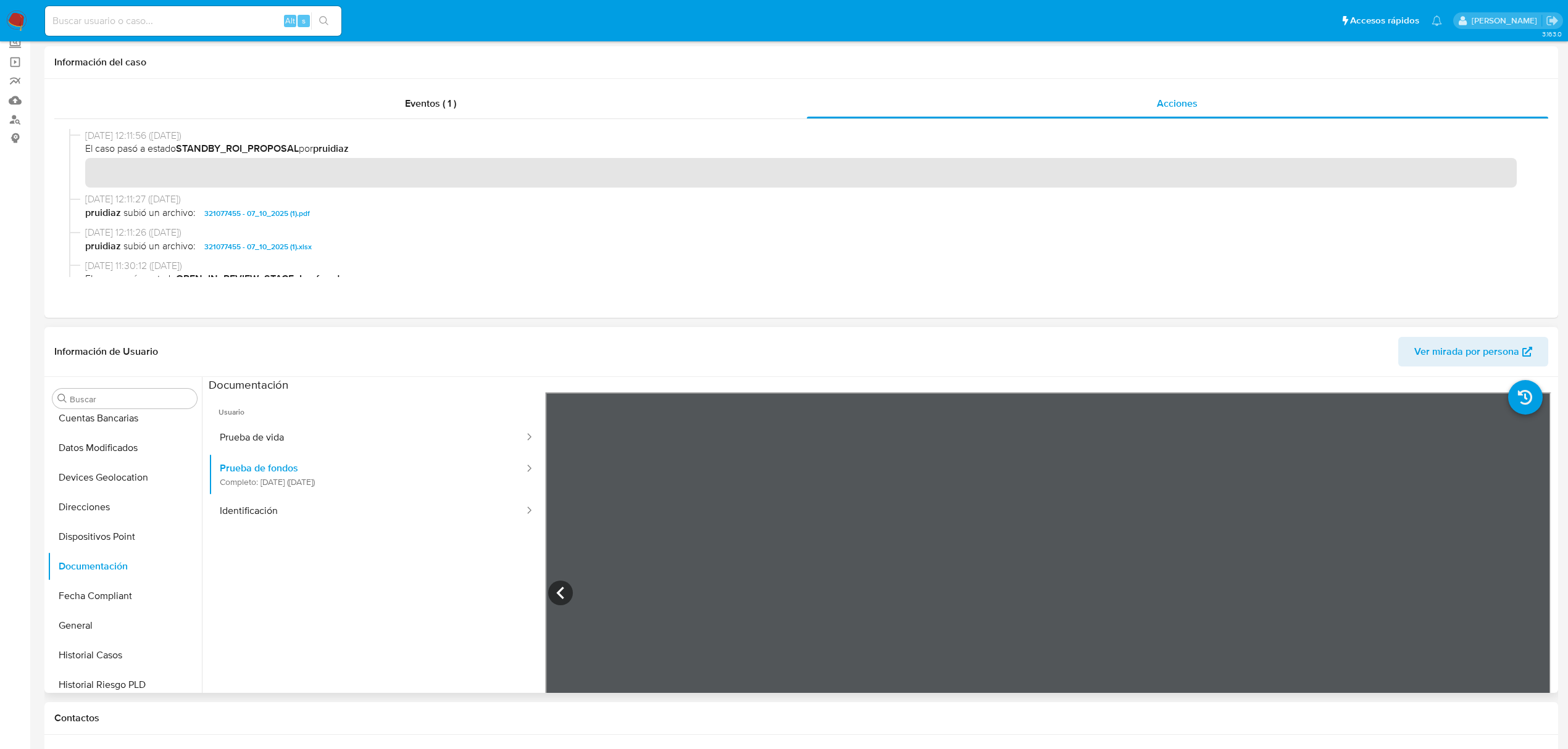
scroll to position [0, 0]
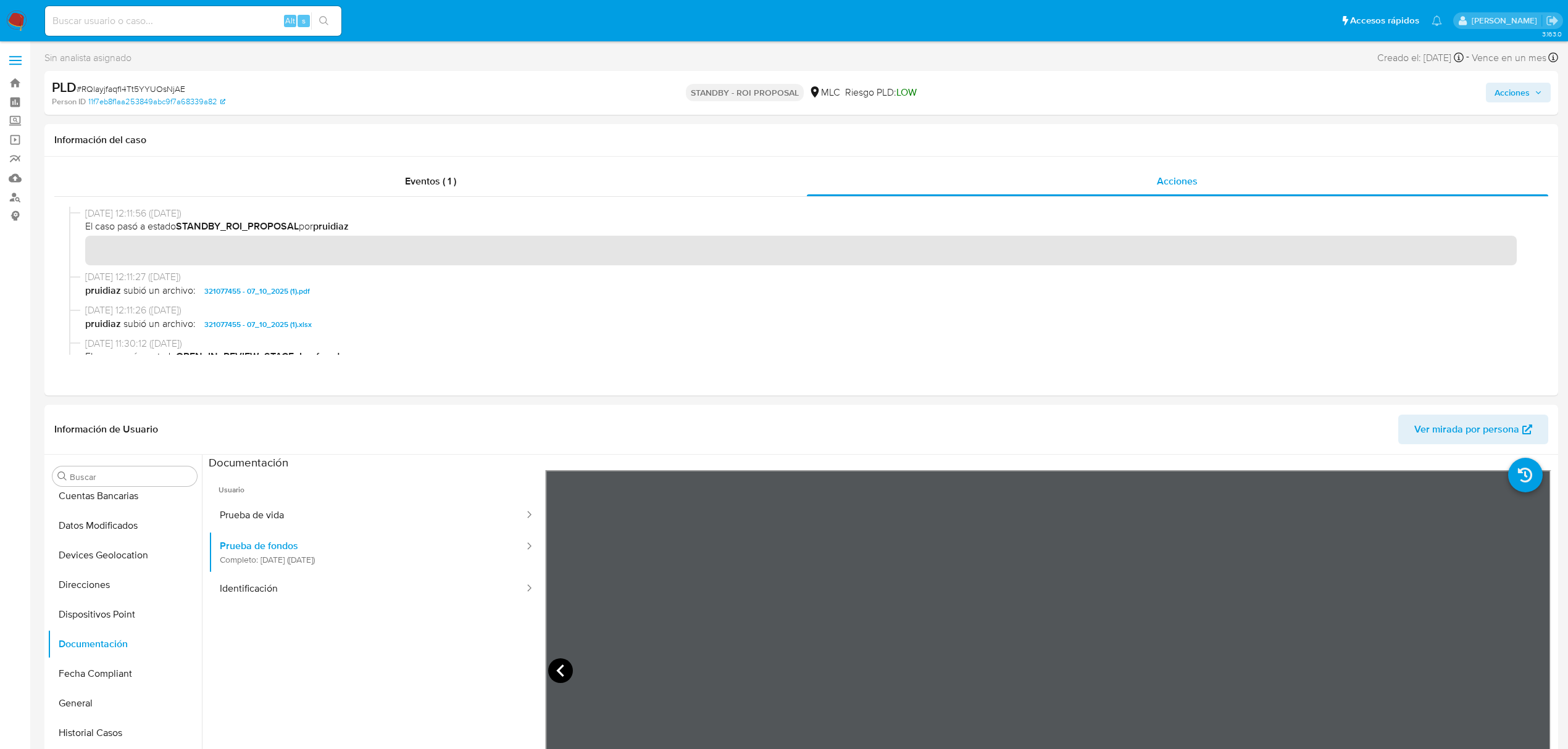
click at [551, 667] on icon at bounding box center [560, 670] width 25 height 25
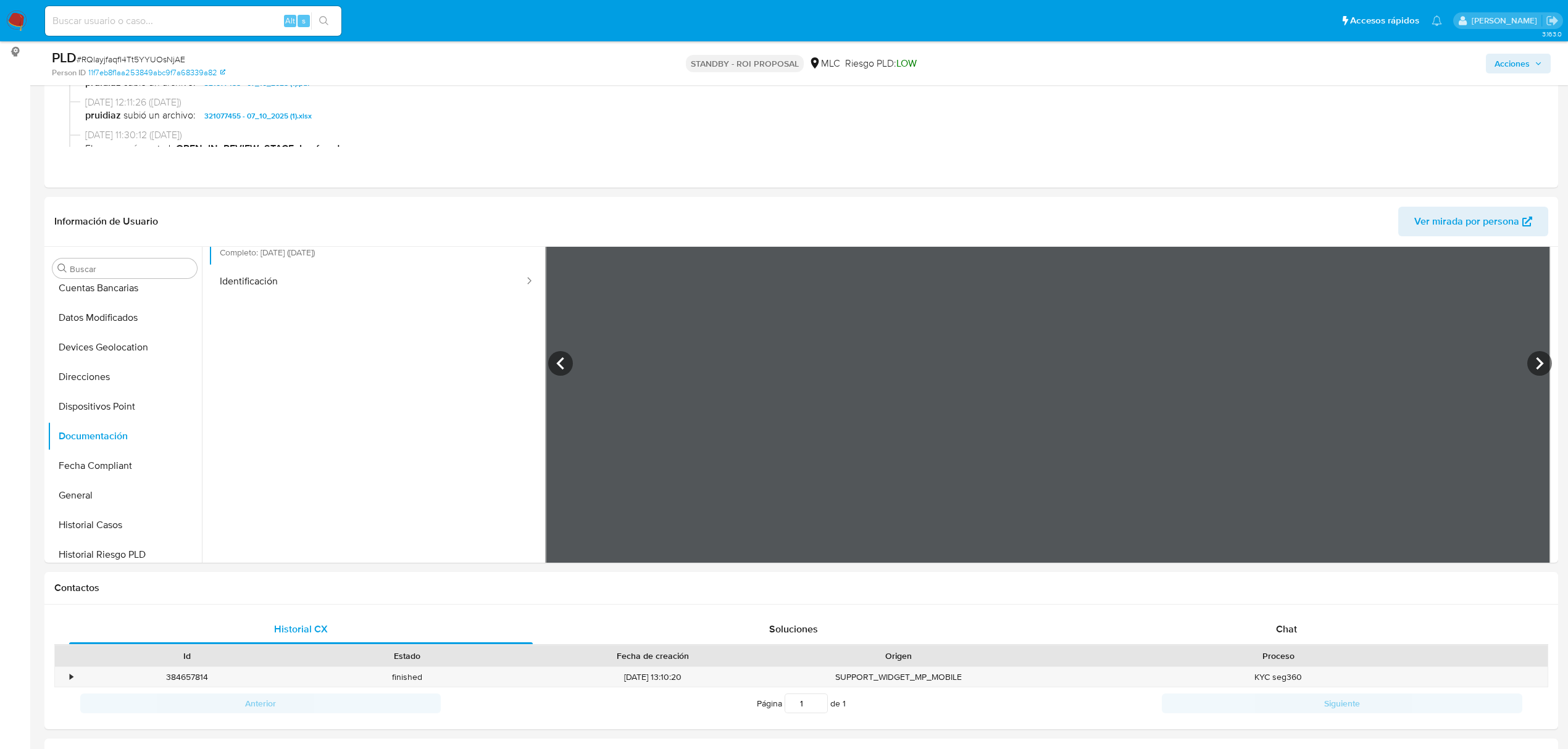
scroll to position [107, 0]
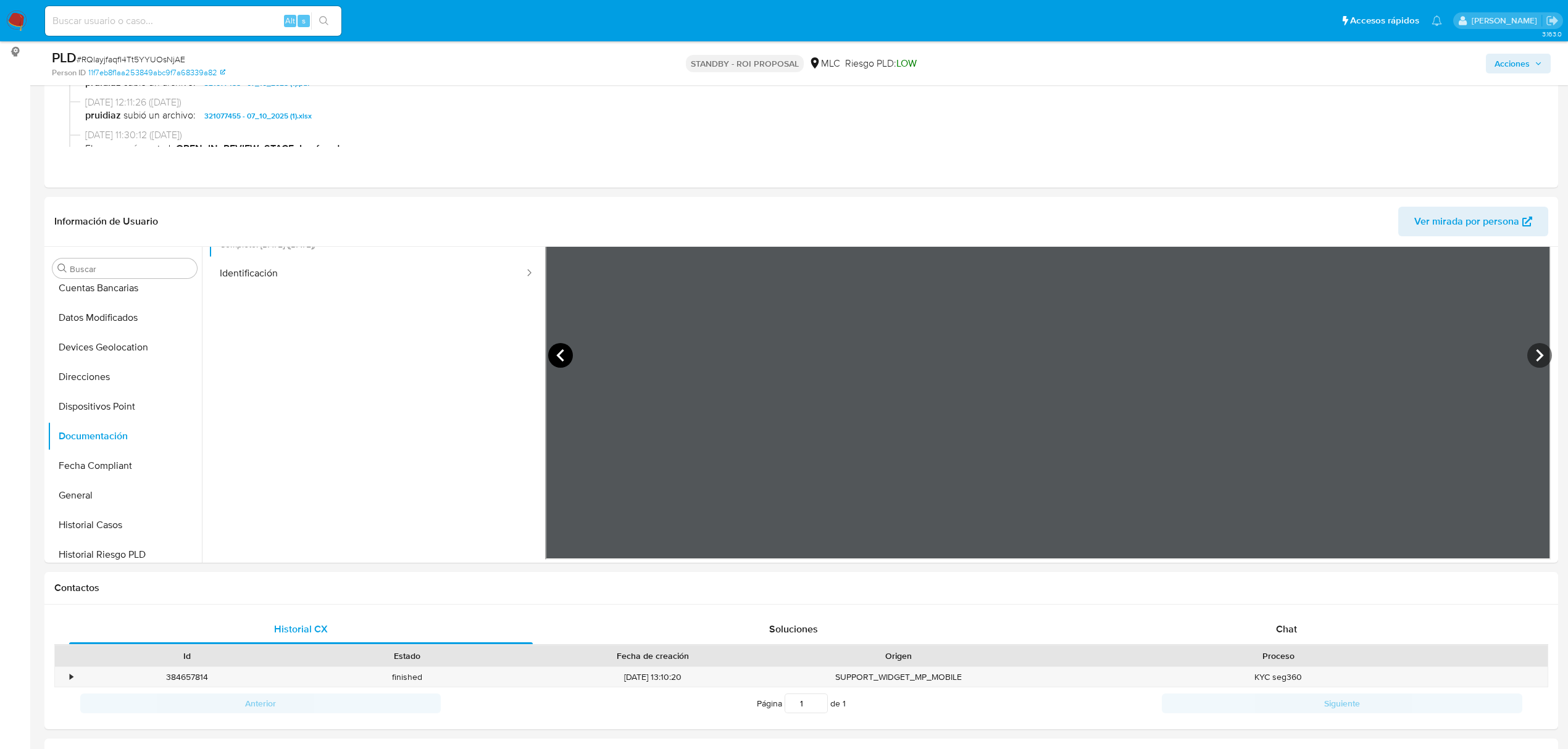
click at [562, 363] on icon at bounding box center [560, 355] width 25 height 25
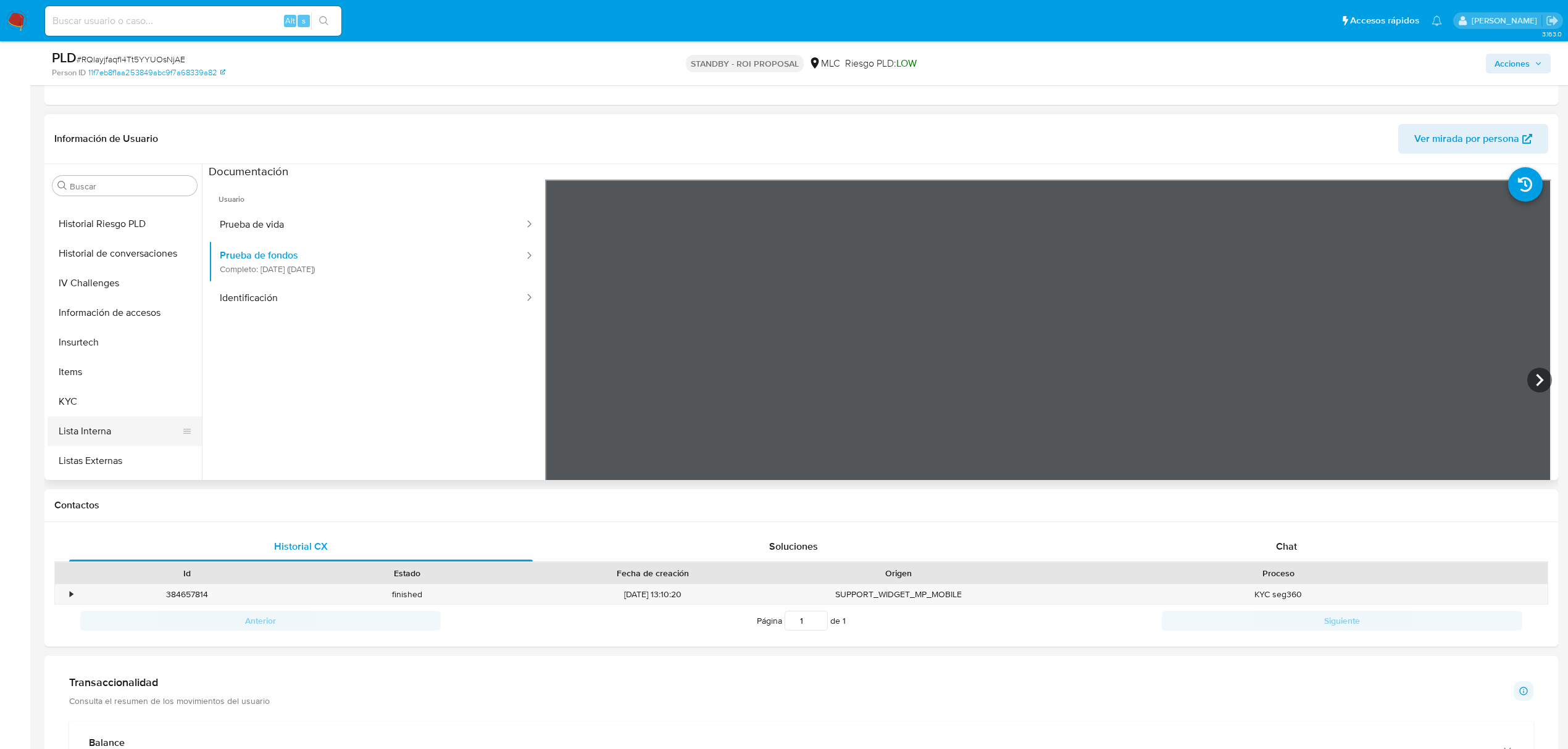
scroll to position [576, 0]
click at [65, 321] on button "KYC" at bounding box center [120, 320] width 145 height 29
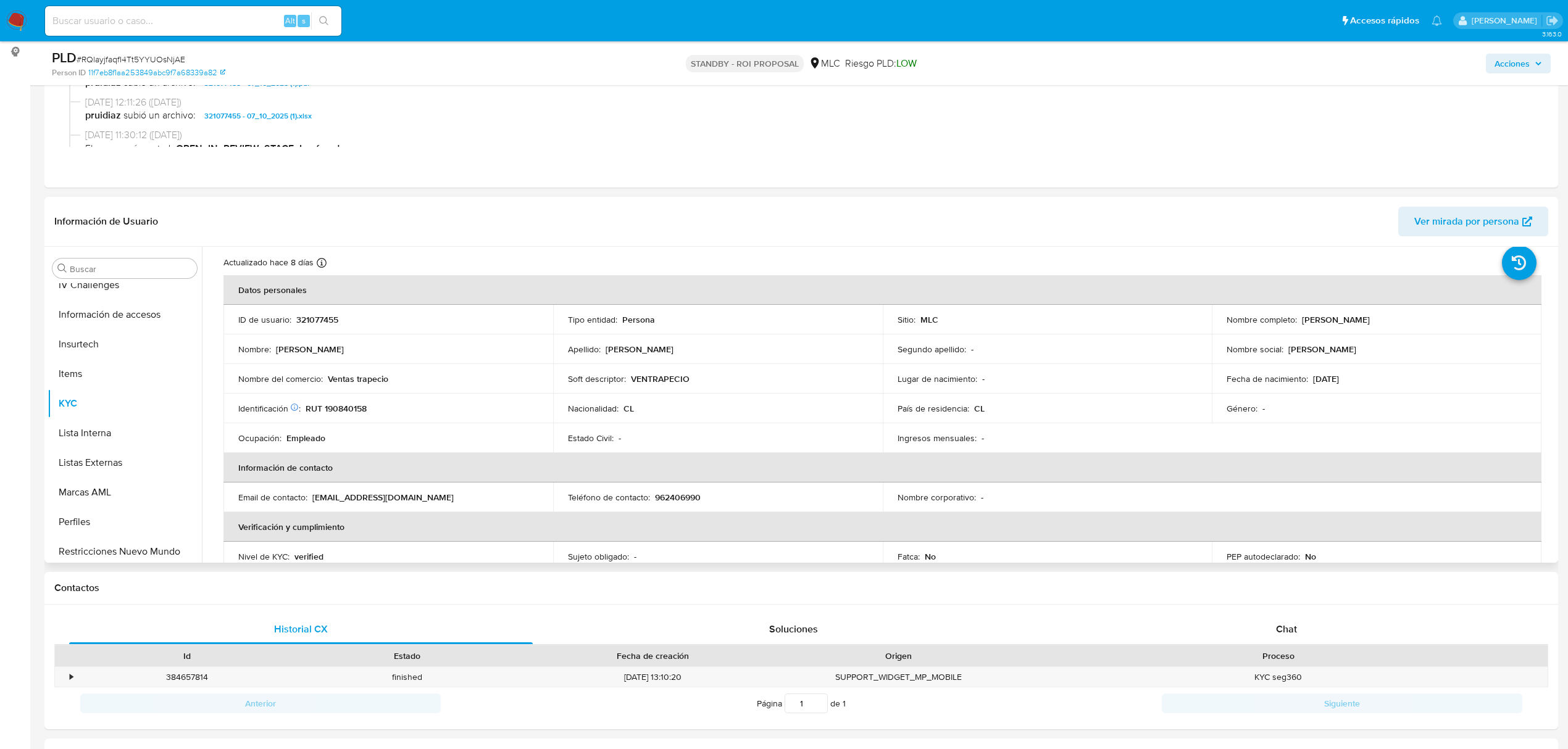
scroll to position [82, 0]
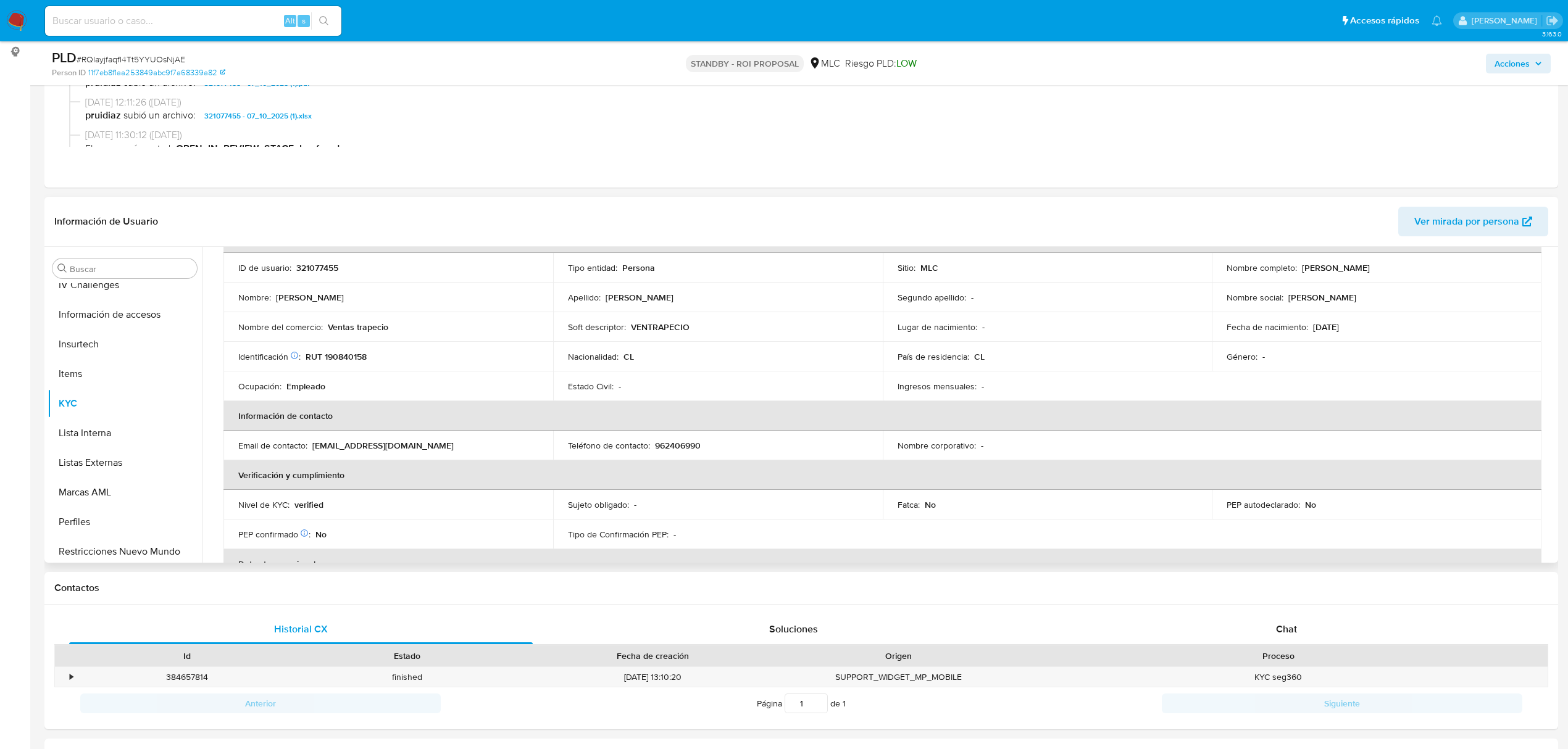
click at [658, 326] on p "VENTRAPECIO" at bounding box center [660, 327] width 59 height 11
click at [642, 327] on p "VENTRAPECIO" at bounding box center [660, 327] width 59 height 11
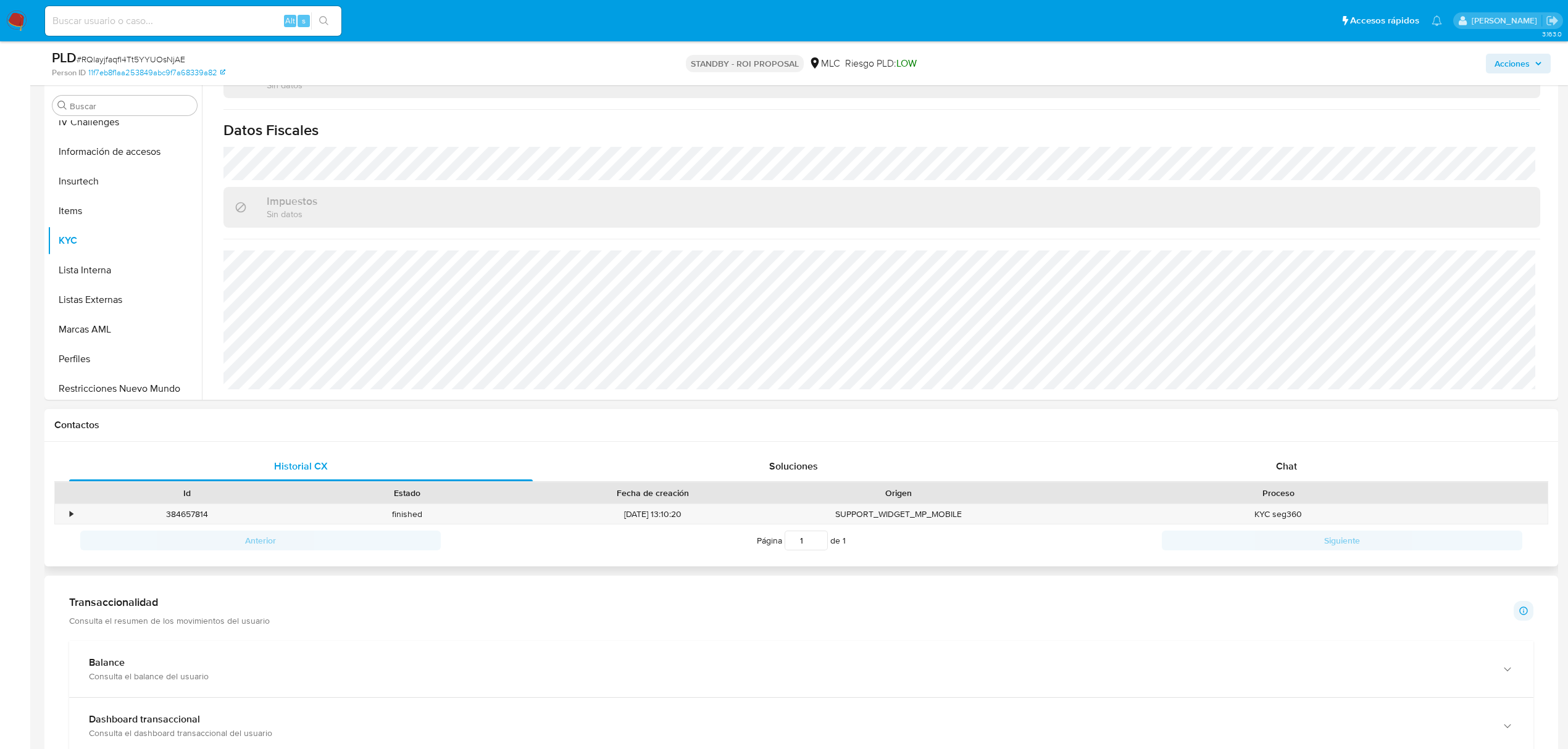
scroll to position [329, 0]
